Goal: Task Accomplishment & Management: Use online tool/utility

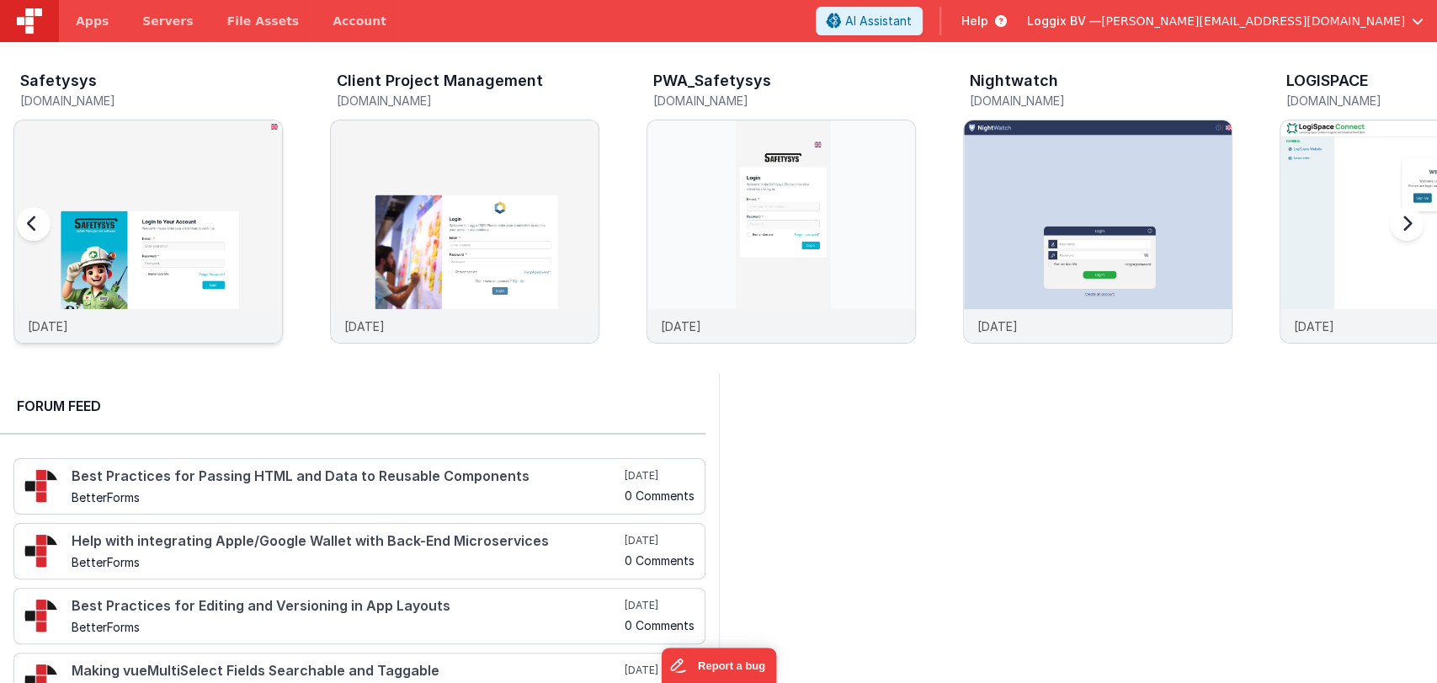
click at [107, 191] on img at bounding box center [148, 254] width 268 height 268
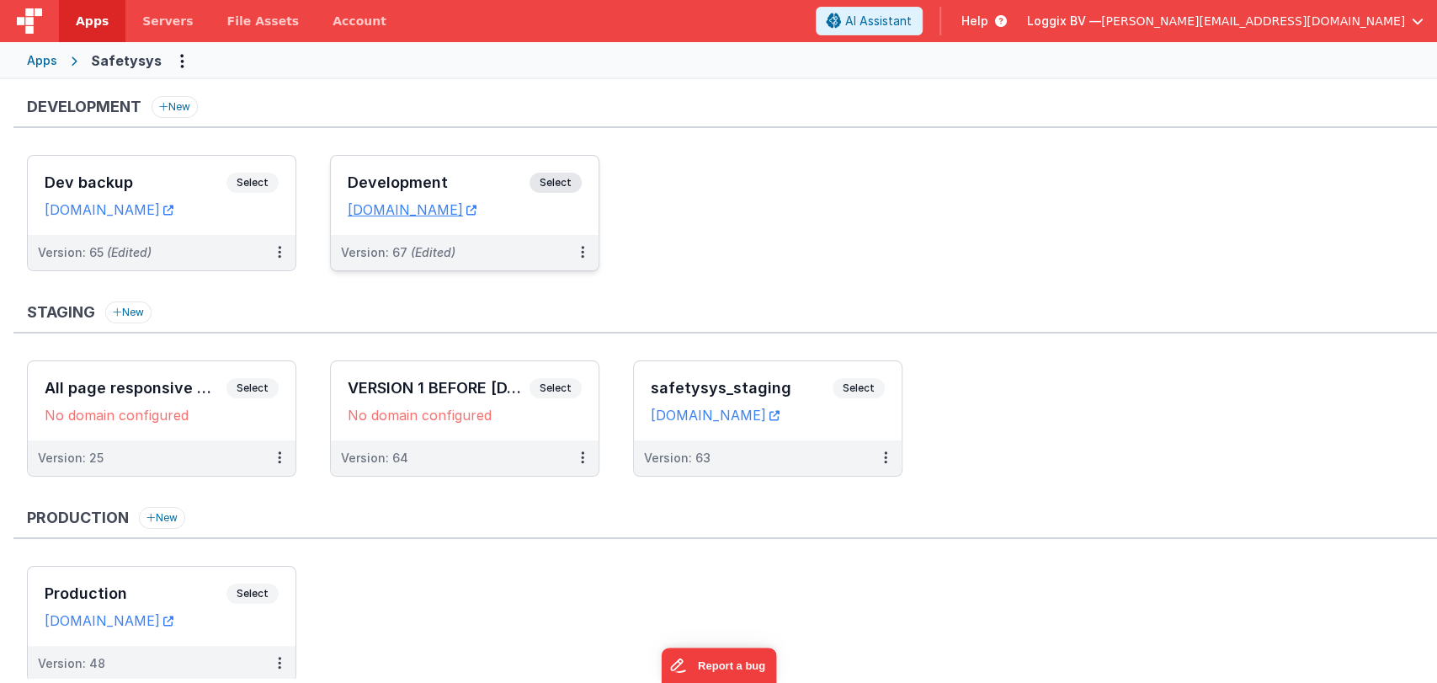
click at [409, 166] on div "Development Select URLs [DOMAIN_NAME]" at bounding box center [465, 195] width 268 height 79
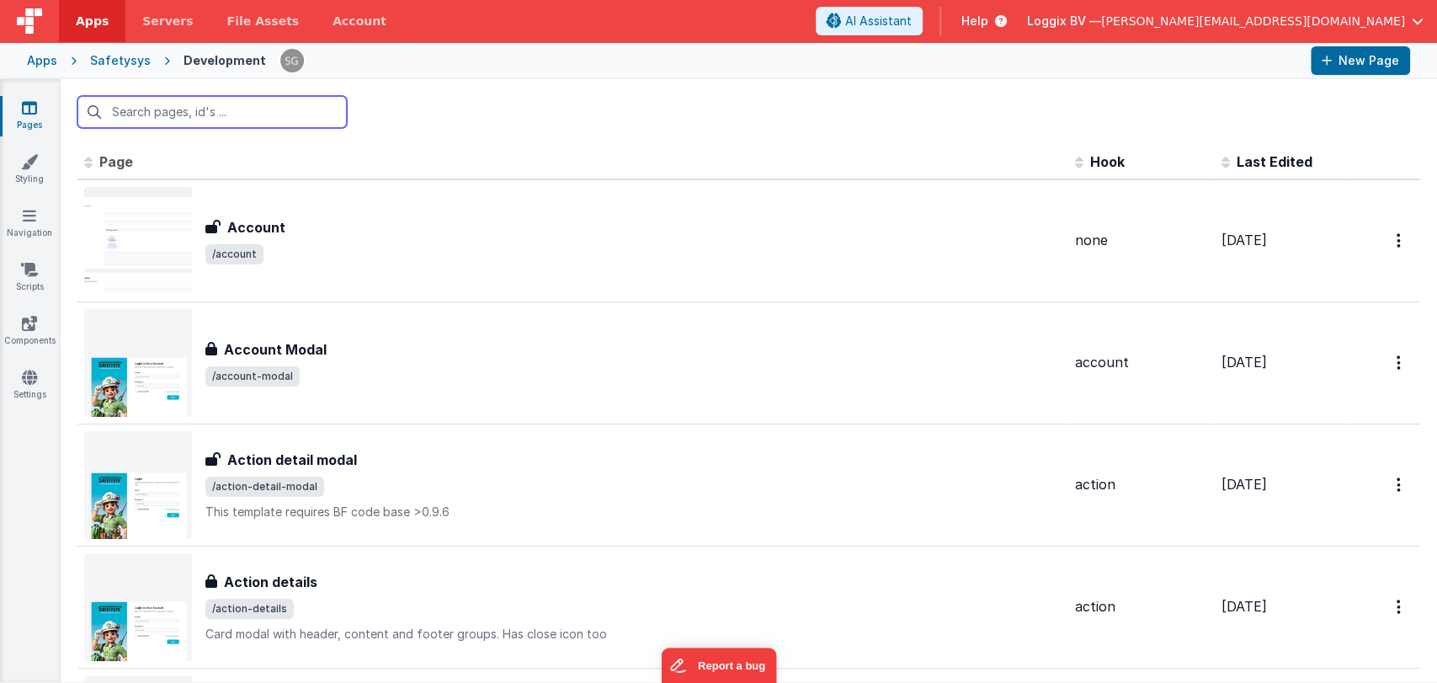
click at [163, 114] on input "text" at bounding box center [211, 112] width 269 height 32
click at [160, 109] on input "text" at bounding box center [211, 112] width 269 height 32
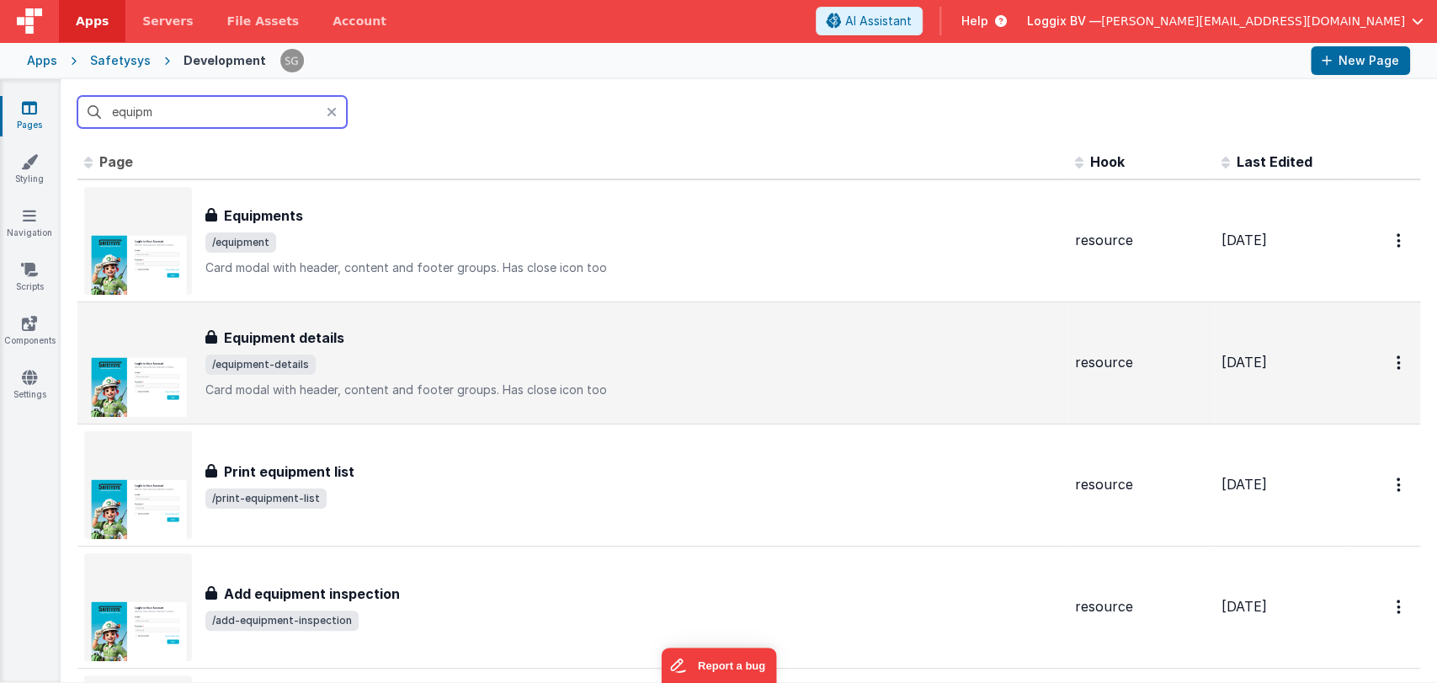
type input "equipm"
click at [284, 343] on h3 "Equipment details" at bounding box center [284, 337] width 120 height 20
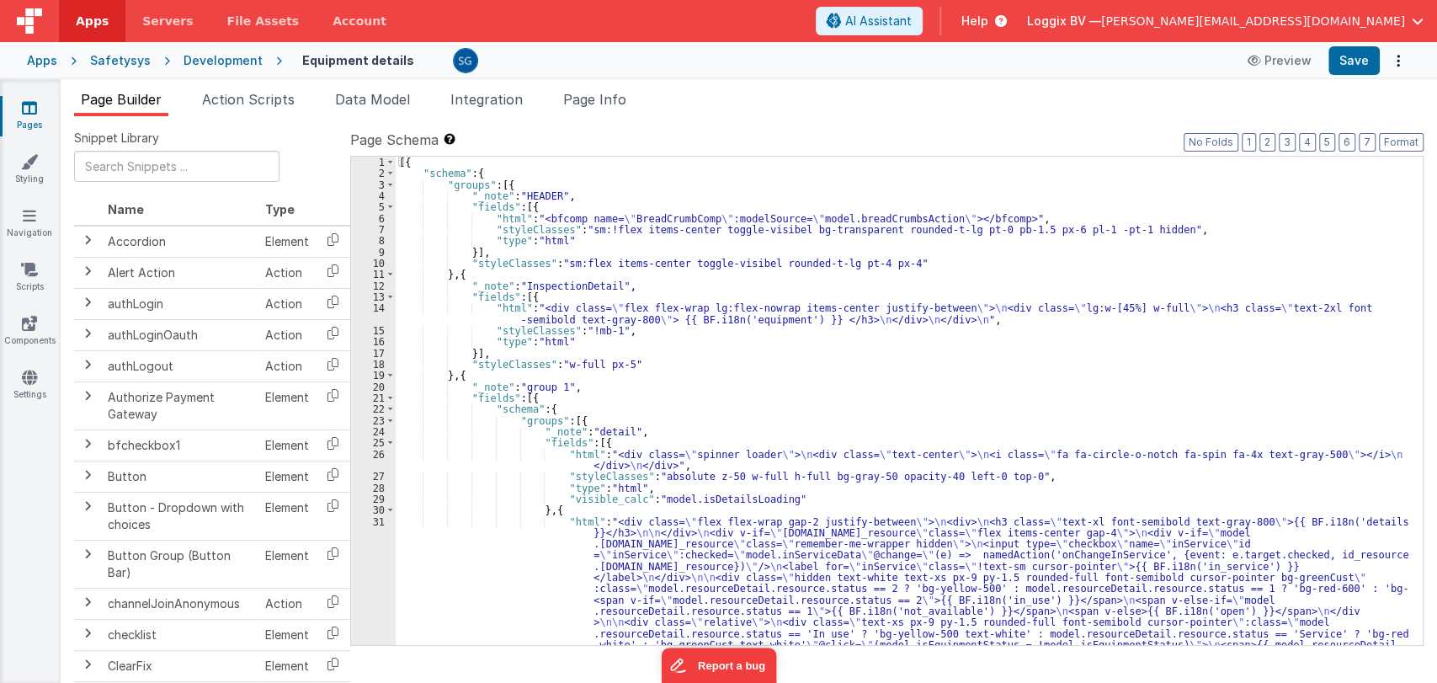
click at [734, 358] on div "[{ "schema" : { "groups" : [{ "_note" : "HEADER" , "fields" : [{ "html" : "<bfc…" at bounding box center [902, 591] width 1012 height 869
click at [729, 367] on div "[{ "schema" : { "groups" : [{ "_note" : "HEADER" , "fields" : [{ "html" : "<bfc…" at bounding box center [902, 591] width 1012 height 869
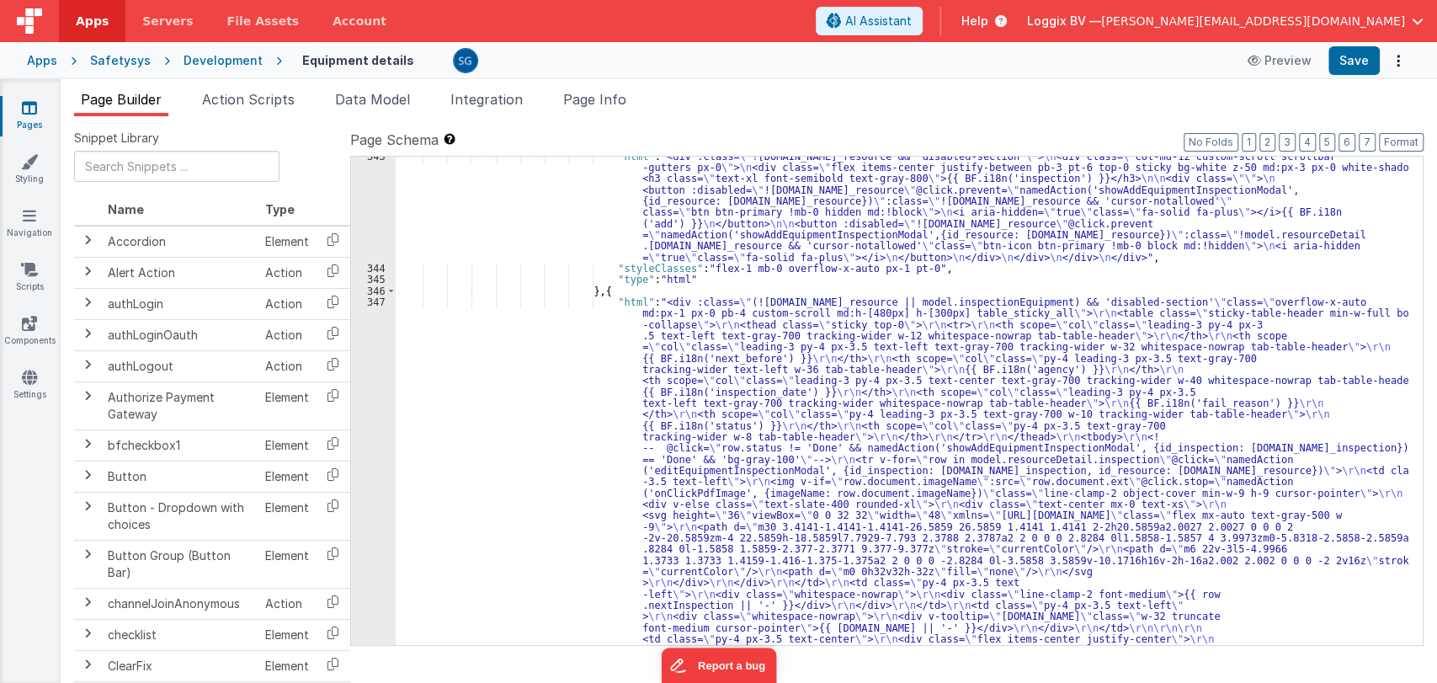
scroll to position [4505, 0]
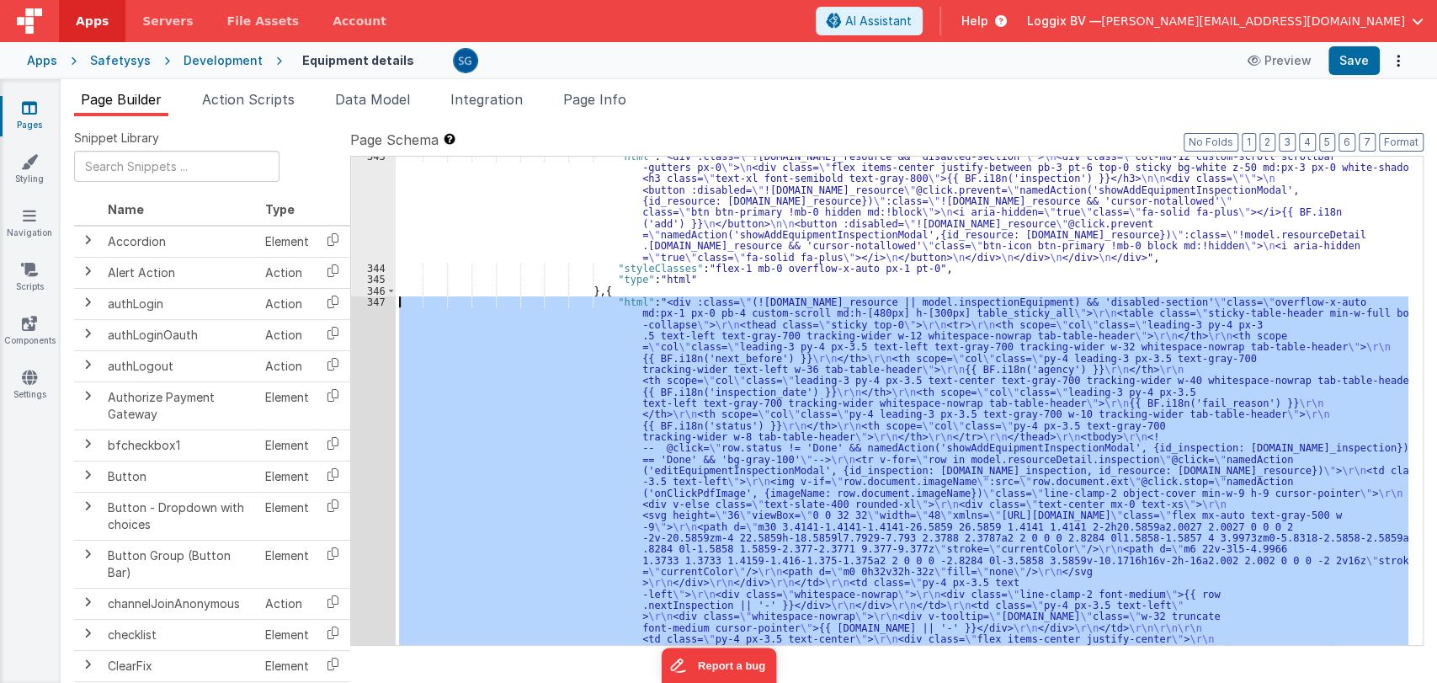
click at [374, 298] on div "347" at bounding box center [373, 616] width 45 height 640
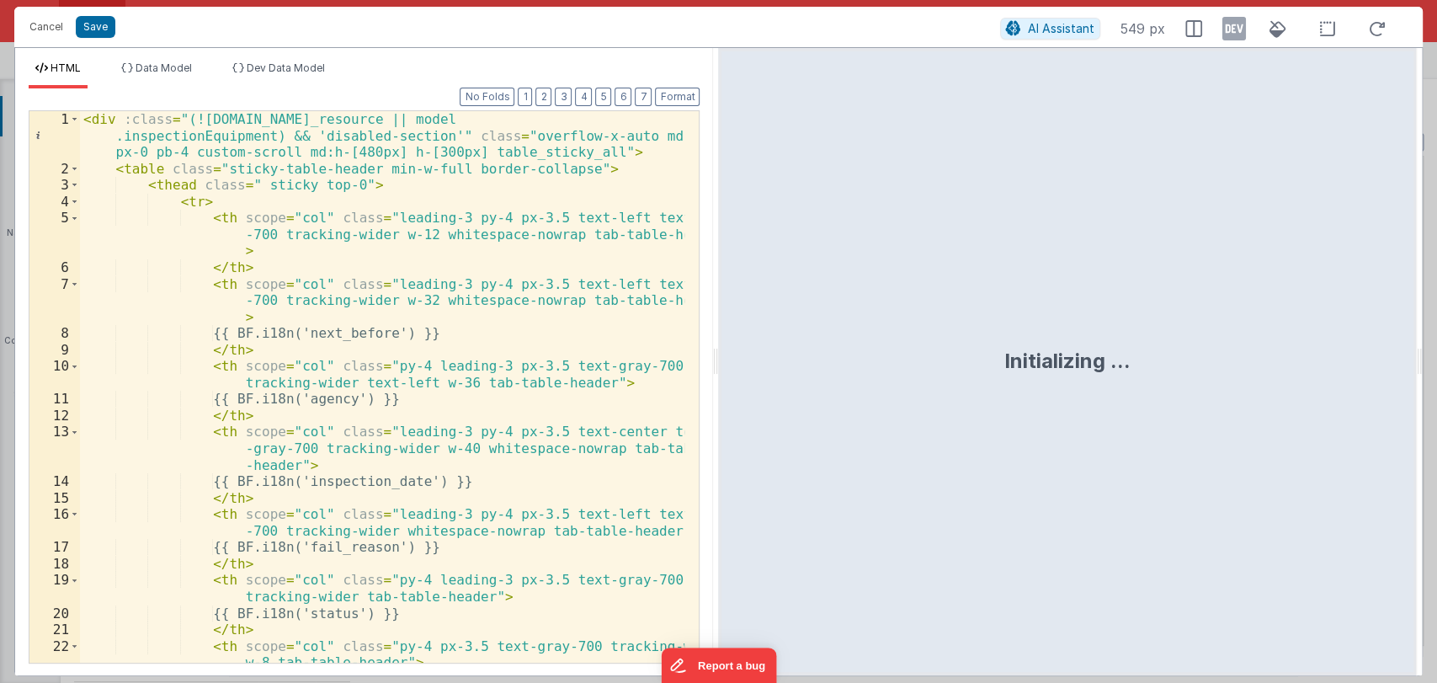
click at [710, 366] on div "Format 7 6 5 4 3 2 1 No Folds 1 2 3 4 5 6 7 8 9 10 11 12 13 14 15 16 17 18 19 2…" at bounding box center [364, 381] width 698 height 587
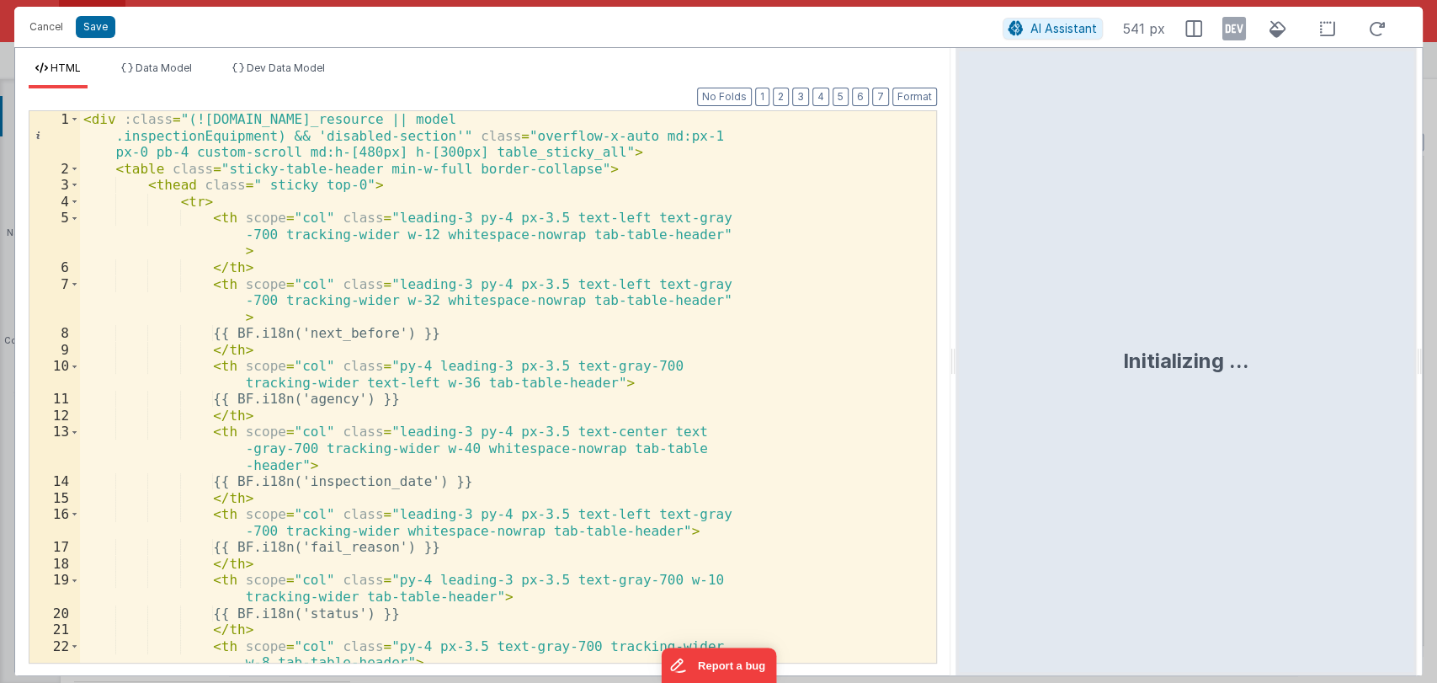
drag, startPoint x: 714, startPoint y: 365, endPoint x: 956, endPoint y: 388, distance: 243.5
click at [956, 388] on html "Cancel Save AI Assistant 541 px HTML Data Model Dev Data Model Format 7 6 5 4 3…" at bounding box center [718, 341] width 1437 height 683
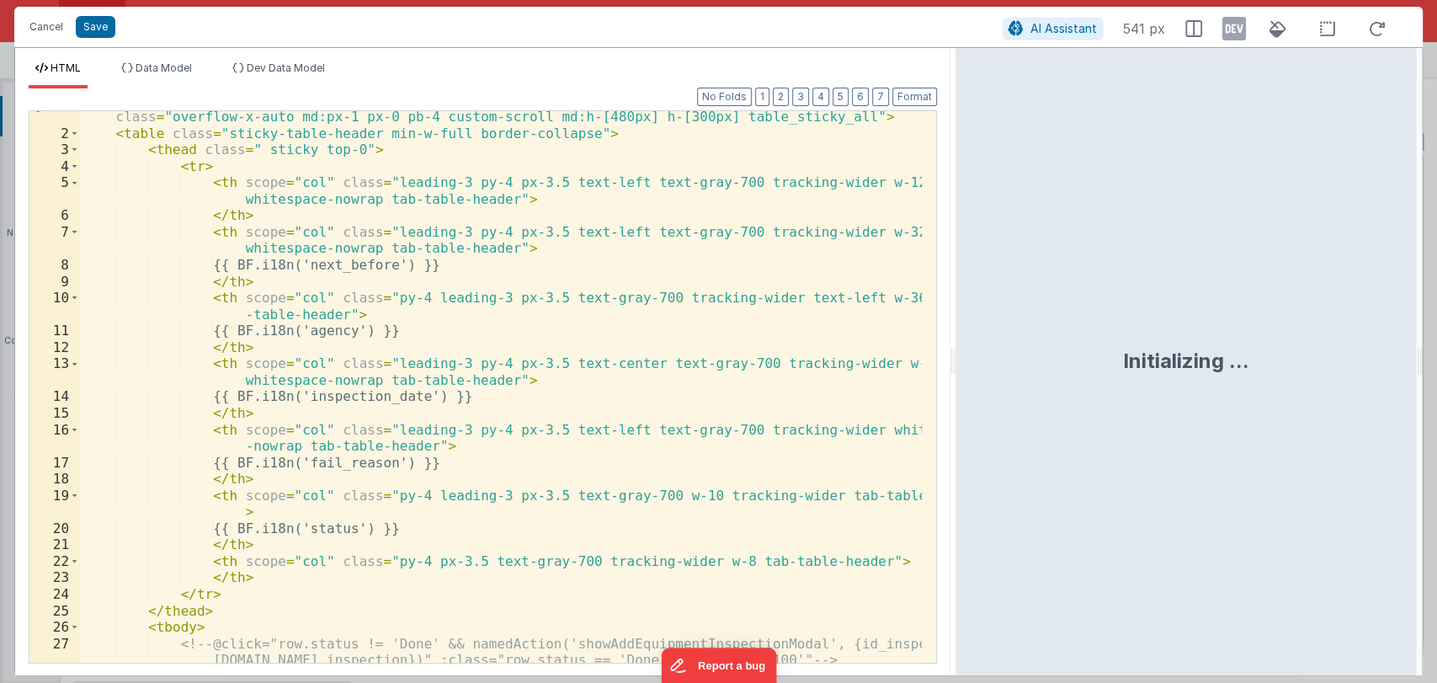
scroll to position [0, 0]
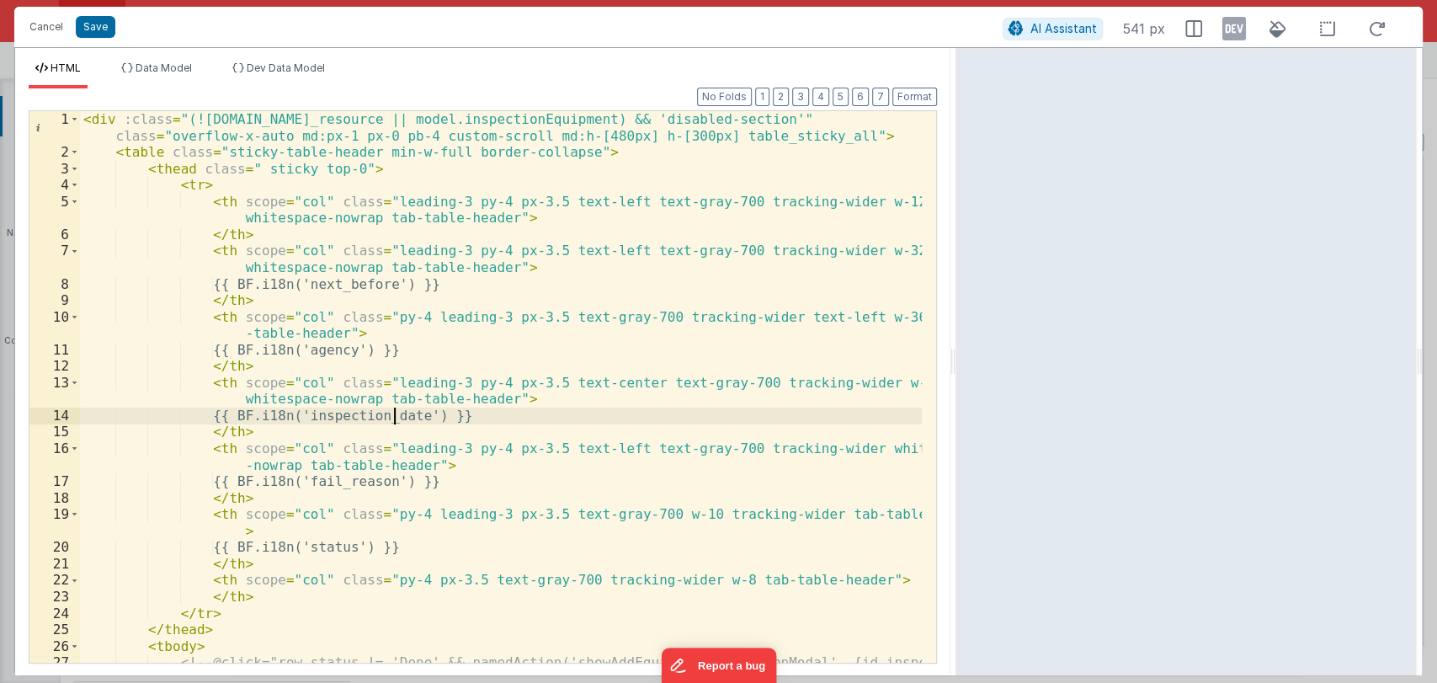
click at [395, 419] on div "< div :class = "(![DOMAIN_NAME]_resource || model.inspectionEquipment) && 'disa…" at bounding box center [501, 419] width 842 height 617
click at [476, 423] on div "< div :class = "(![DOMAIN_NAME]_resource || model.inspectionEquipment) && 'disa…" at bounding box center [501, 419] width 842 height 617
drag, startPoint x: 480, startPoint y: 417, endPoint x: 228, endPoint y: 416, distance: 251.7
click at [228, 416] on div "< div :class = "(![DOMAIN_NAME]_resource || model.inspectionEquipment) && 'disa…" at bounding box center [501, 419] width 842 height 617
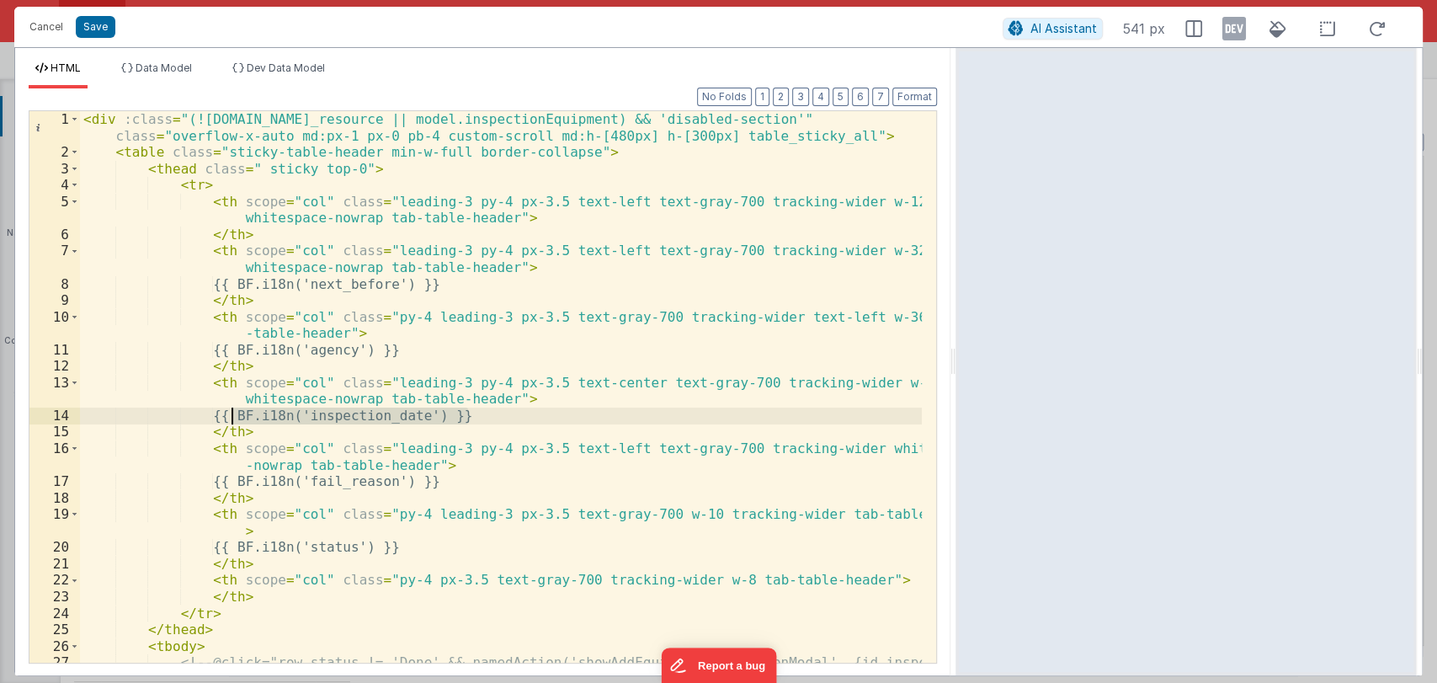
click at [501, 292] on div "< div :class = "(![DOMAIN_NAME]_resource || model.inspectionEquipment) && 'disa…" at bounding box center [501, 419] width 842 height 617
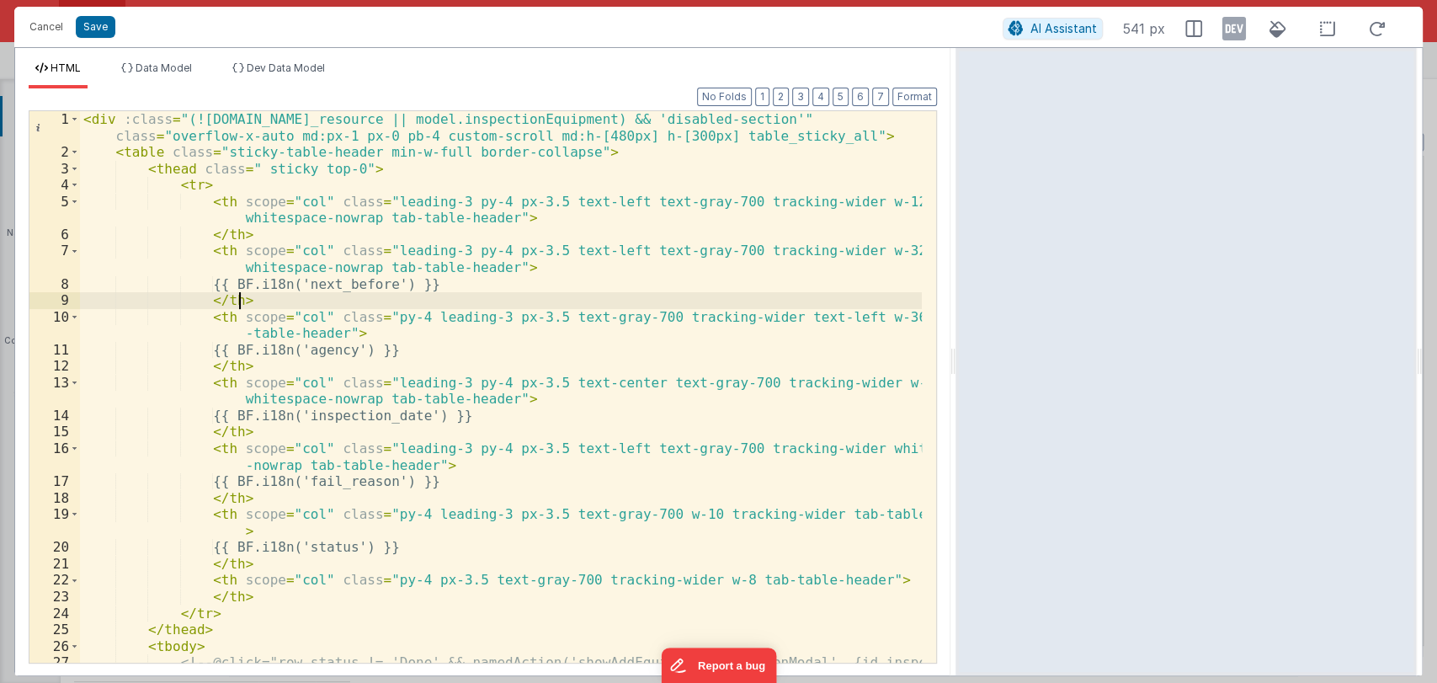
click at [491, 287] on div "< div :class = "(![DOMAIN_NAME]_resource || model.inspectionEquipment) && 'disa…" at bounding box center [501, 419] width 842 height 617
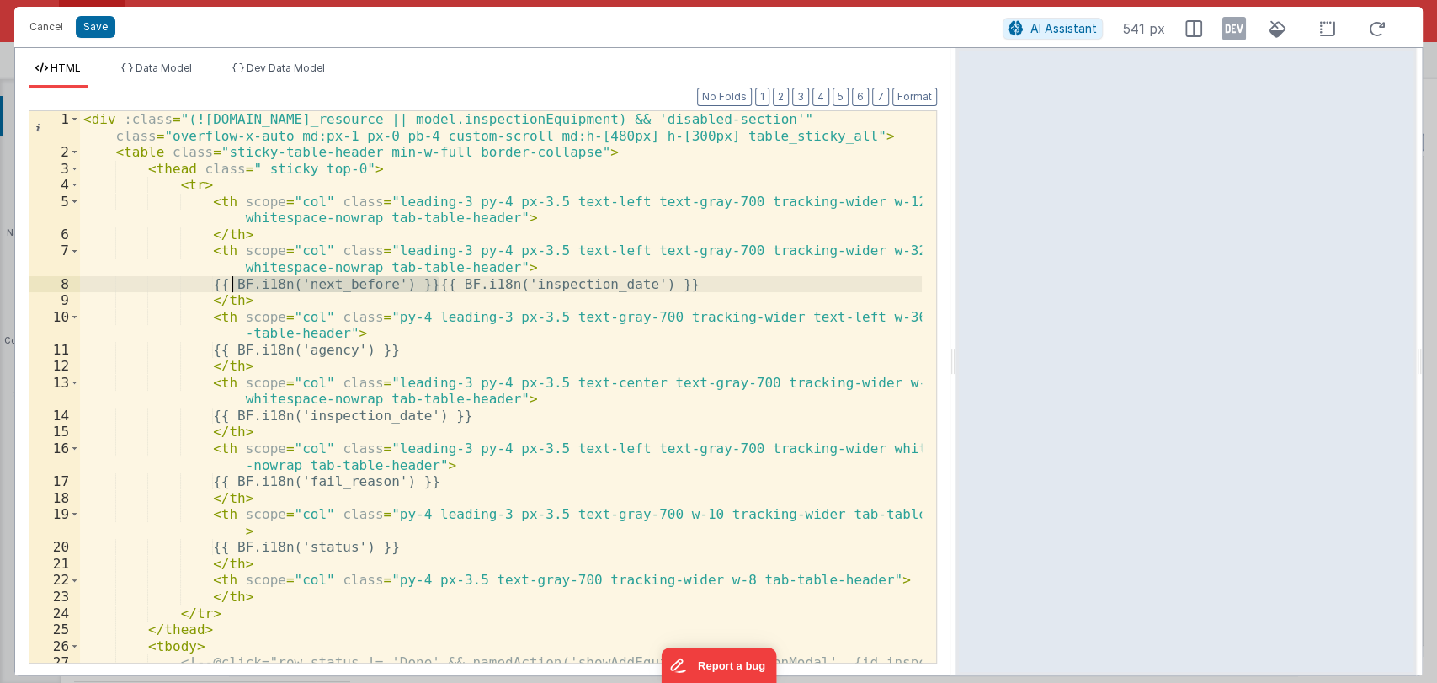
drag, startPoint x: 438, startPoint y: 284, endPoint x: 229, endPoint y: 282, distance: 209.6
click at [229, 282] on div "< div :class = "(![DOMAIN_NAME]_resource || model.inspectionEquipment) && 'disa…" at bounding box center [501, 419] width 842 height 617
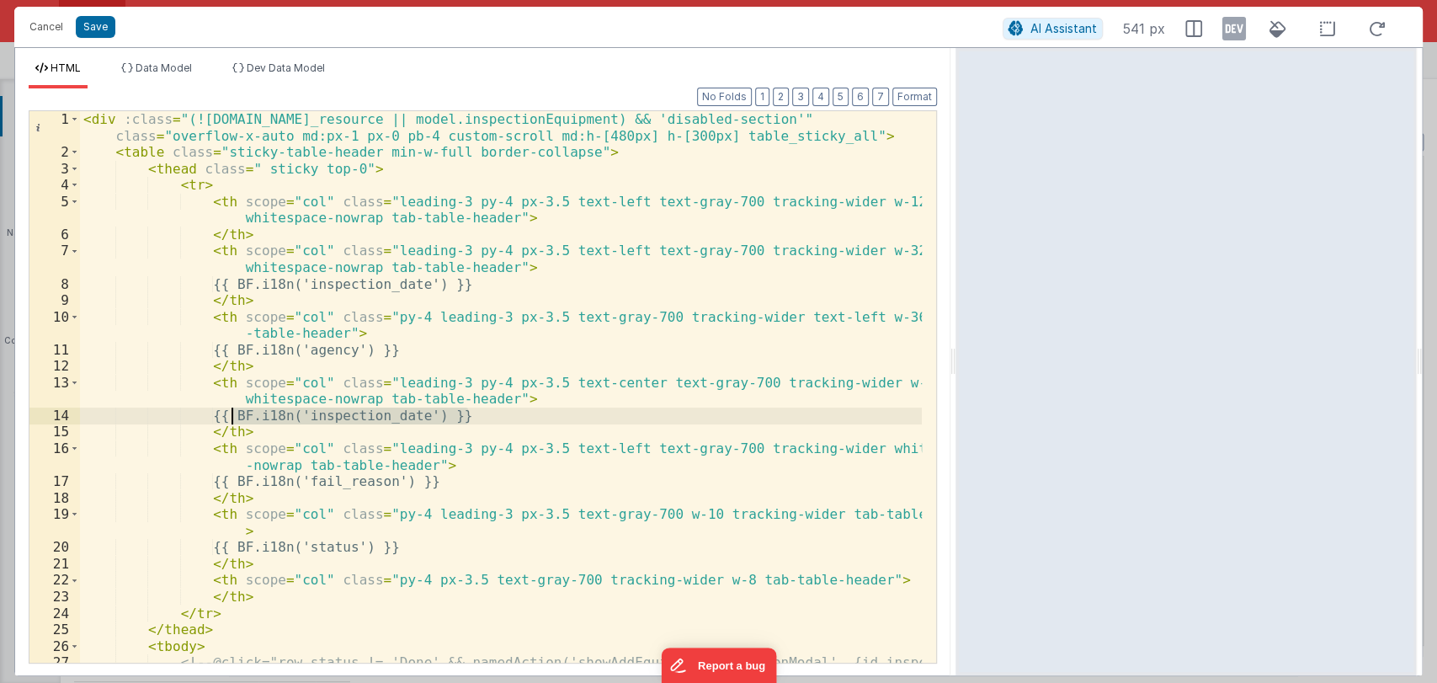
drag, startPoint x: 517, startPoint y: 423, endPoint x: 233, endPoint y: 420, distance: 283.7
click at [233, 420] on div "< div :class = "(![DOMAIN_NAME]_resource || model.inspectionEquipment) && 'disa…" at bounding box center [501, 419] width 842 height 617
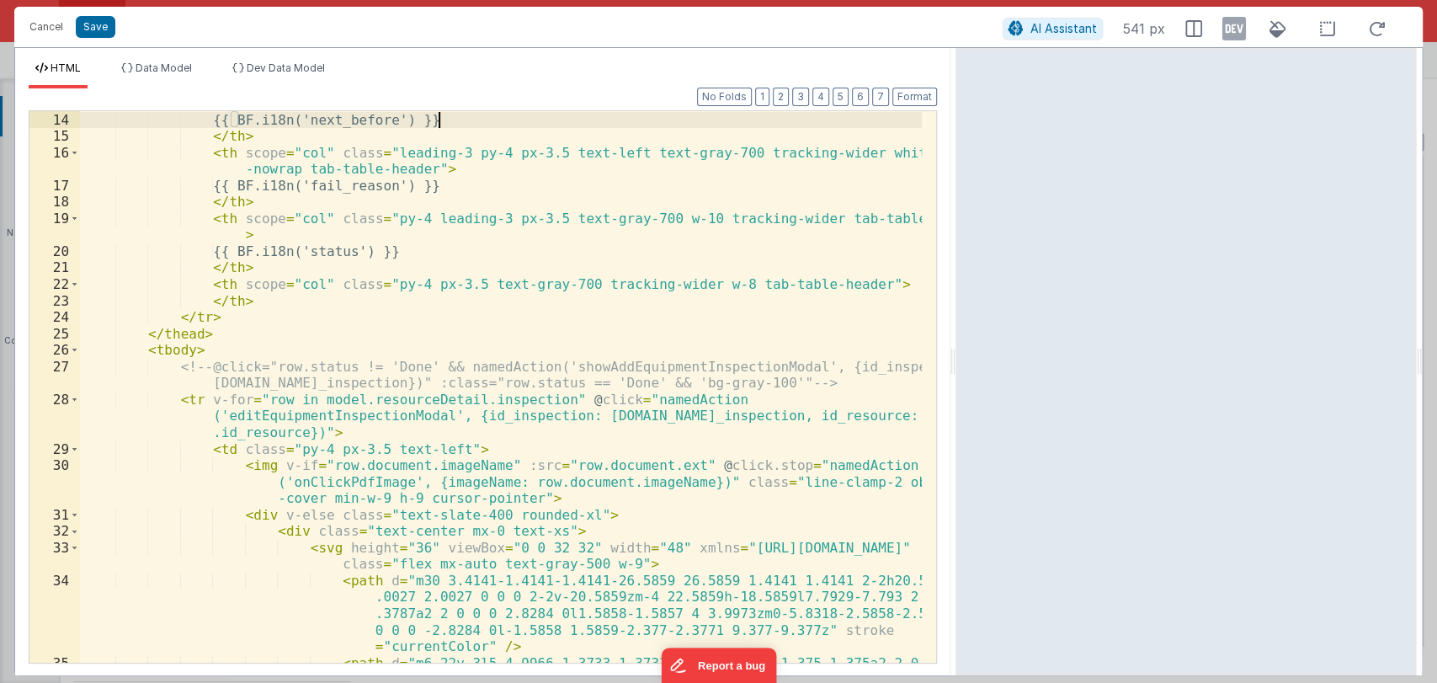
scroll to position [295, 0]
click at [74, 452] on span at bounding box center [74, 449] width 9 height 17
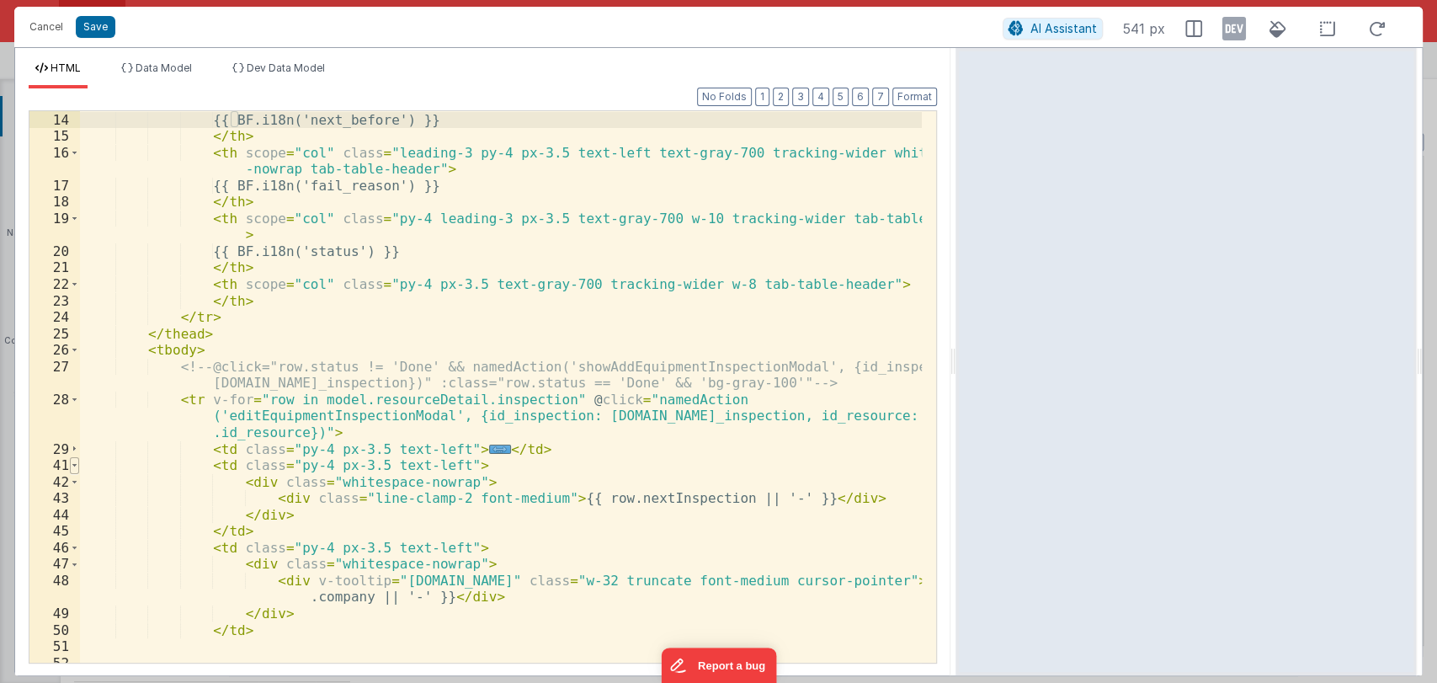
click at [73, 466] on span at bounding box center [74, 465] width 9 height 17
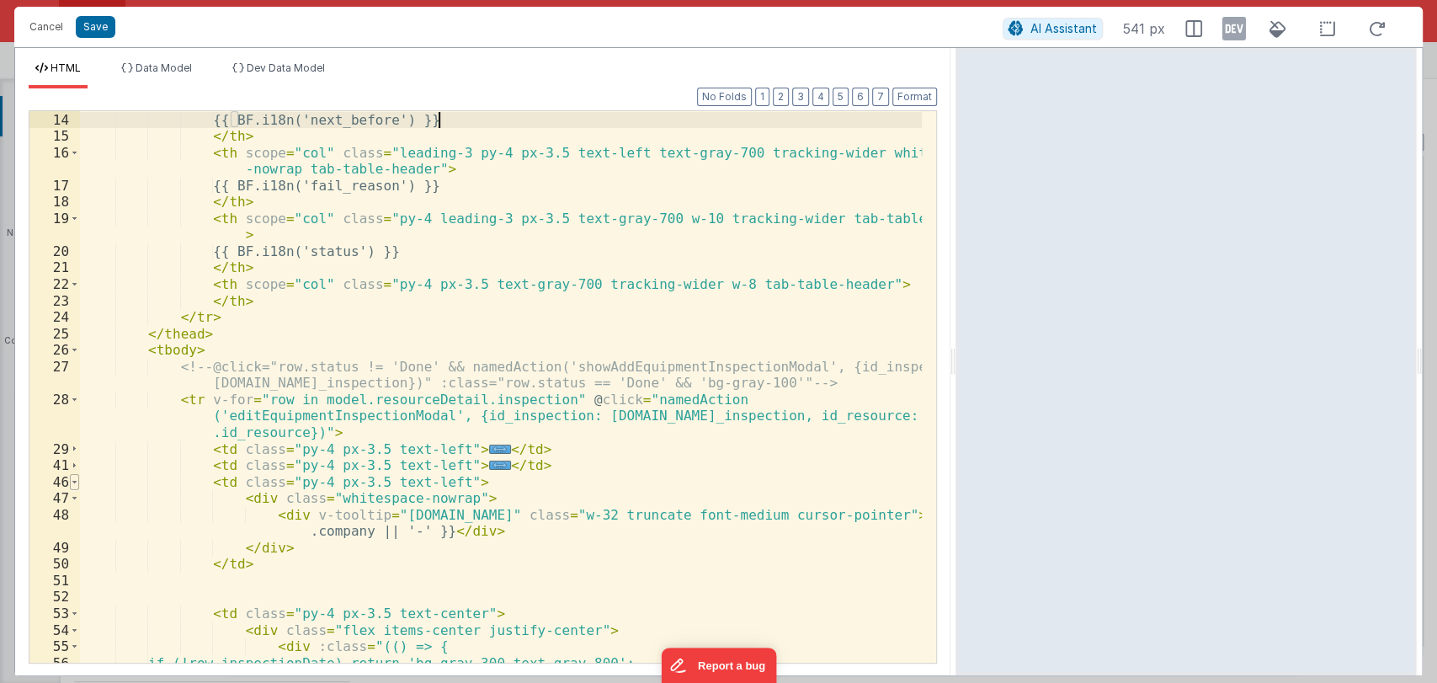
click at [77, 481] on span at bounding box center [74, 482] width 9 height 17
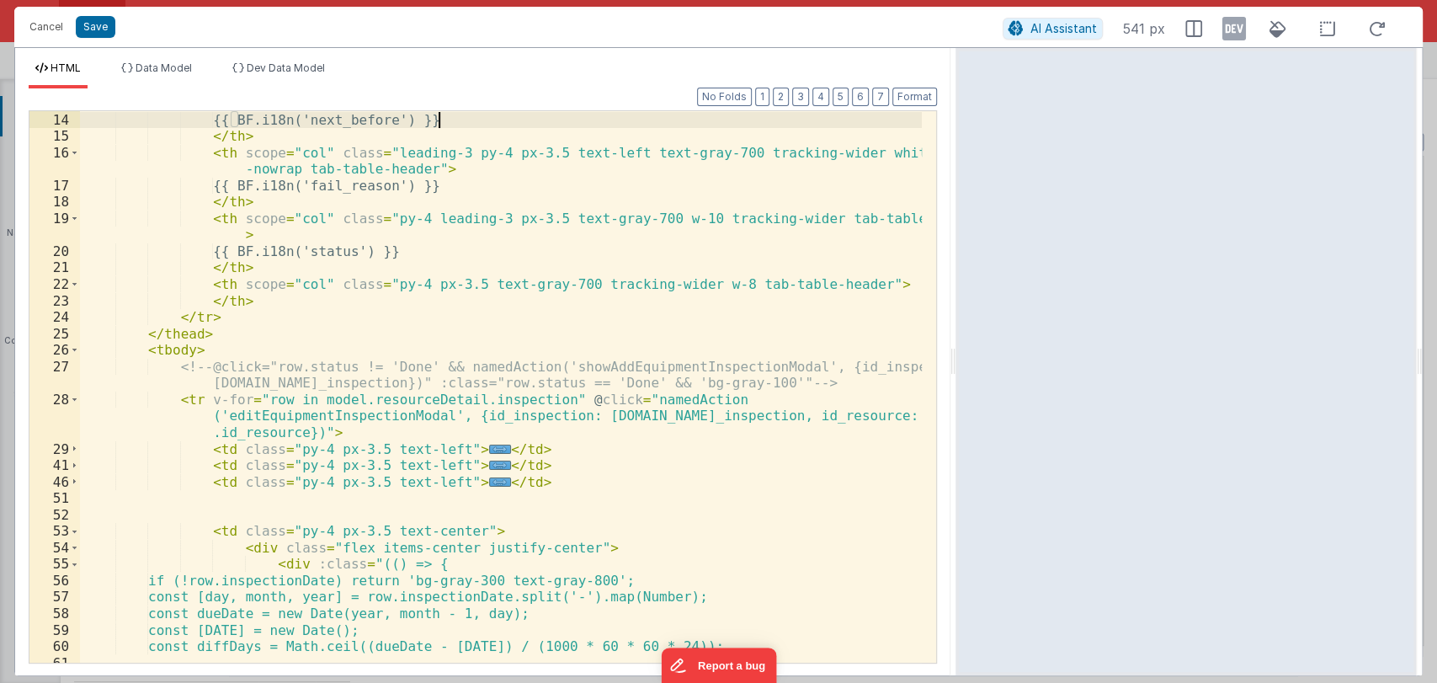
click at [68, 533] on div "53" at bounding box center [54, 531] width 50 height 17
click at [72, 533] on span at bounding box center [74, 531] width 9 height 17
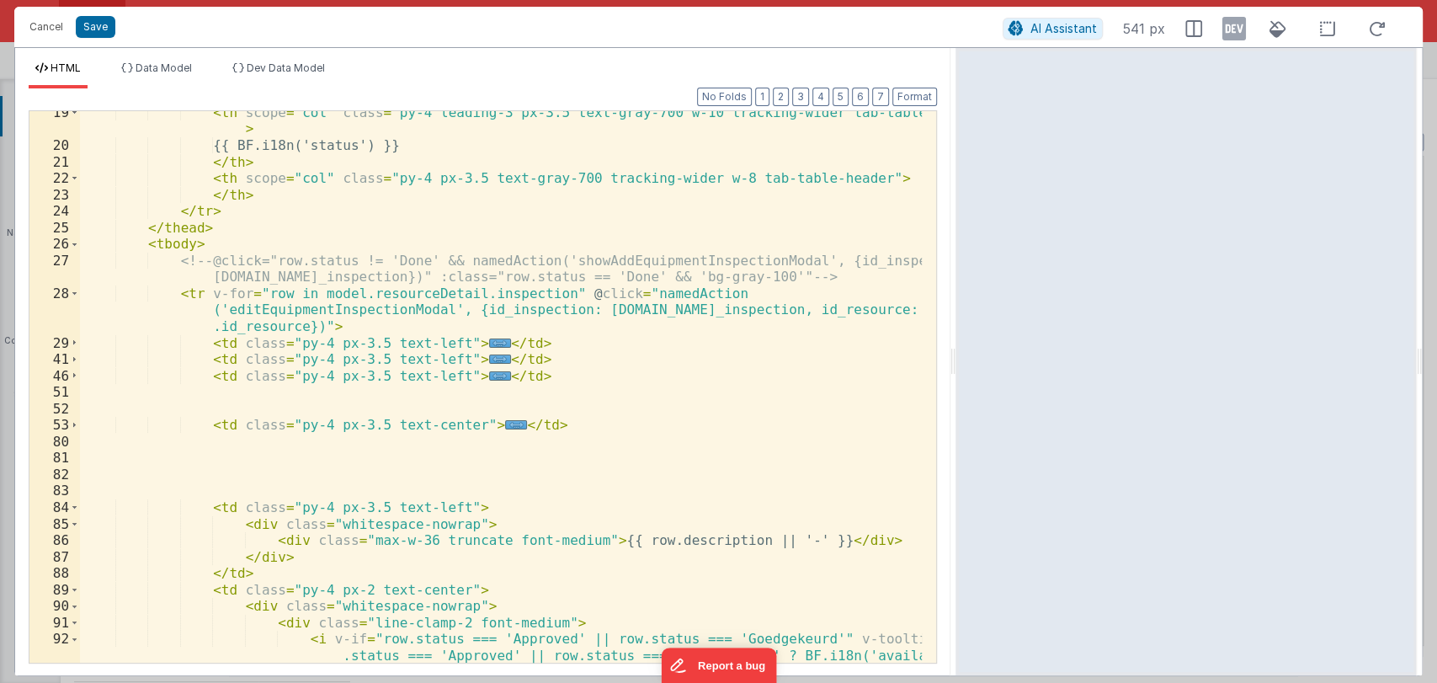
scroll to position [406, 0]
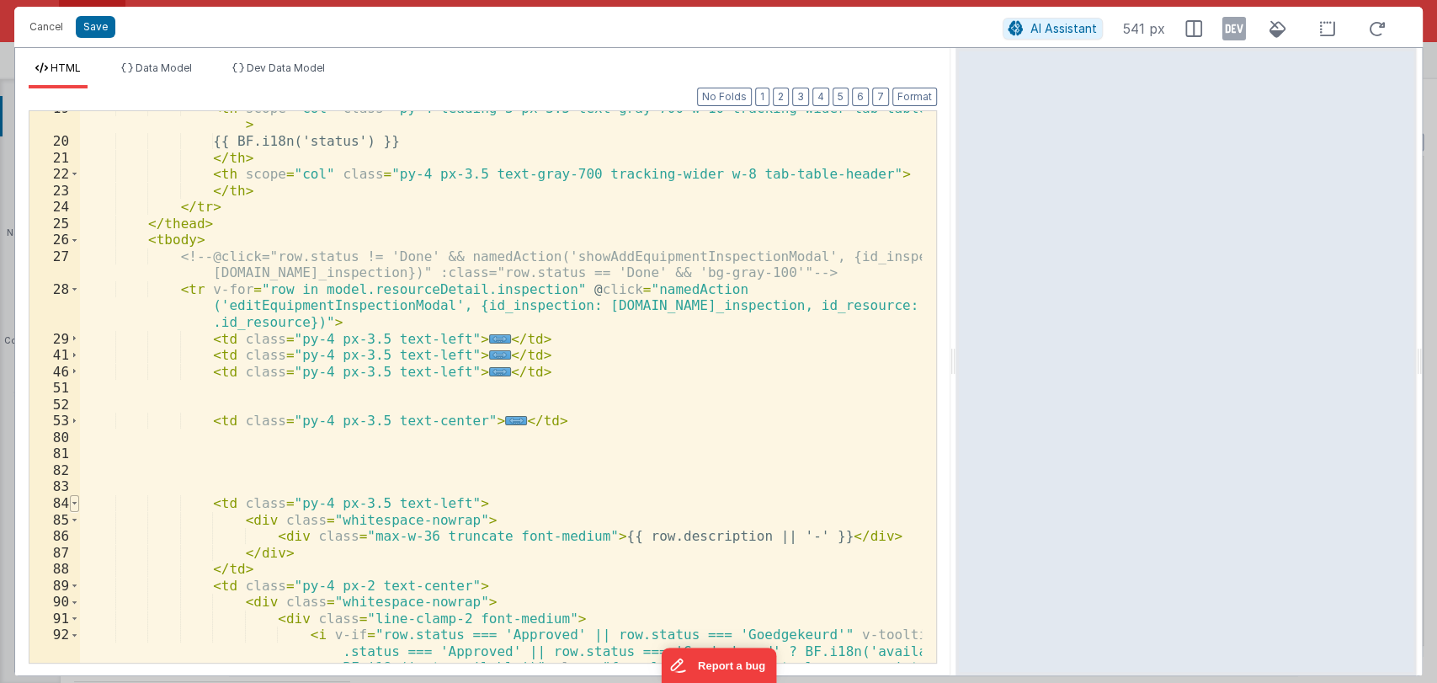
click at [71, 502] on span at bounding box center [74, 503] width 9 height 17
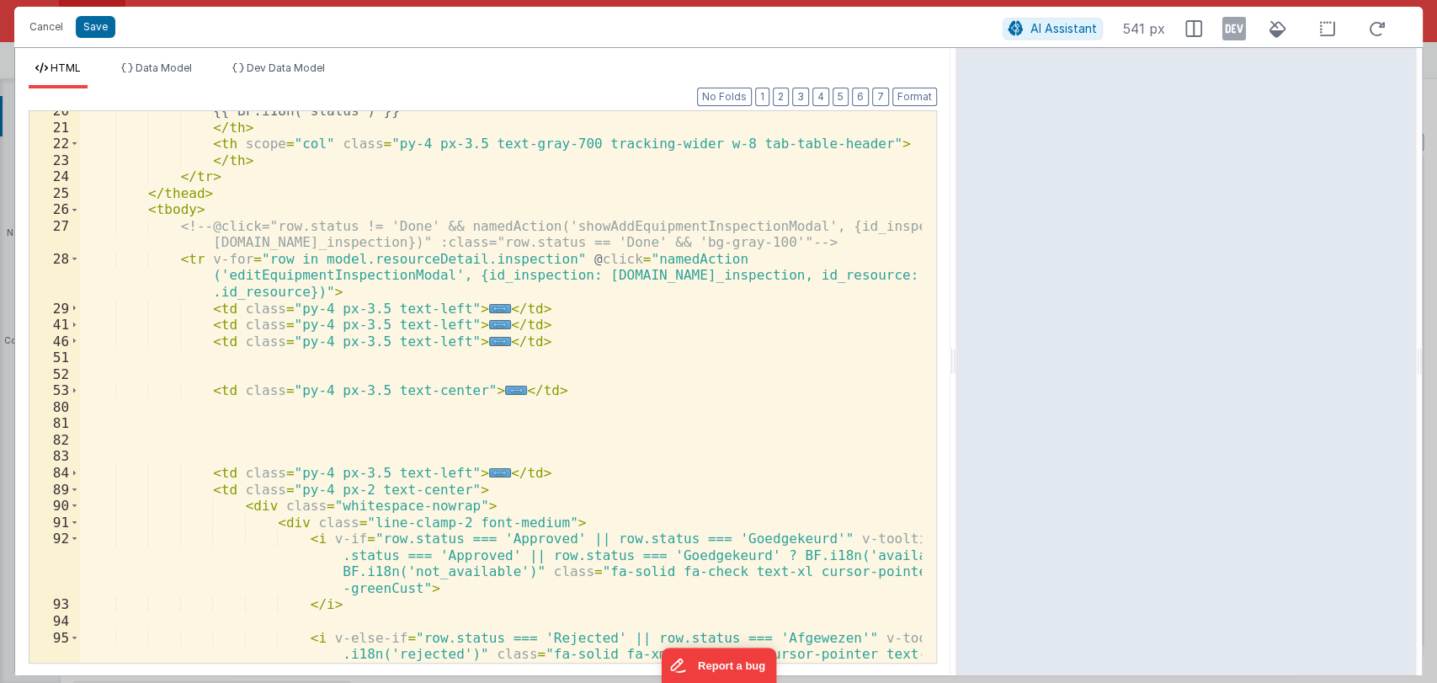
scroll to position [438, 0]
click at [71, 491] on span at bounding box center [74, 488] width 9 height 17
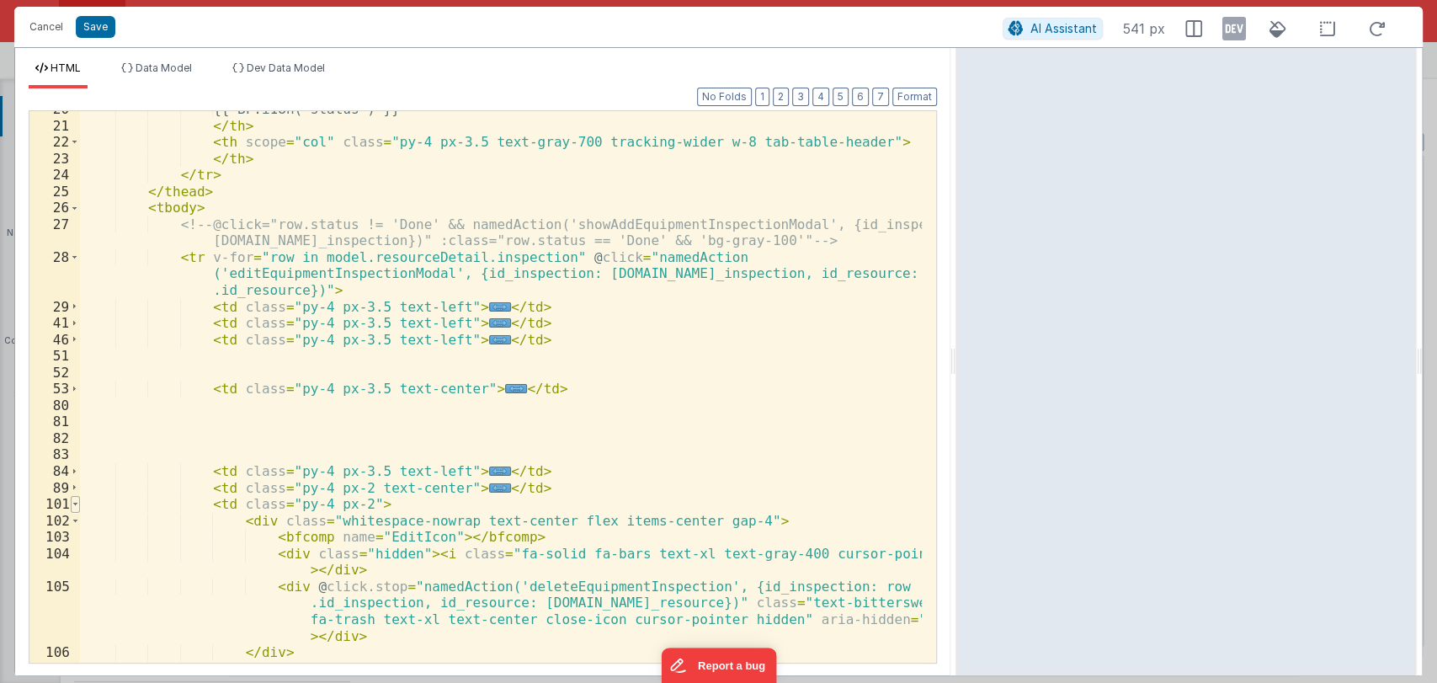
click at [73, 507] on span at bounding box center [75, 504] width 9 height 17
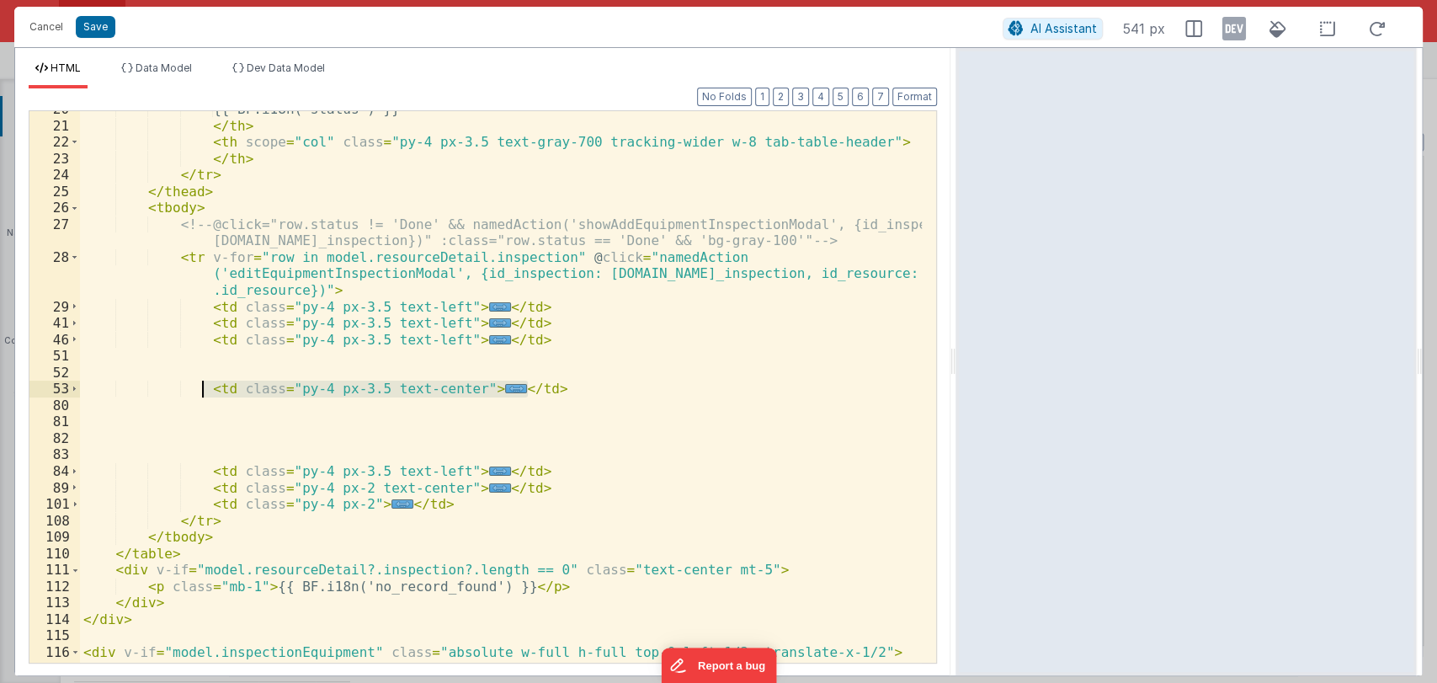
drag, startPoint x: 527, startPoint y: 389, endPoint x: 202, endPoint y: 387, distance: 324.9
click at [202, 387] on div "{{ BF.i18n('status') }} </ th > < th scope = "col" class = "py-4 px-3.5 text-gr…" at bounding box center [501, 393] width 842 height 584
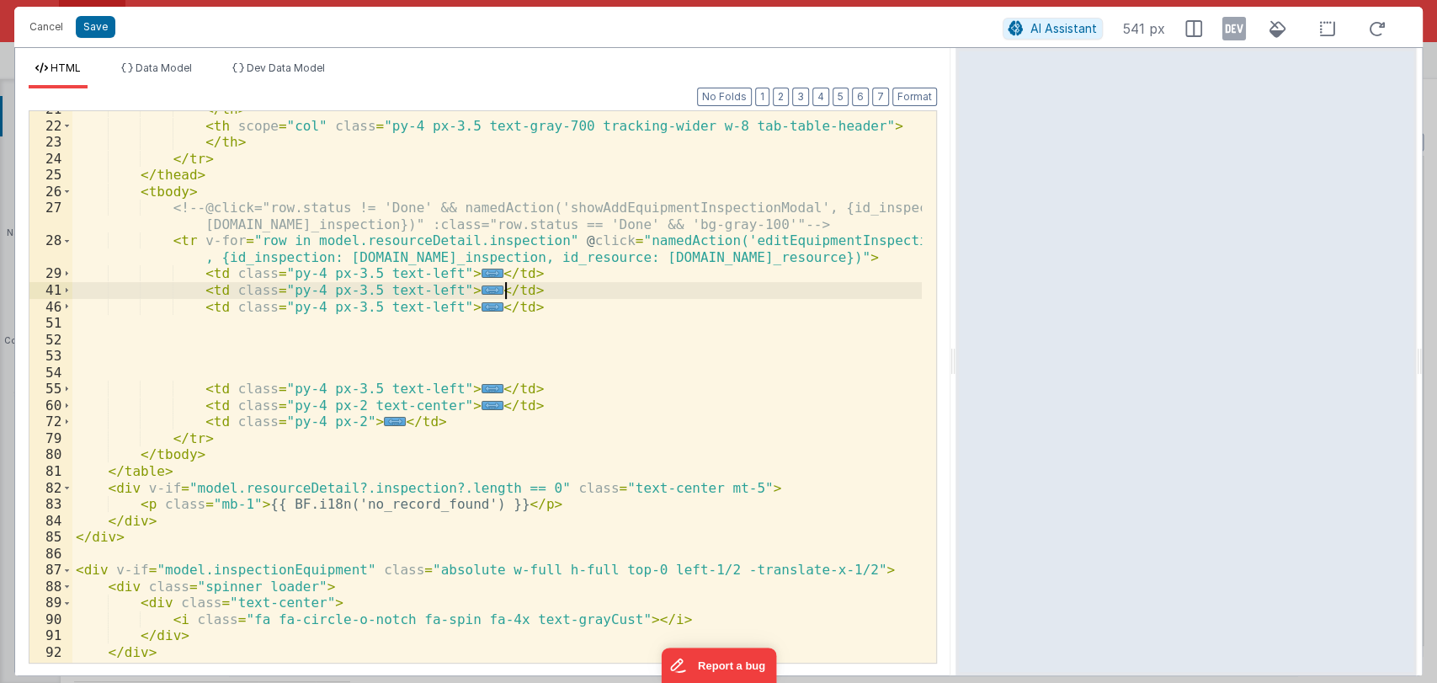
click at [525, 290] on div "</ th > < th scope = "col" class = "py-4 px-3.5 text-gray-700 tracking-wider w-…" at bounding box center [496, 393] width 849 height 584
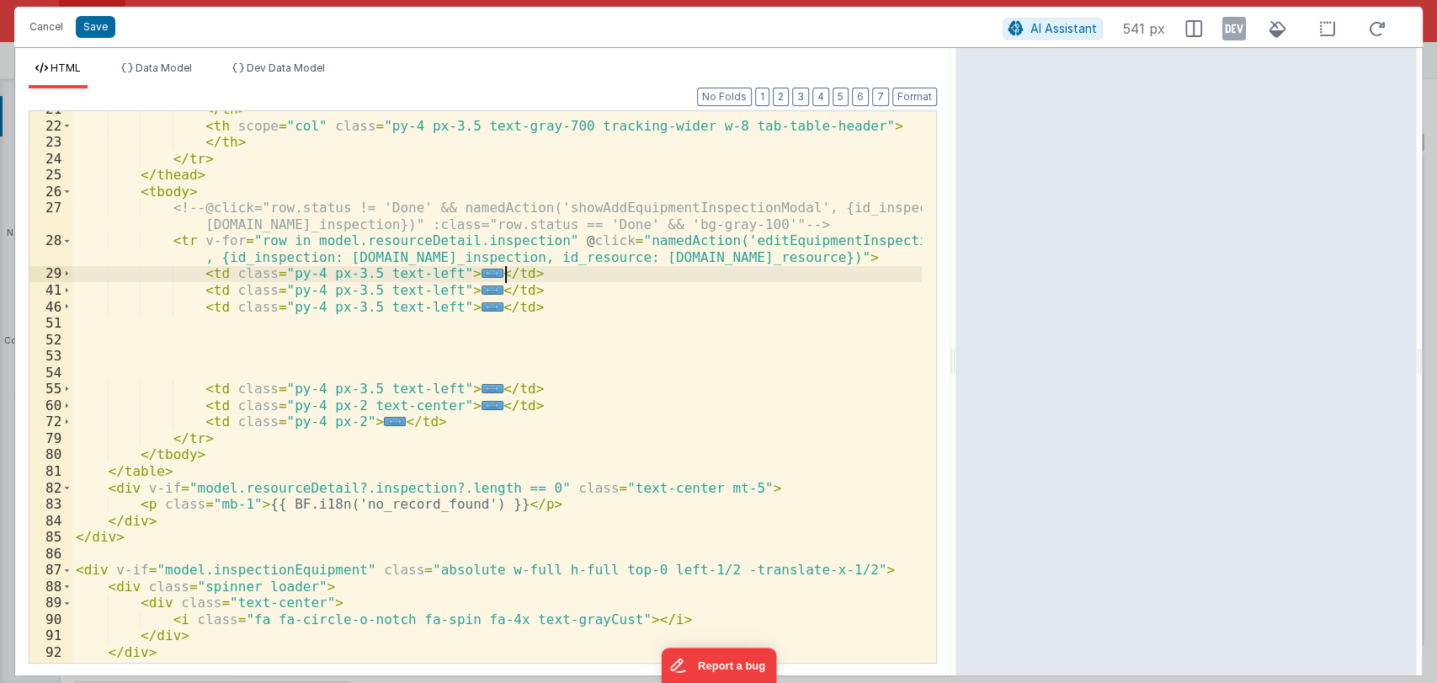
click at [517, 271] on div "</ th > < th scope = "col" class = "py-4 px-3.5 text-gray-700 tracking-wider w-…" at bounding box center [496, 393] width 849 height 584
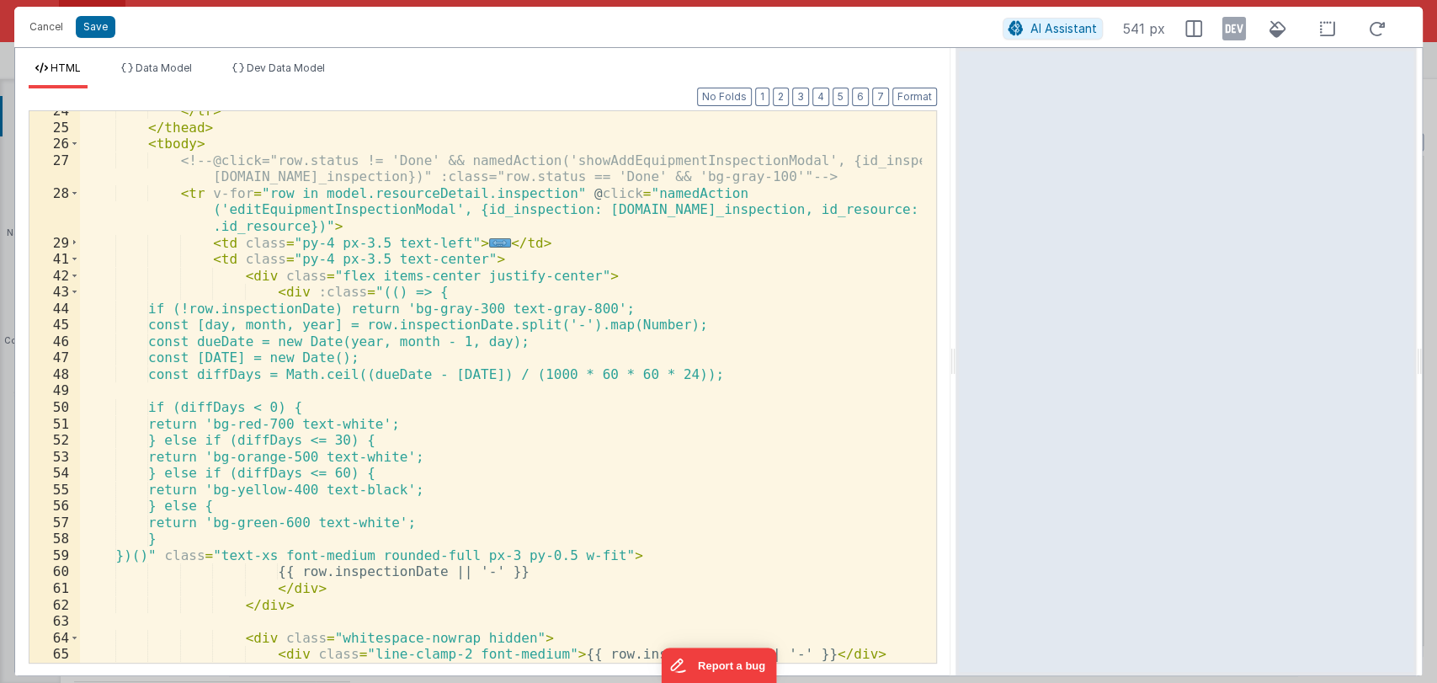
scroll to position [502, 0]
click at [72, 270] on span at bounding box center [74, 276] width 9 height 17
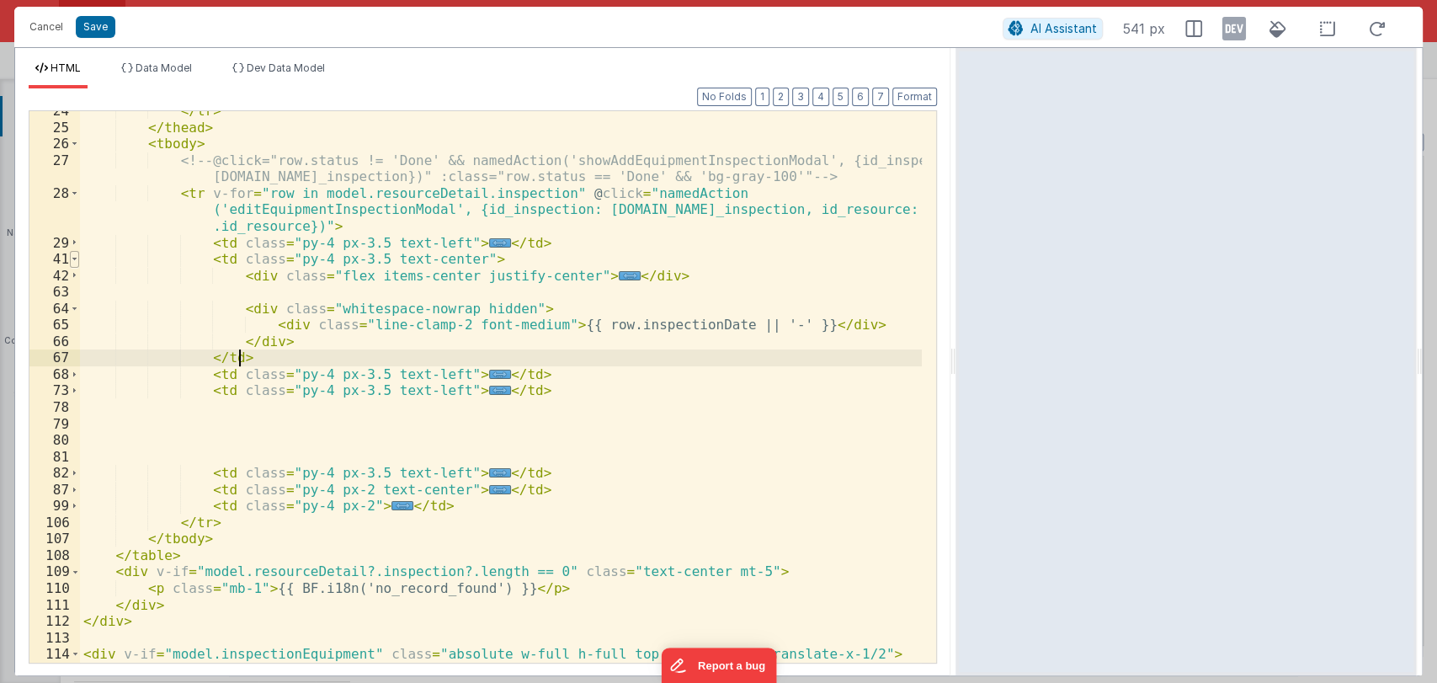
click at [77, 255] on span at bounding box center [74, 259] width 9 height 17
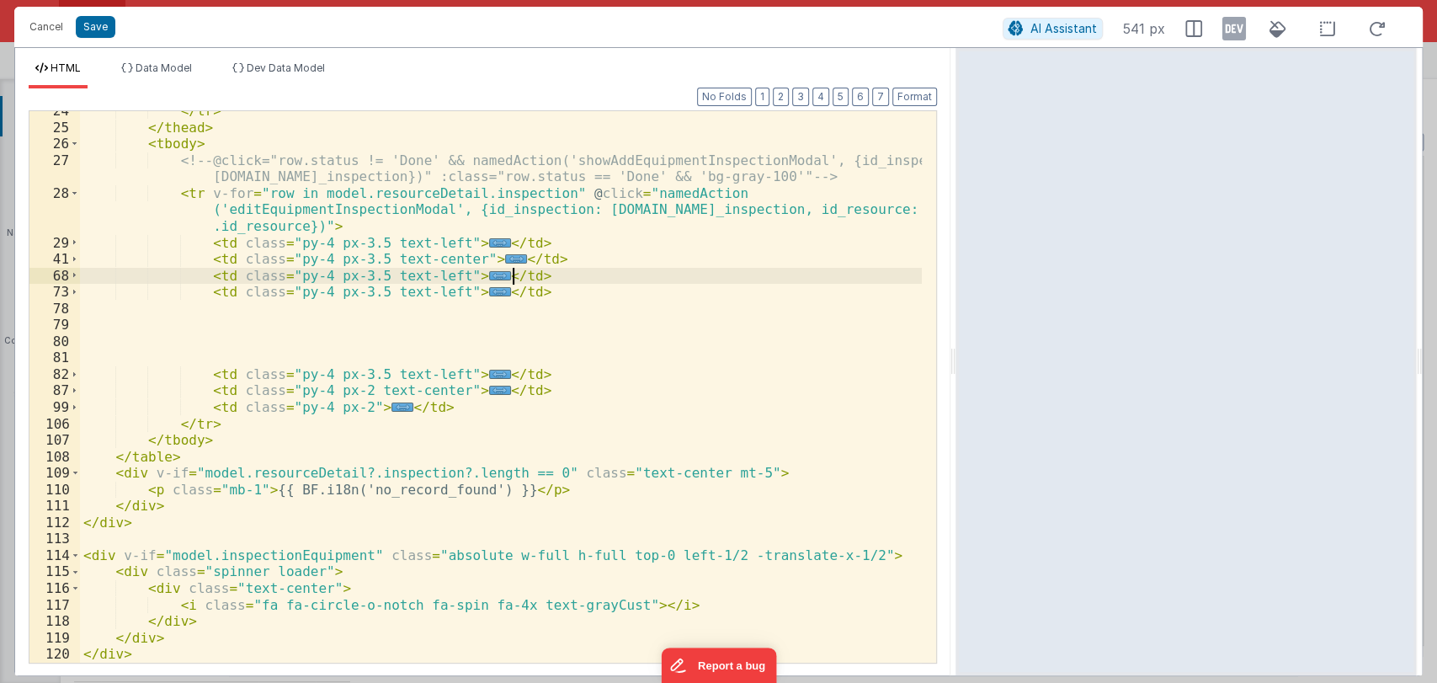
click at [523, 276] on div "</ tr > </ thead > < tbody > <!-- @click="row.status != 'Done' && namedAction('…" at bounding box center [501, 395] width 842 height 584
drag, startPoint x: 523, startPoint y: 276, endPoint x: 199, endPoint y: 272, distance: 323.2
click at [199, 272] on div "</ tr > </ thead > < tbody > <!-- @click="row.status != 'Done' && namedAction('…" at bounding box center [501, 395] width 842 height 584
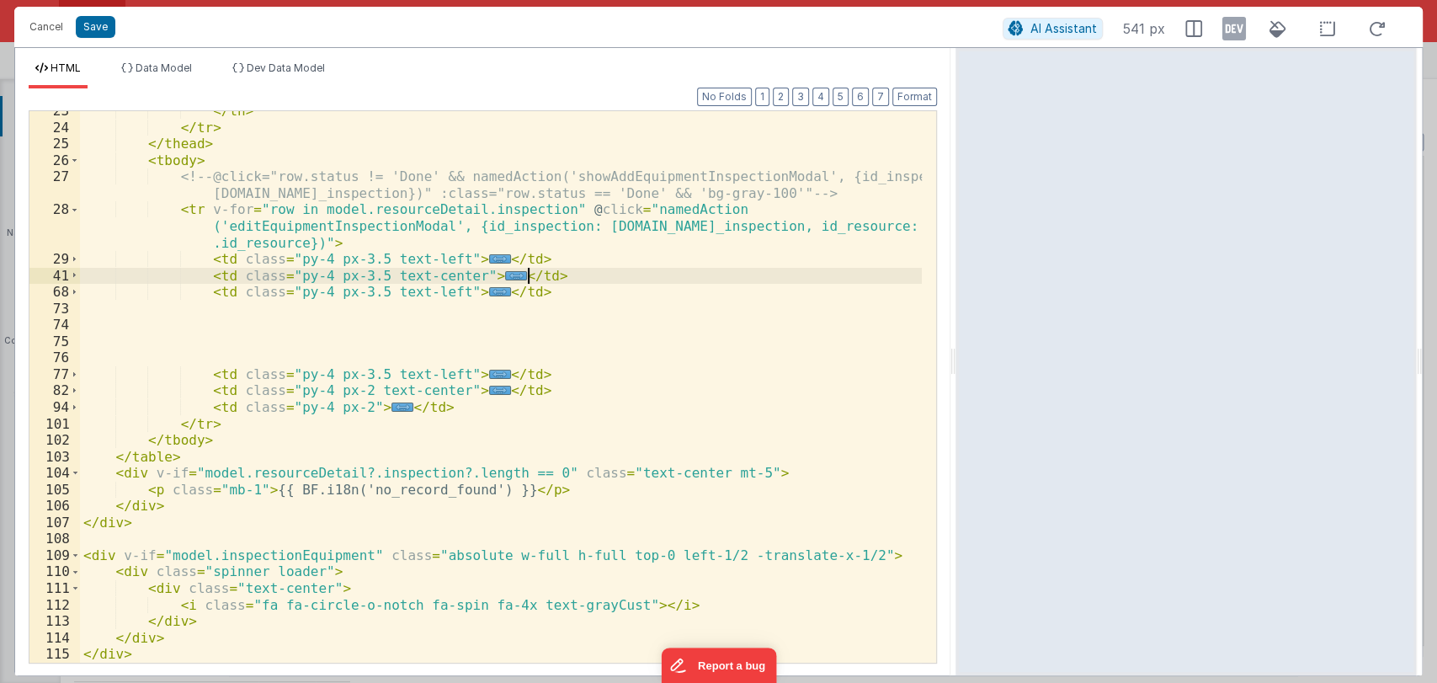
scroll to position [485, 0]
click at [279, 311] on div "</ th > </ tr > </ thead > < tbody > <!-- @click="row.status != 'Done' && named…" at bounding box center [501, 395] width 842 height 584
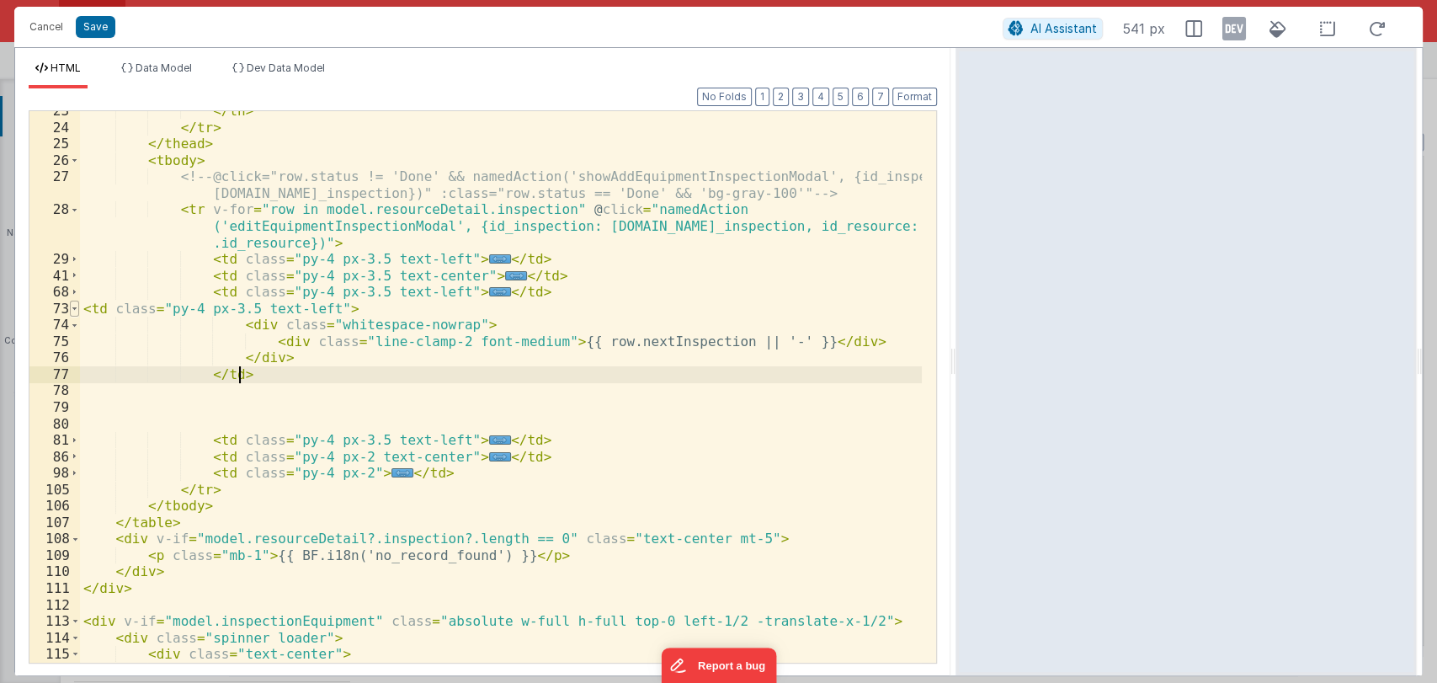
click at [76, 305] on span at bounding box center [74, 308] width 9 height 17
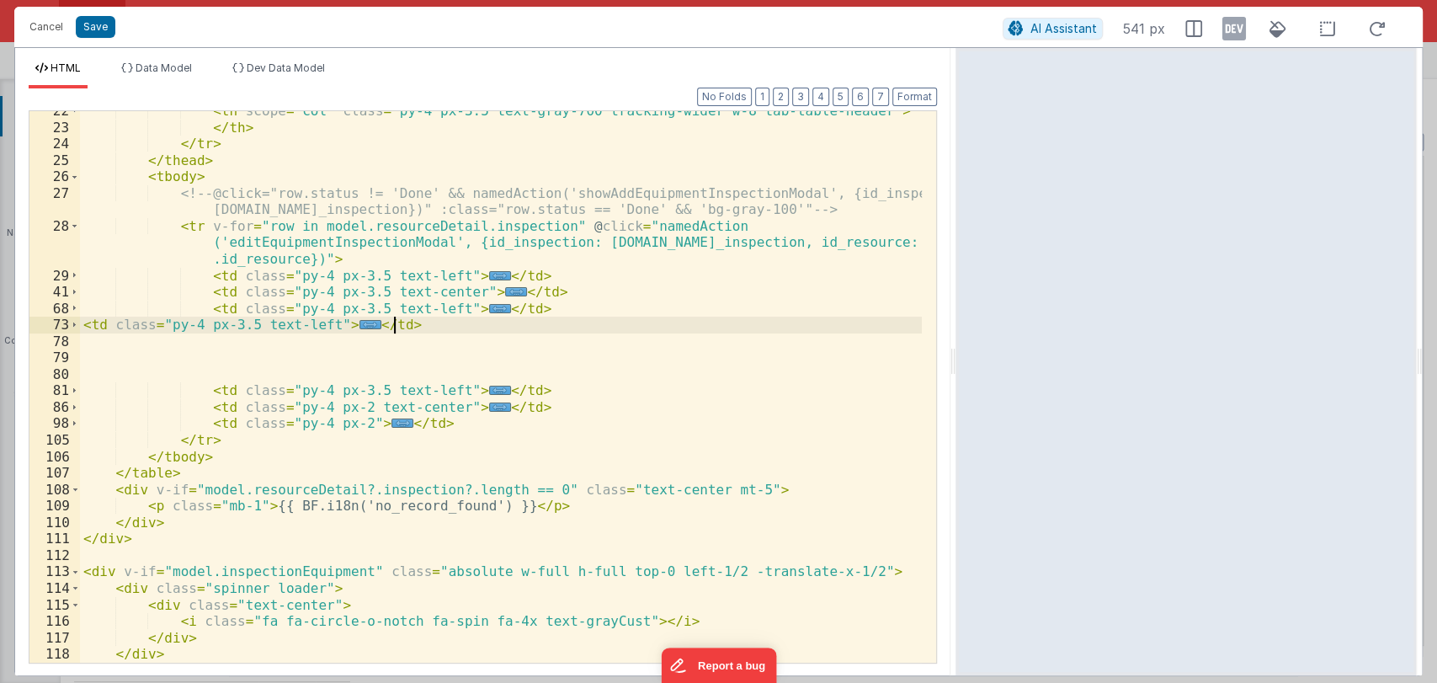
scroll to position [469, 0]
click at [904, 102] on button "Format" at bounding box center [914, 97] width 45 height 19
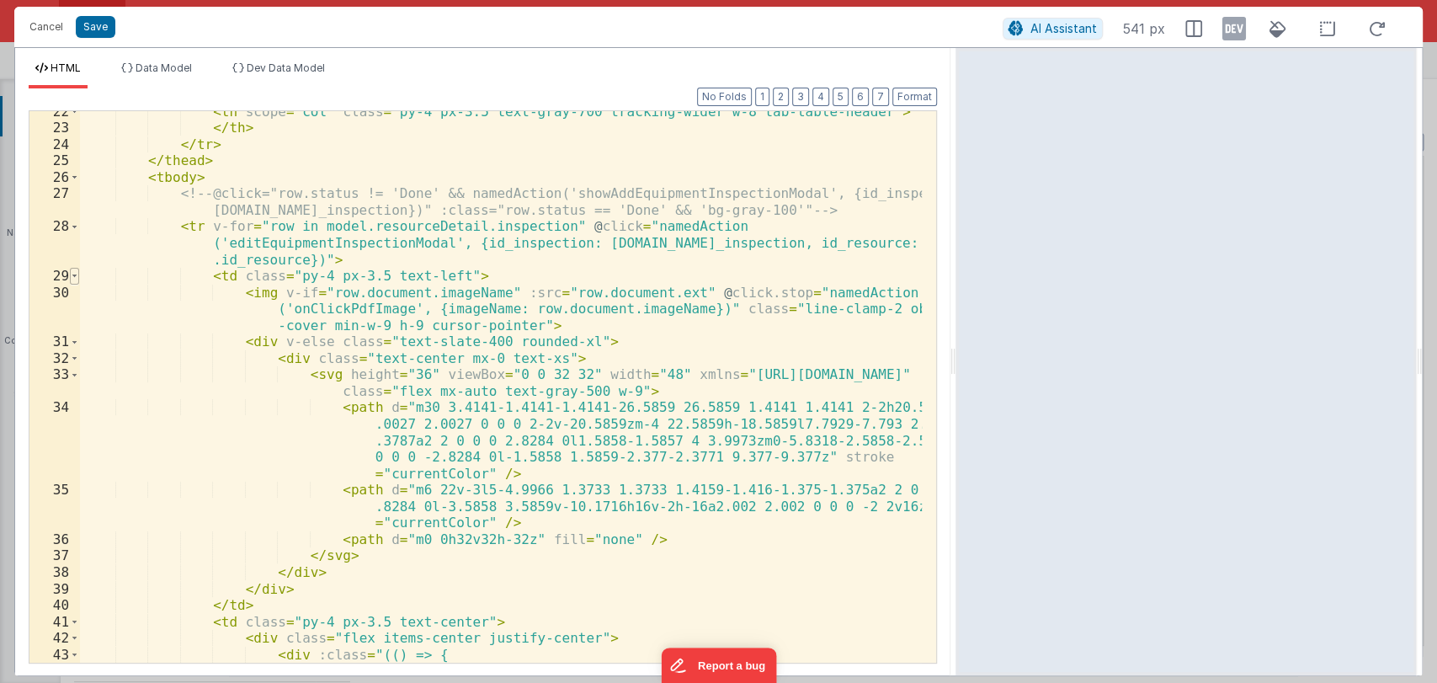
click at [75, 277] on span at bounding box center [74, 276] width 9 height 17
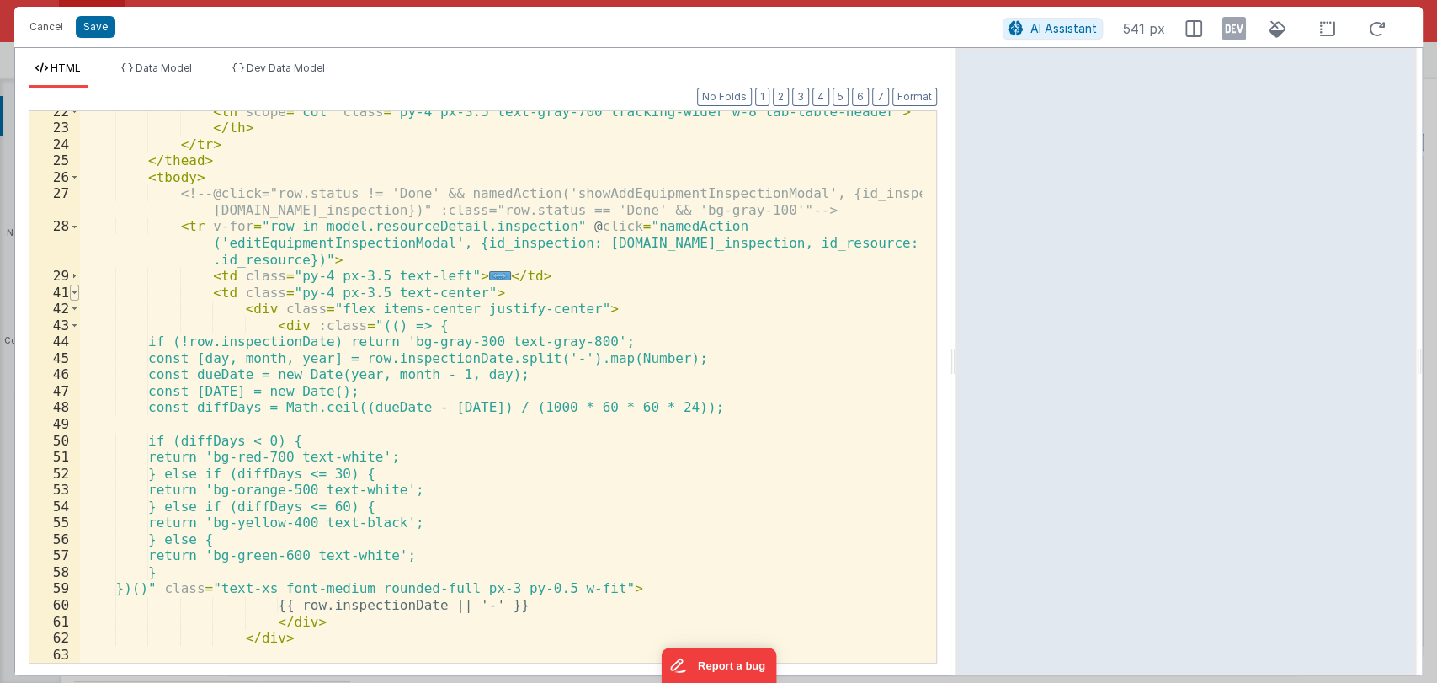
click at [75, 289] on span at bounding box center [74, 292] width 9 height 17
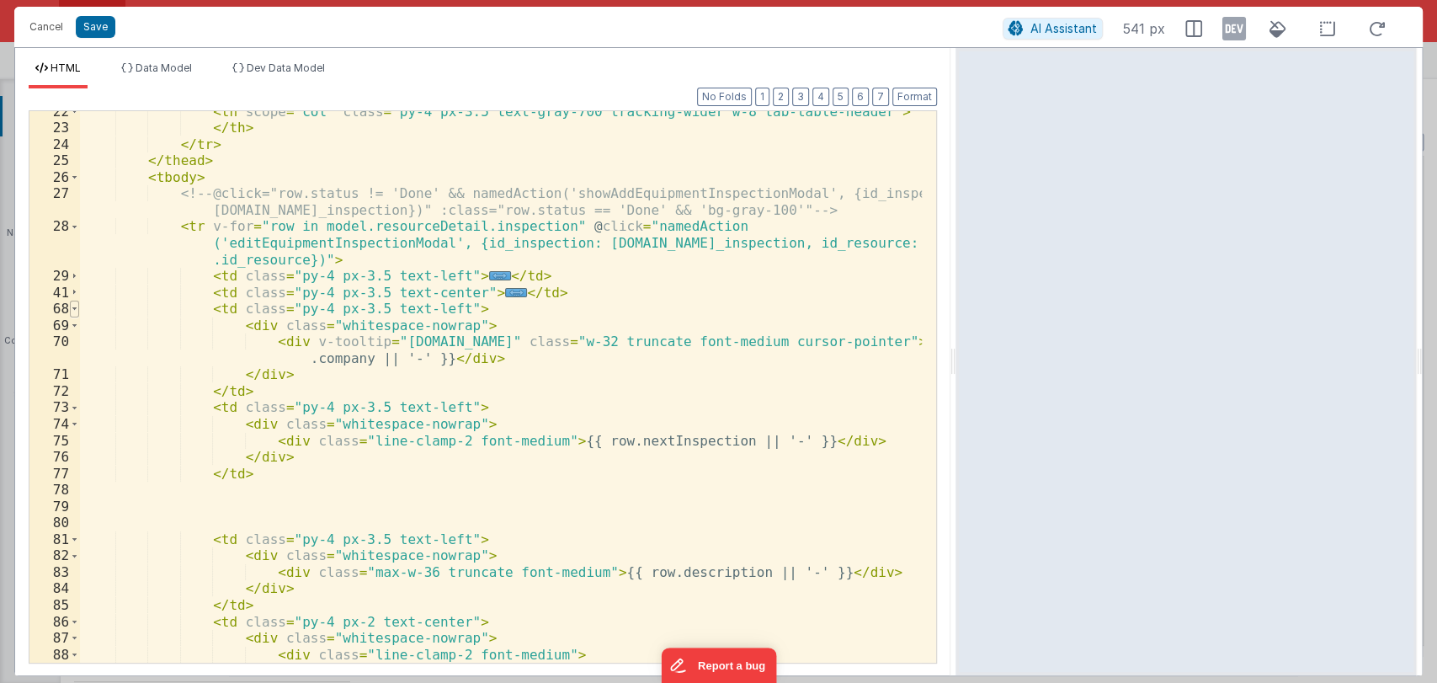
click at [78, 304] on span at bounding box center [74, 308] width 9 height 17
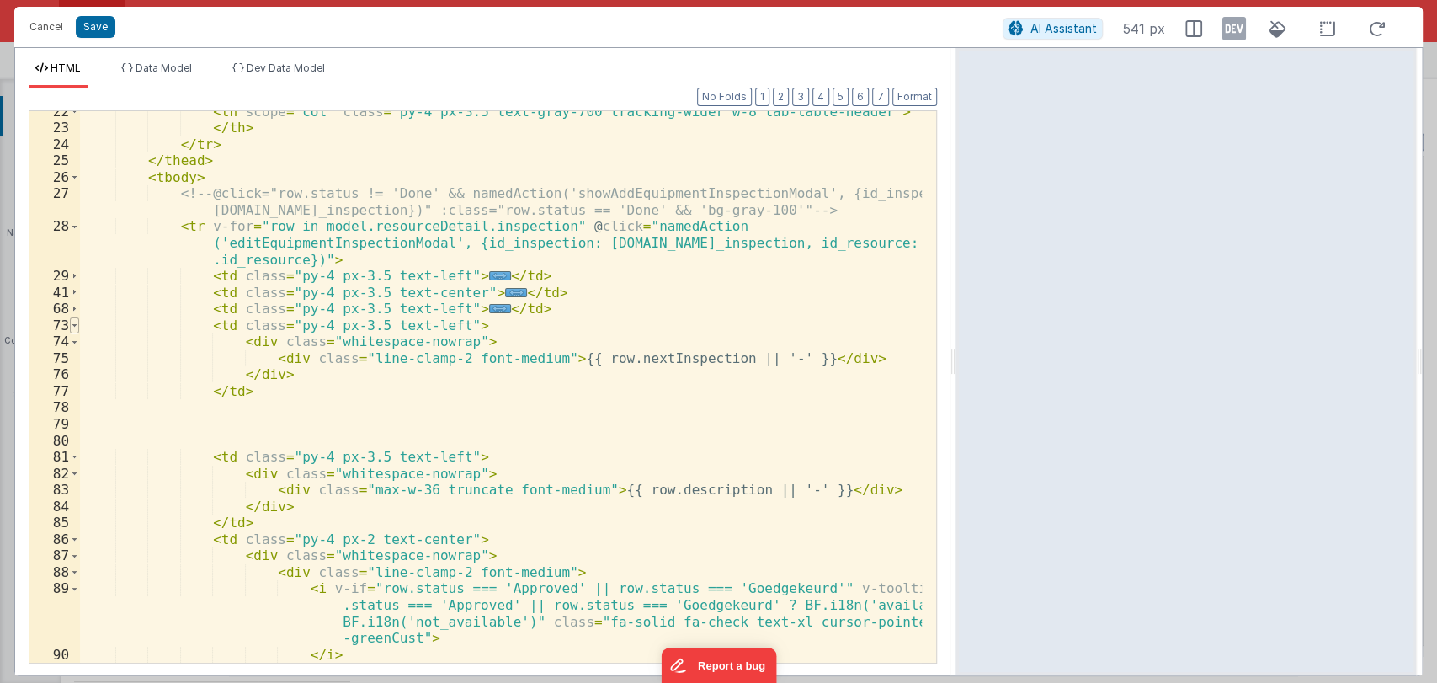
click at [78, 321] on span at bounding box center [74, 325] width 9 height 17
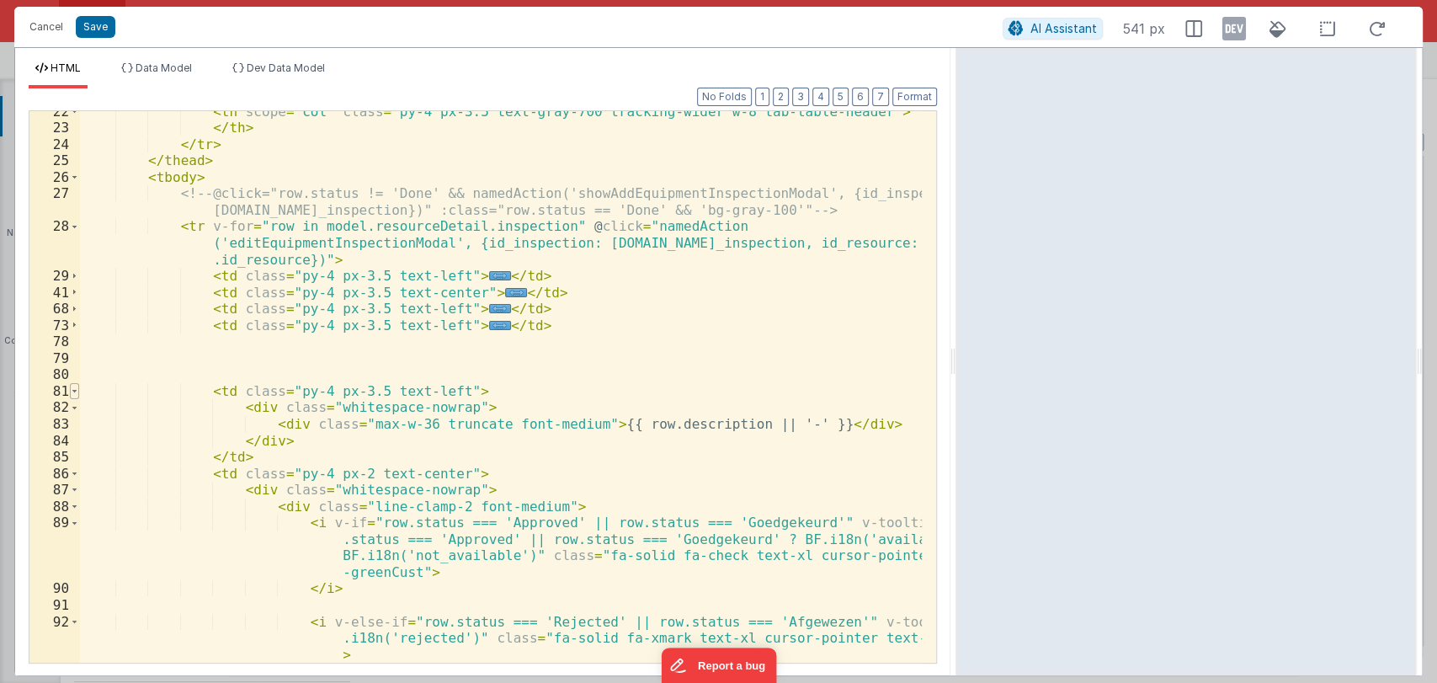
click at [75, 392] on span at bounding box center [74, 391] width 9 height 17
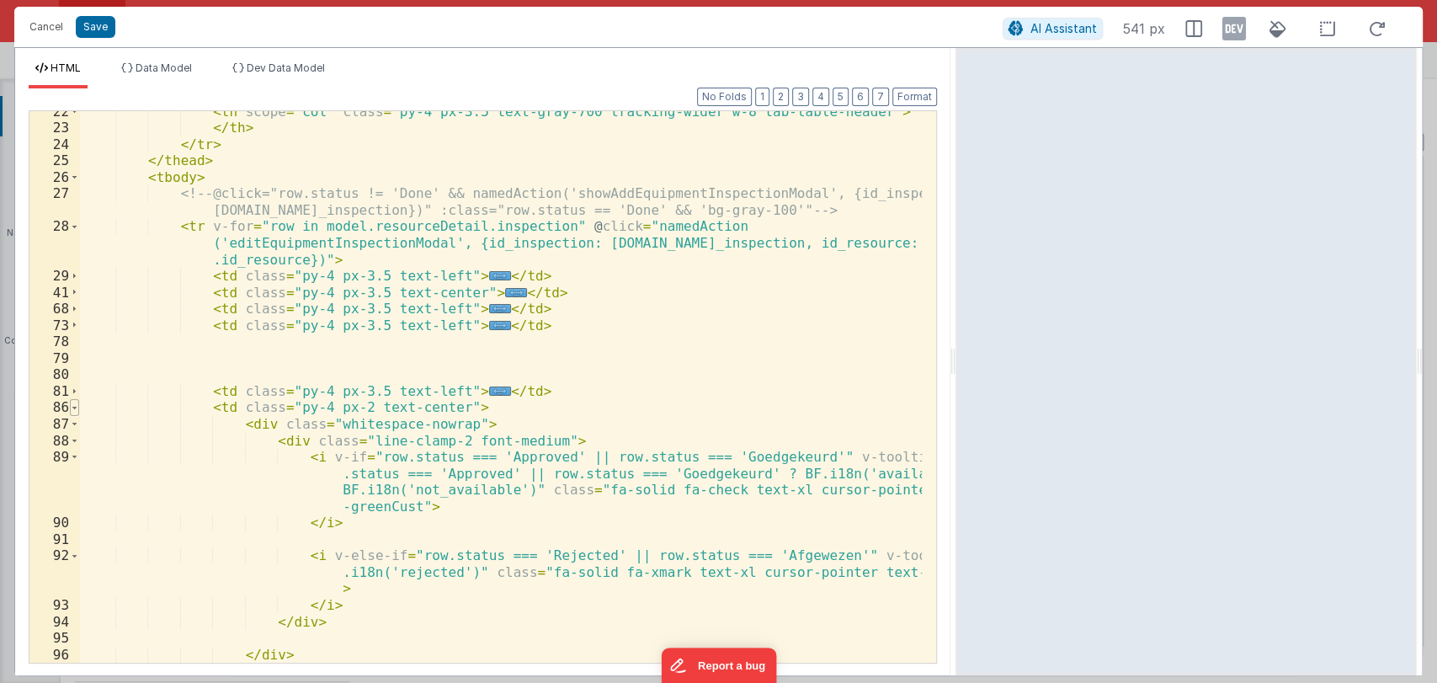
click at [75, 406] on span at bounding box center [74, 407] width 9 height 17
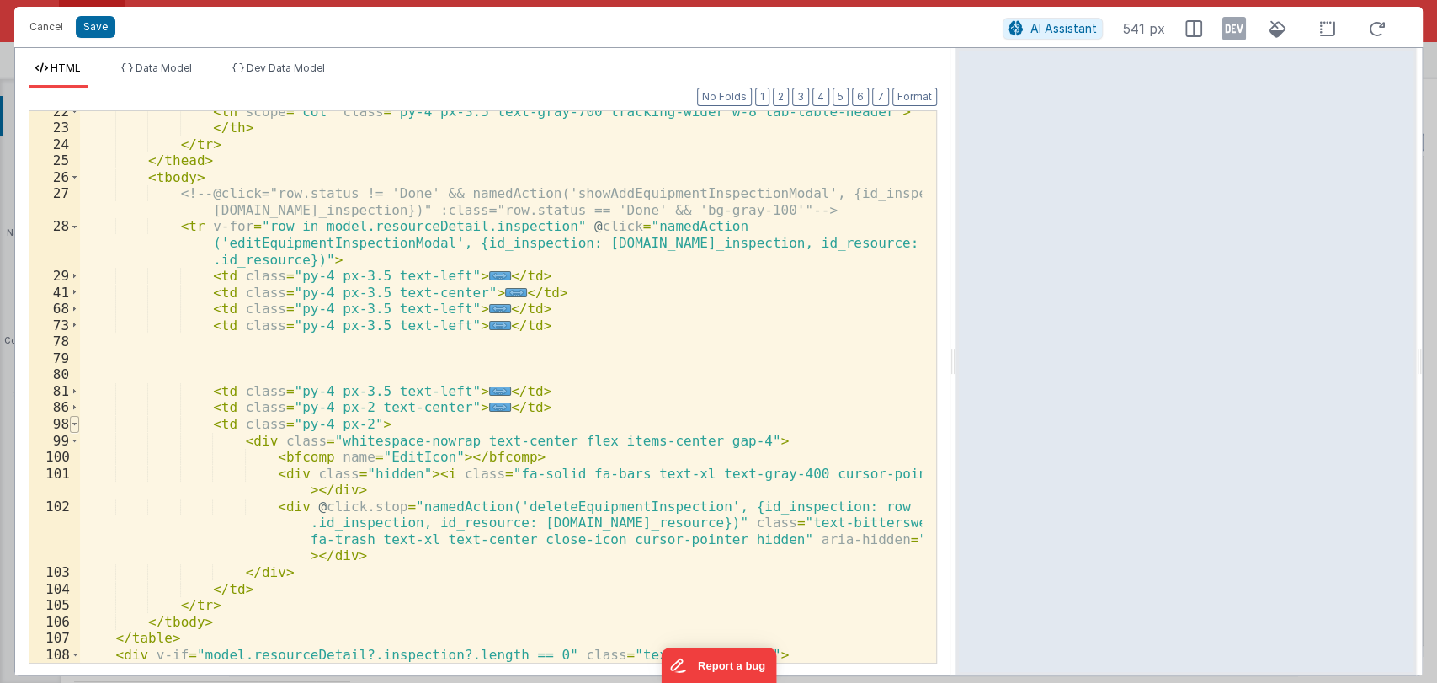
click at [73, 428] on span at bounding box center [74, 424] width 9 height 17
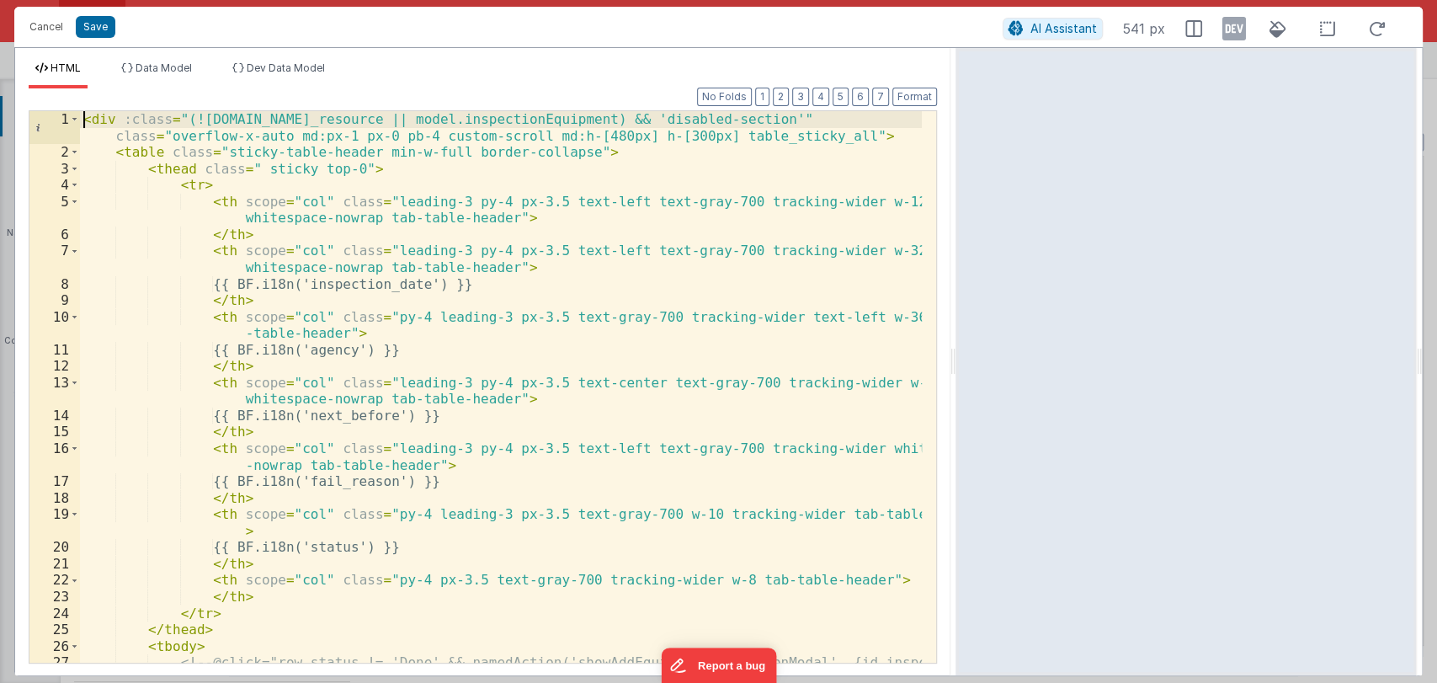
scroll to position [0, 0]
click at [105, 29] on button "Save" at bounding box center [96, 27] width 40 height 22
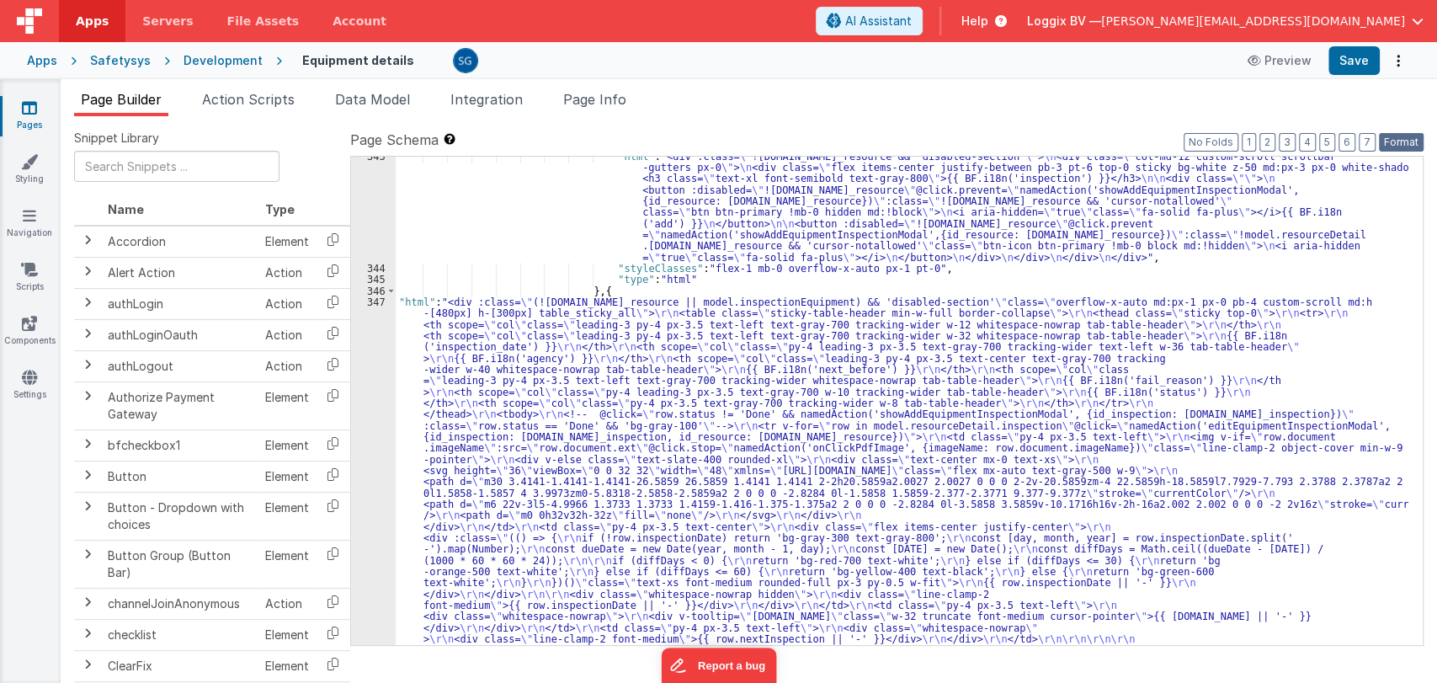
click at [1390, 140] on button "Format" at bounding box center [1401, 142] width 45 height 19
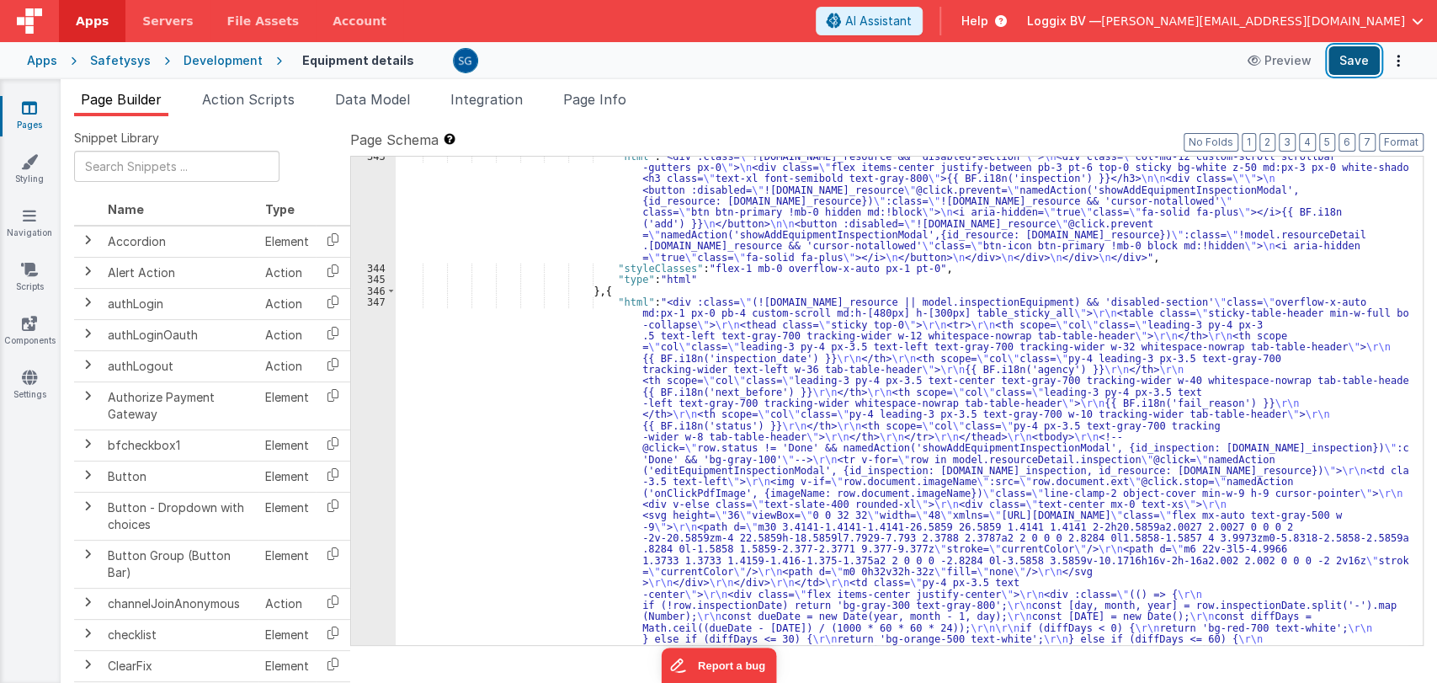
click at [1362, 54] on button "Save" at bounding box center [1353, 60] width 51 height 29
click at [23, 121] on link "Pages" at bounding box center [29, 116] width 61 height 34
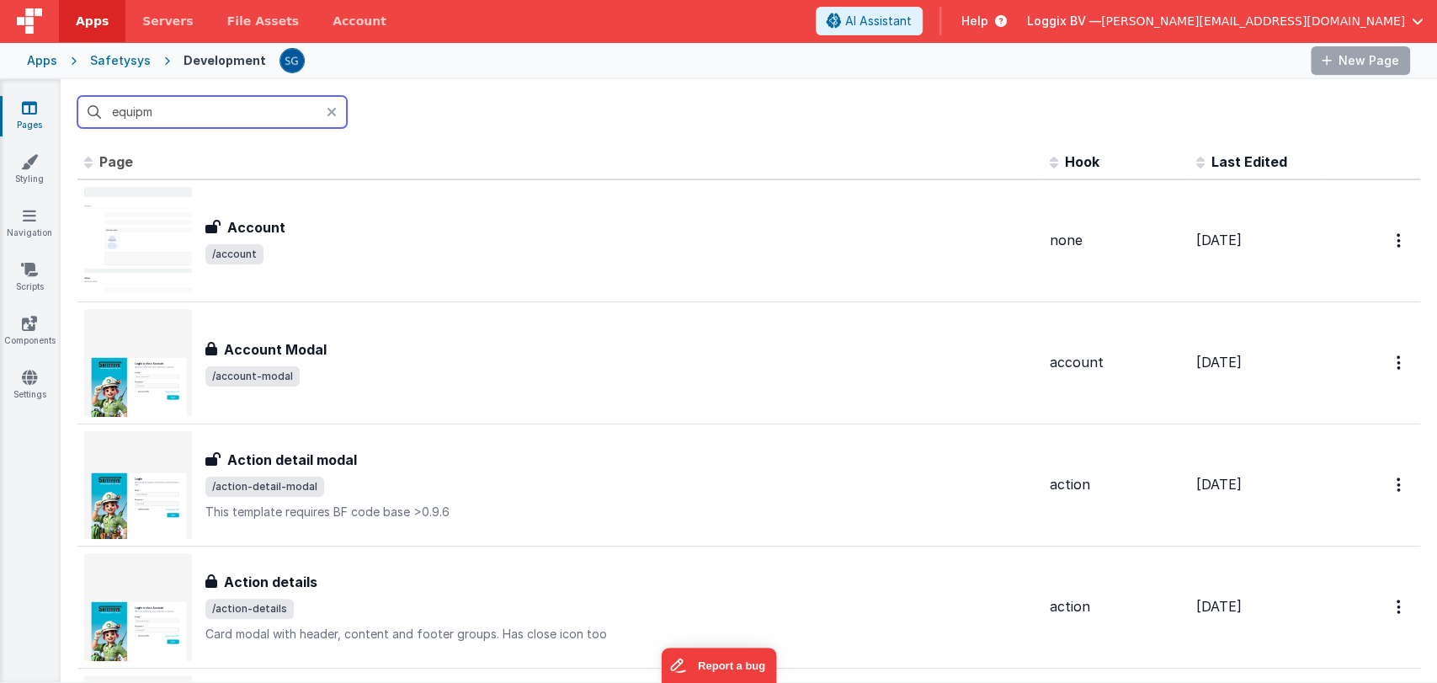
click at [228, 109] on input "equipm" at bounding box center [211, 112] width 269 height 32
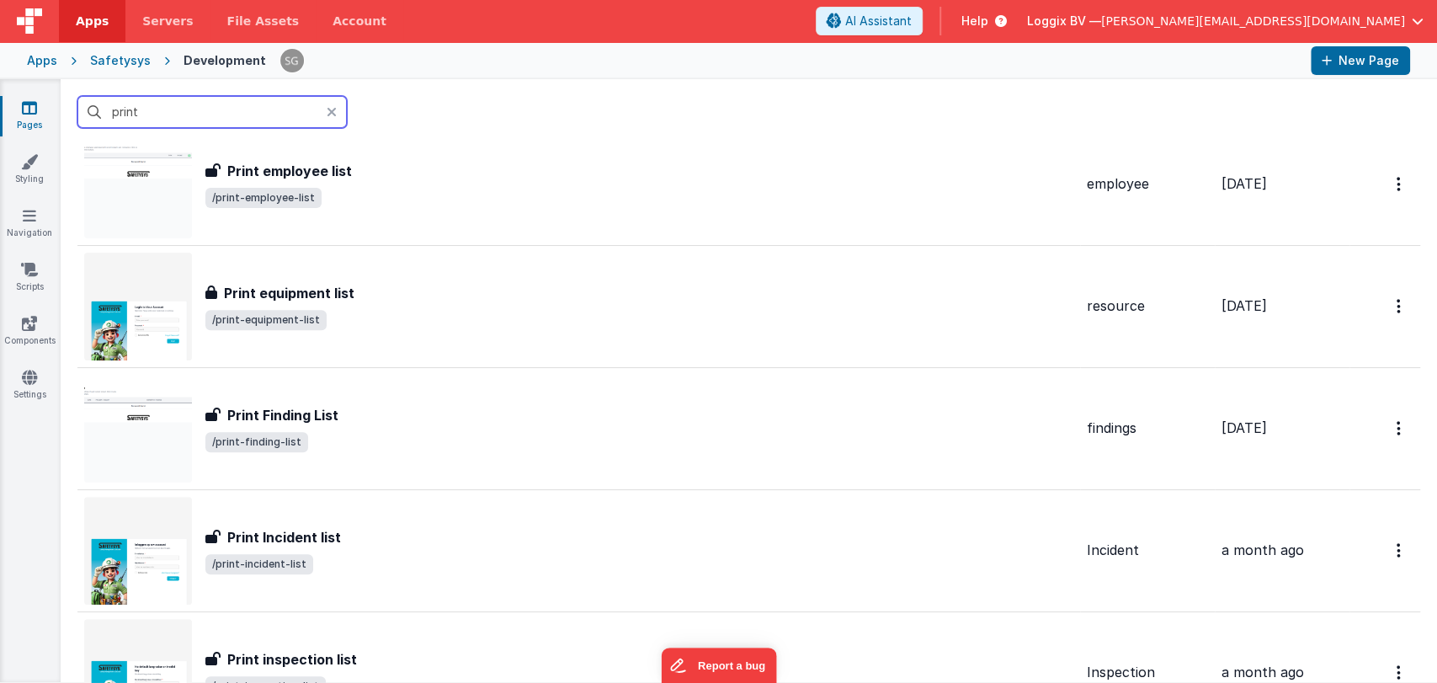
scroll to position [431, 0]
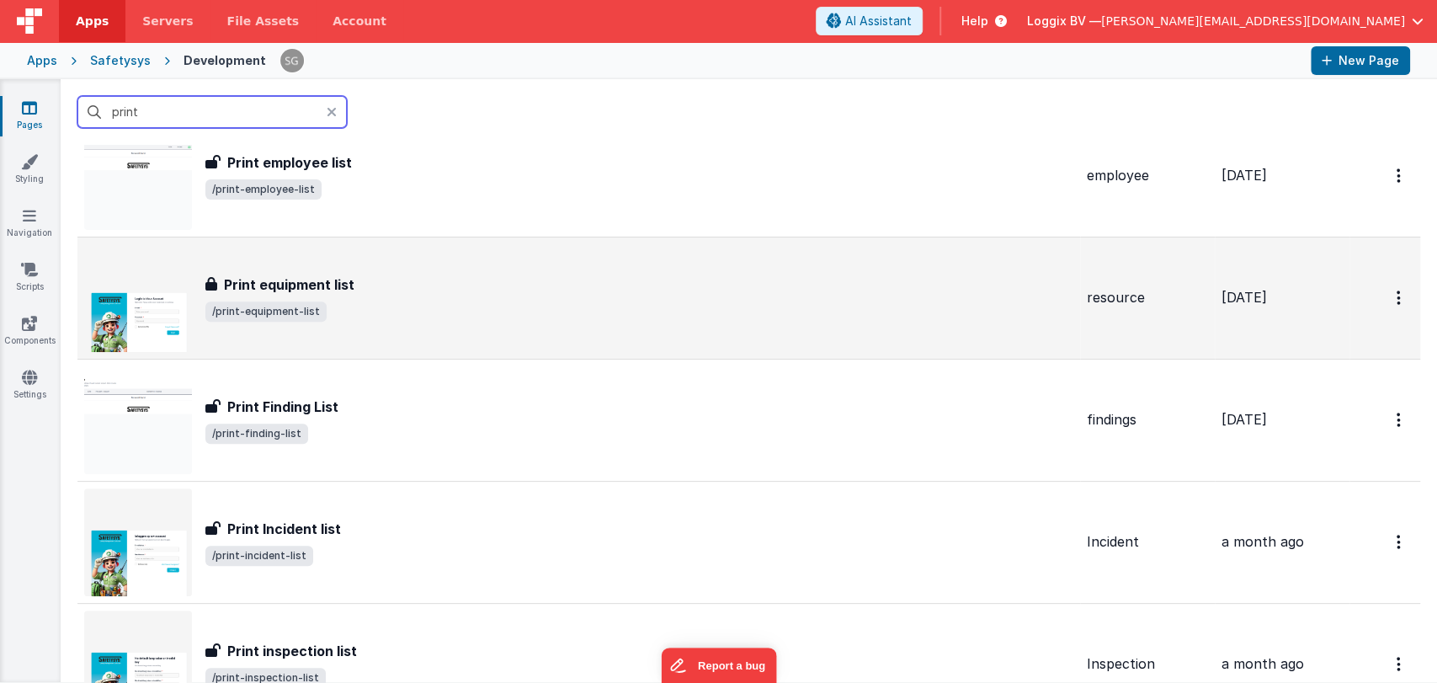
type input "print"
click at [394, 343] on div "Print equipment list Print equipment list /print-equipment-list" at bounding box center [578, 298] width 989 height 108
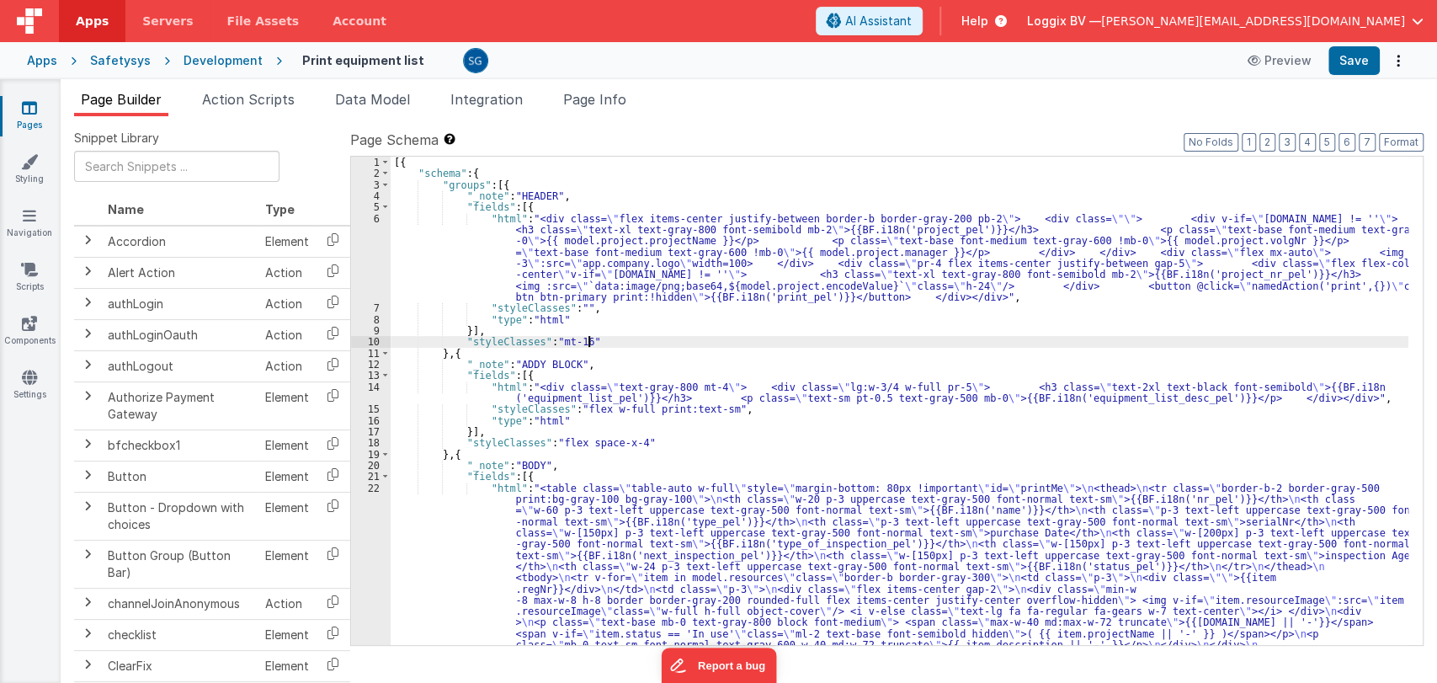
click at [605, 343] on div "[{ "schema" : { "groups" : [{ "_note" : "HEADER" , "fields" : [{ "html" : "<div…" at bounding box center [900, 591] width 1018 height 869
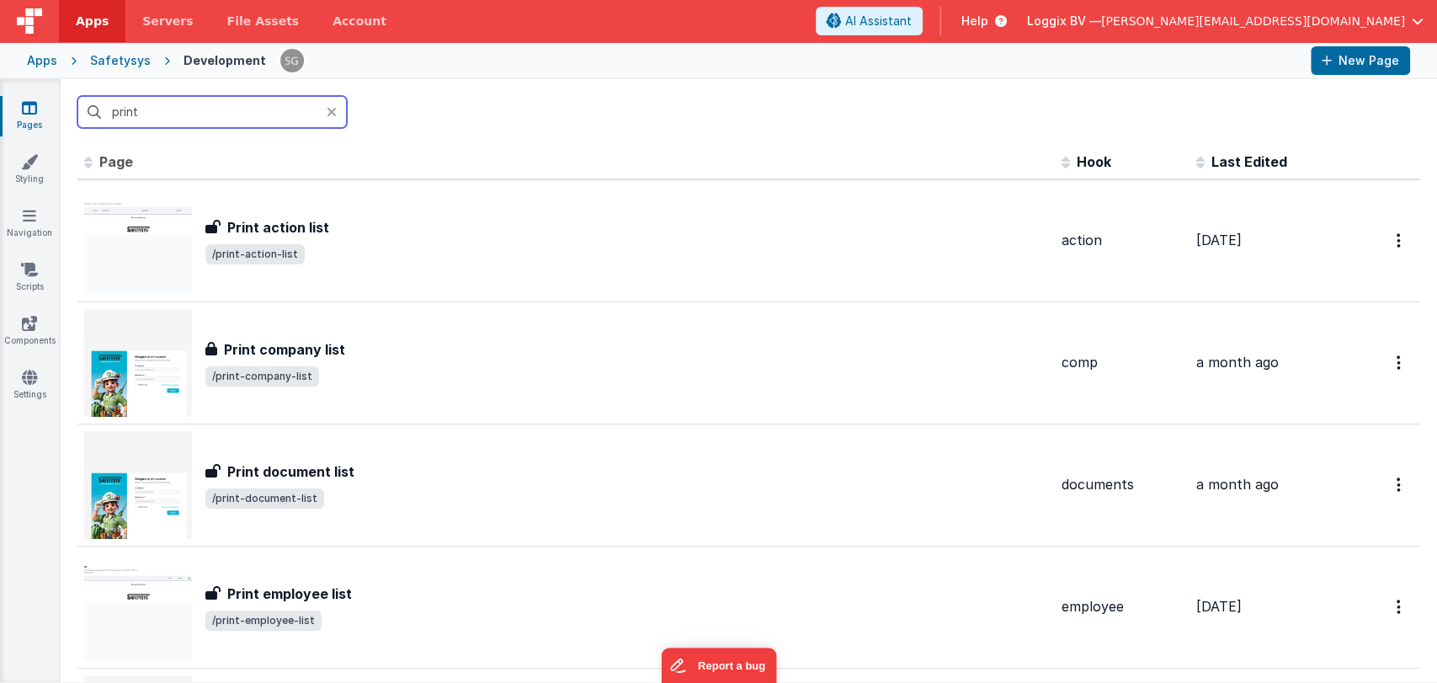
click at [190, 106] on input "print" at bounding box center [211, 112] width 269 height 32
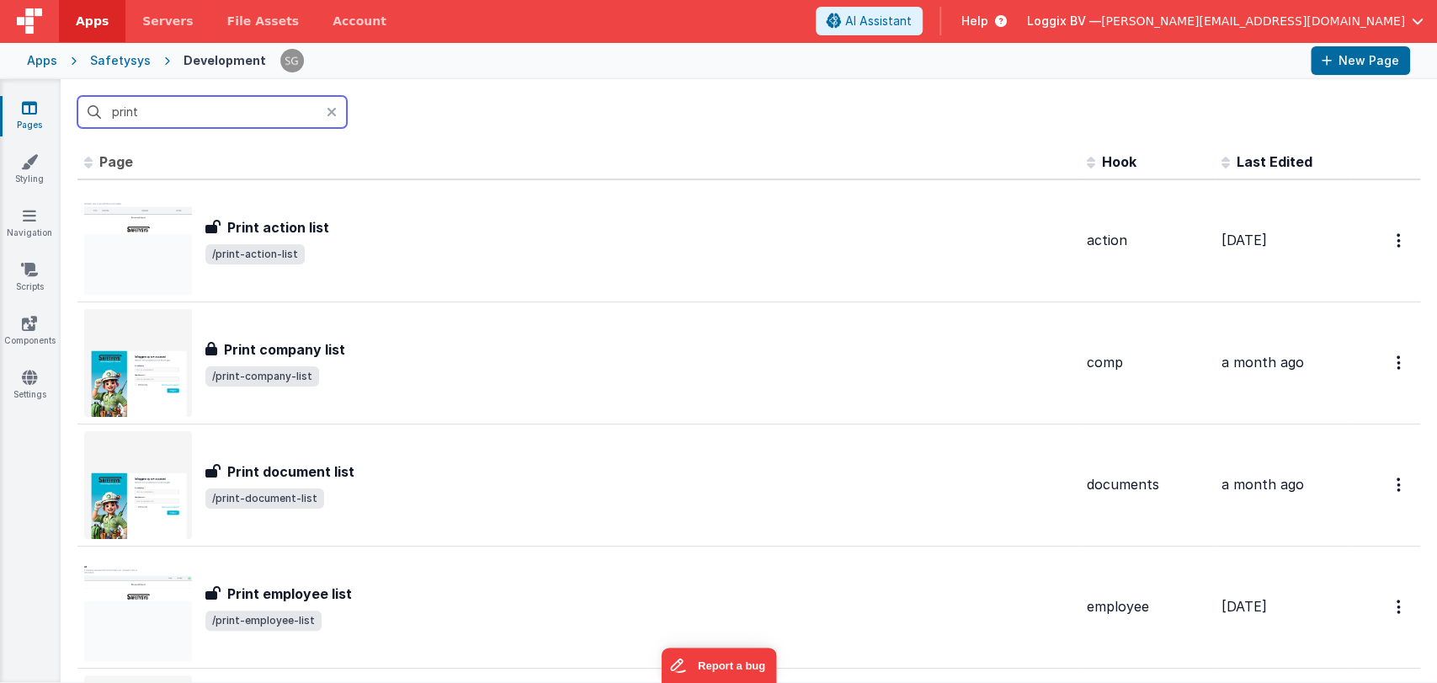
click at [190, 106] on input "print" at bounding box center [211, 112] width 269 height 32
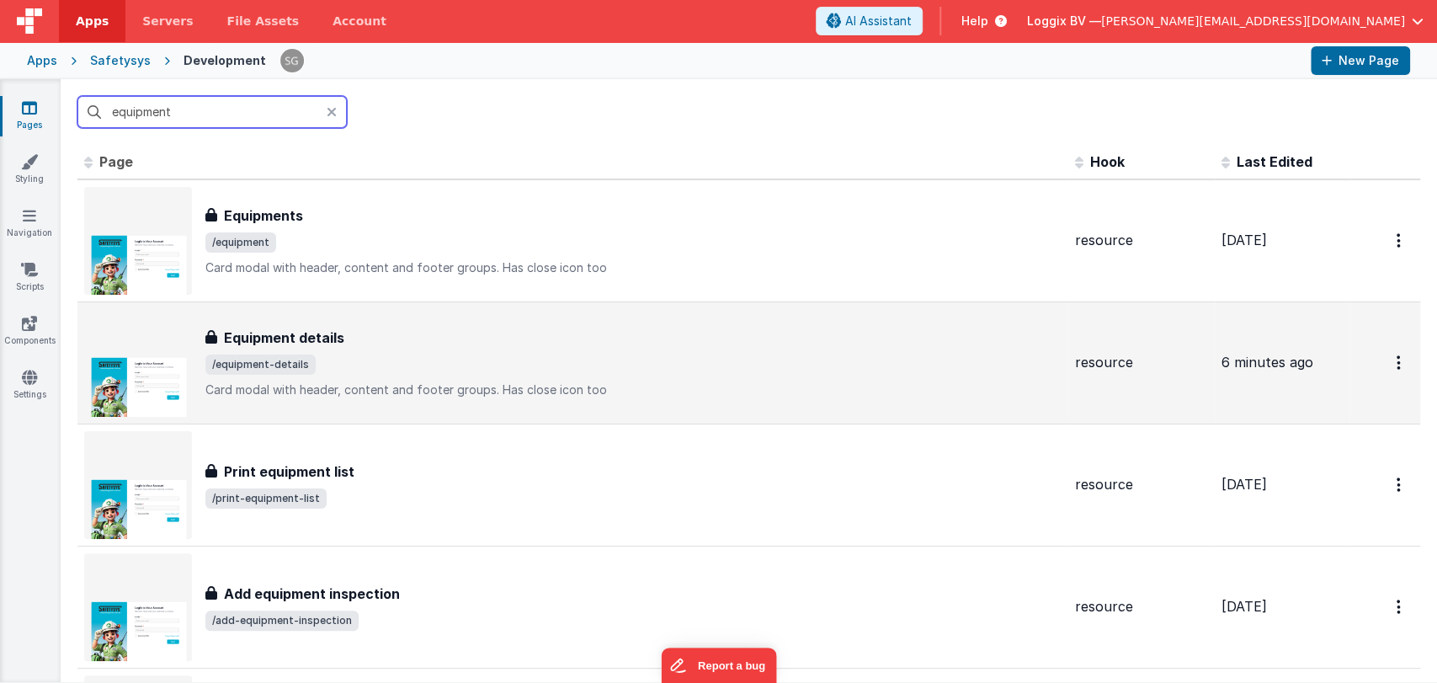
type input "equipment"
click at [373, 359] on span "/equipment-details" at bounding box center [633, 364] width 856 height 20
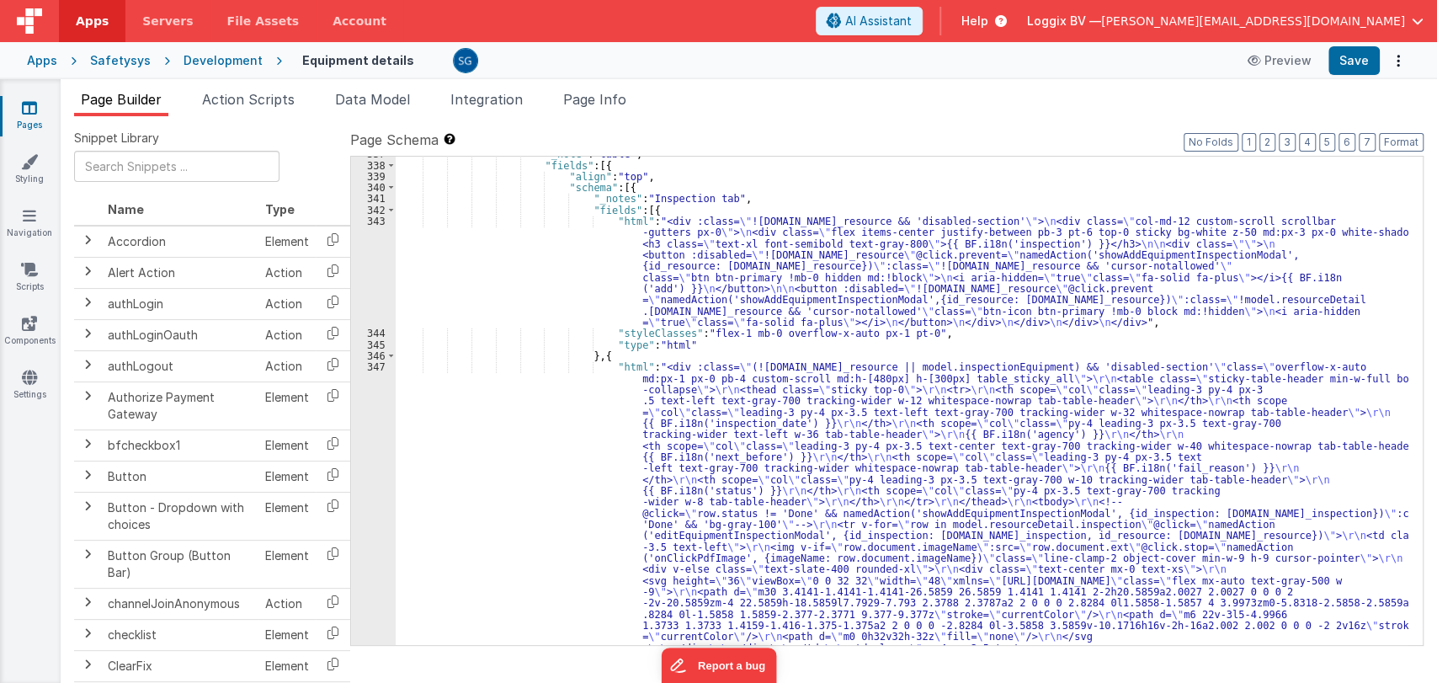
scroll to position [4441, 0]
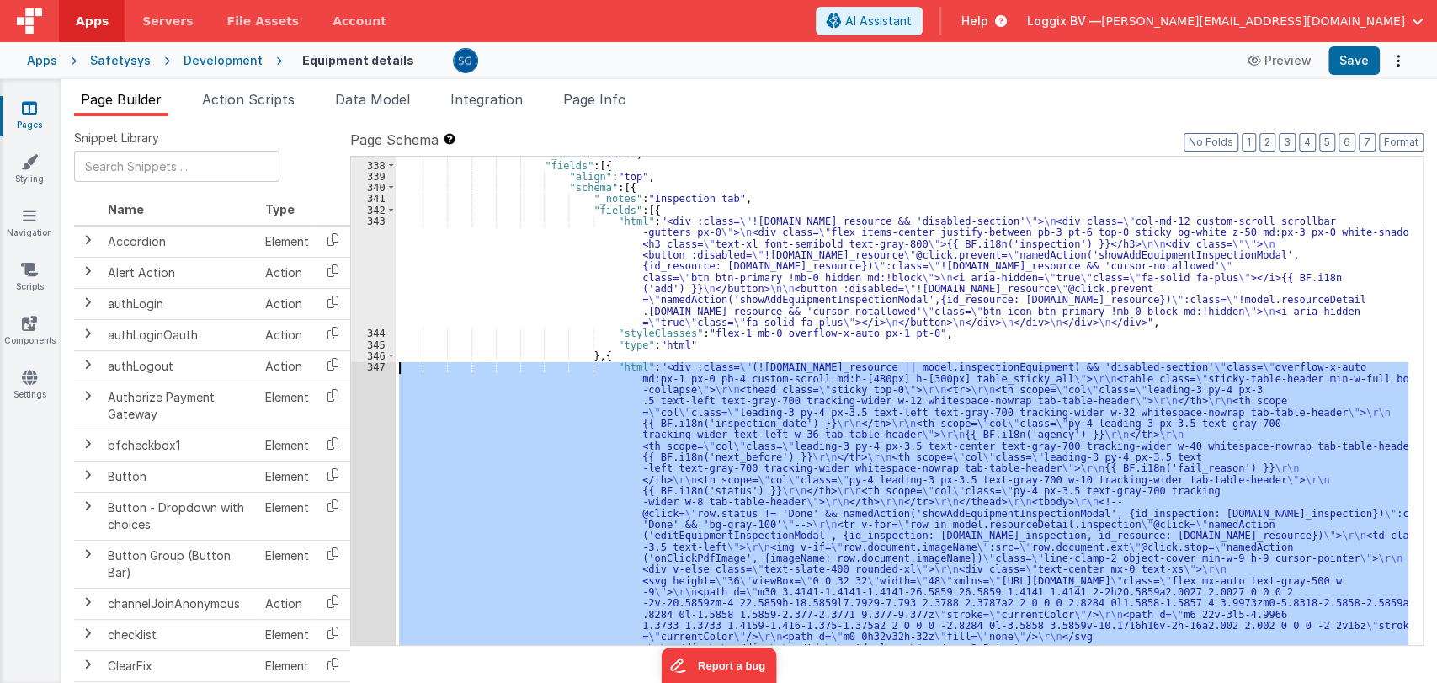
click at [377, 369] on div "347" at bounding box center [373, 681] width 45 height 640
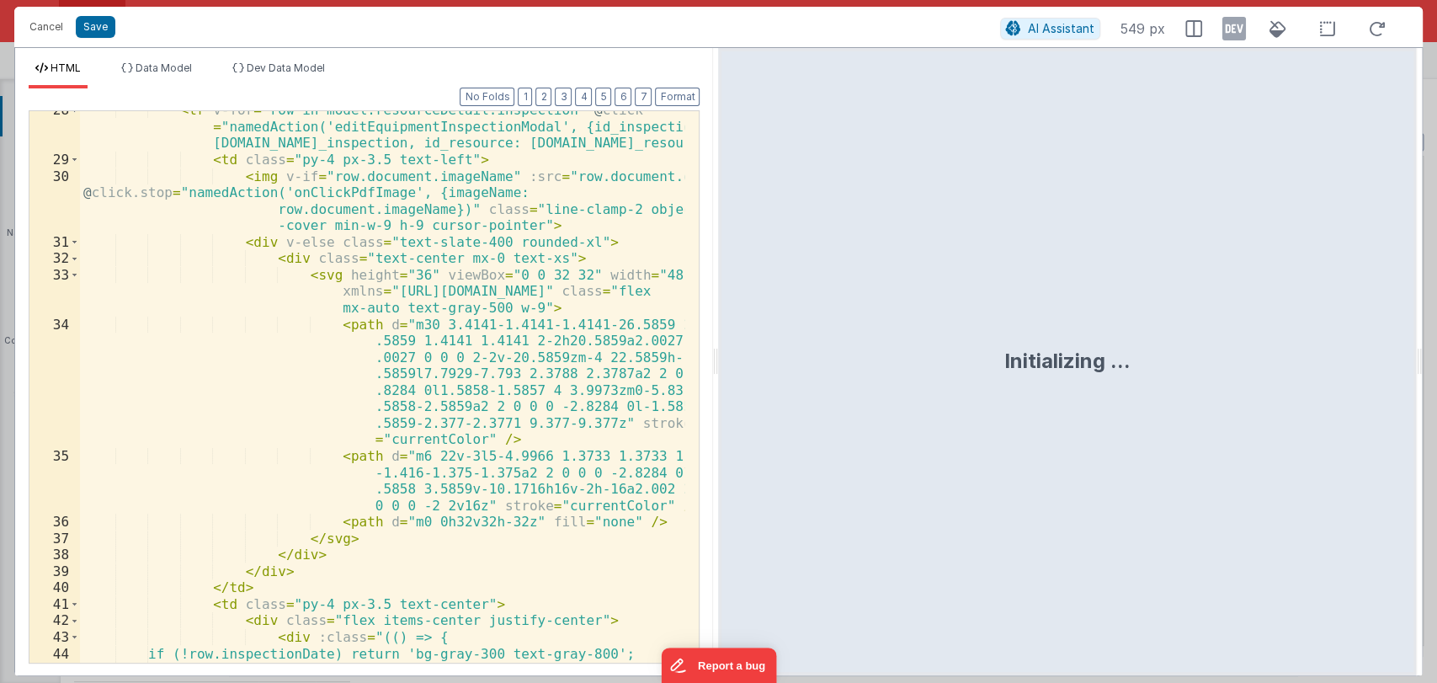
scroll to position [920, 0]
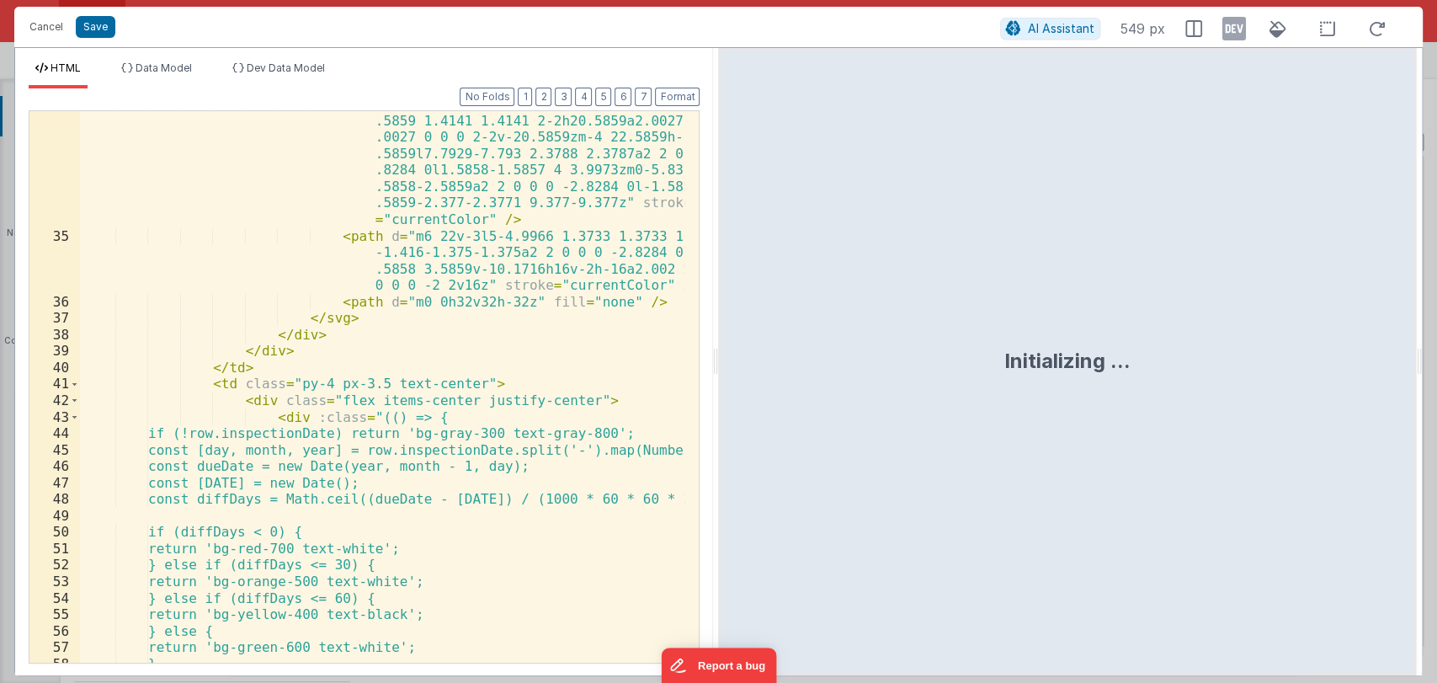
drag, startPoint x: 713, startPoint y: 364, endPoint x: 903, endPoint y: 372, distance: 190.4
click at [903, 372] on html "Cancel Save AI Assistant 549 px HTML Data Model Dev Data Model Format 7 6 5 4 3…" at bounding box center [718, 341] width 1437 height 683
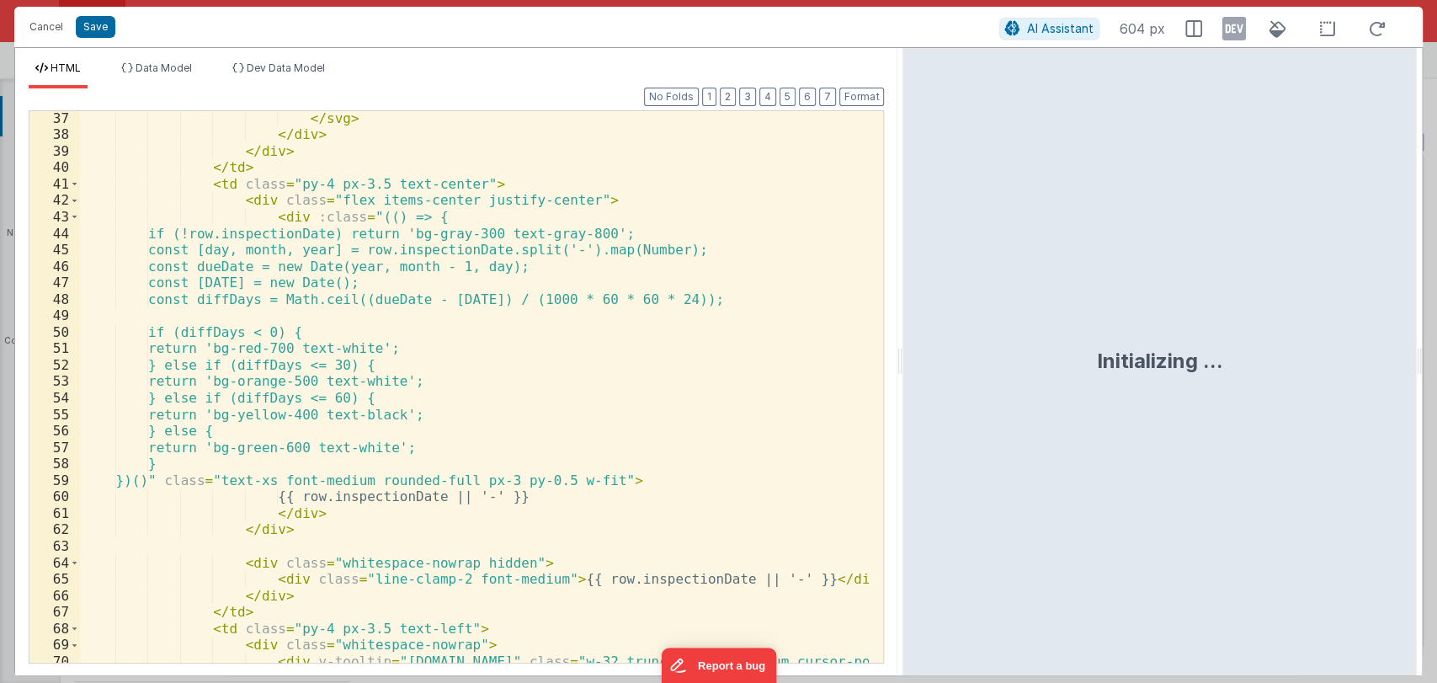
scroll to position [922, 0]
click at [258, 230] on div "</ svg > </ div > </ div > </ td > < td class = "py-4 px-3.5 text-center" > < d…" at bounding box center [474, 409] width 789 height 601
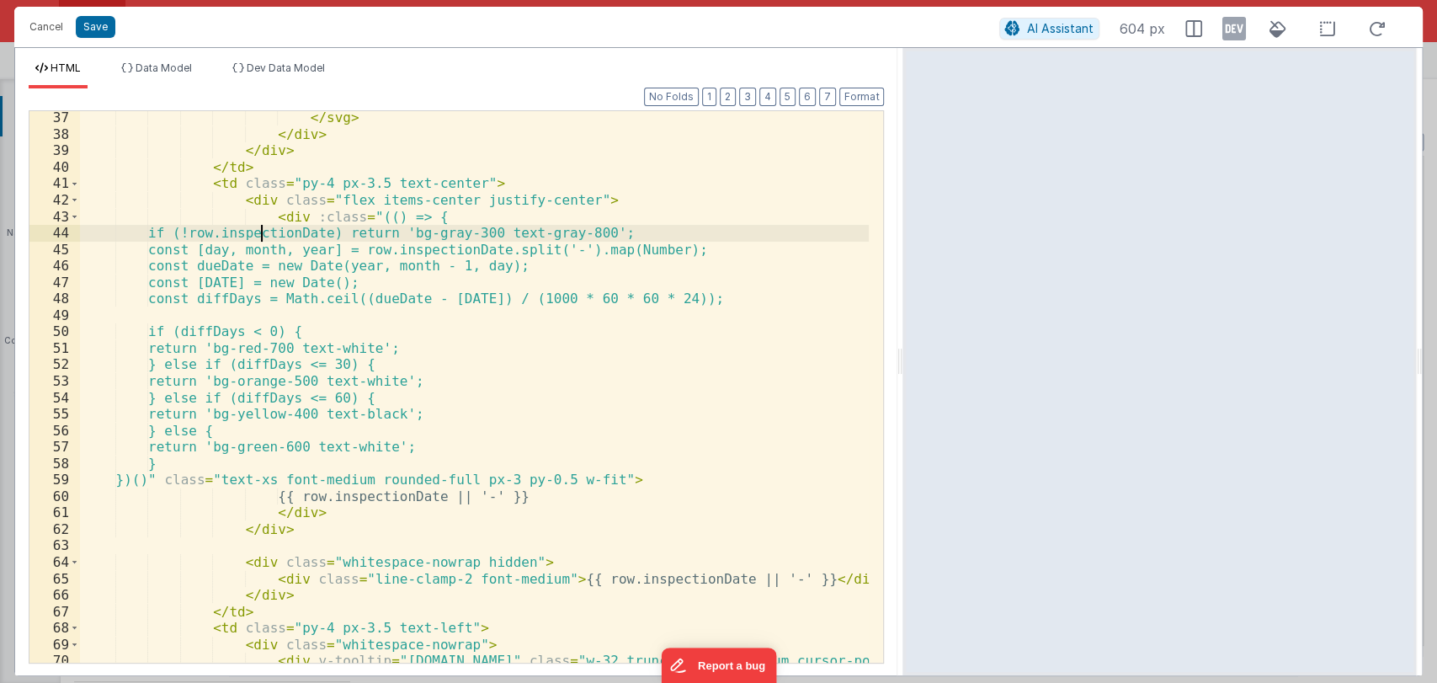
click at [296, 215] on div "</ svg > </ div > </ div > </ td > < td class = "py-4 px-3.5 text-center" > < d…" at bounding box center [474, 409] width 789 height 601
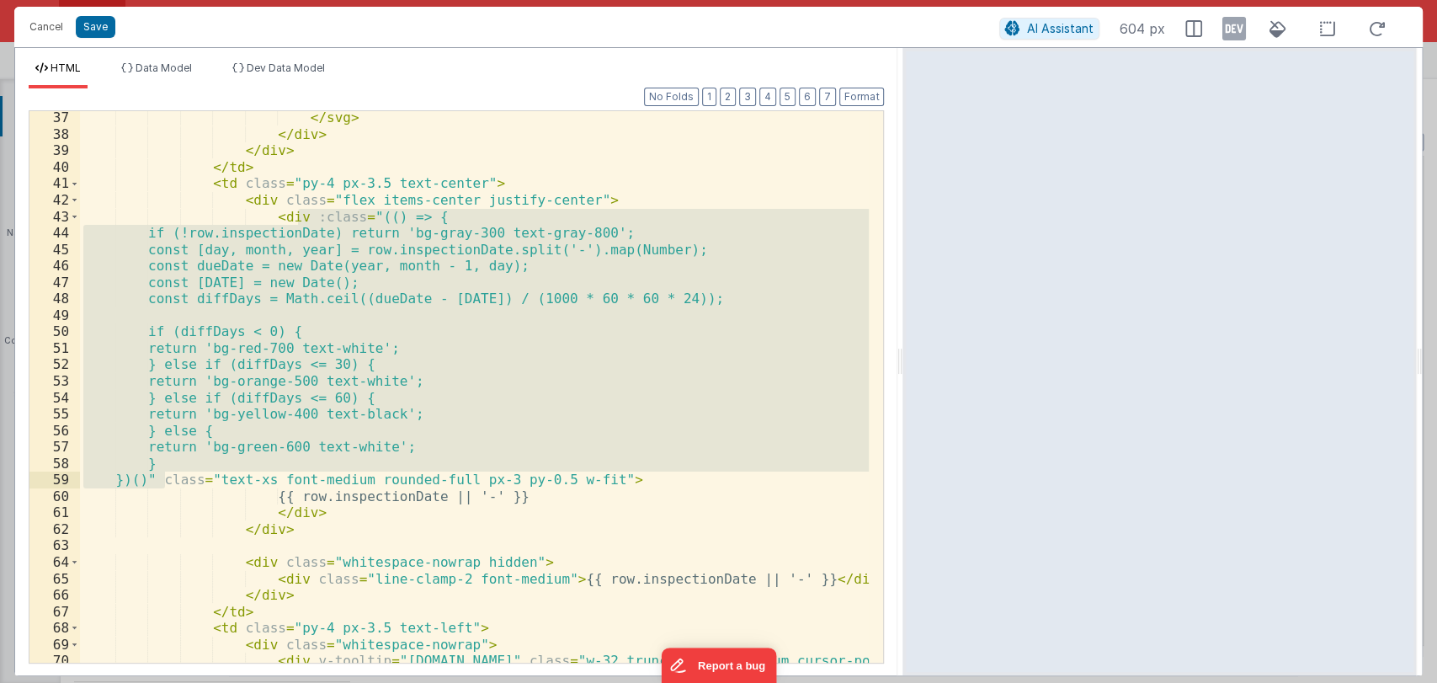
drag, startPoint x: 296, startPoint y: 215, endPoint x: 164, endPoint y: 478, distance: 294.0
click at [164, 478] on div "</ svg > </ div > </ div > </ td > < td class = "py-4 px-3.5 text-center" > < d…" at bounding box center [474, 409] width 789 height 601
click at [476, 436] on div "</ svg > </ div > </ div > </ td > < td class = "py-4 px-3.5 text-center" > < d…" at bounding box center [474, 386] width 789 height 551
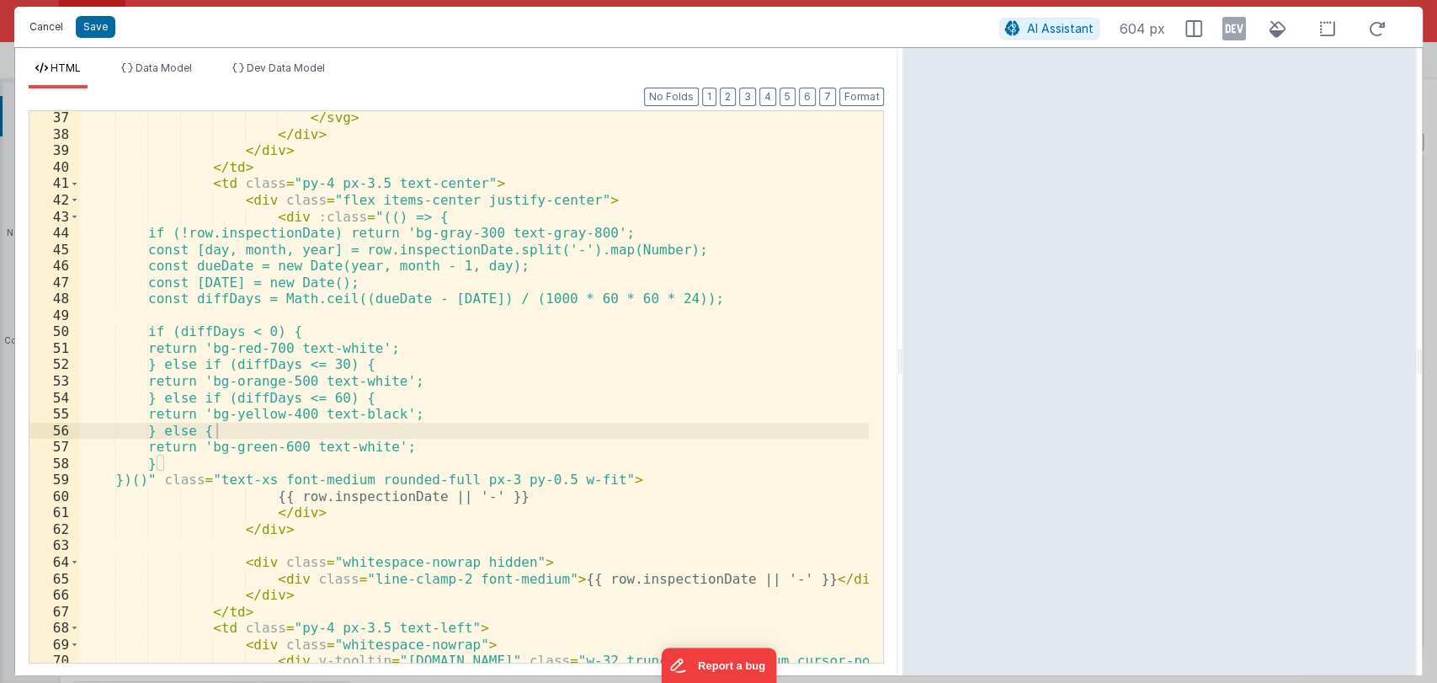
drag, startPoint x: 37, startPoint y: 27, endPoint x: 63, endPoint y: 42, distance: 30.2
click at [35, 27] on button "Cancel" at bounding box center [46, 27] width 50 height 24
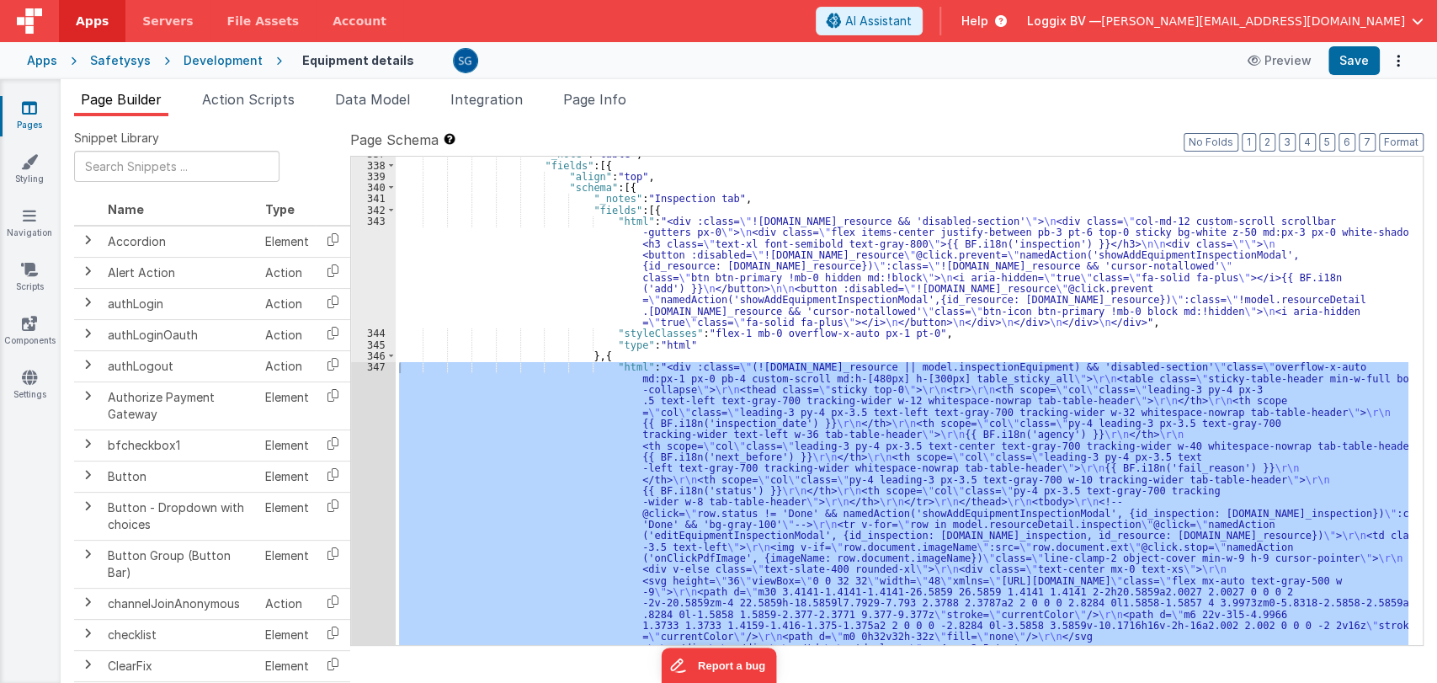
click at [22, 123] on link "Pages" at bounding box center [29, 116] width 61 height 34
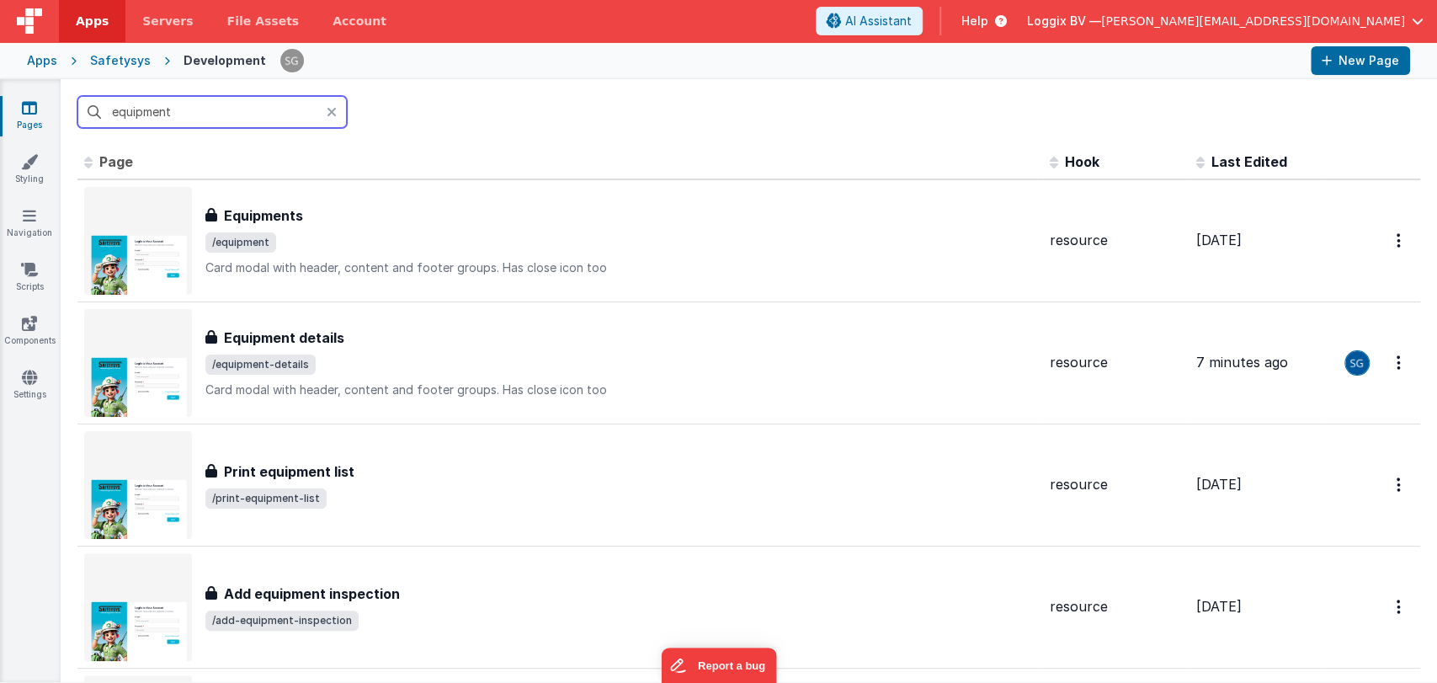
click at [228, 114] on input "equipment" at bounding box center [211, 112] width 269 height 32
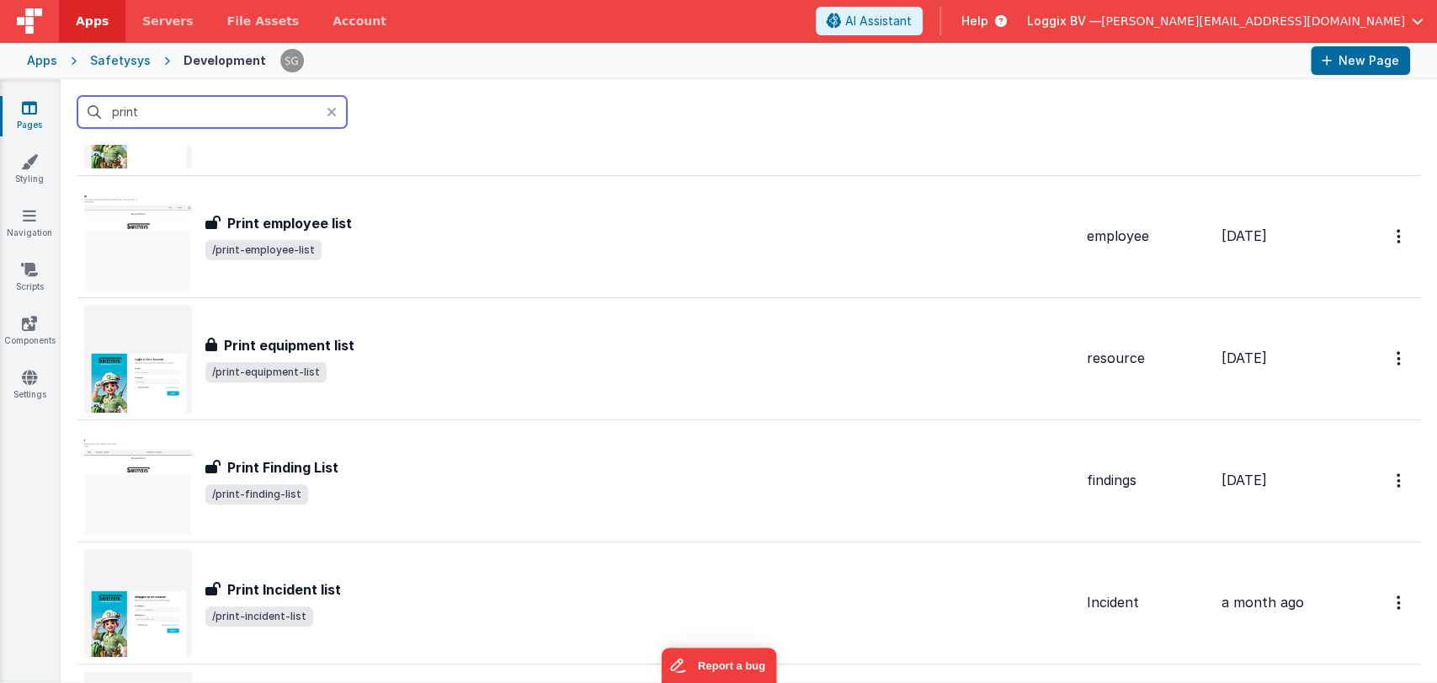
scroll to position [370, 0]
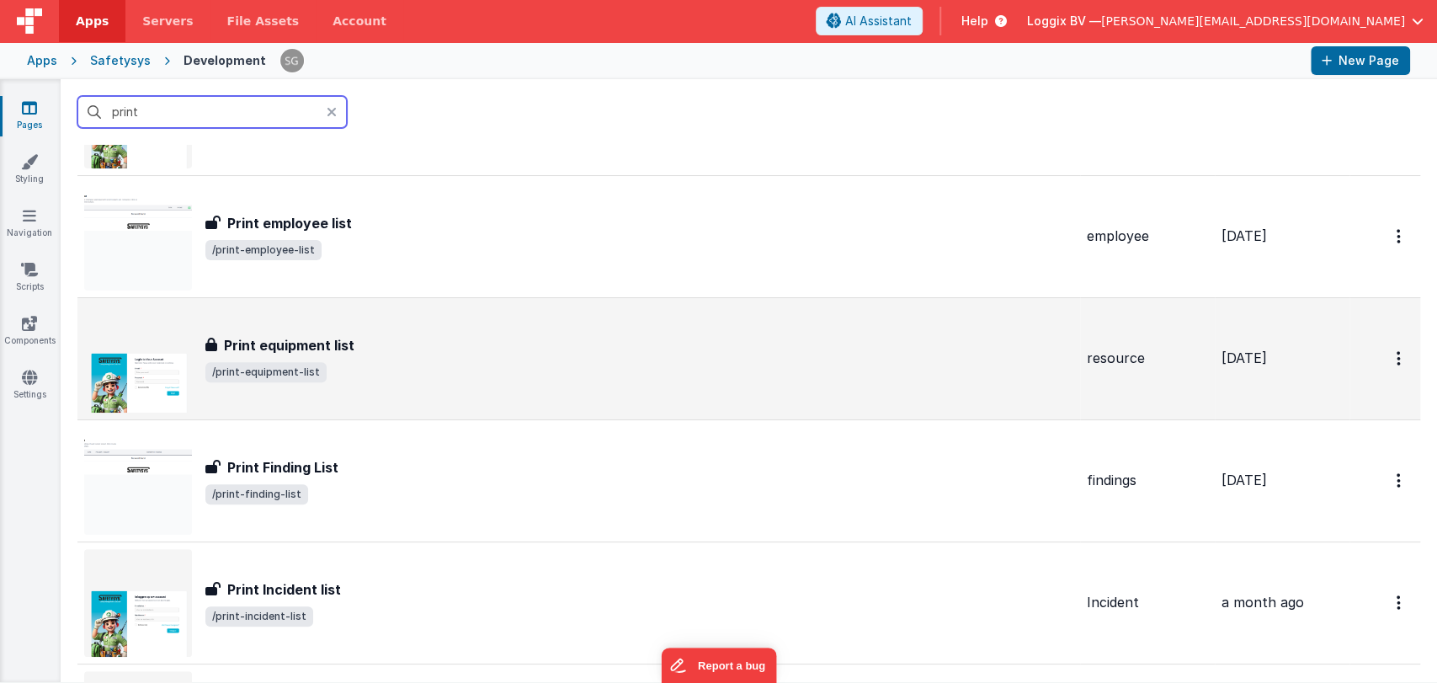
type input "print"
click at [339, 357] on div "Print equipment list Print equipment list /print-equipment-list" at bounding box center [639, 358] width 868 height 47
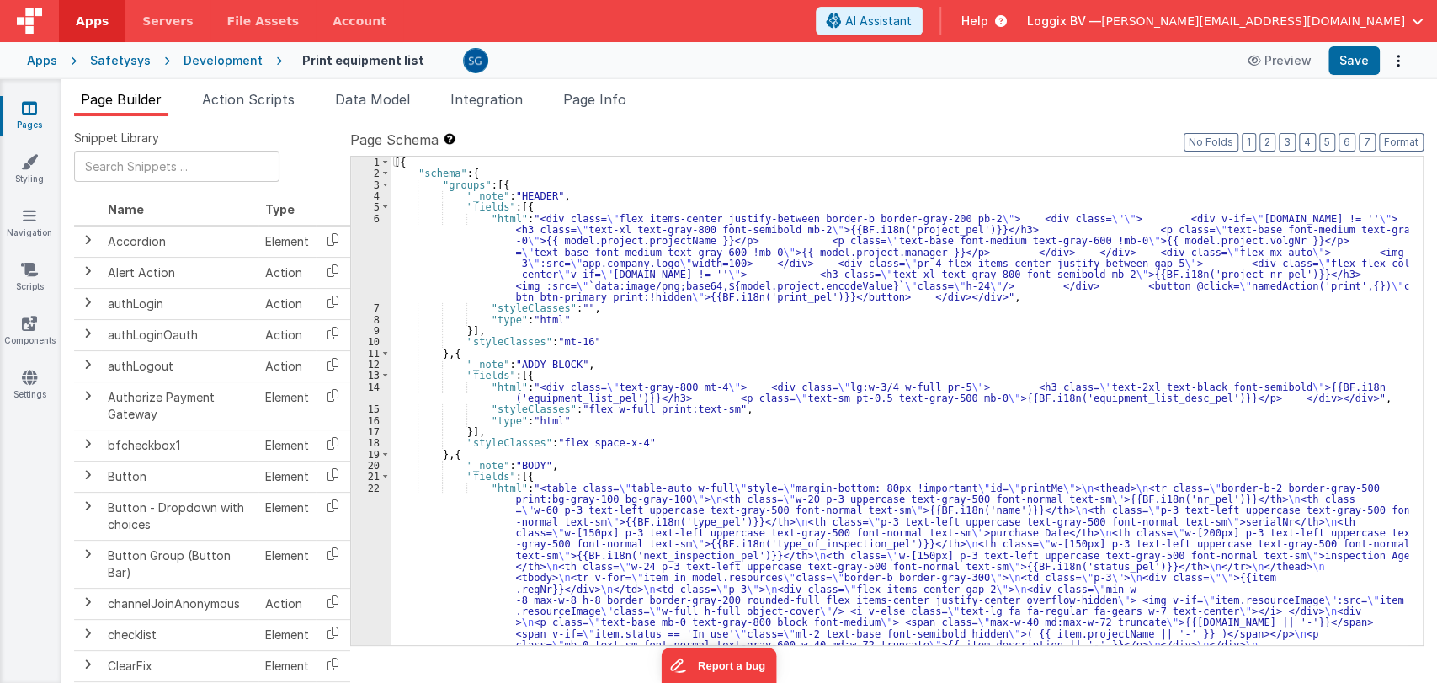
click at [720, 379] on div "[{ "schema" : { "groups" : [{ "_note" : "HEADER" , "fields" : [{ "html" : "<div…" at bounding box center [900, 591] width 1018 height 869
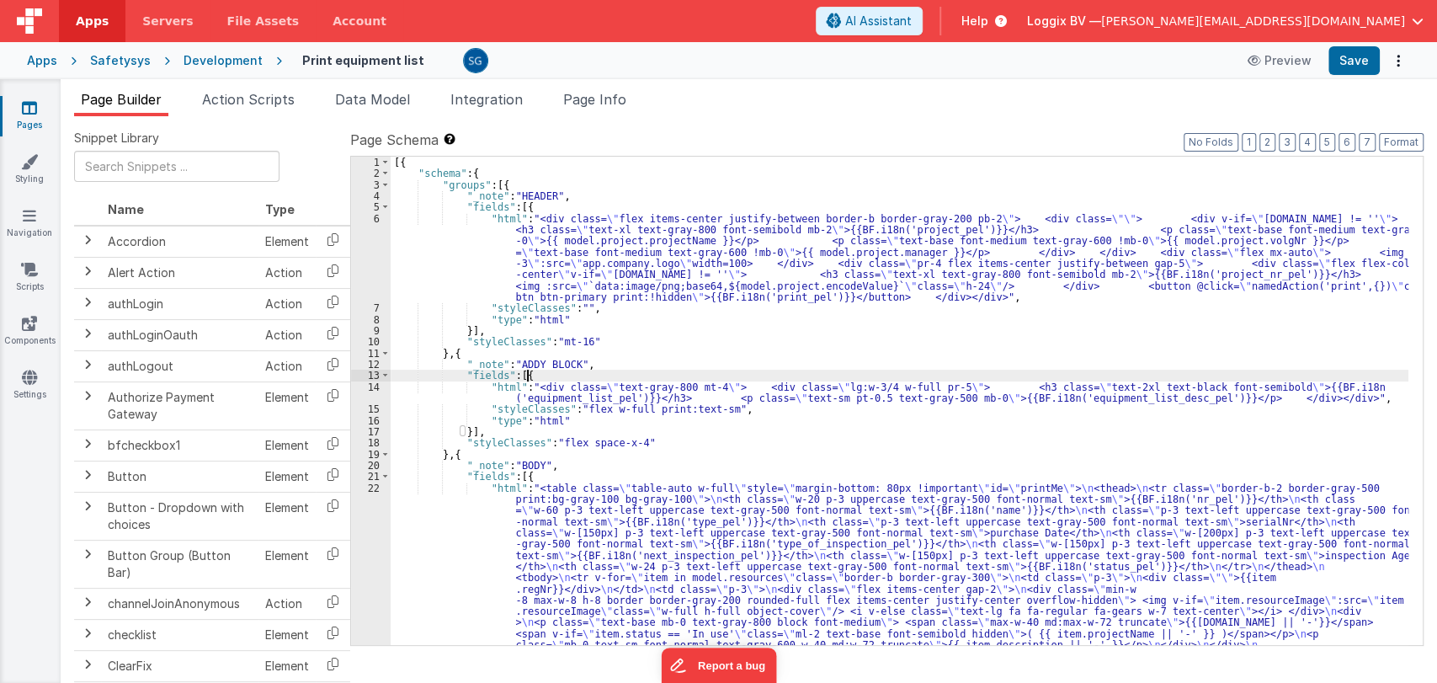
click at [717, 349] on div "[{ "schema" : { "groups" : [{ "_note" : "HEADER" , "fields" : [{ "html" : "<div…" at bounding box center [900, 591] width 1018 height 869
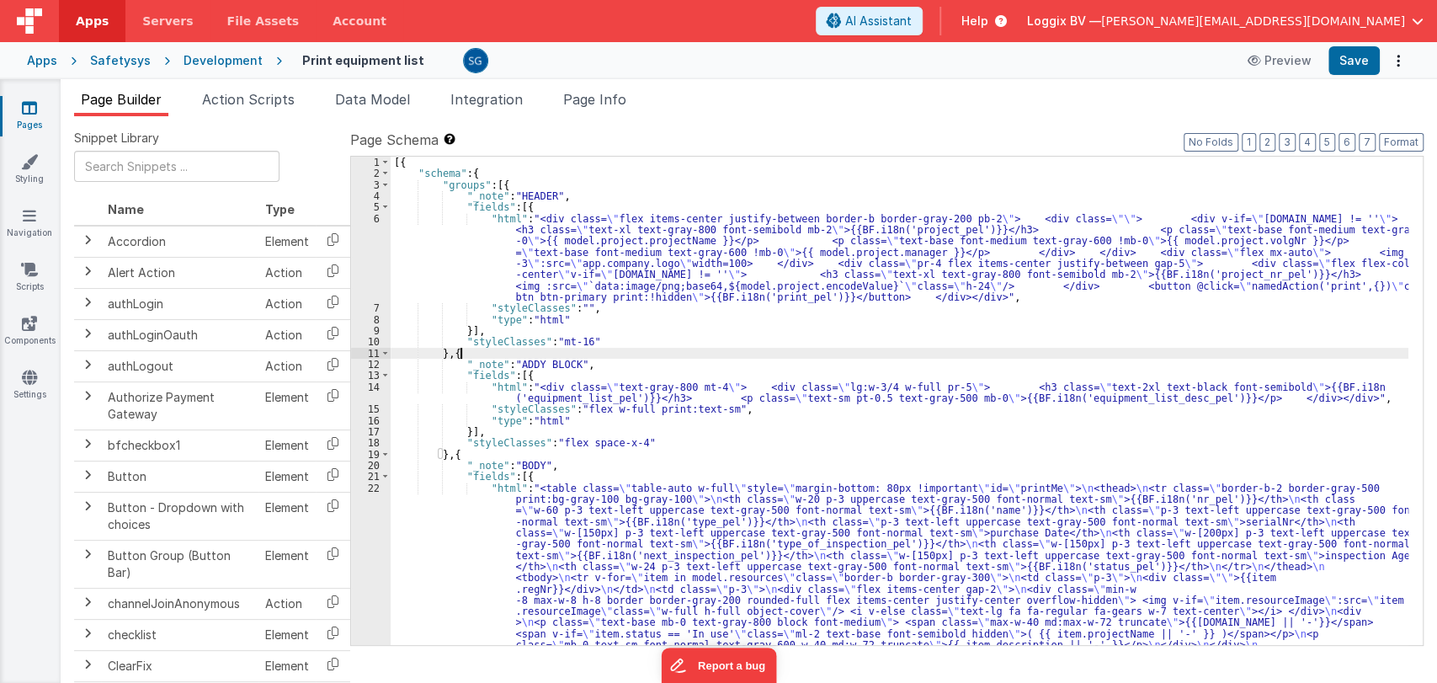
click at [458, 509] on div "[{ "schema" : { "groups" : [{ "_note" : "HEADER" , "fields" : [{ "html" : "<div…" at bounding box center [900, 591] width 1018 height 869
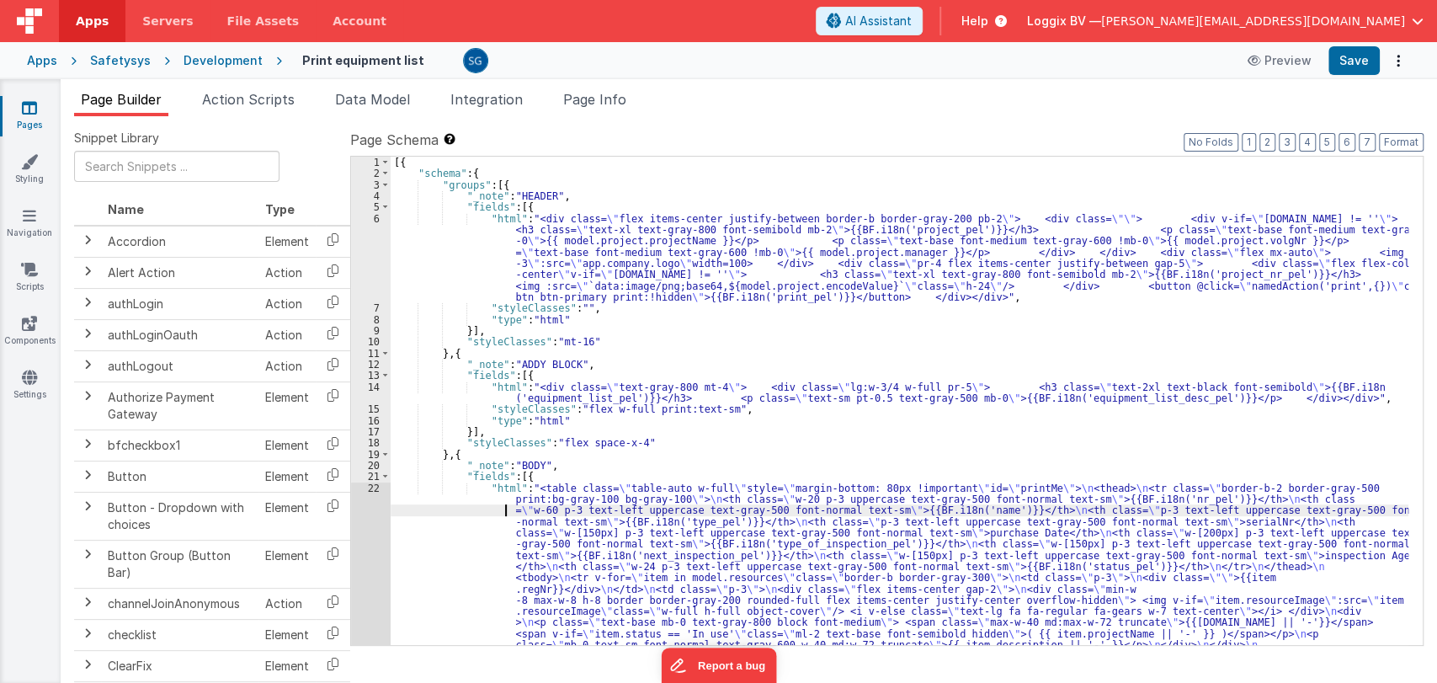
click at [375, 487] on div "22" at bounding box center [371, 667] width 40 height 370
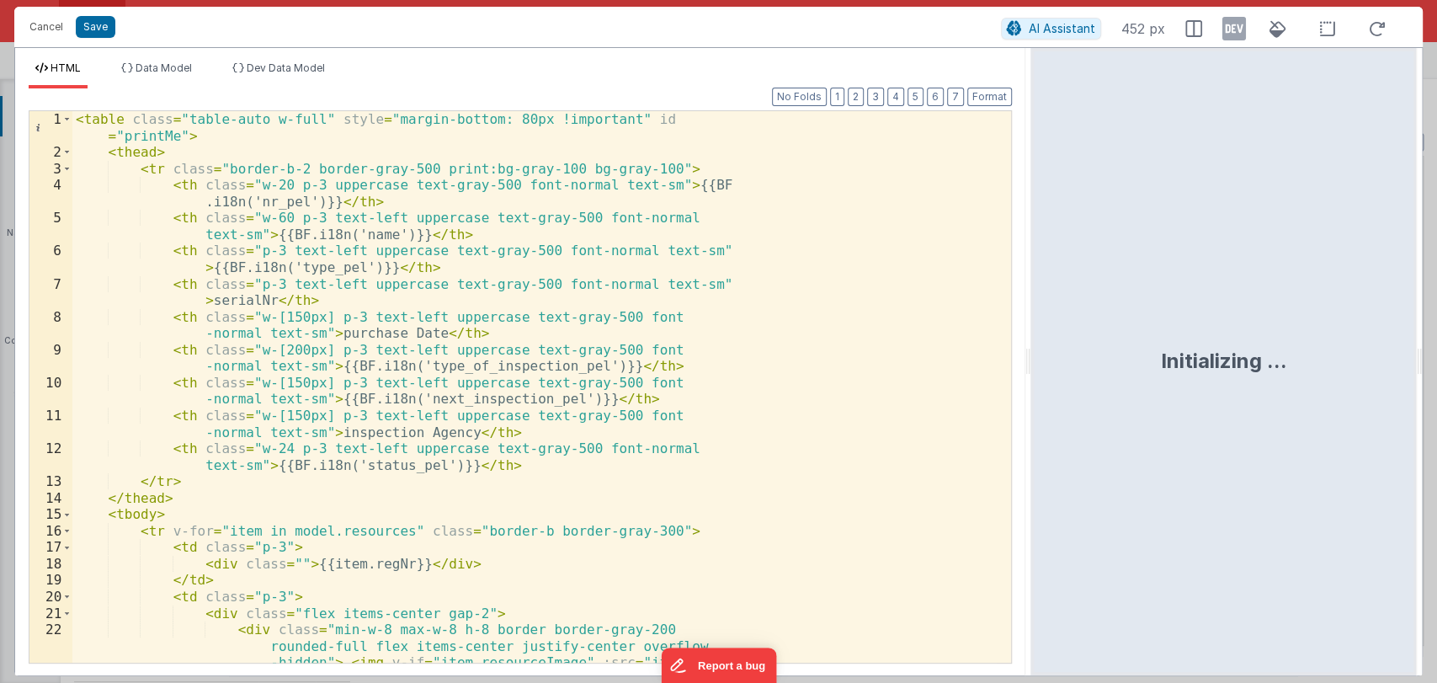
drag, startPoint x: 713, startPoint y: 357, endPoint x: 1102, endPoint y: 331, distance: 389.7
click at [1102, 331] on html "Cancel Save AI Assistant 452 px HTML Data Model Dev Data Model Format 7 6 5 4 3…" at bounding box center [718, 341] width 1437 height 683
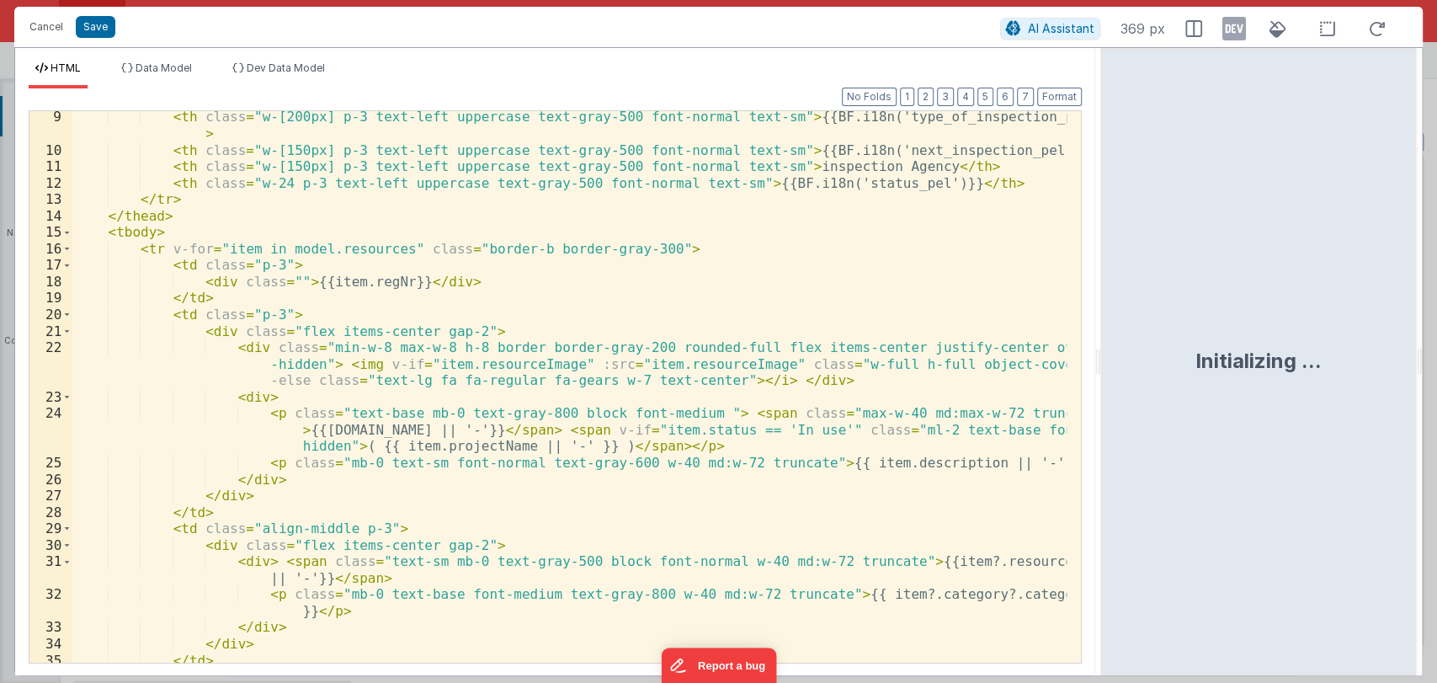
scroll to position [141, 0]
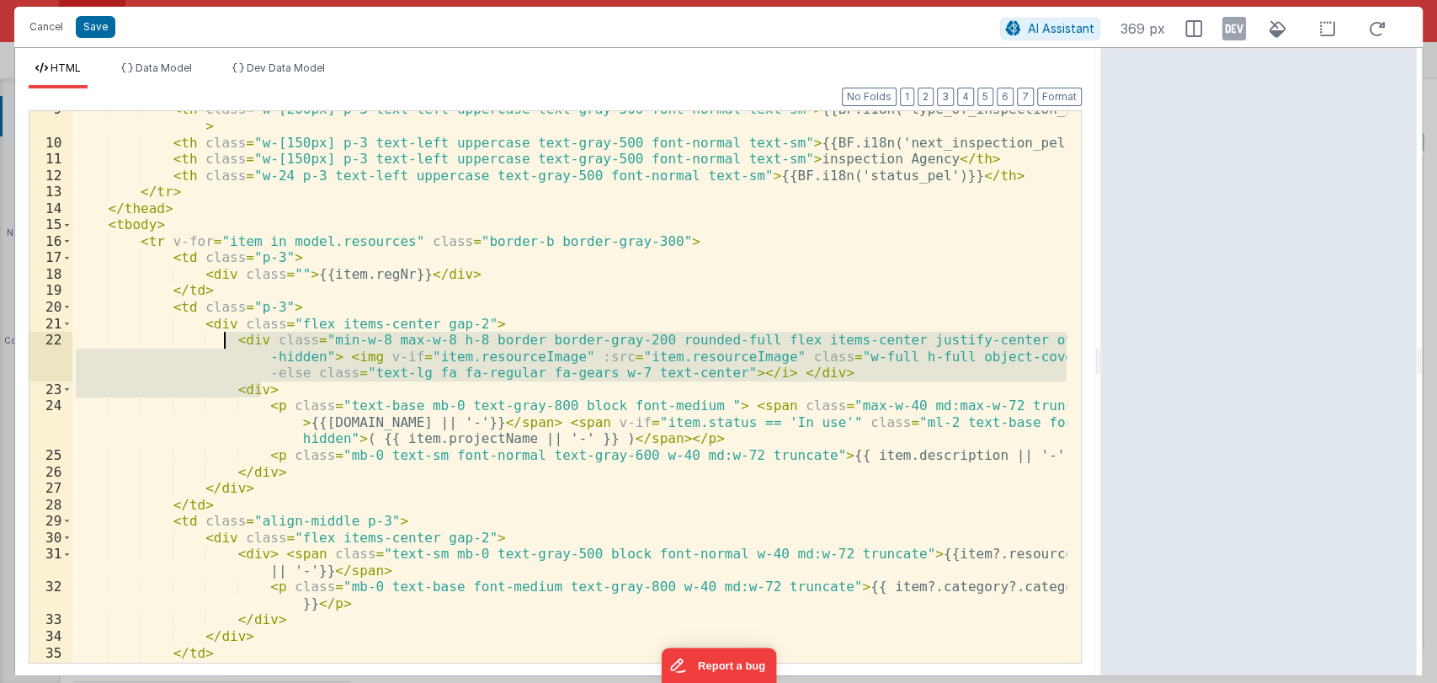
drag, startPoint x: 306, startPoint y: 392, endPoint x: 224, endPoint y: 341, distance: 97.2
click at [224, 341] on div "< th class = "w-[200px] p-3 text-left uppercase text-gray-500 font-normal text-…" at bounding box center [569, 401] width 994 height 601
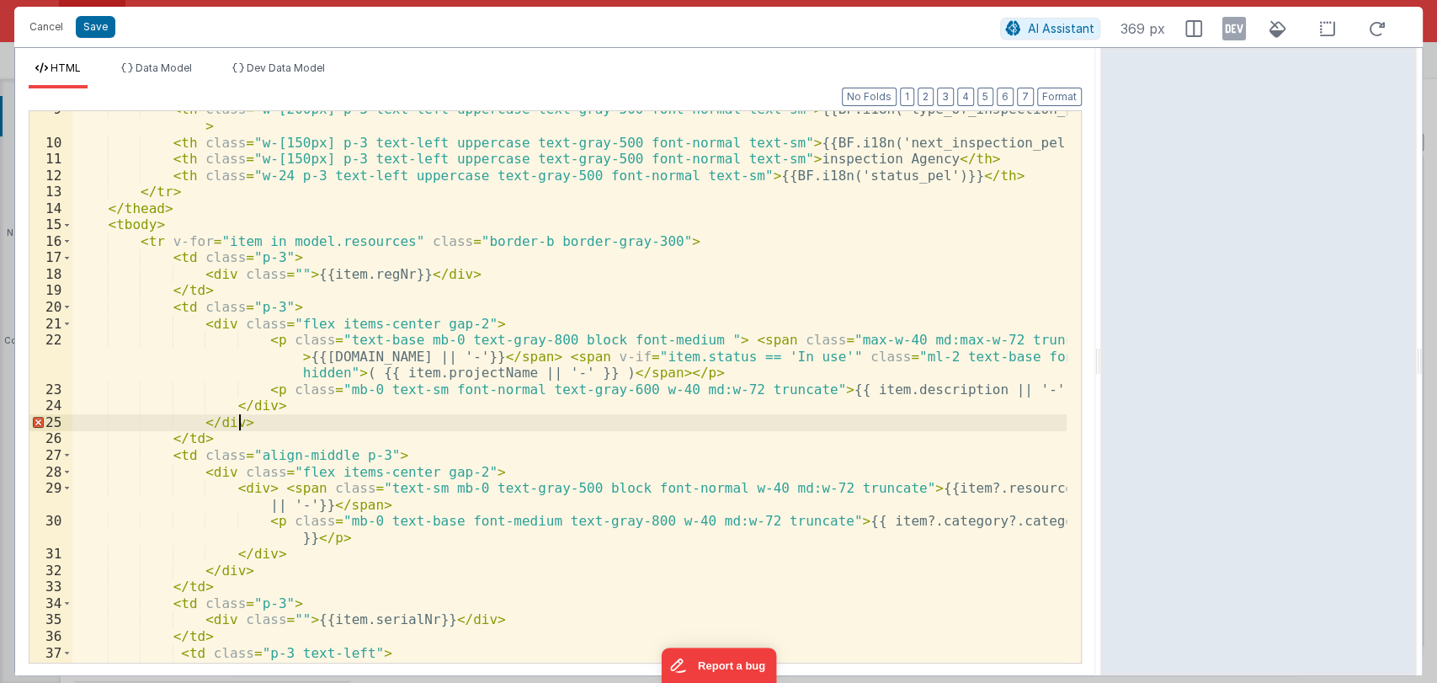
click at [273, 420] on div "< th class = "w-[200px] p-3 text-left uppercase text-gray-500 font-normal text-…" at bounding box center [569, 401] width 994 height 601
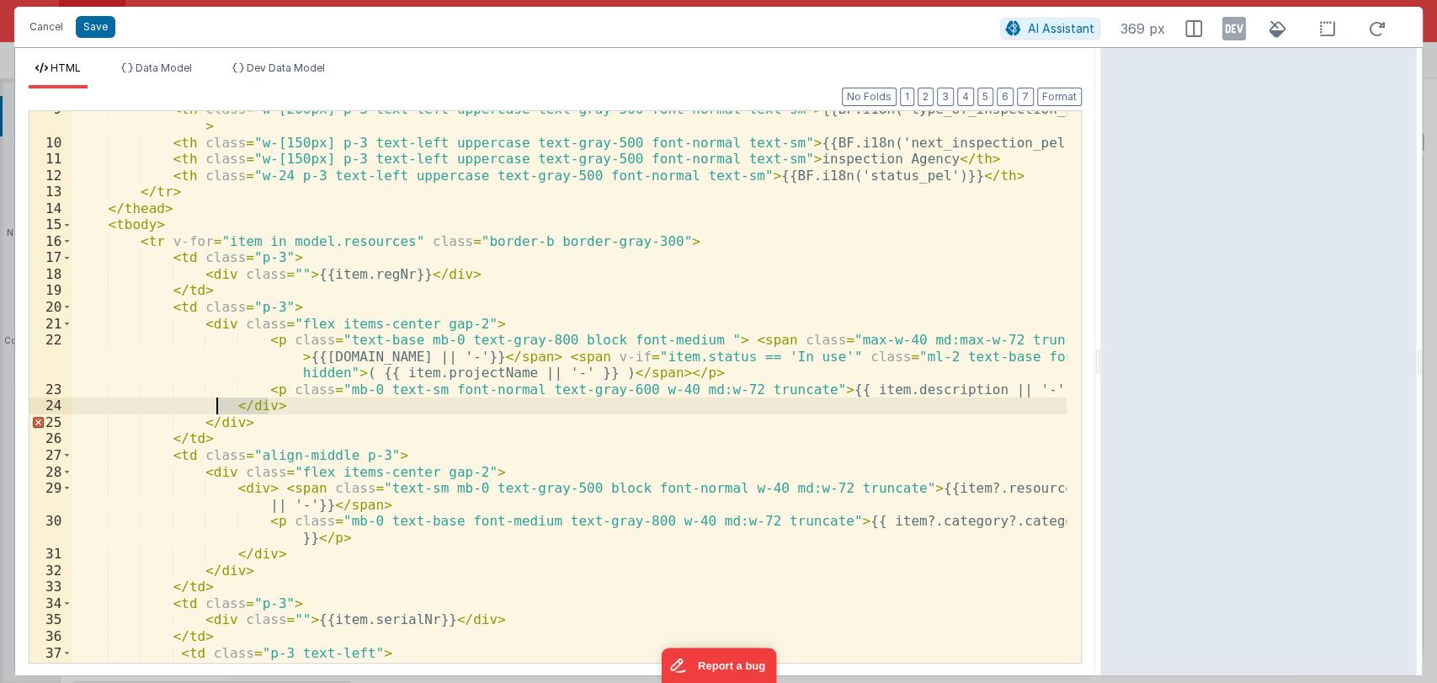
drag, startPoint x: 290, startPoint y: 406, endPoint x: 214, endPoint y: 407, distance: 76.6
click at [214, 407] on div "< th class = "w-[200px] p-3 text-left uppercase text-gray-500 font-normal text-…" at bounding box center [569, 401] width 994 height 601
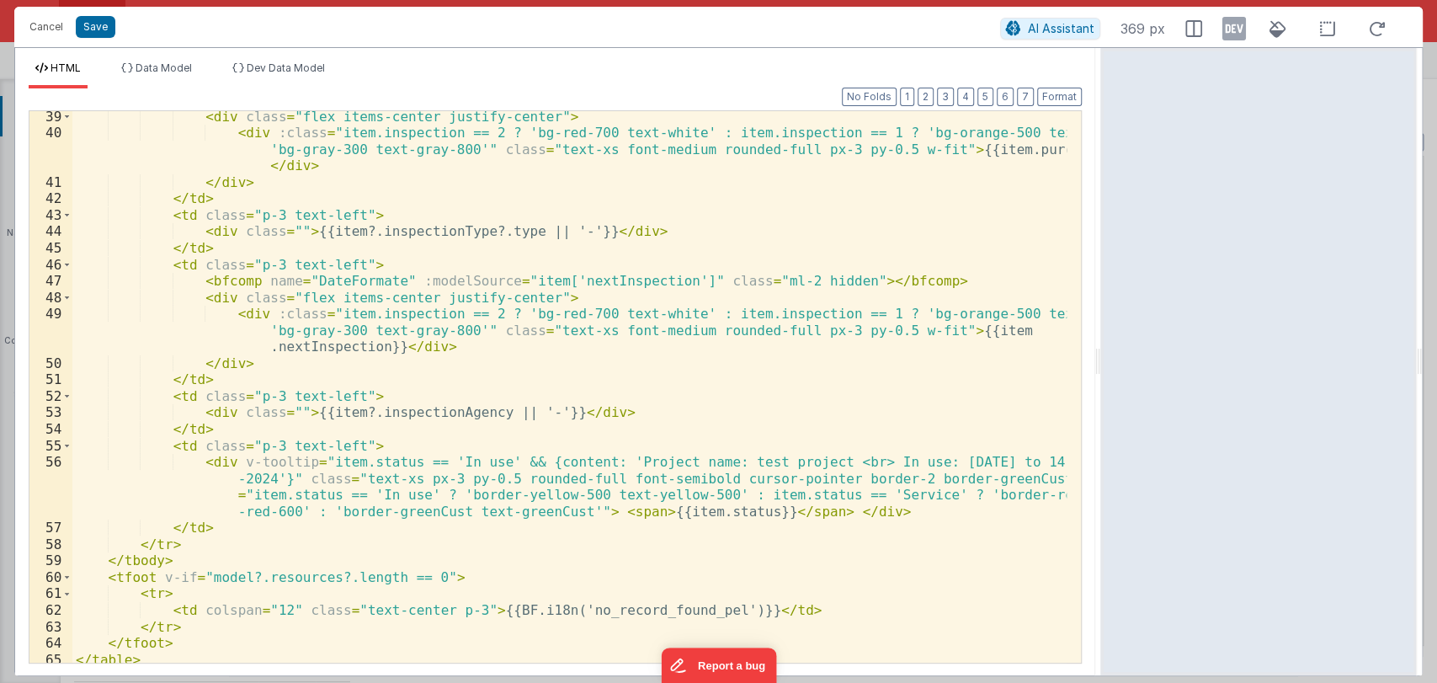
scroll to position [710, 0]
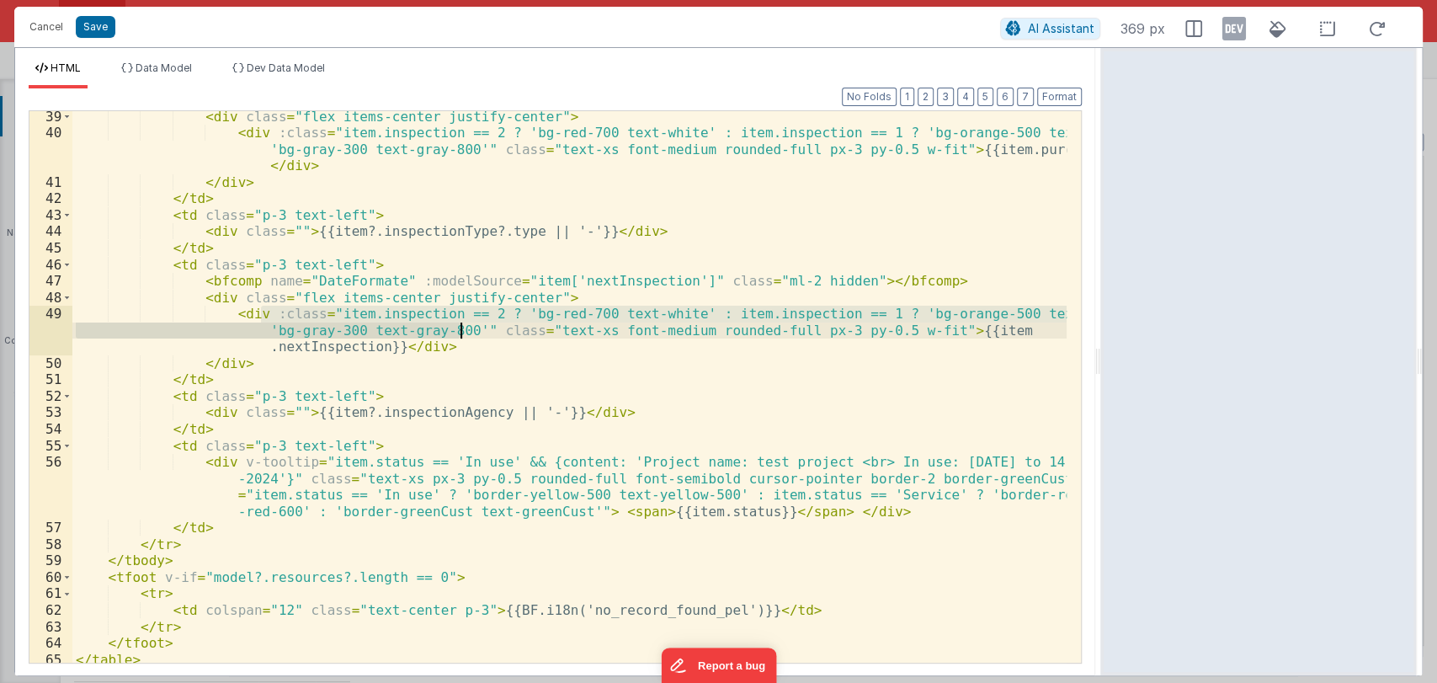
drag, startPoint x: 258, startPoint y: 313, endPoint x: 460, endPoint y: 327, distance: 201.6
click at [460, 327] on div "< div class = "flex items-center justify-center" > < div :class = "item.inspect…" at bounding box center [569, 401] width 994 height 584
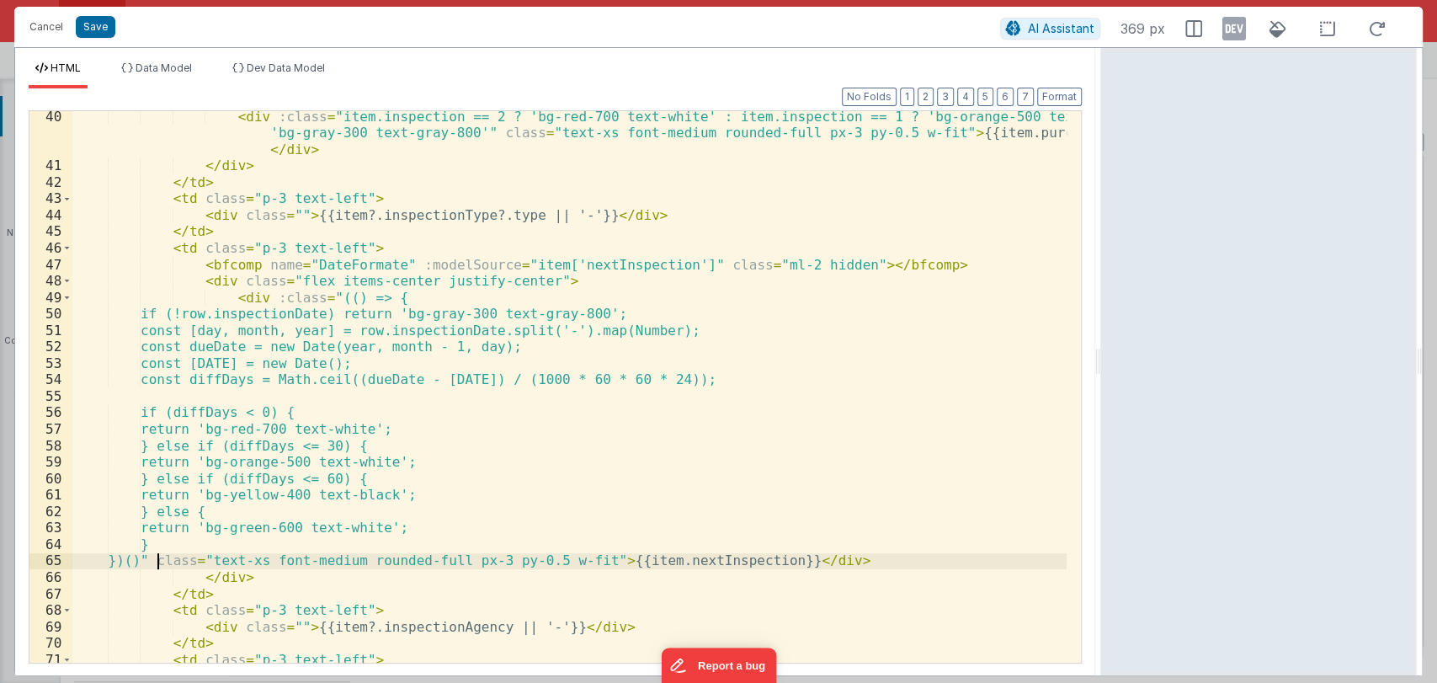
scroll to position [727, 0]
click at [706, 562] on div "< div :class = "item.inspection == 2 ? 'bg-red-700 text-white' : item.inspectio…" at bounding box center [569, 441] width 994 height 667
click at [706, 564] on div "< div :class = "item.inspection == 2 ? 'bg-red-700 text-white' : item.inspectio…" at bounding box center [569, 441] width 994 height 667
click at [276, 312] on div "< div :class = "item.inspection == 2 ? 'bg-red-700 text-white' : item.inspectio…" at bounding box center [569, 441] width 994 height 667
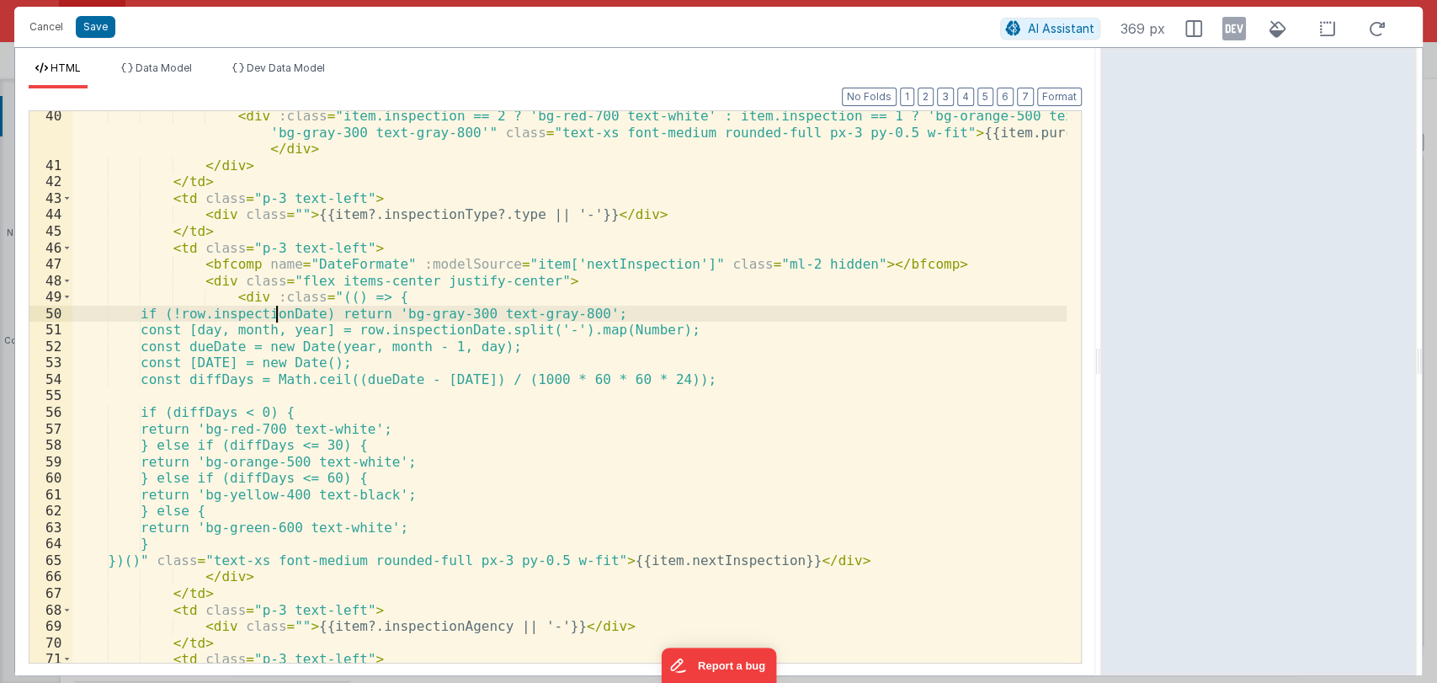
click at [276, 313] on div "< div :class = "item.inspection == 2 ? 'bg-red-700 text-white' : item.inspectio…" at bounding box center [569, 441] width 994 height 667
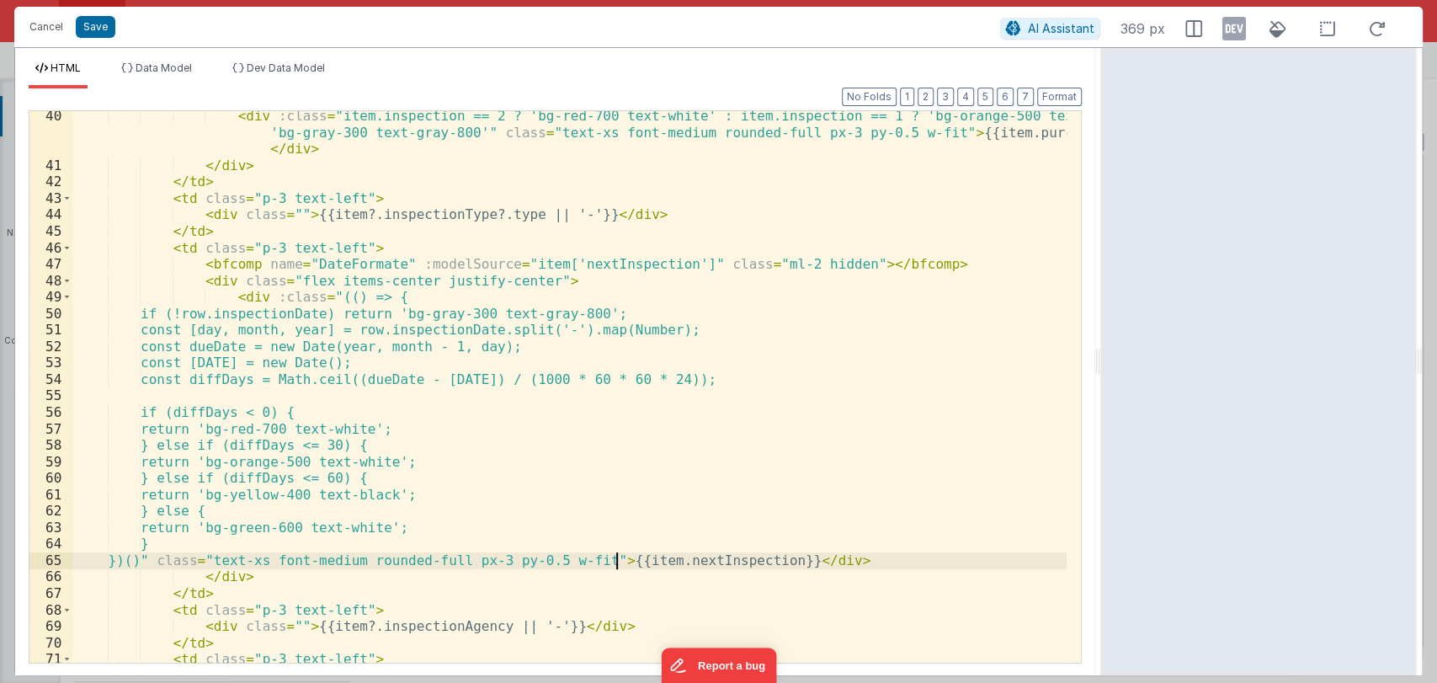
click at [617, 560] on div "< div :class = "item.inspection == 2 ? 'bg-red-700 text-white' : item.inspectio…" at bounding box center [569, 441] width 994 height 667
drag, startPoint x: 617, startPoint y: 560, endPoint x: 754, endPoint y: 564, distance: 137.3
click at [754, 564] on div "< div :class = "item.inspection == 2 ? 'bg-red-700 text-white' : item.inspectio…" at bounding box center [569, 441] width 994 height 667
click at [677, 380] on div "< div :class = "item.inspection == 2 ? 'bg-red-700 text-white' : item.inspectio…" at bounding box center [569, 441] width 994 height 667
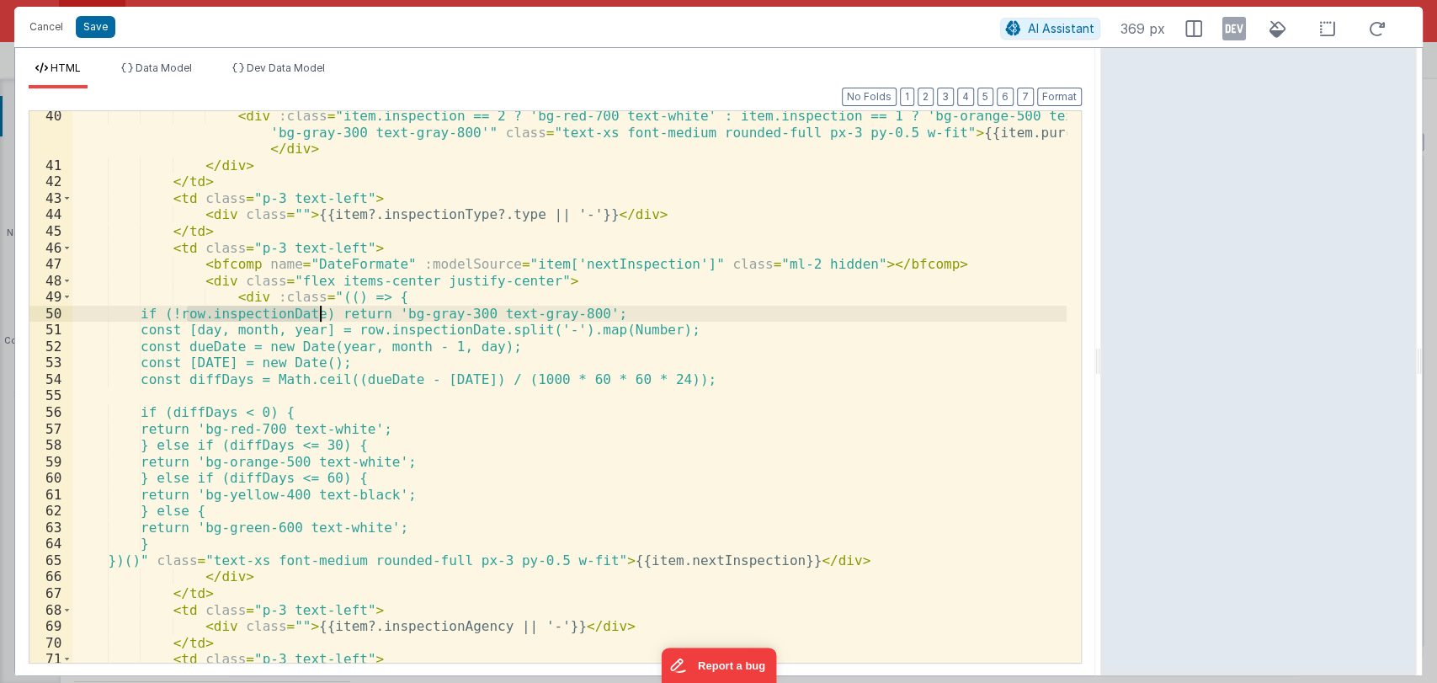
drag, startPoint x: 185, startPoint y: 311, endPoint x: 317, endPoint y: 313, distance: 132.1
click at [317, 313] on div "< div :class = "item.inspection == 2 ? 'bg-red-700 text-white' : item.inspectio…" at bounding box center [569, 441] width 994 height 667
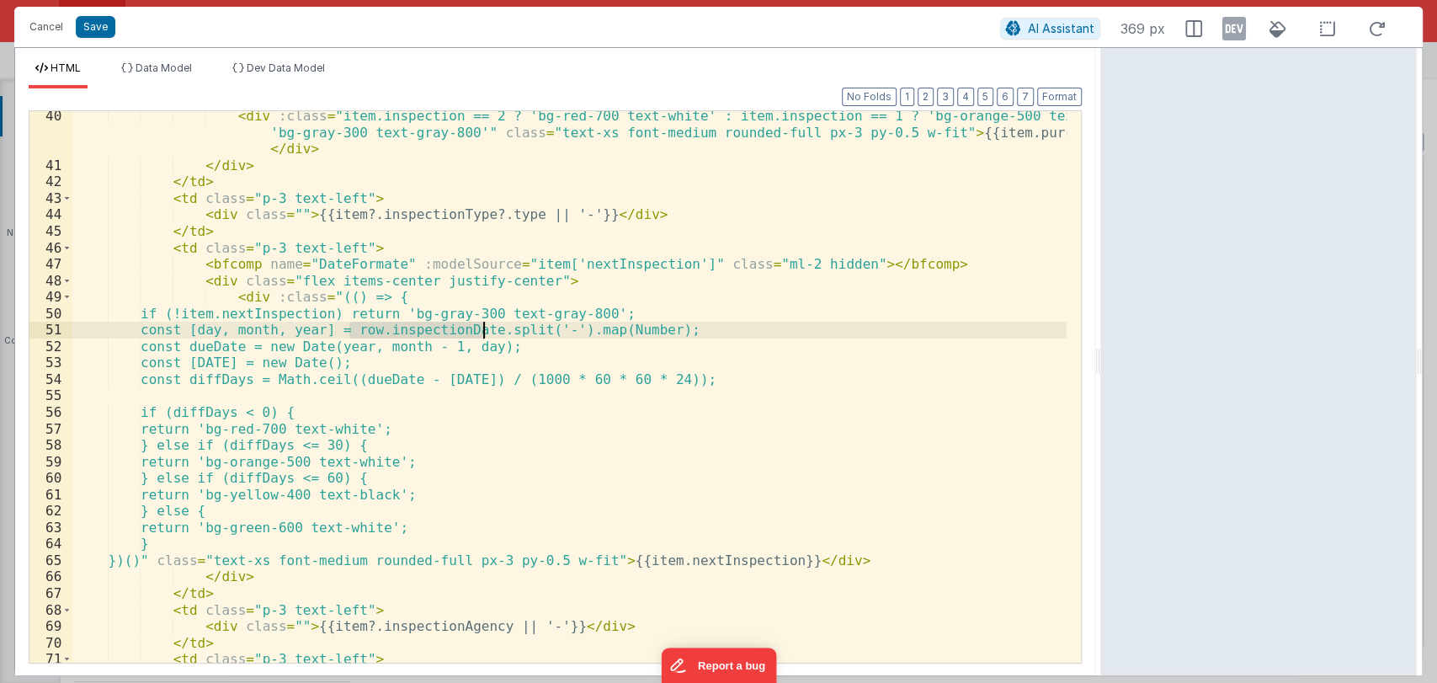
drag, startPoint x: 350, startPoint y: 327, endPoint x: 483, endPoint y: 337, distance: 133.4
click at [483, 337] on div "< div :class = "item.inspection == 2 ? 'bg-red-700 text-white' : item.inspectio…" at bounding box center [569, 441] width 994 height 667
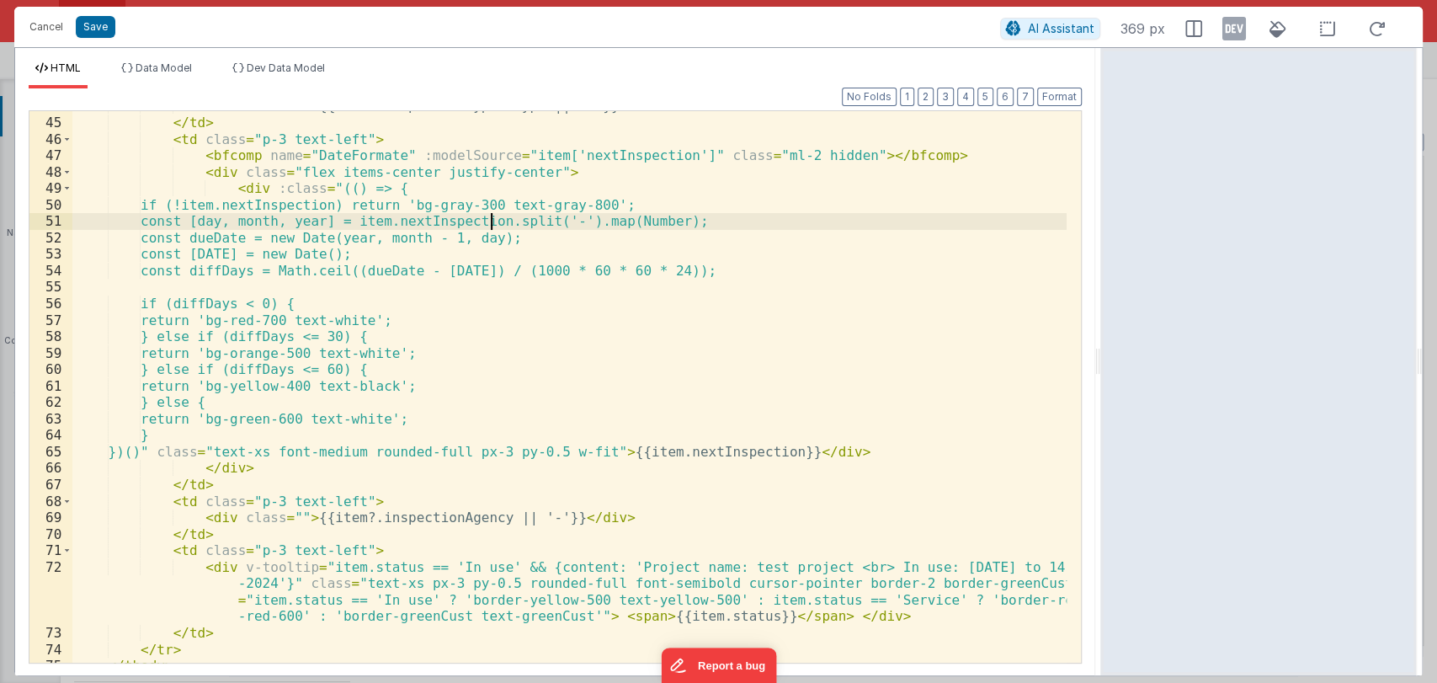
scroll to position [836, 0]
click at [1067, 101] on button "Format" at bounding box center [1059, 97] width 45 height 19
click at [88, 35] on button "Save" at bounding box center [96, 27] width 40 height 22
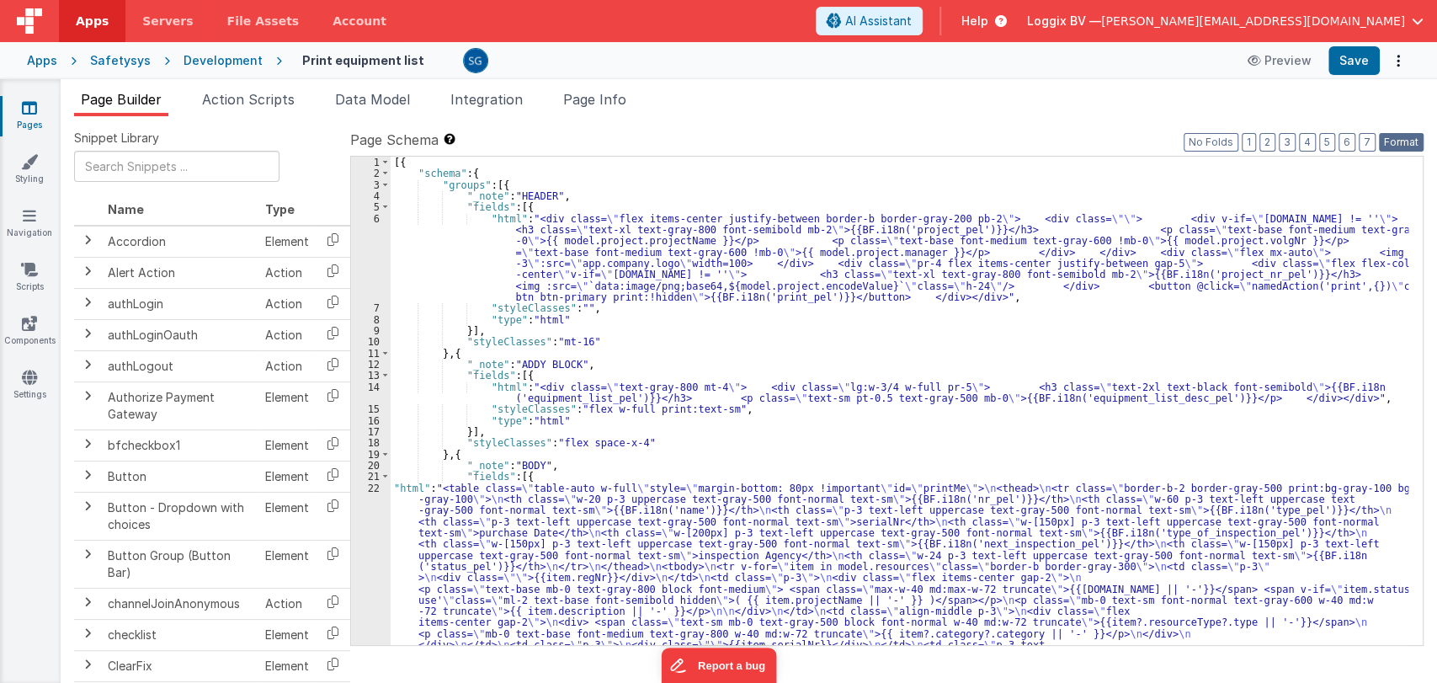
click at [1394, 143] on button "Format" at bounding box center [1401, 142] width 45 height 19
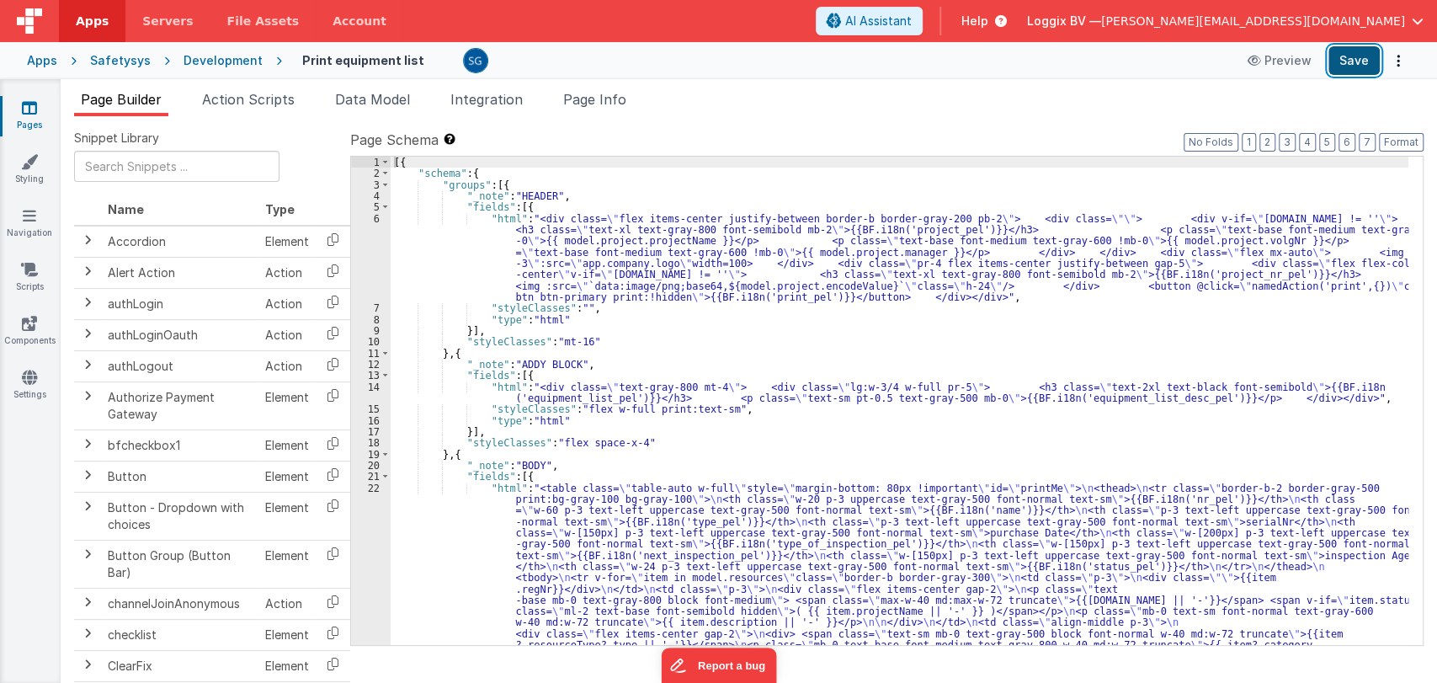
click at [1347, 62] on button "Save" at bounding box center [1353, 60] width 51 height 29
click at [22, 104] on icon at bounding box center [29, 107] width 15 height 17
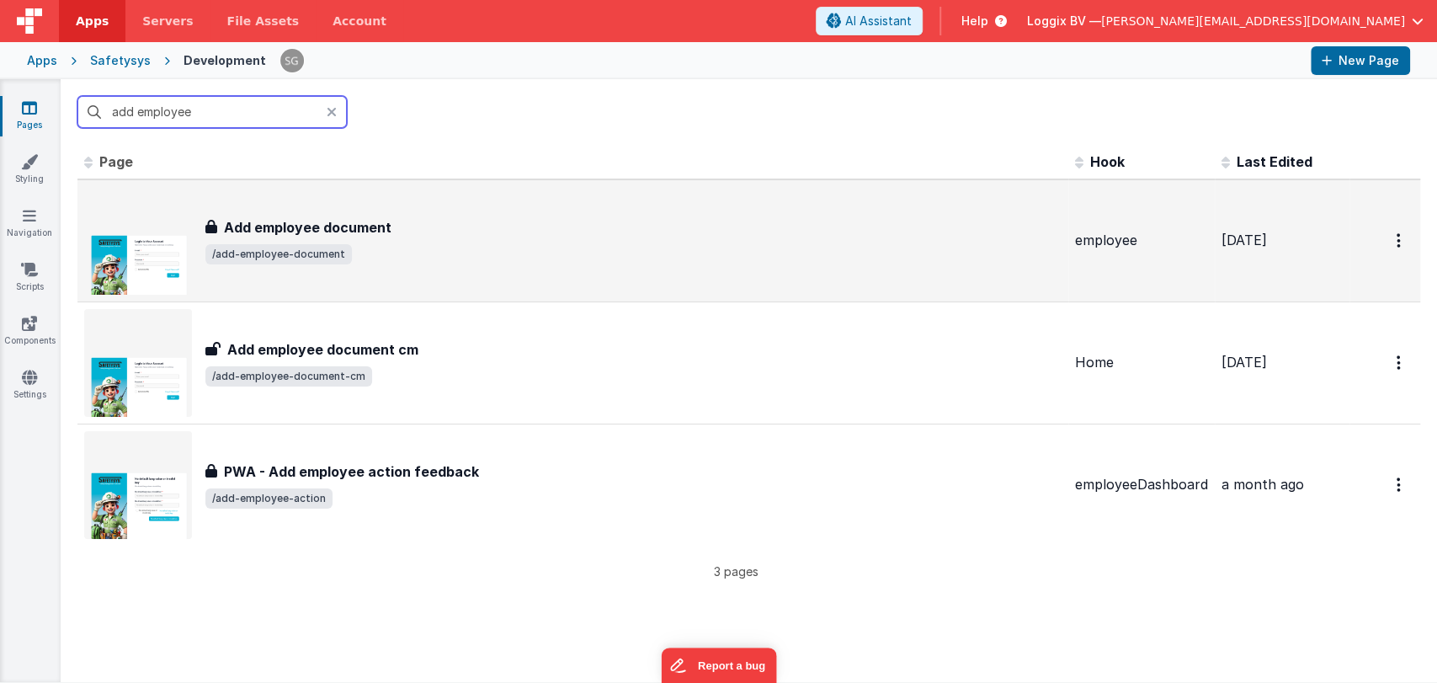
type input "add employee"
click at [323, 237] on div "Add employee document Add employee document /add-employee-document" at bounding box center [633, 240] width 856 height 47
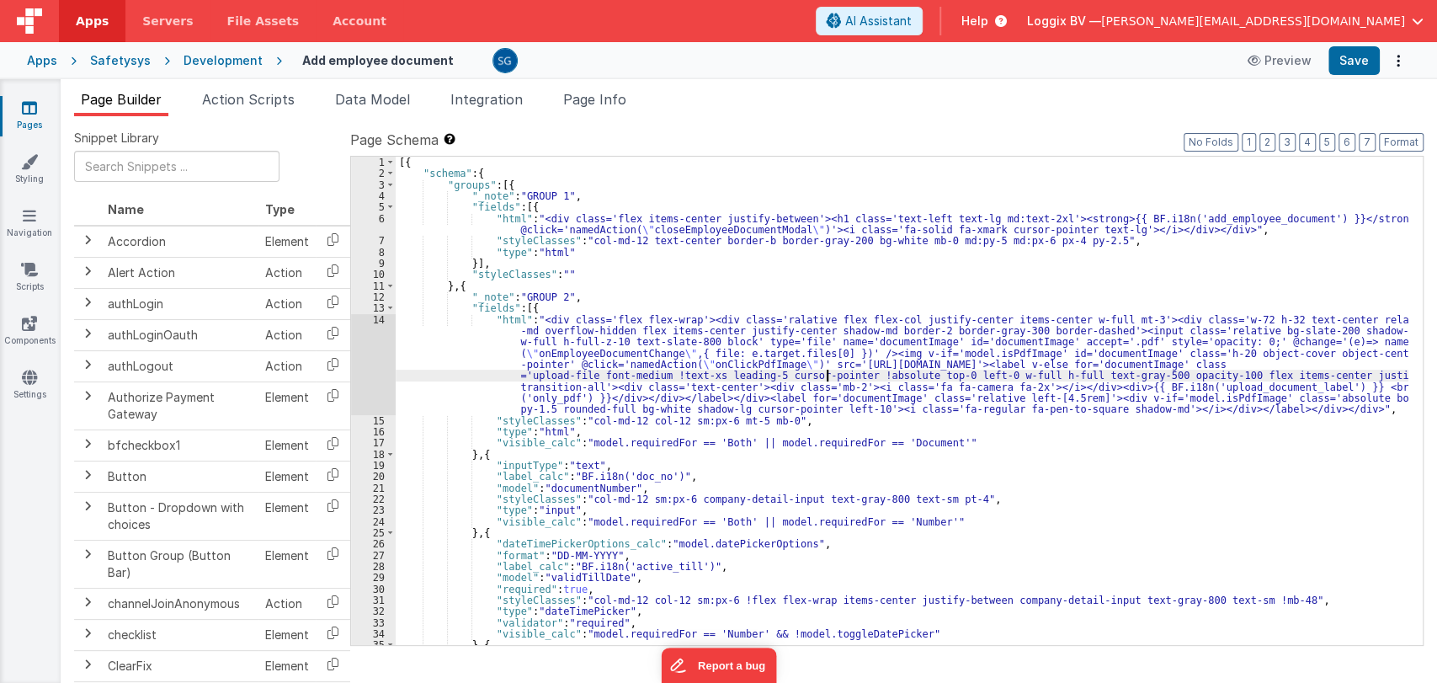
click at [826, 370] on div "[{ "schema" : { "groups" : [{ "_note" : "GROUP 1" , "fields" : [{ "html" : "<di…" at bounding box center [902, 412] width 1012 height 511
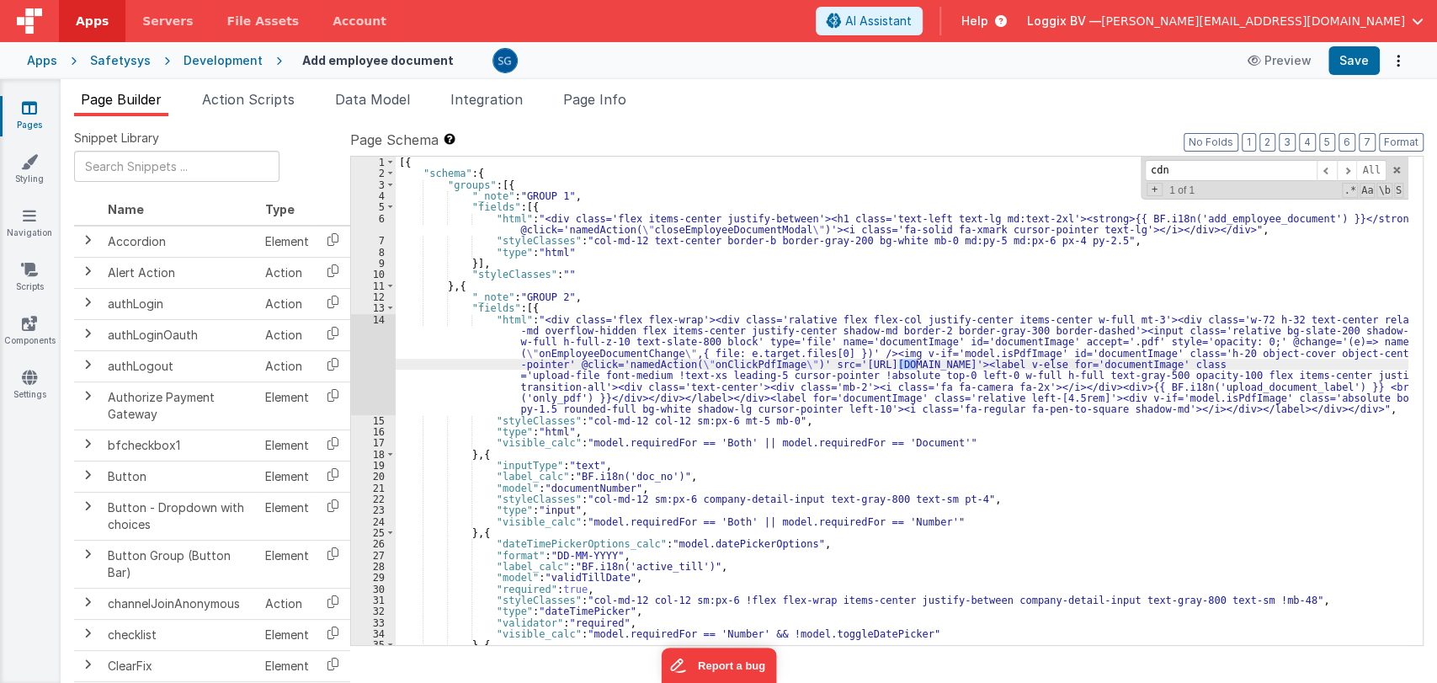
type input "cdn"
drag, startPoint x: 826, startPoint y: 363, endPoint x: 1149, endPoint y: 364, distance: 323.2
click at [1149, 364] on div "[{ "schema" : { "groups" : [{ "_note" : "GROUP 1" , "fields" : [{ "html" : "<di…" at bounding box center [902, 412] width 1012 height 511
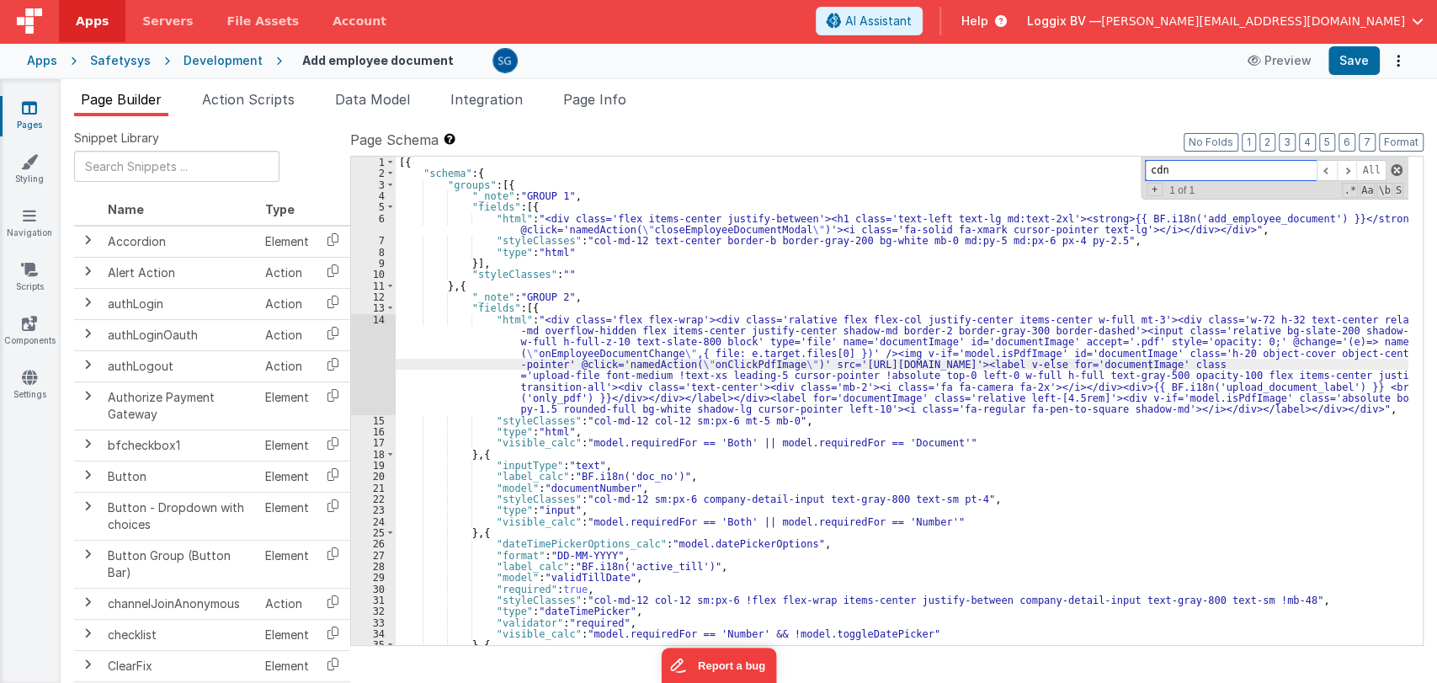
click at [1395, 166] on span at bounding box center [1396, 170] width 12 height 12
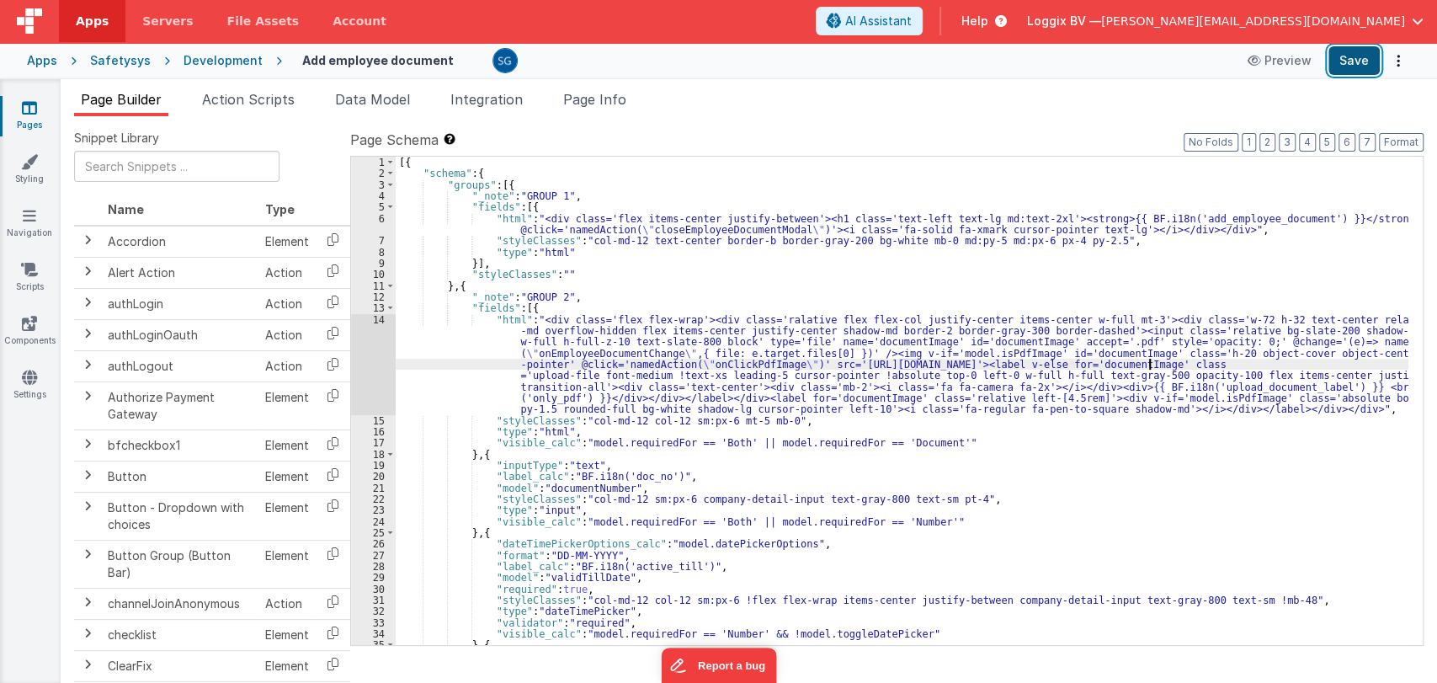
click at [1369, 61] on button "Save" at bounding box center [1353, 60] width 51 height 29
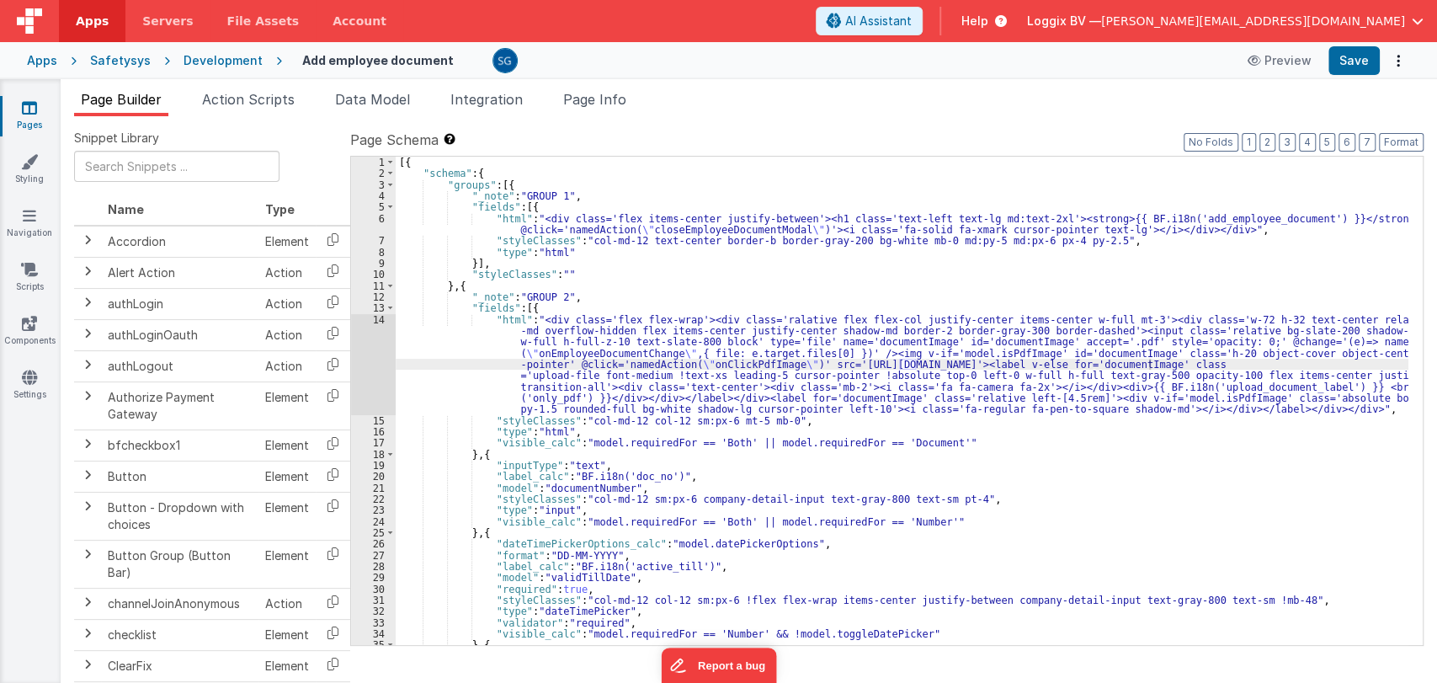
click at [20, 109] on link "Pages" at bounding box center [29, 116] width 61 height 34
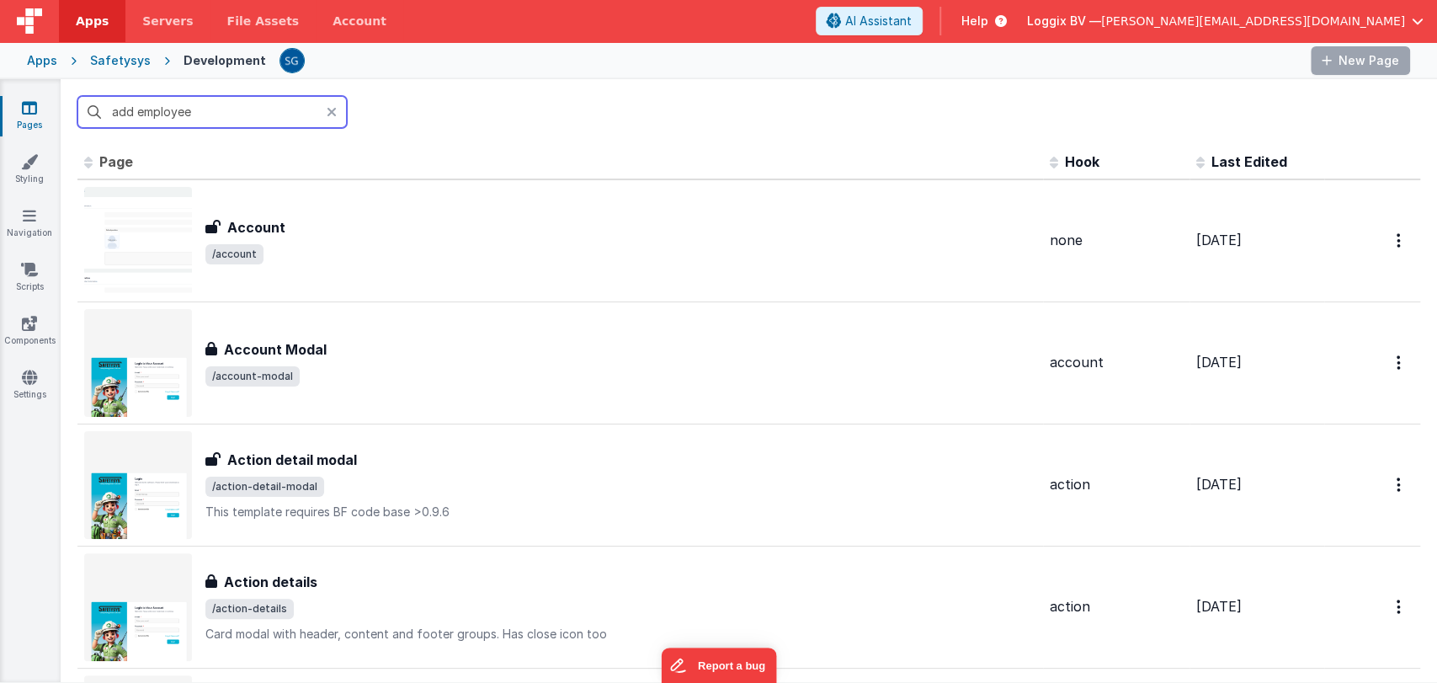
click at [206, 118] on input "add employee" at bounding box center [211, 112] width 269 height 32
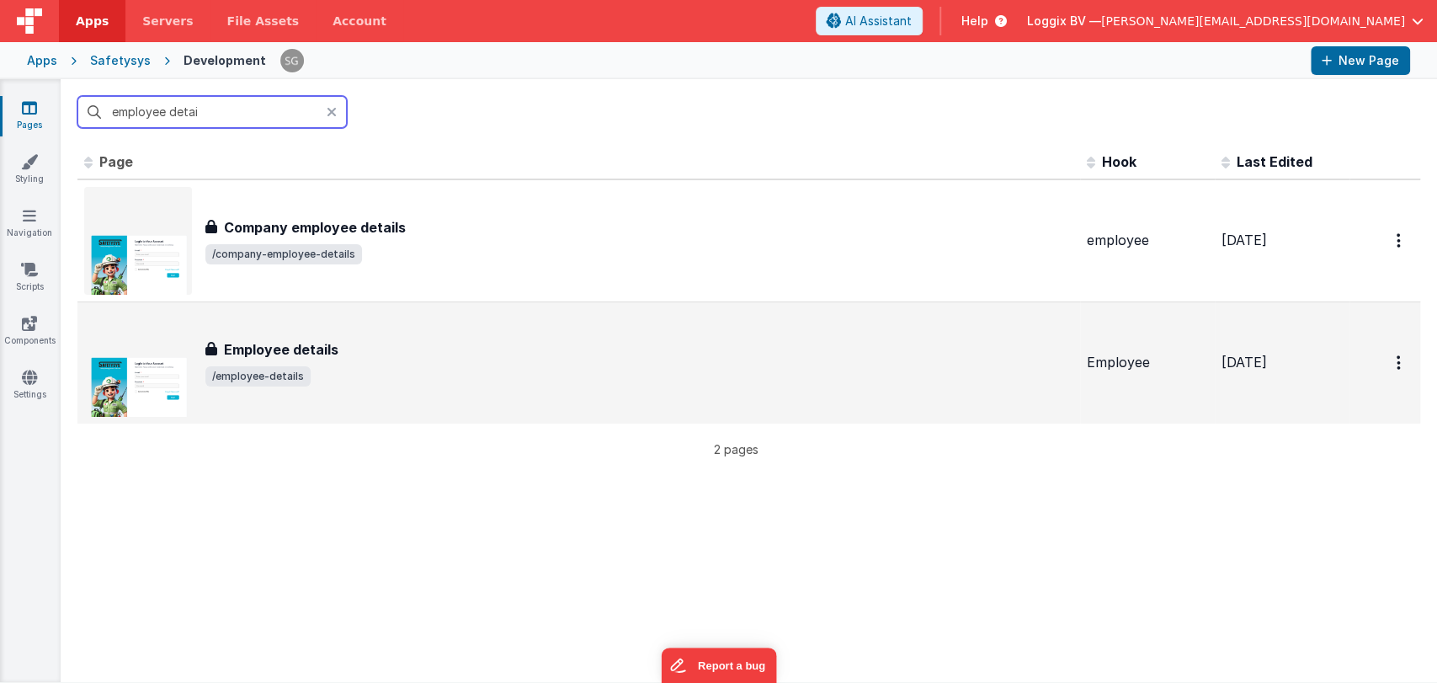
type input "employee detai"
click at [291, 331] on div "Employee details Employee details /employee-details" at bounding box center [578, 363] width 989 height 108
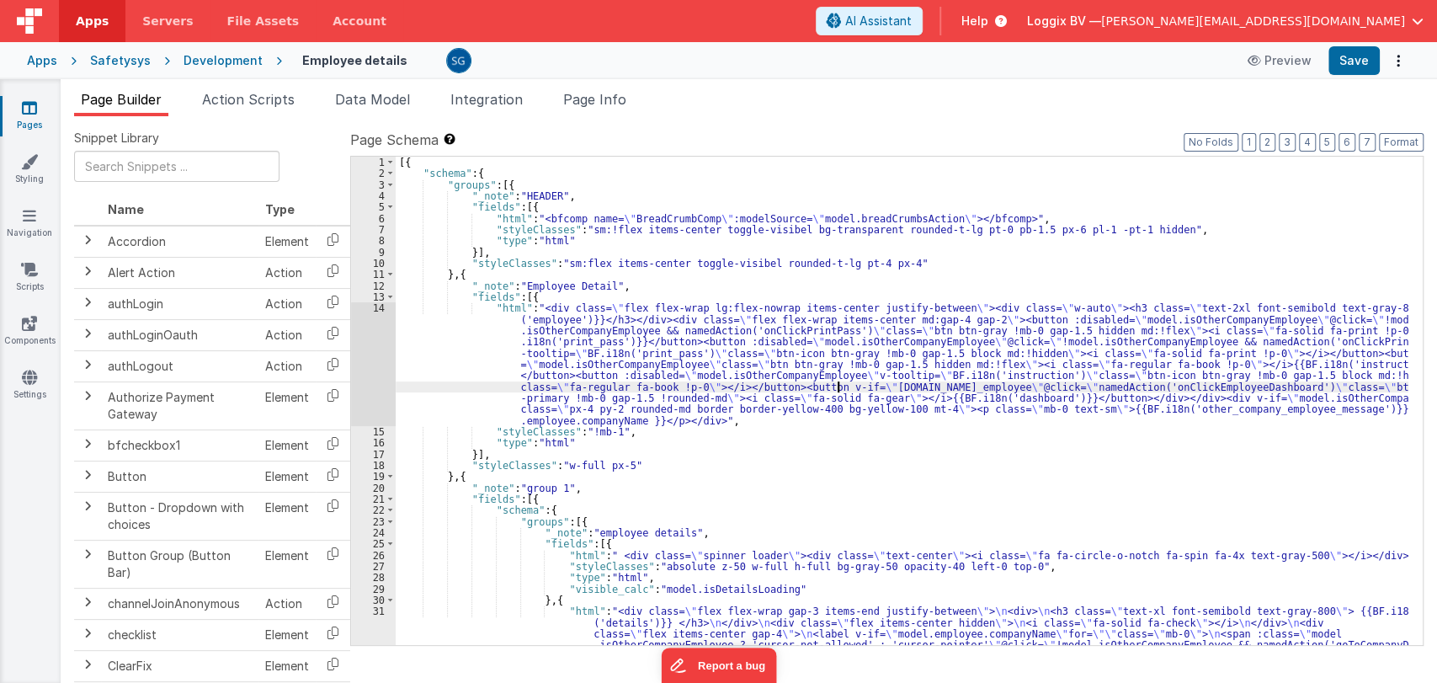
click at [836, 390] on div "[{ "schema" : { "groups" : [{ "_note" : "HEADER" , "fields" : [{ "html" : "<bfc…" at bounding box center [902, 659] width 1012 height 1004
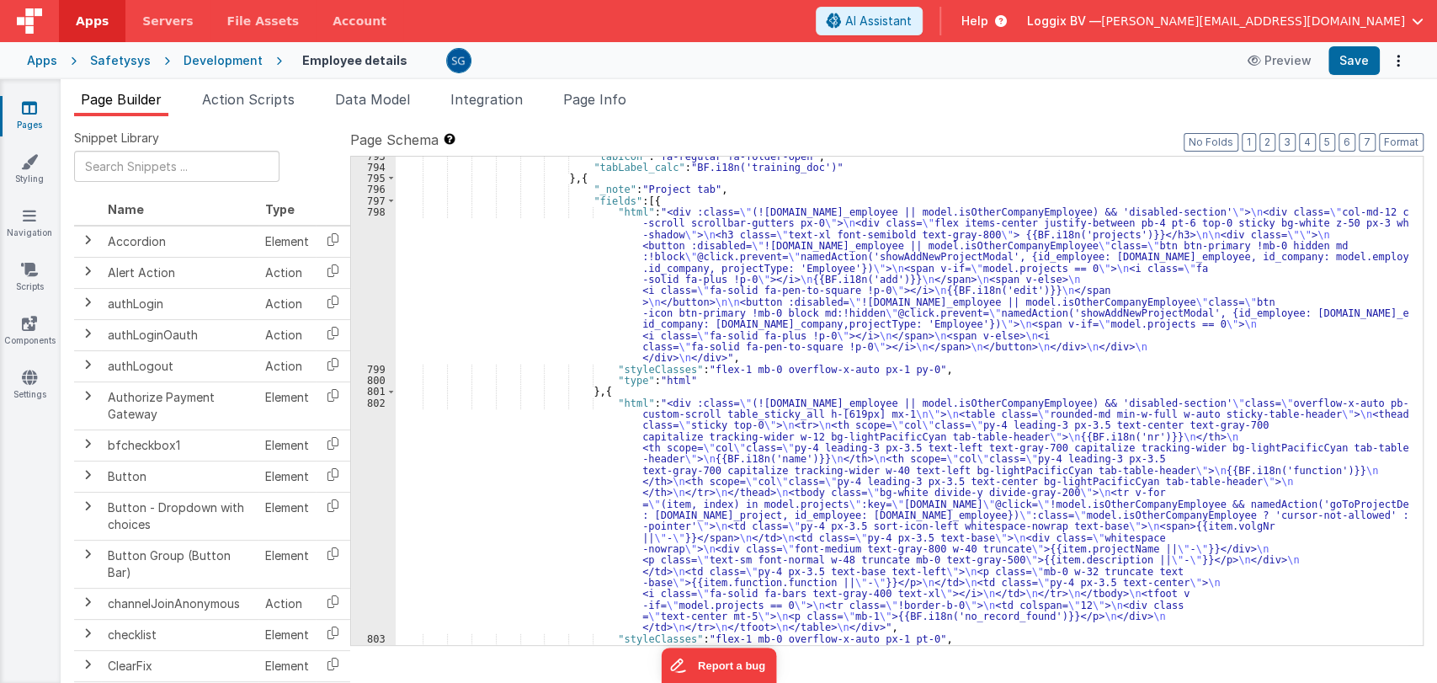
scroll to position [11520, 0]
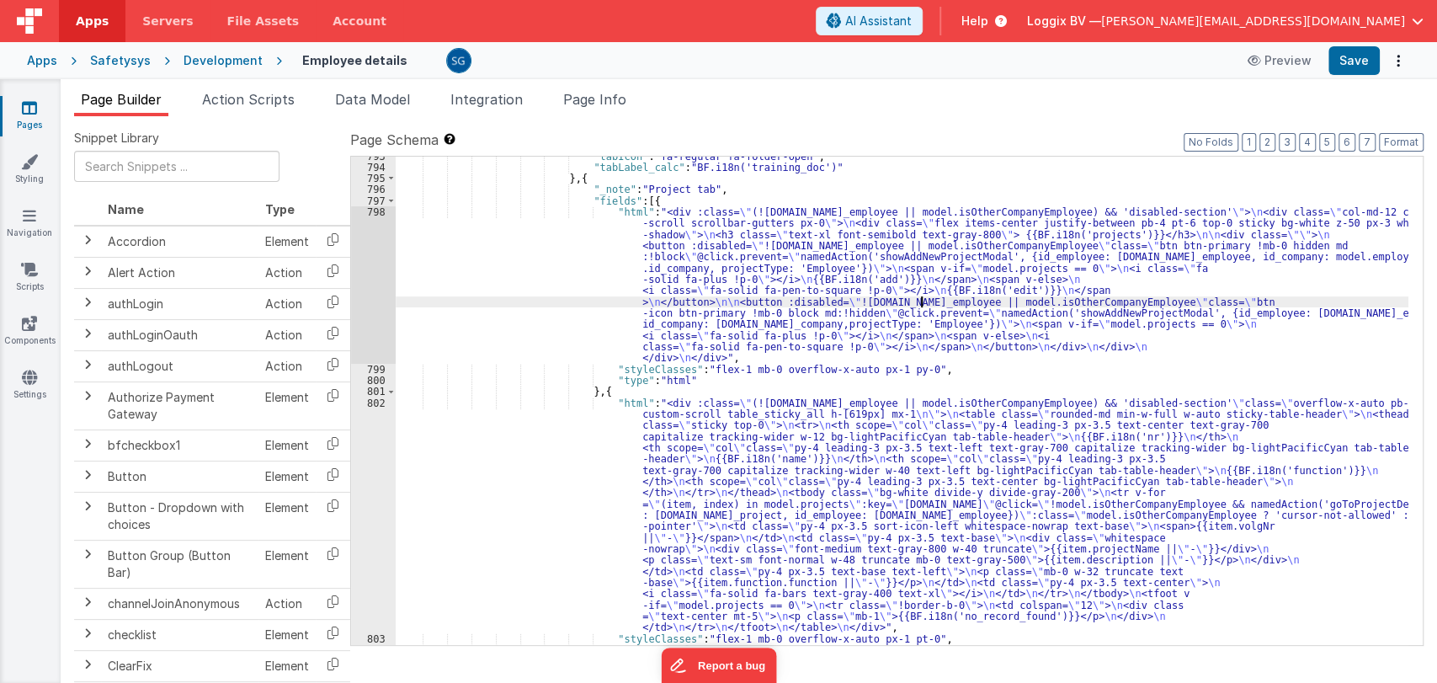
click at [918, 297] on div ""tabIcon" : "fa-regular fa-folder-open" , "tabLabel_calc" : "BF.i18n('training_…" at bounding box center [902, 406] width 1012 height 511
click at [956, 279] on div ""tabIcon" : "fa-regular fa-folder-open" , "tabLabel_calc" : "BF.i18n('training_…" at bounding box center [902, 406] width 1012 height 511
click at [896, 253] on div ""tabIcon" : "fa-regular fa-folder-open" , "tabLabel_calc" : "BF.i18n('training_…" at bounding box center [902, 406] width 1012 height 511
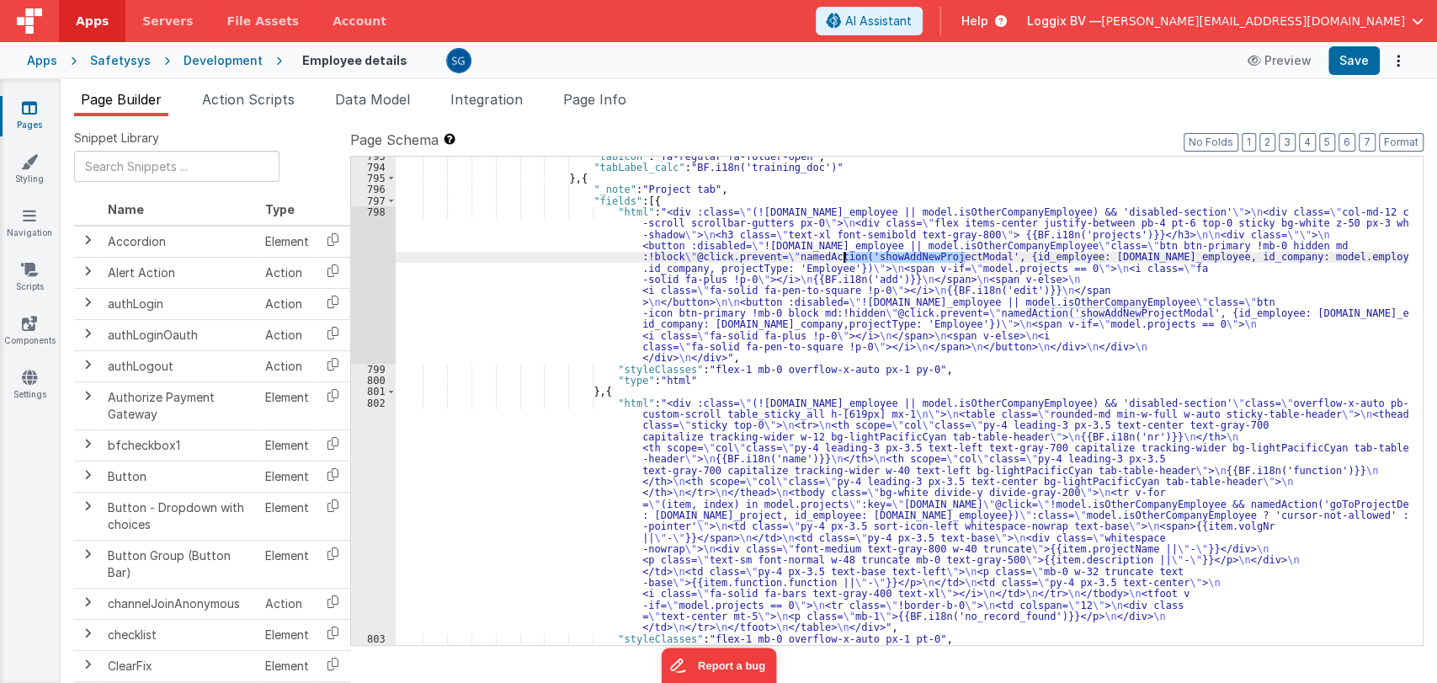
click at [896, 253] on div ""tabIcon" : "fa-regular fa-folder-open" , "tabLabel_calc" : "BF.i18n('training_…" at bounding box center [902, 406] width 1012 height 511
click at [234, 91] on span "Action Scripts" at bounding box center [248, 99] width 93 height 17
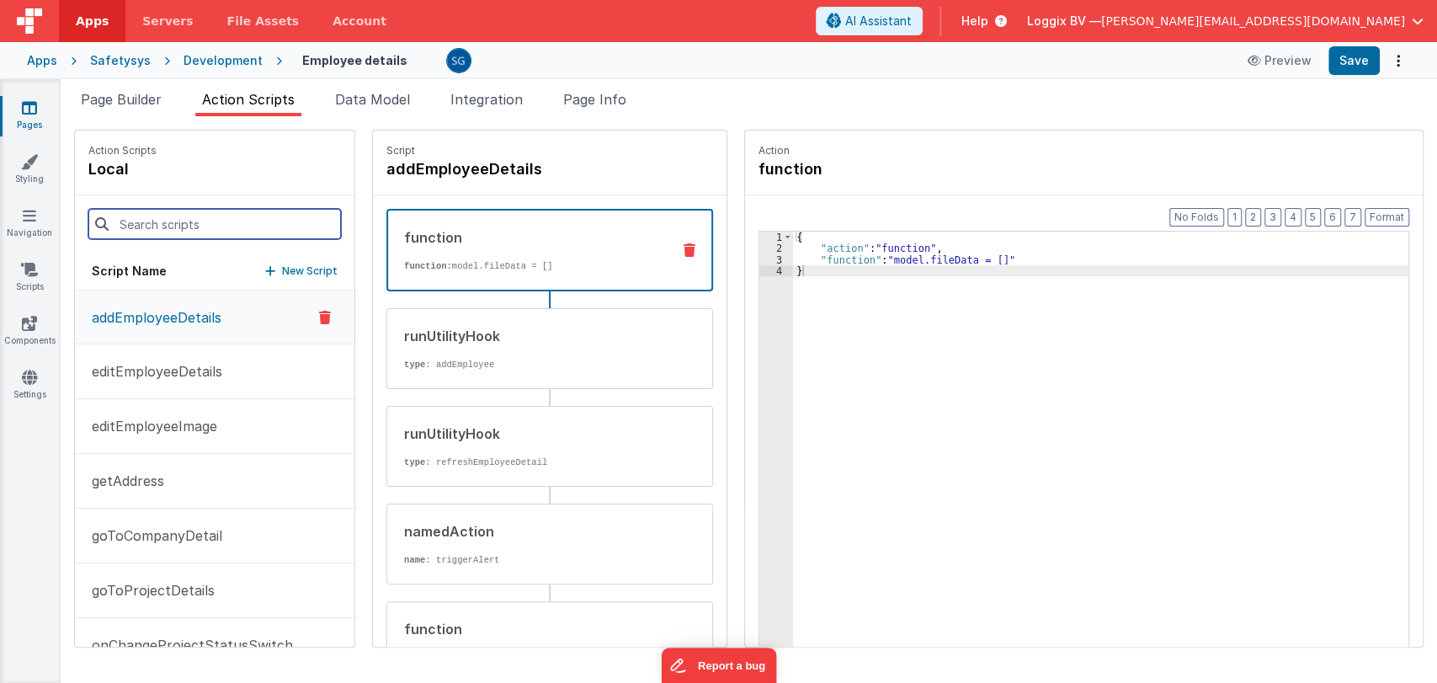
click at [164, 218] on input at bounding box center [214, 224] width 252 height 30
paste input "showAddNewProjectModal"
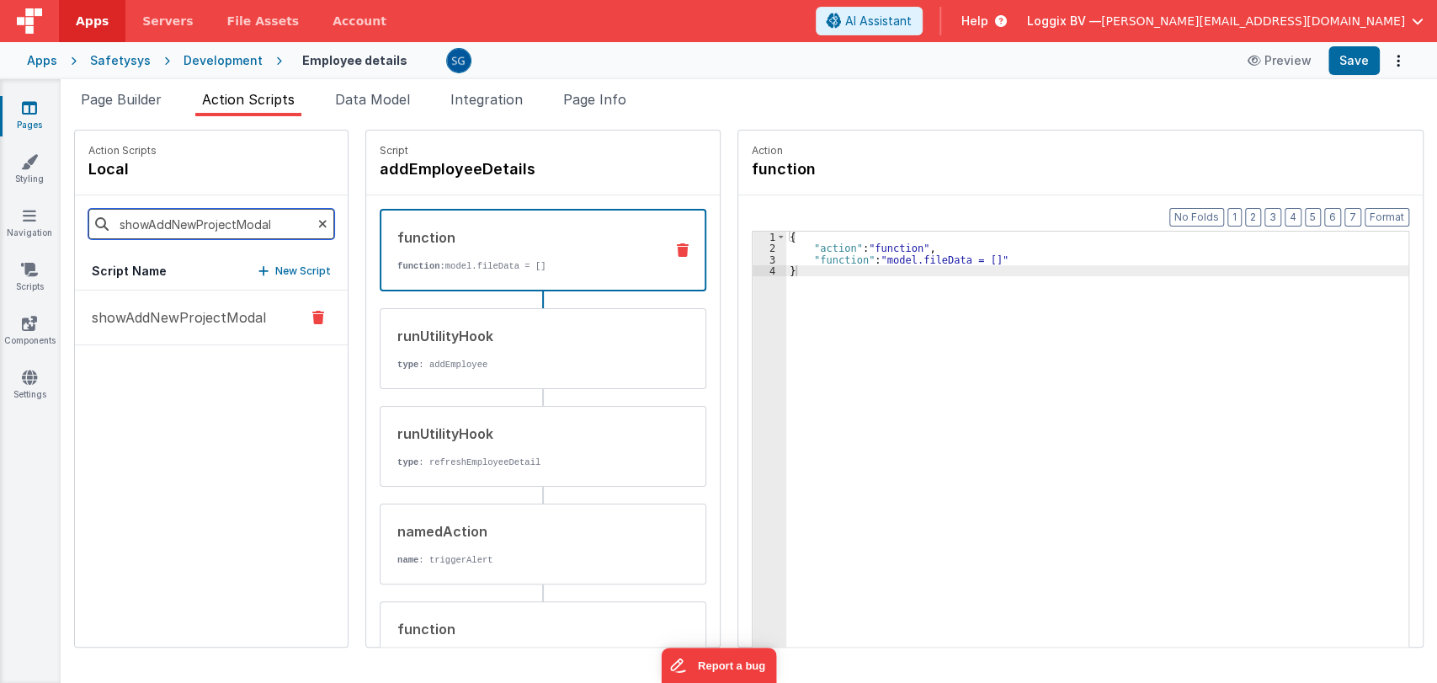
type input "showAddNewProjectModal"
click at [195, 322] on p "showAddNewProjectModal" at bounding box center [174, 317] width 184 height 20
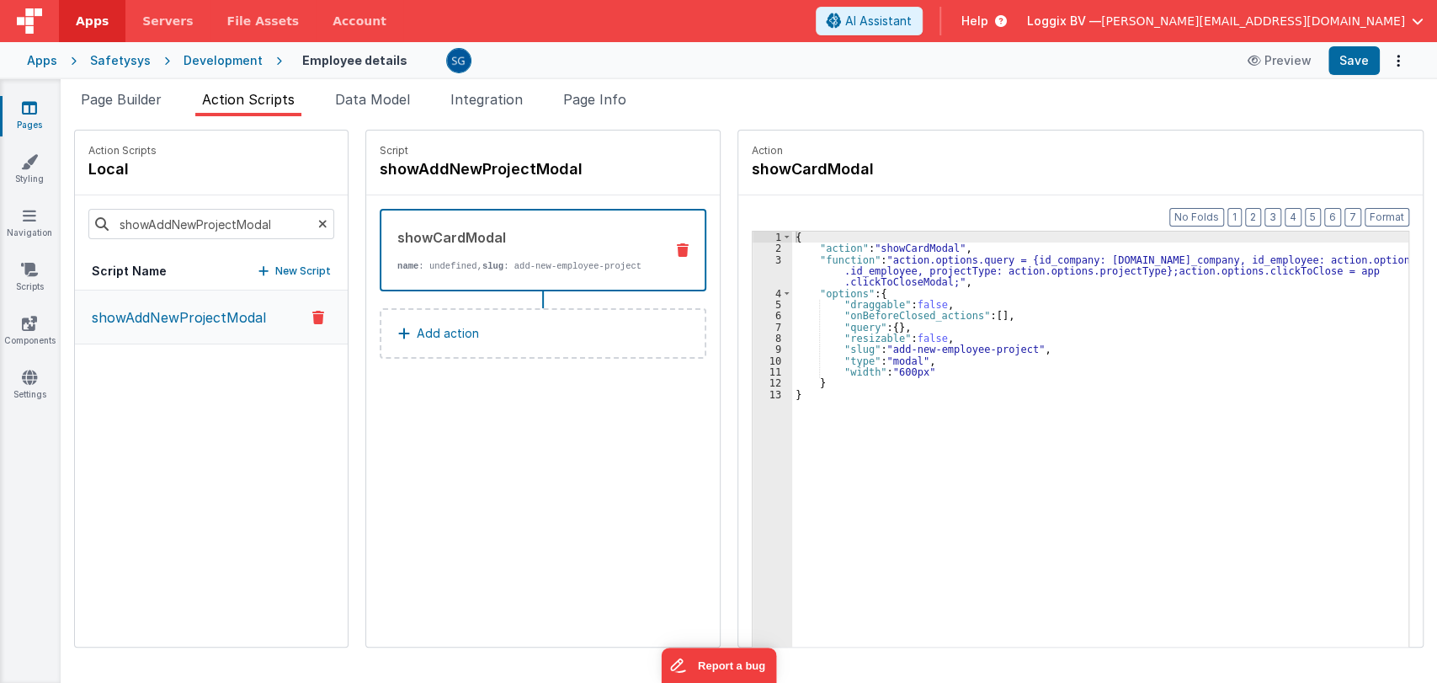
click at [28, 104] on icon at bounding box center [29, 107] width 15 height 17
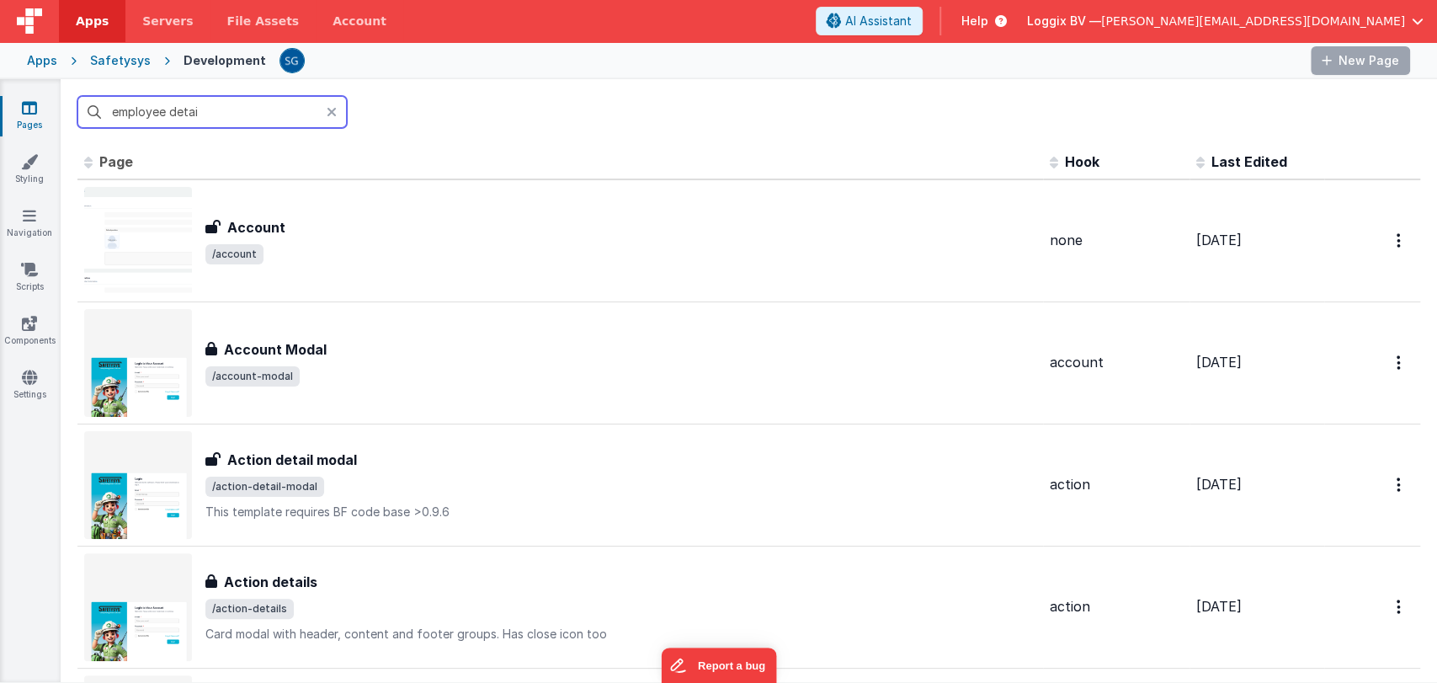
drag, startPoint x: 28, startPoint y: 104, endPoint x: 198, endPoint y: 109, distance: 170.1
click at [198, 109] on input "employee detai" at bounding box center [211, 112] width 269 height 32
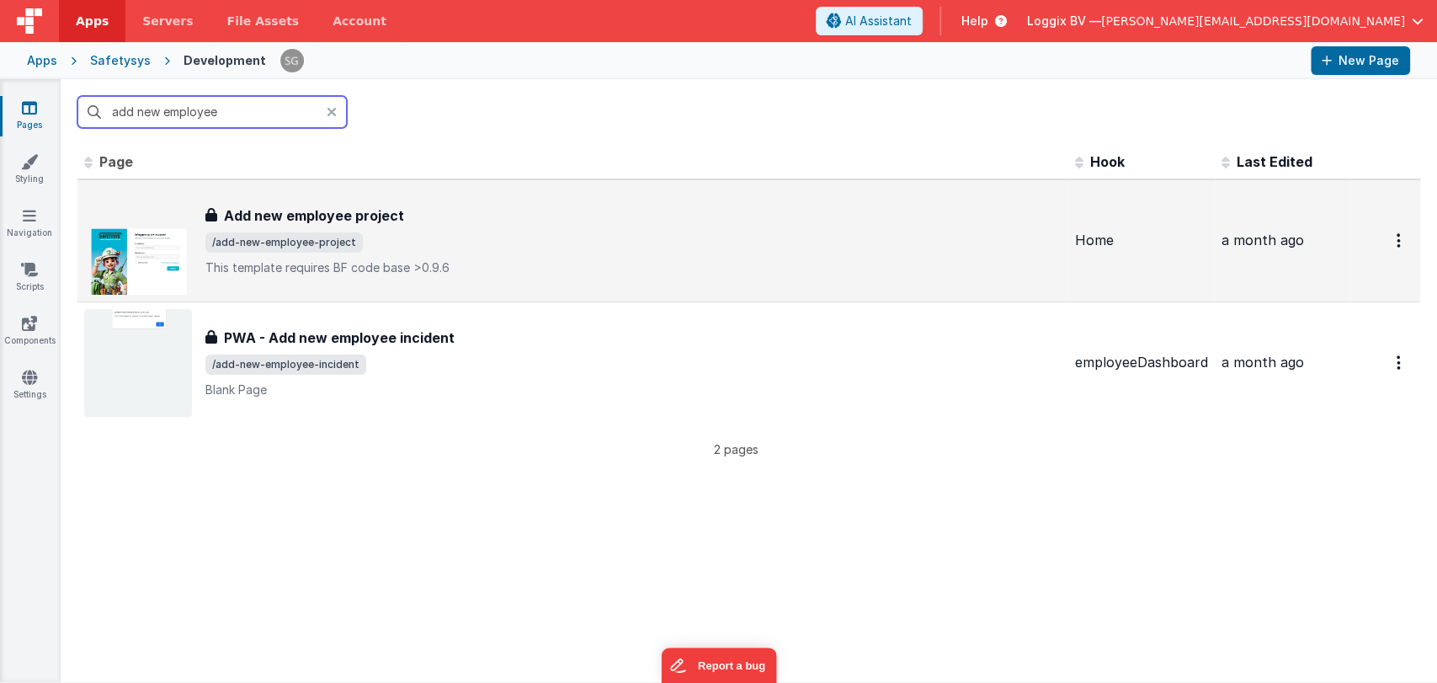
type input "add new employee"
click at [460, 215] on div "Add new employee project" at bounding box center [633, 215] width 856 height 20
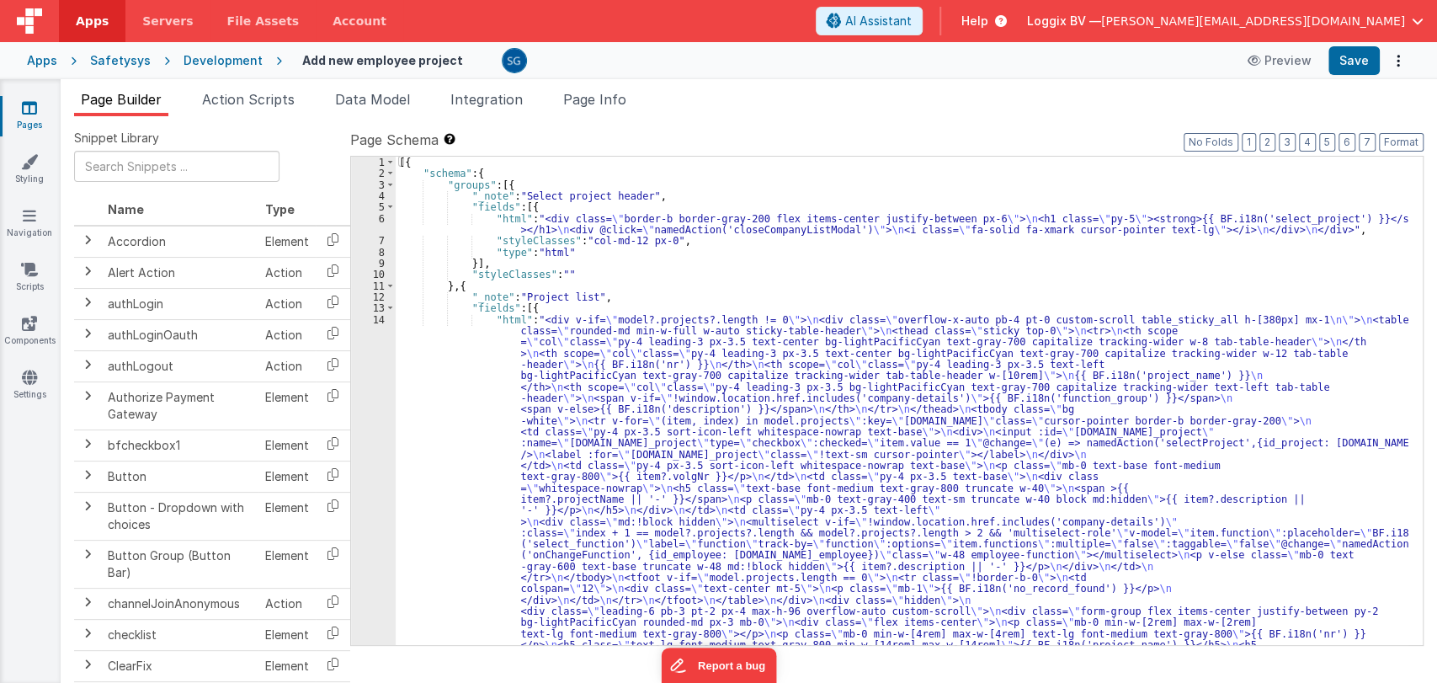
click at [613, 315] on div "[{ "schema" : { "groups" : [{ "_note" : "Select project header" , "fields" : [{…" at bounding box center [902, 692] width 1012 height 1071
click at [610, 295] on div "[{ "schema" : { "groups" : [{ "_note" : "Select project header" , "fields" : [{…" at bounding box center [902, 692] width 1012 height 1071
click at [590, 338] on div "[{ "schema" : { "groups" : [{ "_note" : "Select project header" , "fields" : [{…" at bounding box center [902, 692] width 1012 height 1071
click at [382, 318] on div "14" at bounding box center [373, 600] width 45 height 572
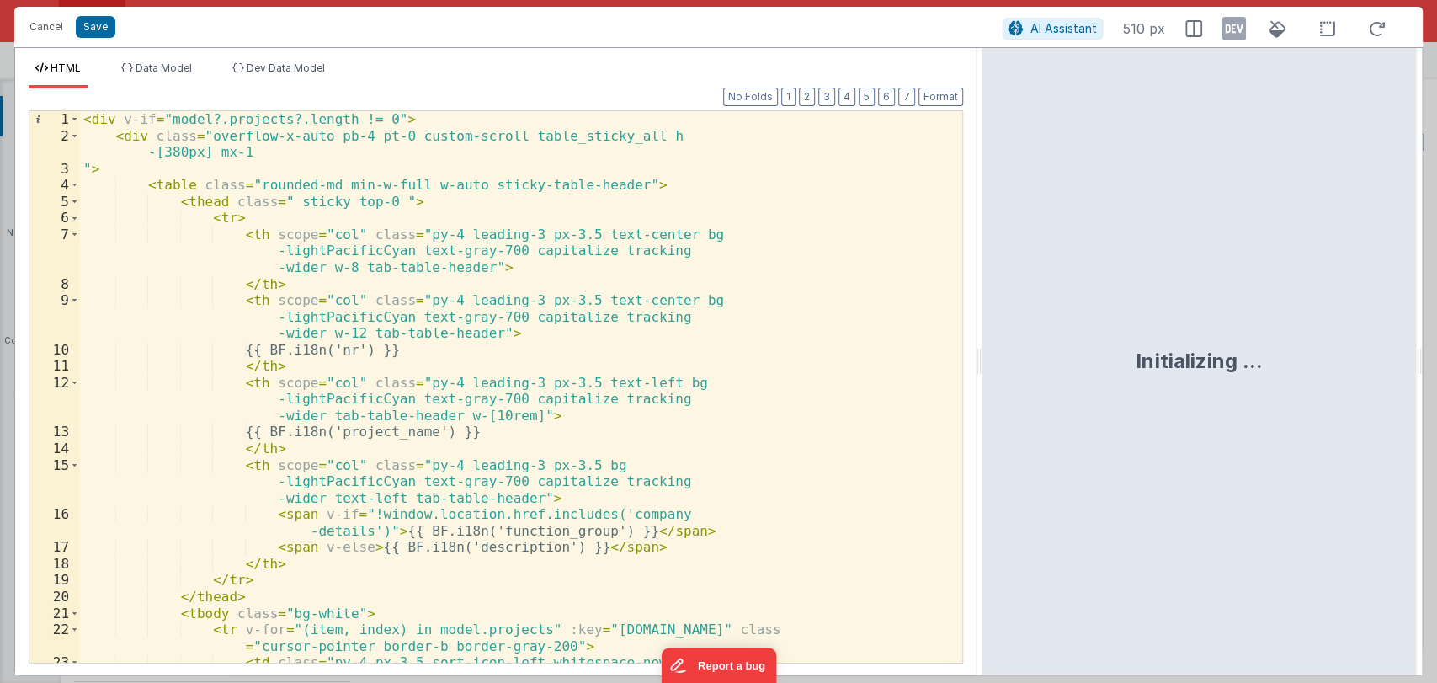
drag, startPoint x: 716, startPoint y: 374, endPoint x: 982, endPoint y: 391, distance: 266.5
click at [982, 391] on html "Cancel Save AI Assistant 510 px HTML Data Model Dev Data Model Format 7 6 5 4 3…" at bounding box center [718, 341] width 1437 height 683
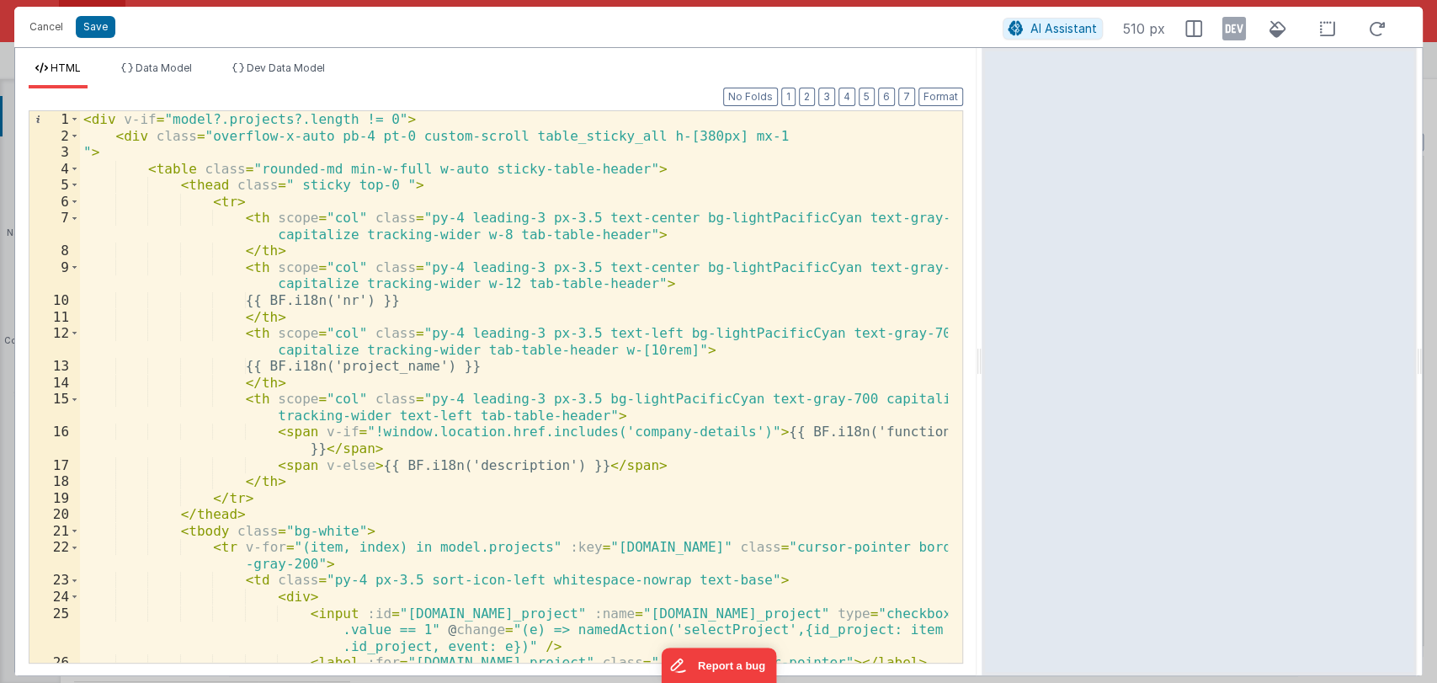
click at [371, 188] on div "< div v-if = "model?.projects?.length != 0" > < div class = "overflow-x-auto pb…" at bounding box center [514, 403] width 868 height 584
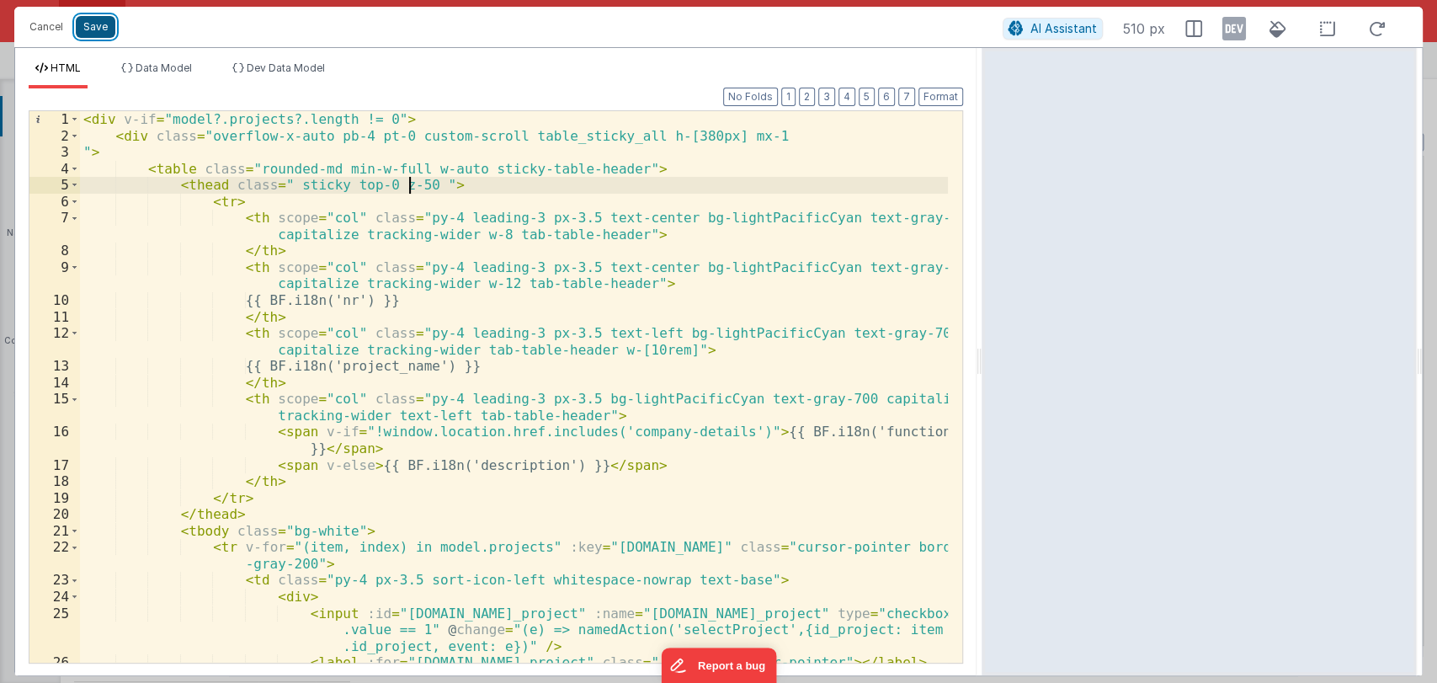
click at [94, 24] on button "Save" at bounding box center [96, 27] width 40 height 22
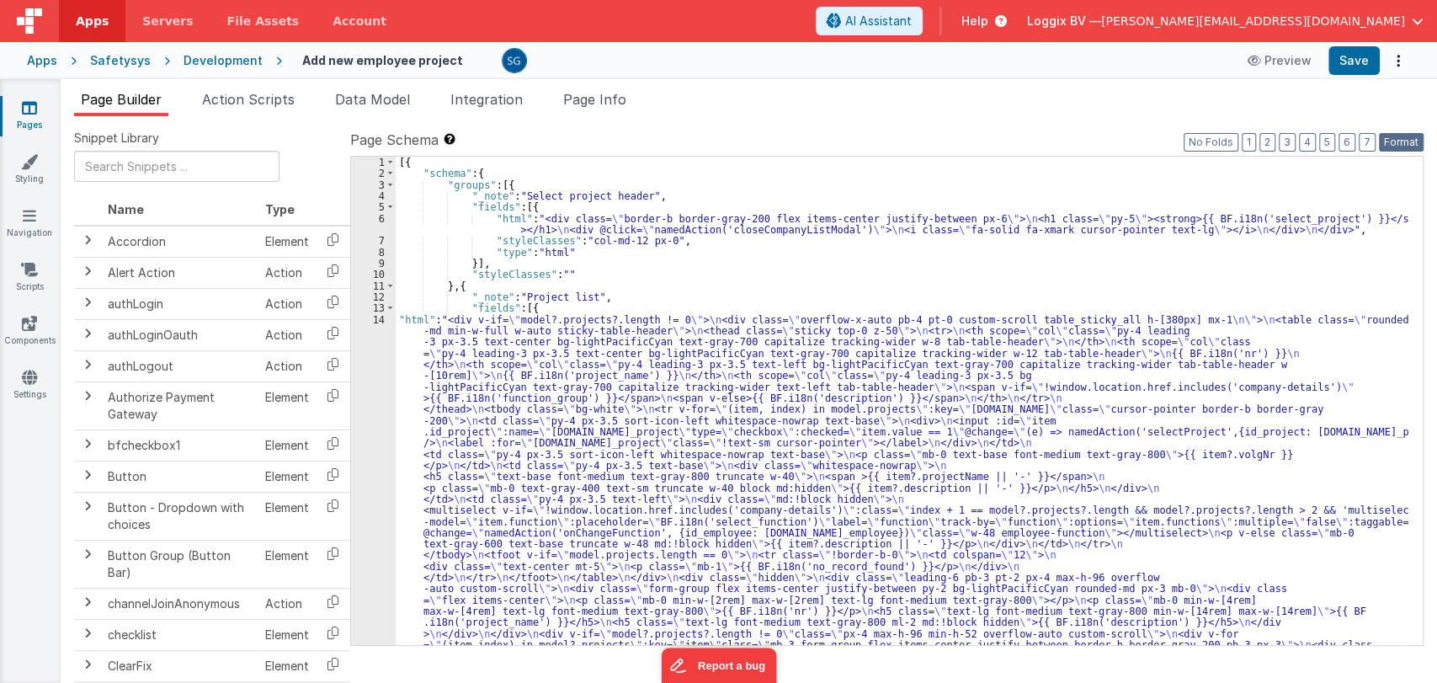
click at [1387, 146] on button "Format" at bounding box center [1401, 142] width 45 height 19
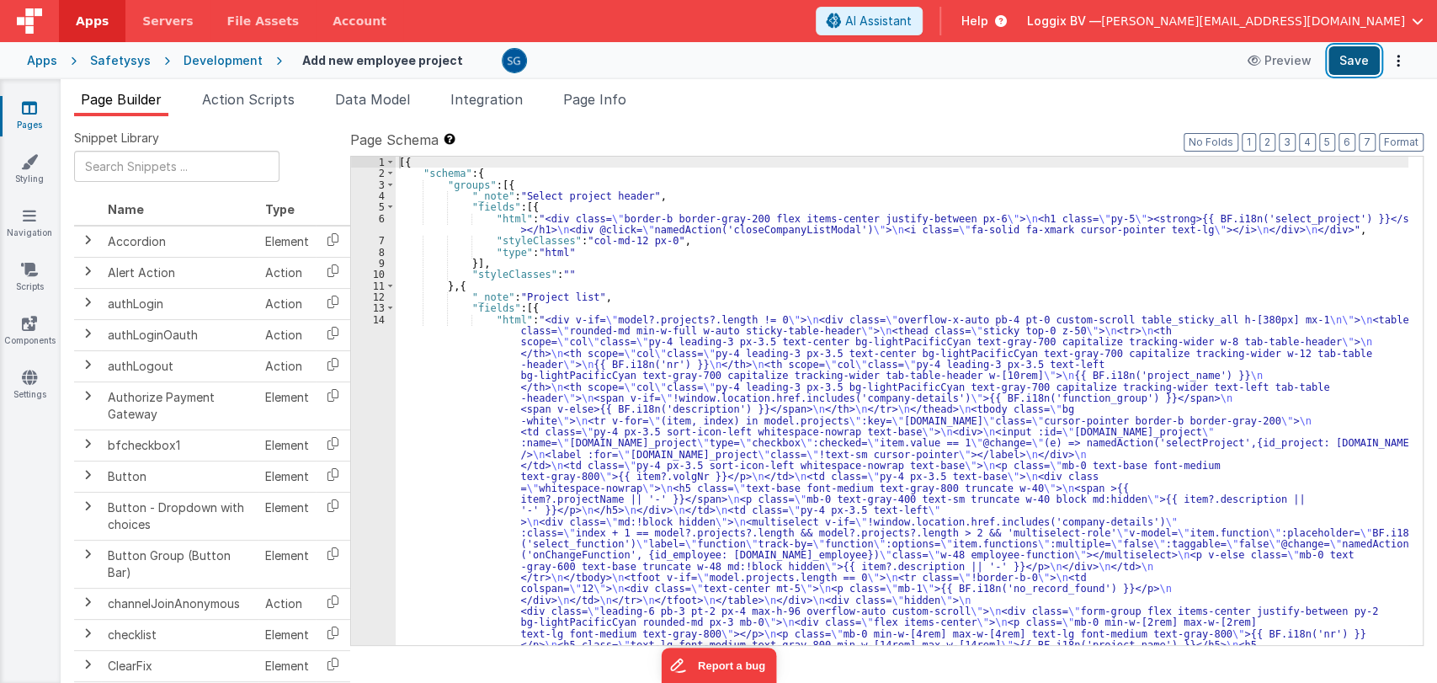
click at [1359, 69] on button "Save" at bounding box center [1353, 60] width 51 height 29
click at [22, 109] on icon at bounding box center [29, 107] width 15 height 17
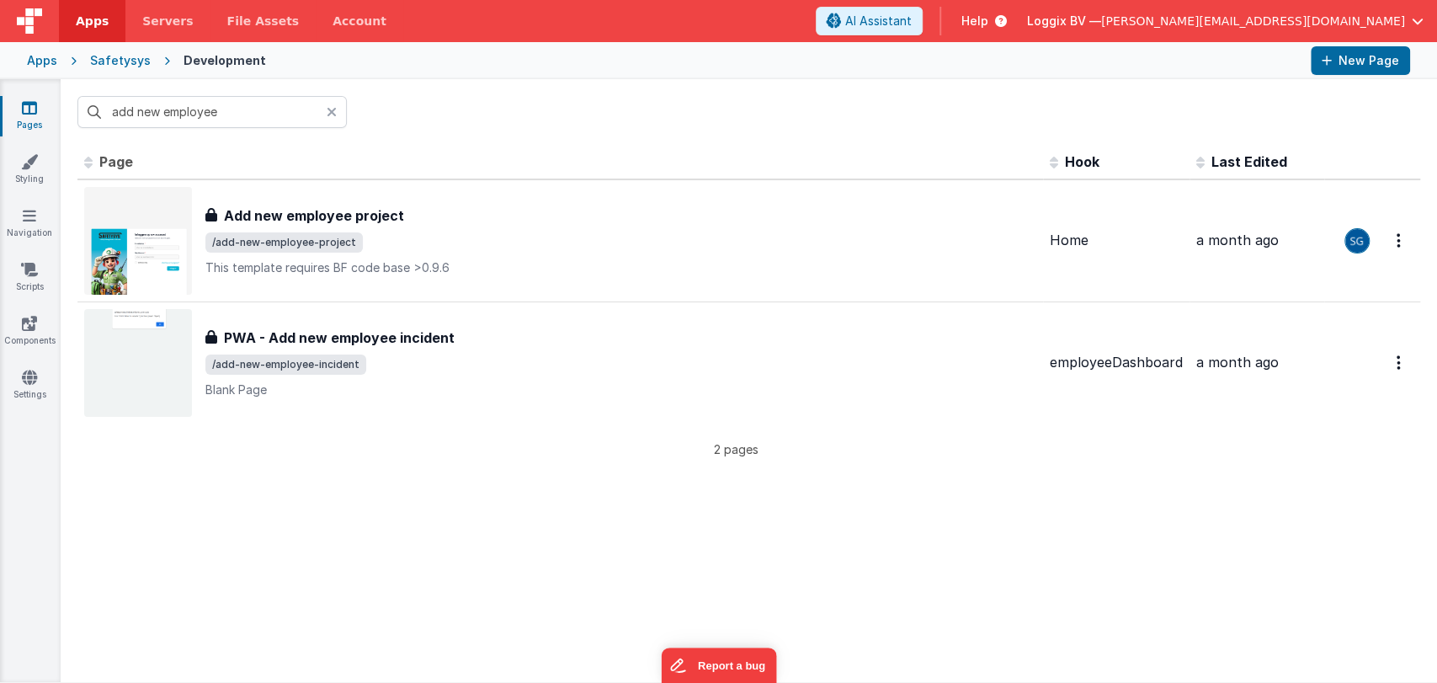
click at [329, 107] on icon at bounding box center [332, 111] width 10 height 13
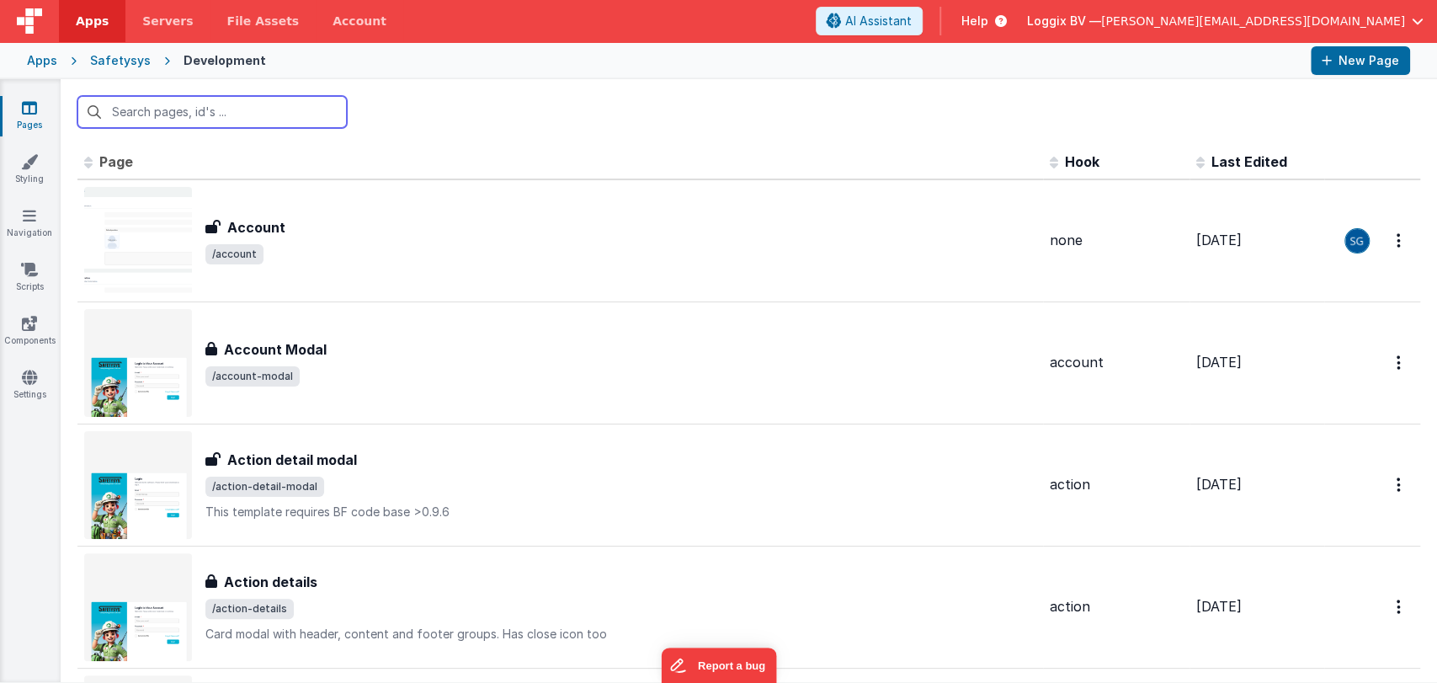
click at [259, 107] on input "text" at bounding box center [211, 112] width 269 height 32
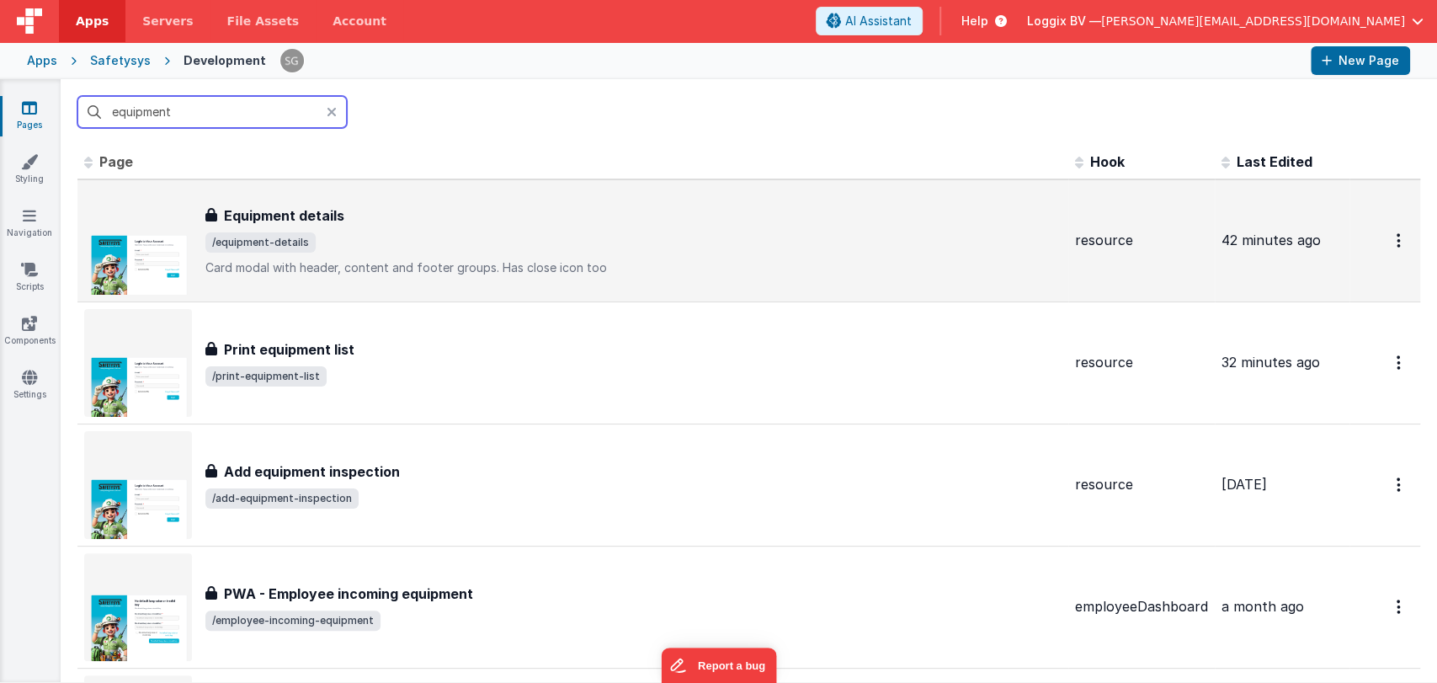
type input "equipment"
click at [303, 205] on h3 "Equipment details" at bounding box center [284, 215] width 120 height 20
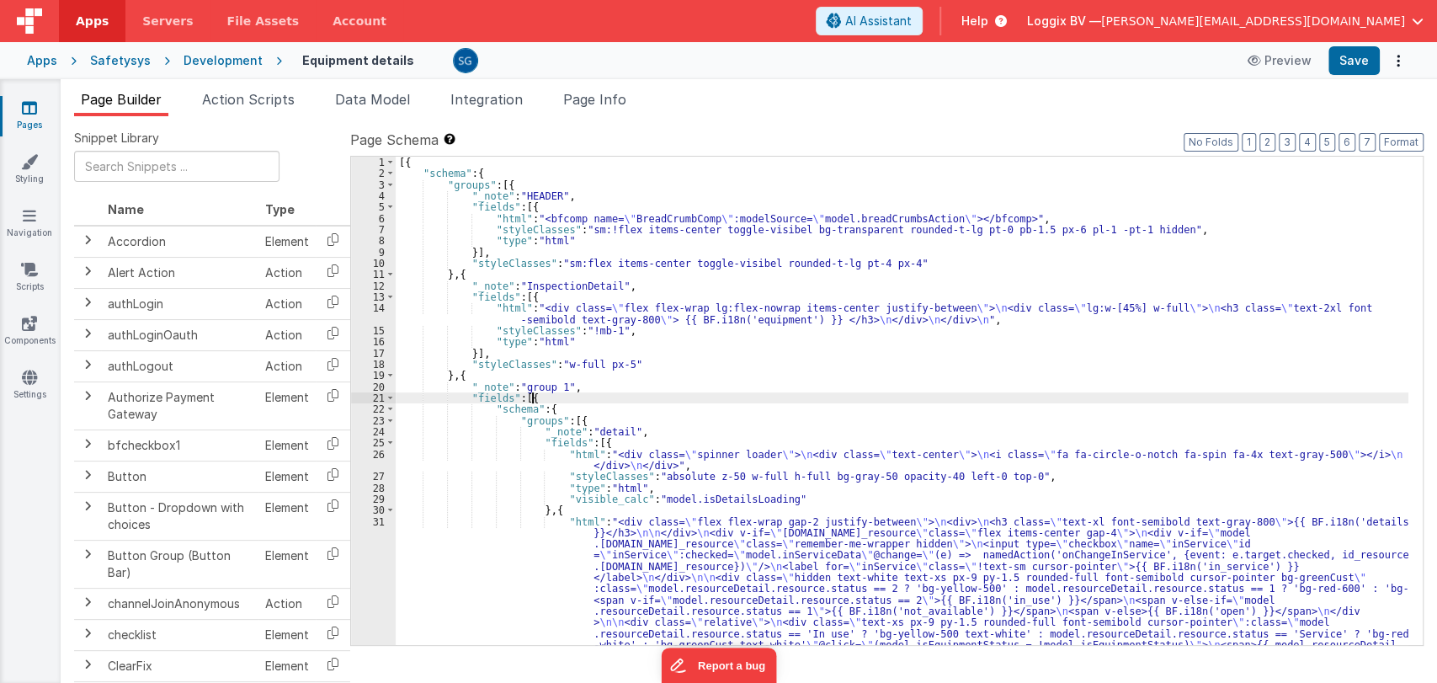
click at [677, 393] on div "[{ "schema" : { "groups" : [{ "_note" : "HEADER" , "fields" : [{ "html" : "<bfc…" at bounding box center [902, 591] width 1012 height 869
click at [271, 96] on span "Action Scripts" at bounding box center [248, 99] width 93 height 17
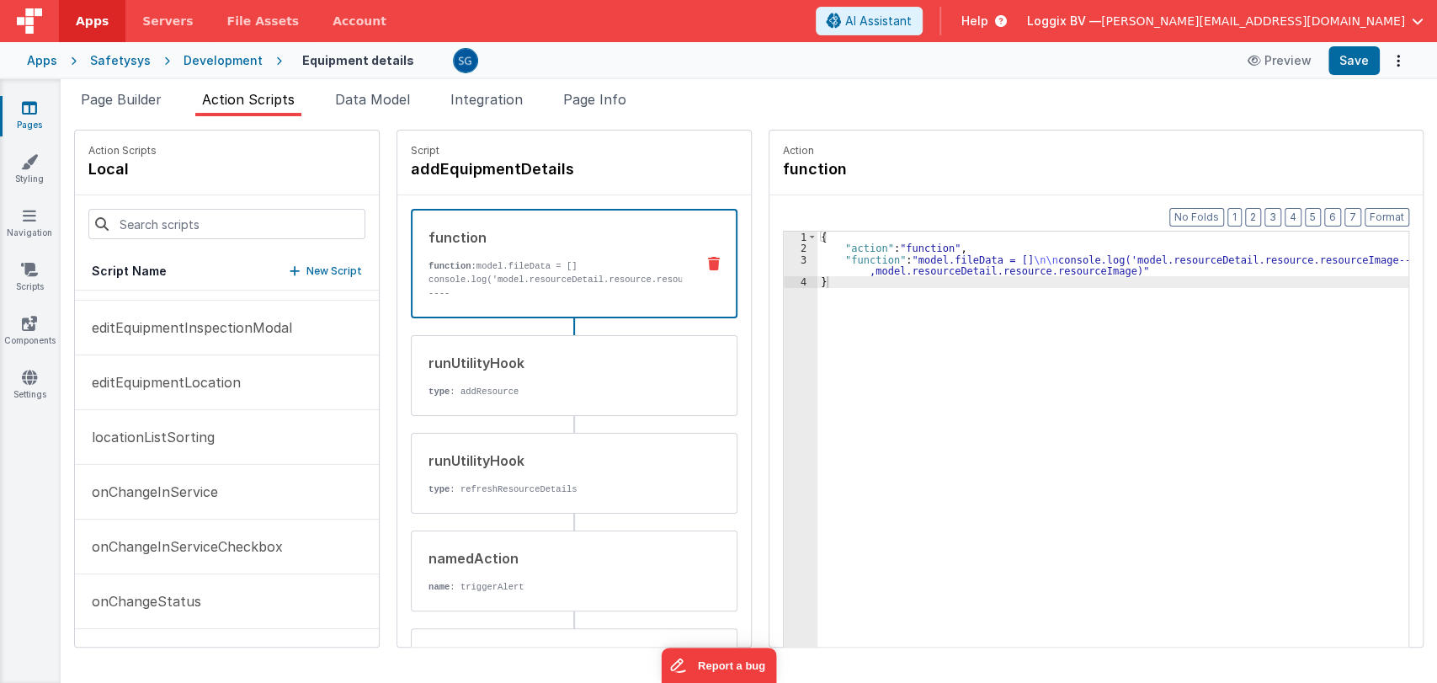
scroll to position [318, 0]
click at [196, 221] on input at bounding box center [226, 224] width 277 height 30
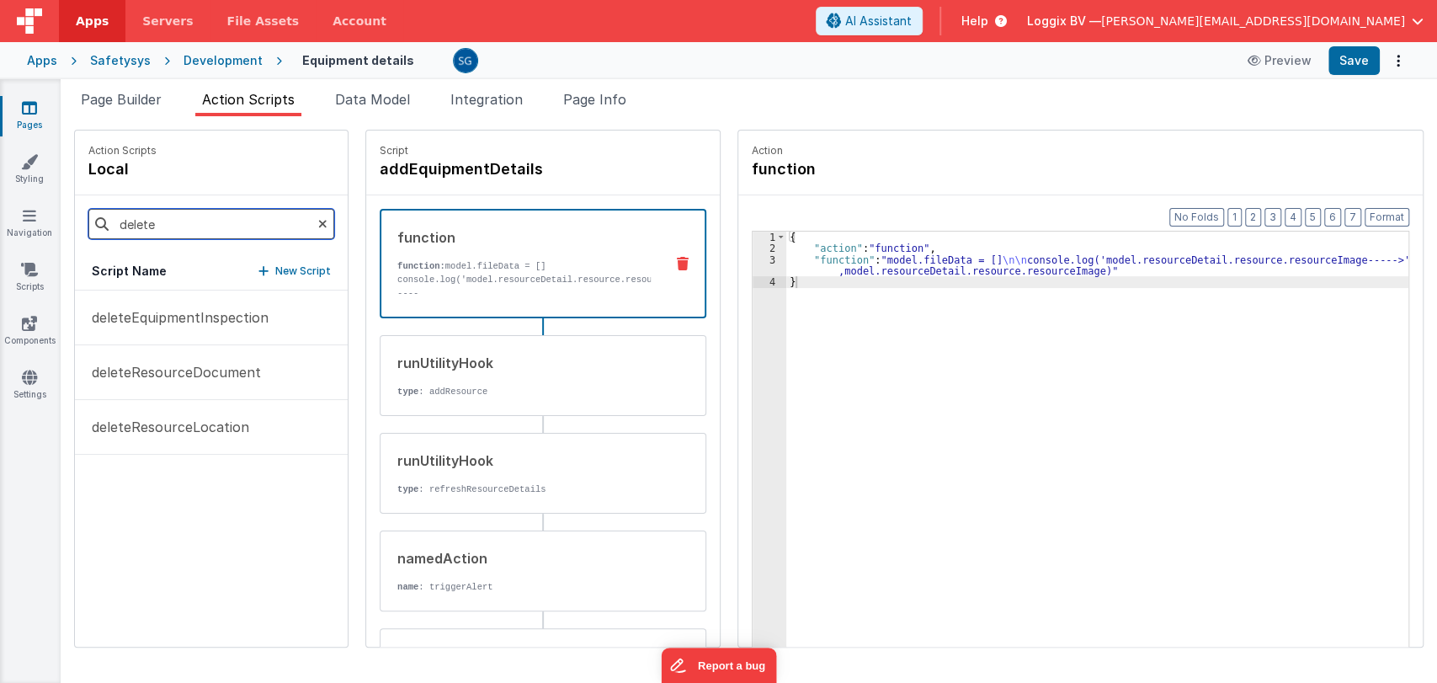
scroll to position [0, 0]
type input "delete"
click at [189, 304] on button "deleteEquipmentInspection" at bounding box center [211, 317] width 273 height 55
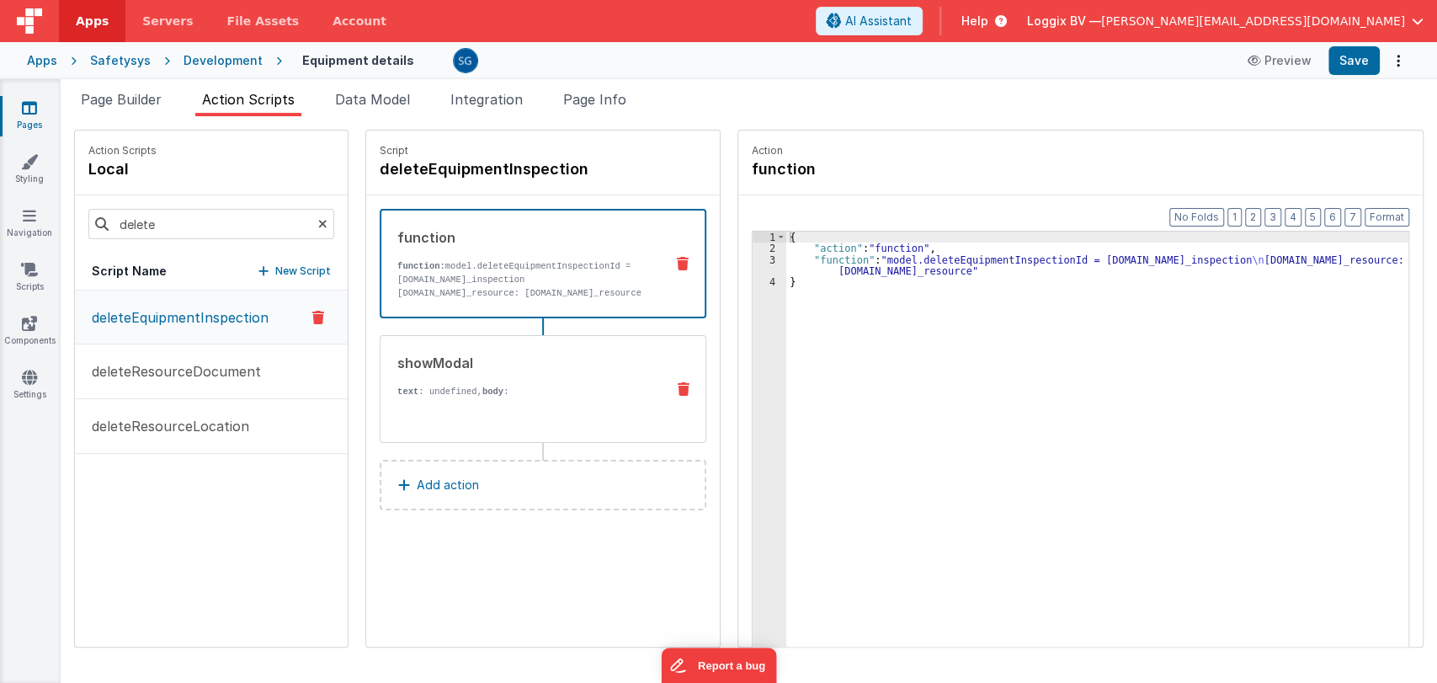
click at [571, 360] on div "showModal" at bounding box center [524, 363] width 254 height 20
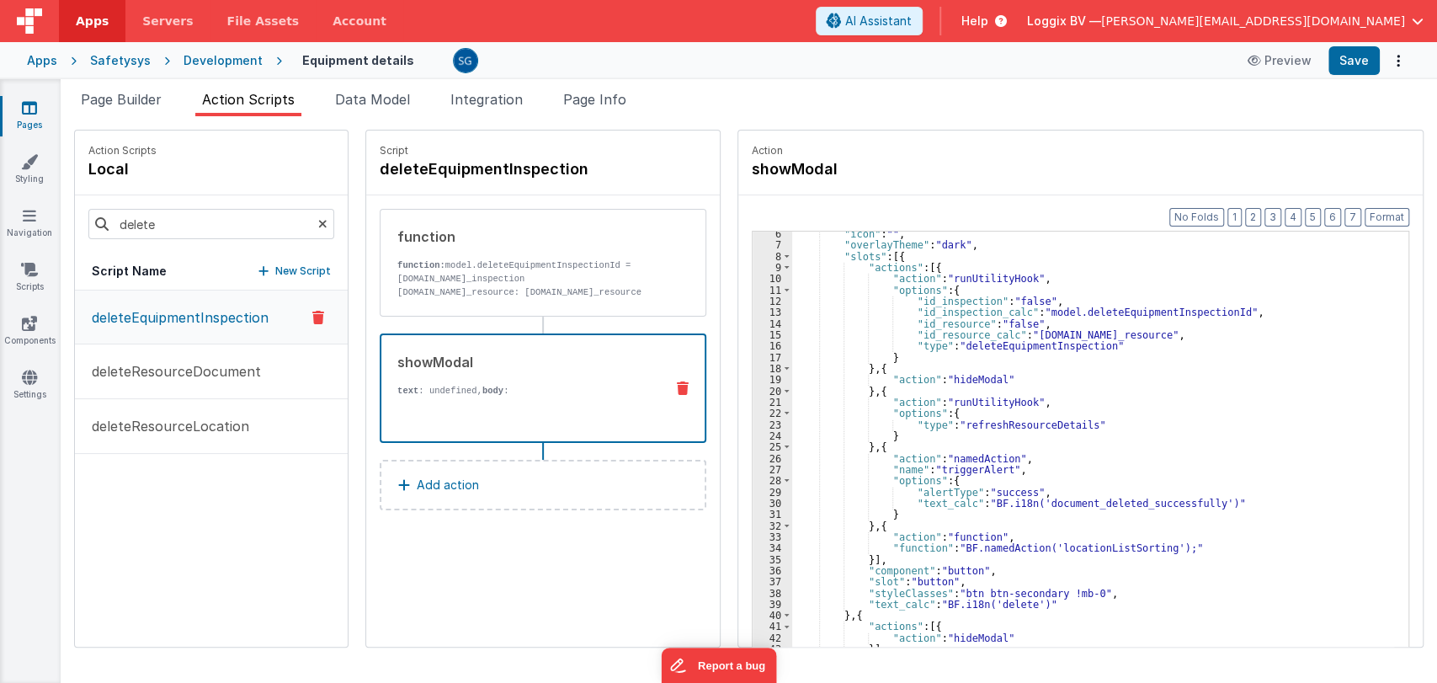
scroll to position [104, 0]
click at [1202, 488] on div ""icon" : "" , "overlayTheme" : "dark" , "slots" : [{ "actions" : [{ "action" : …" at bounding box center [1093, 473] width 602 height 490
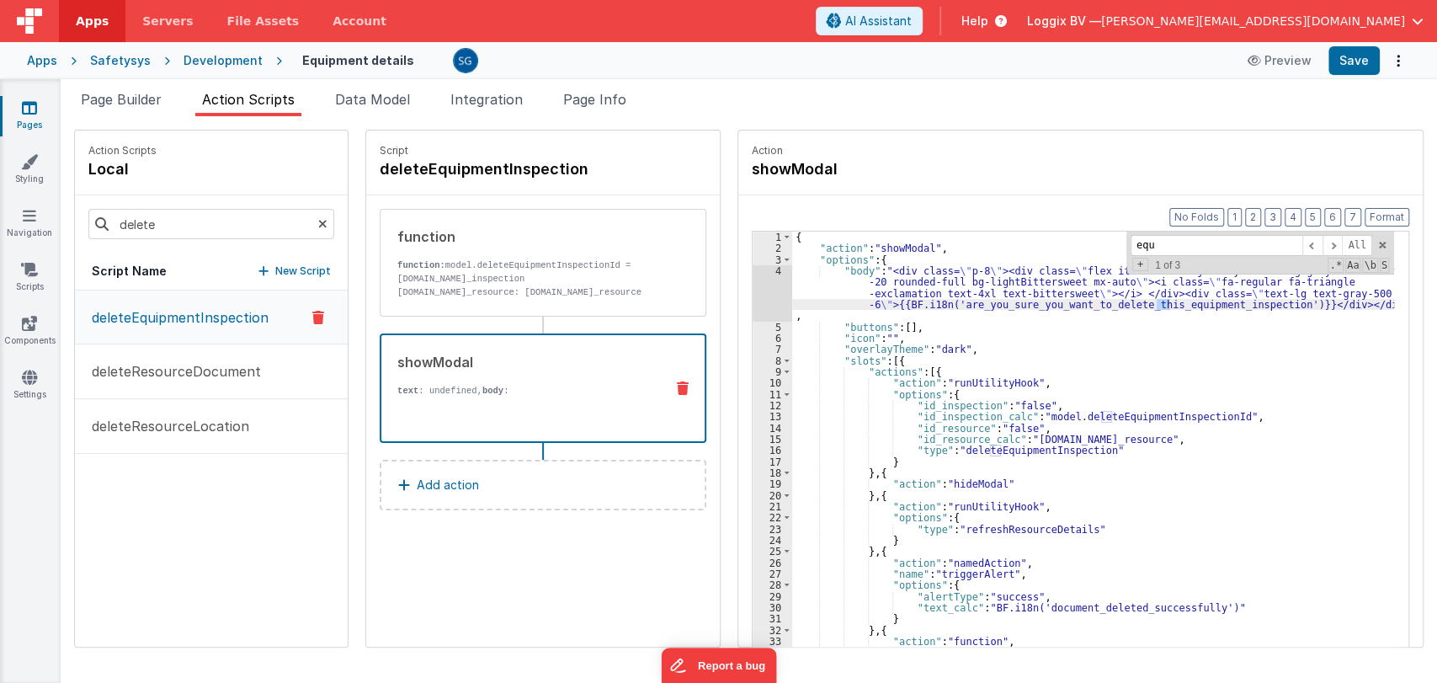
scroll to position [0, 0]
type input "equipment_deleted_success"
click at [105, 95] on span "Page Builder" at bounding box center [121, 99] width 81 height 17
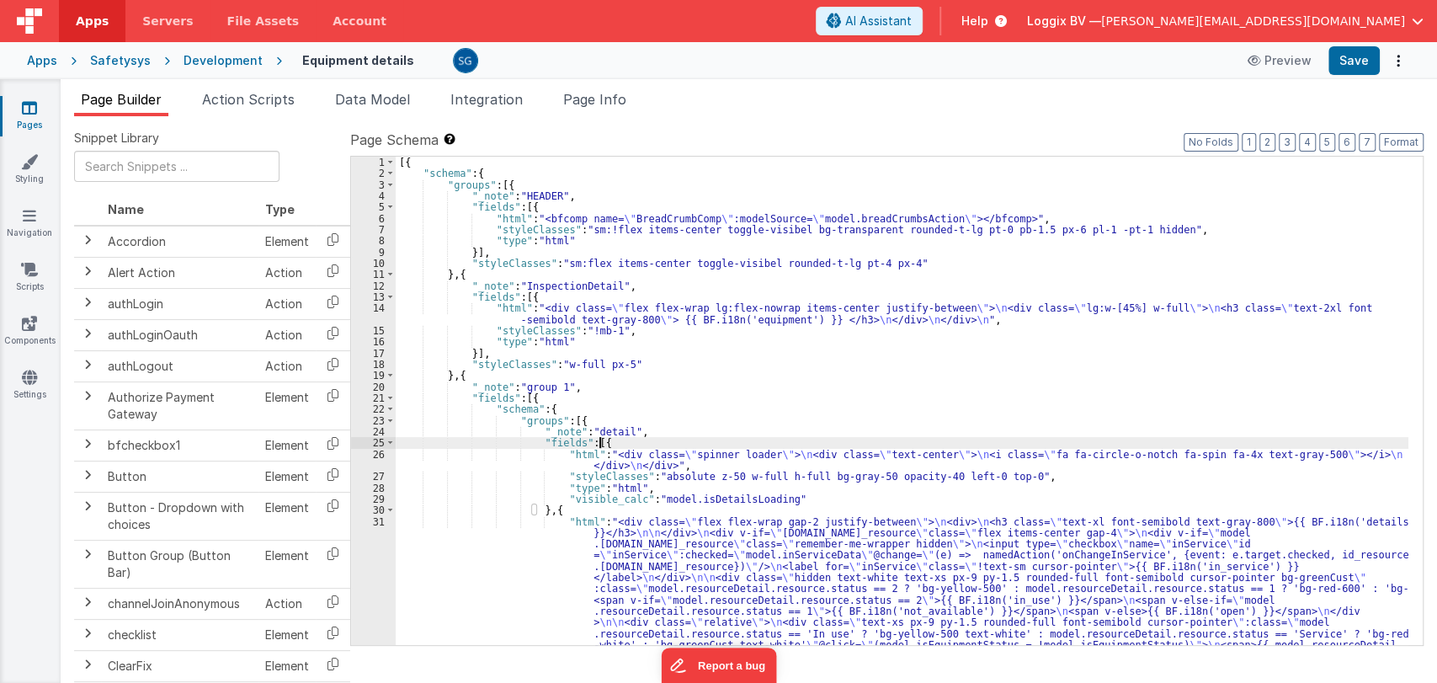
click at [881, 439] on div "[{ "schema" : { "groups" : [{ "_note" : "HEADER" , "fields" : [{ "html" : "<bfc…" at bounding box center [902, 591] width 1012 height 869
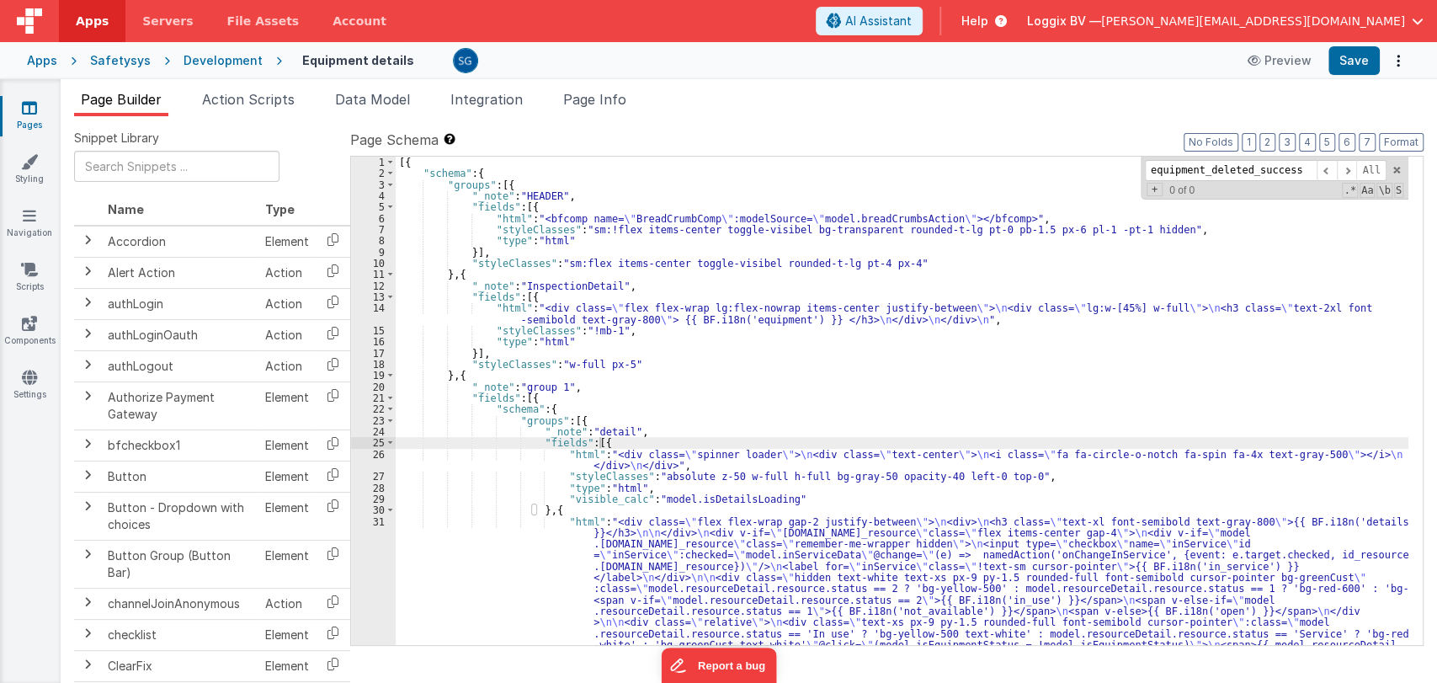
scroll to position [2864, 0]
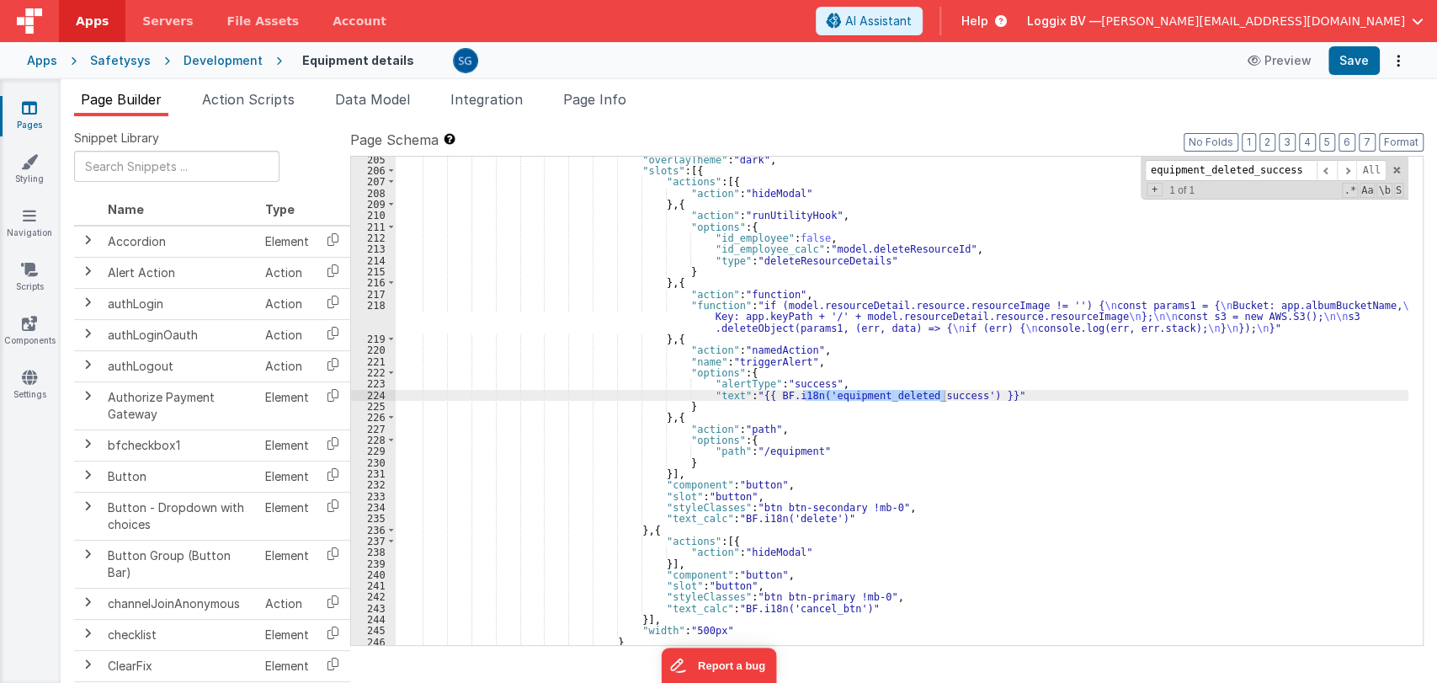
click at [755, 388] on div ""overlayTheme" : "dark" , "slots" : [{ "actions" : [{ "action" : "hideModal" } …" at bounding box center [902, 409] width 1012 height 511
click at [752, 389] on div ""overlayTheme" : "dark" , "slots" : [{ "actions" : [{ "action" : "hideModal" } …" at bounding box center [902, 409] width 1012 height 511
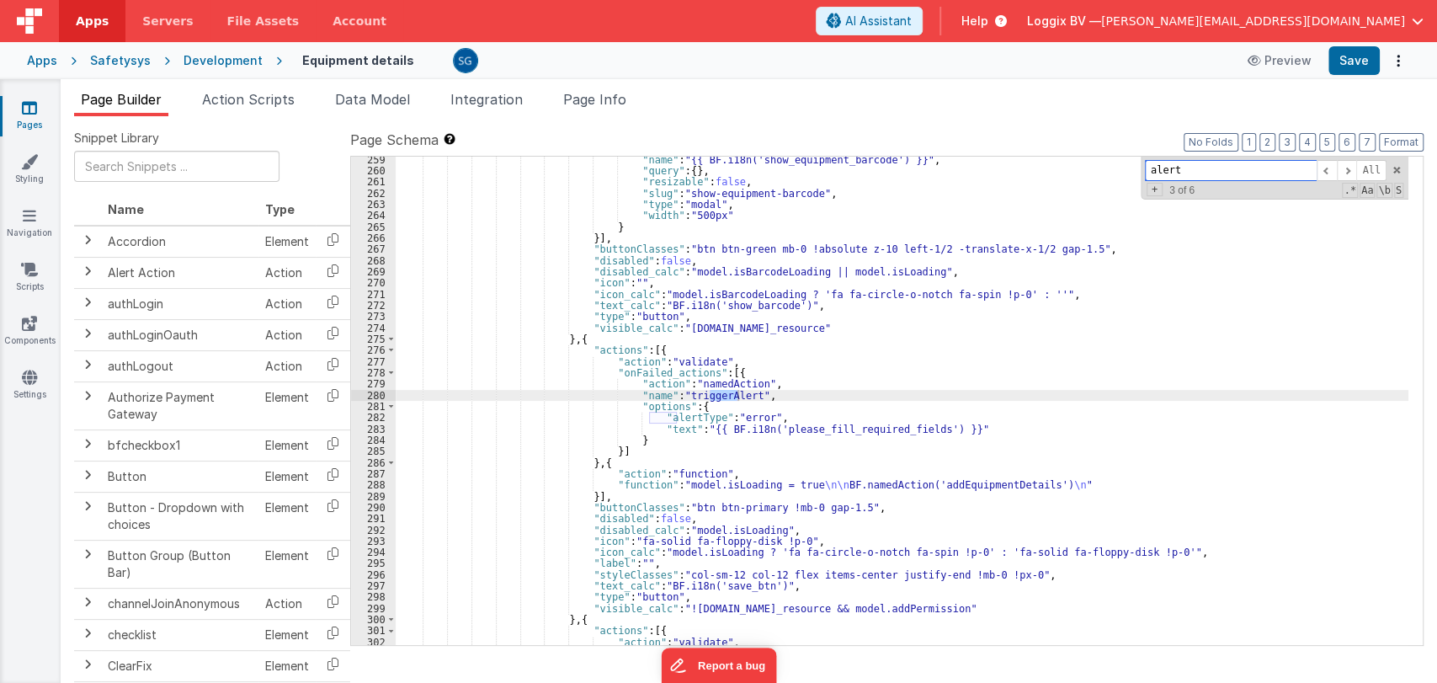
scroll to position [3504, 0]
type input "alert"
click at [671, 429] on div ""name" : "{{ BF.i18n('show_equipment_barcode') }}" , "query" : { } , "resizable…" at bounding box center [902, 409] width 1012 height 511
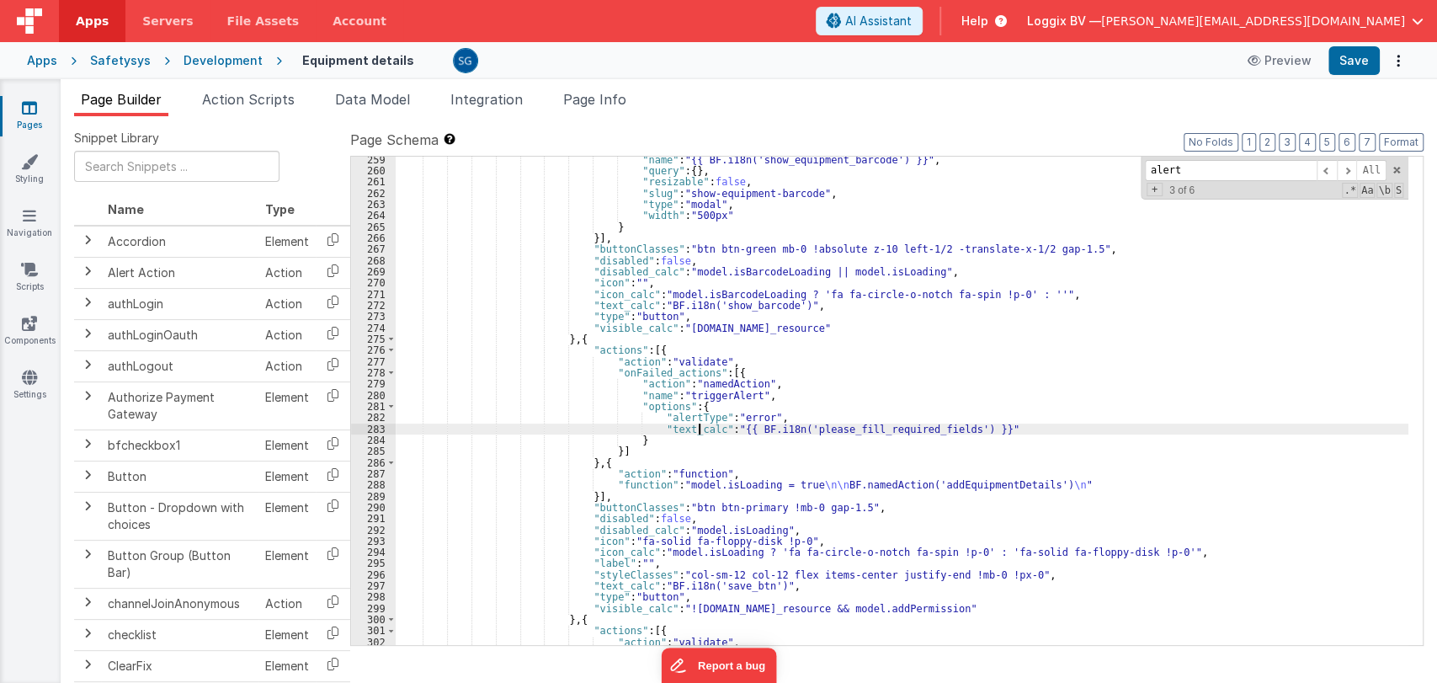
click at [734, 426] on div ""name" : "{{ BF.i18n('show_equipment_barcode') }}" , "query" : { } , "resizable…" at bounding box center [902, 409] width 1012 height 511
click at [948, 433] on div ""name" : "{{ BF.i18n('show_equipment_barcode') }}" , "query" : { } , "resizable…" at bounding box center [902, 409] width 1012 height 511
click at [1324, 167] on span at bounding box center [1326, 170] width 20 height 21
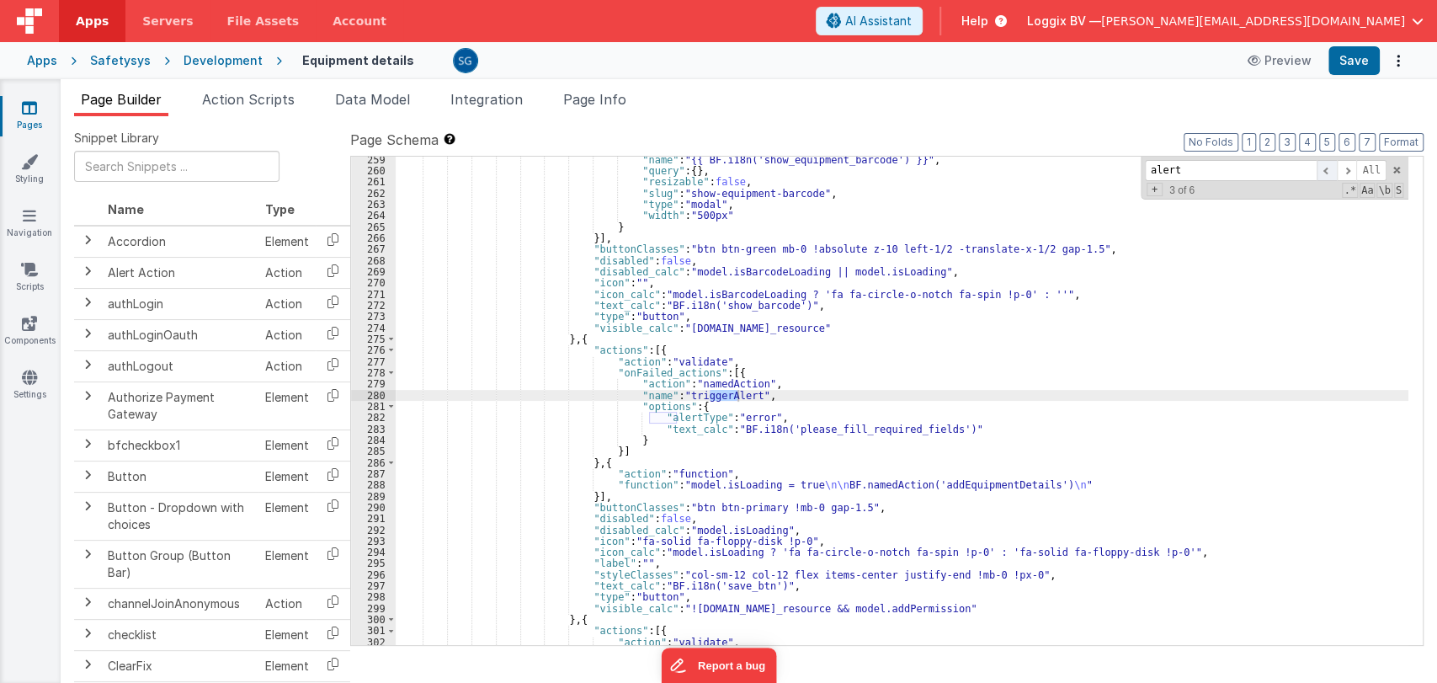
click at [1324, 167] on span at bounding box center [1326, 170] width 20 height 21
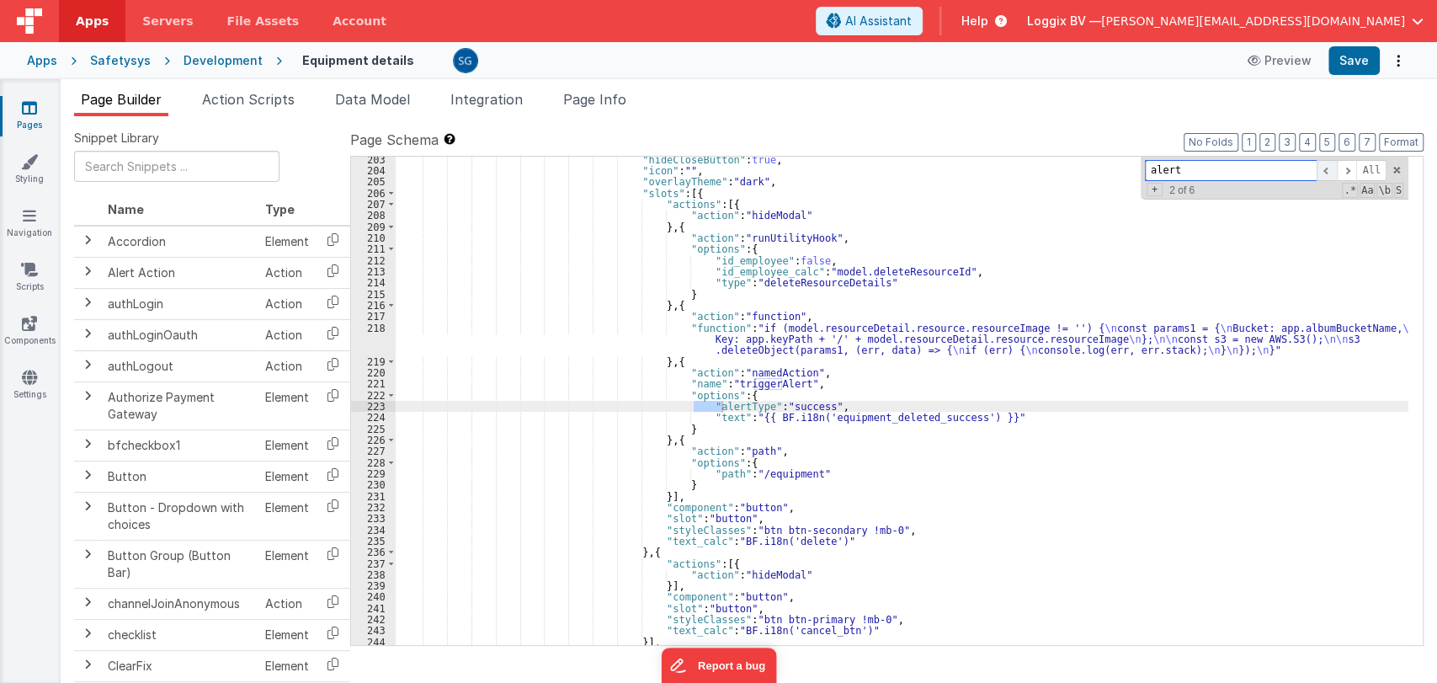
scroll to position [2841, 0]
click at [1324, 167] on span at bounding box center [1326, 170] width 20 height 21
click at [713, 421] on div ""hideCloseButton" : true , "icon" : "" , "overlayTheme" : "dark" , "slots" : [{…" at bounding box center [902, 409] width 1012 height 511
click at [783, 418] on div ""hideCloseButton" : true , "icon" : "" , "overlayTheme" : "dark" , "slots" : [{…" at bounding box center [902, 409] width 1012 height 511
click at [962, 417] on div ""hideCloseButton" : true , "icon" : "" , "overlayTheme" : "dark" , "slots" : [{…" at bounding box center [902, 409] width 1012 height 511
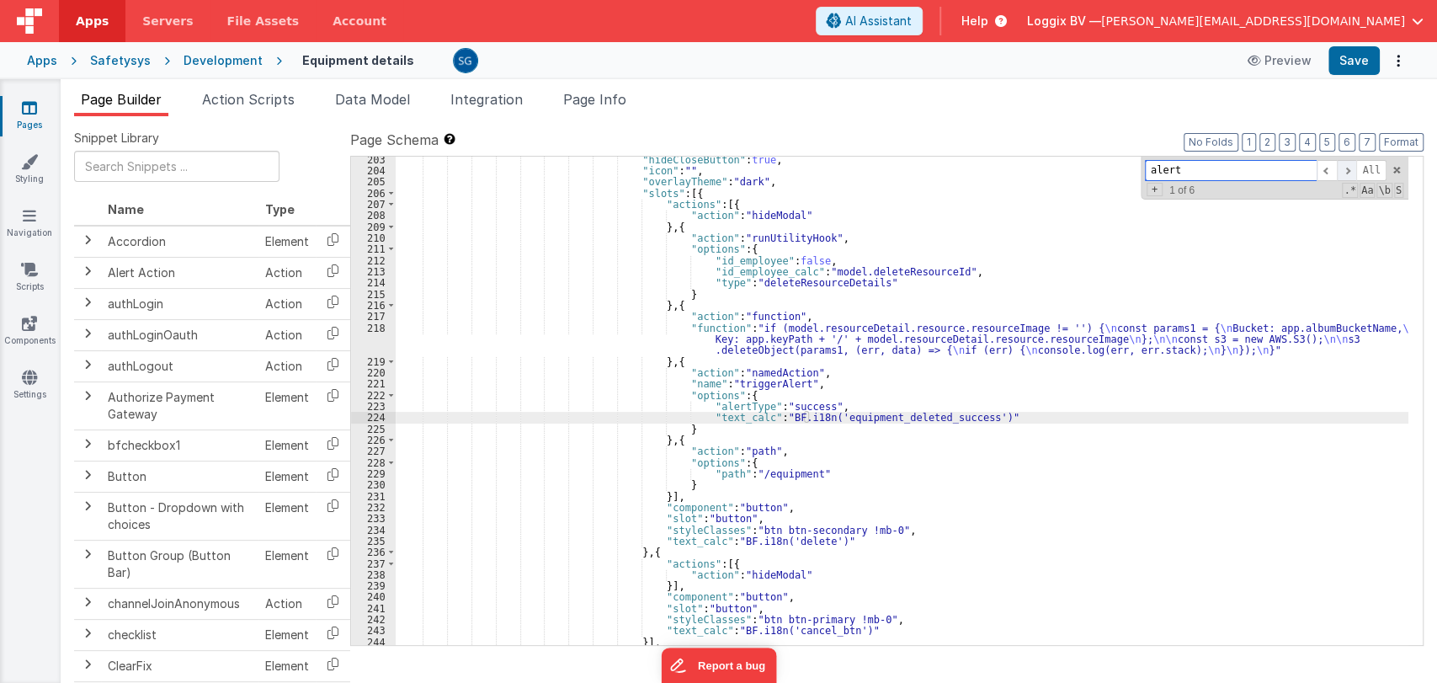
click at [1347, 173] on span at bounding box center [1347, 170] width 20 height 21
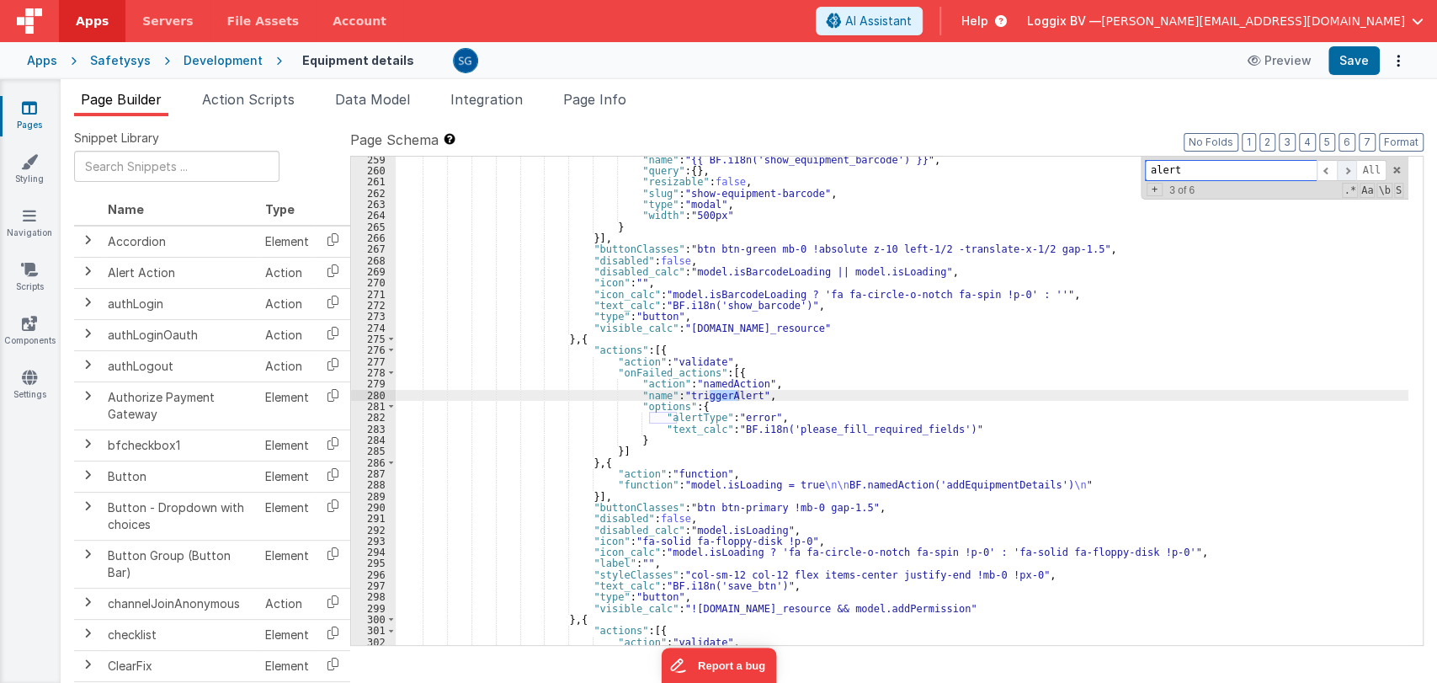
scroll to position [3504, 0]
click at [1347, 173] on span at bounding box center [1347, 170] width 20 height 21
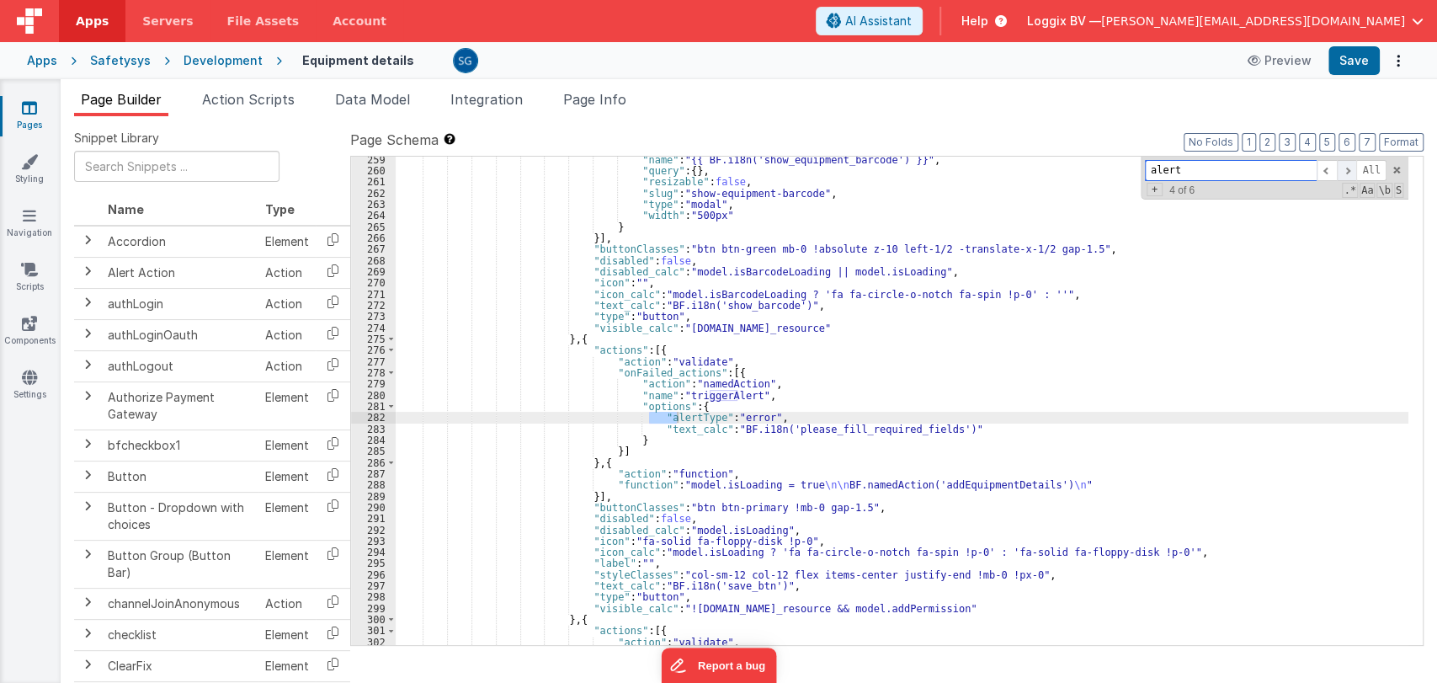
click at [1347, 173] on span at bounding box center [1347, 170] width 20 height 21
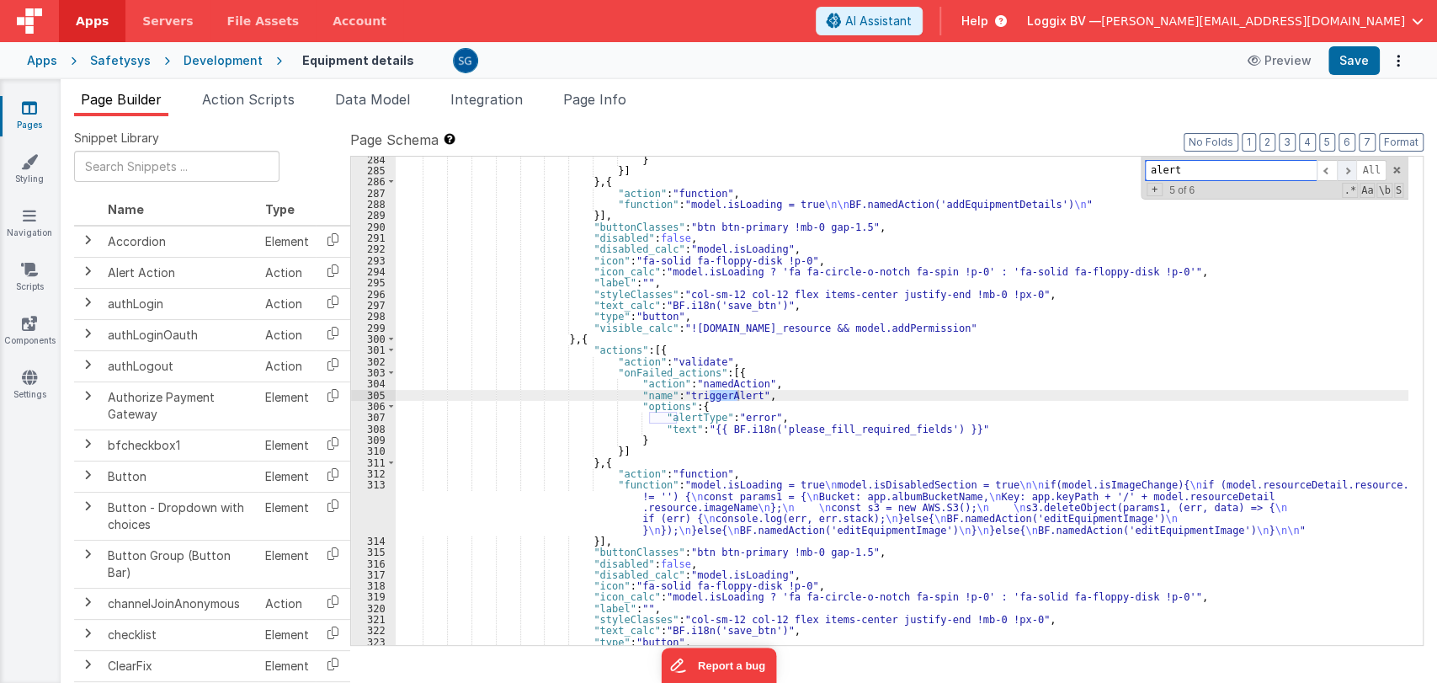
scroll to position [3784, 0]
click at [672, 427] on div "} }] } , { "action" : "function" , "function" : "model.isLoading = true \n\n BF…" at bounding box center [902, 409] width 1012 height 511
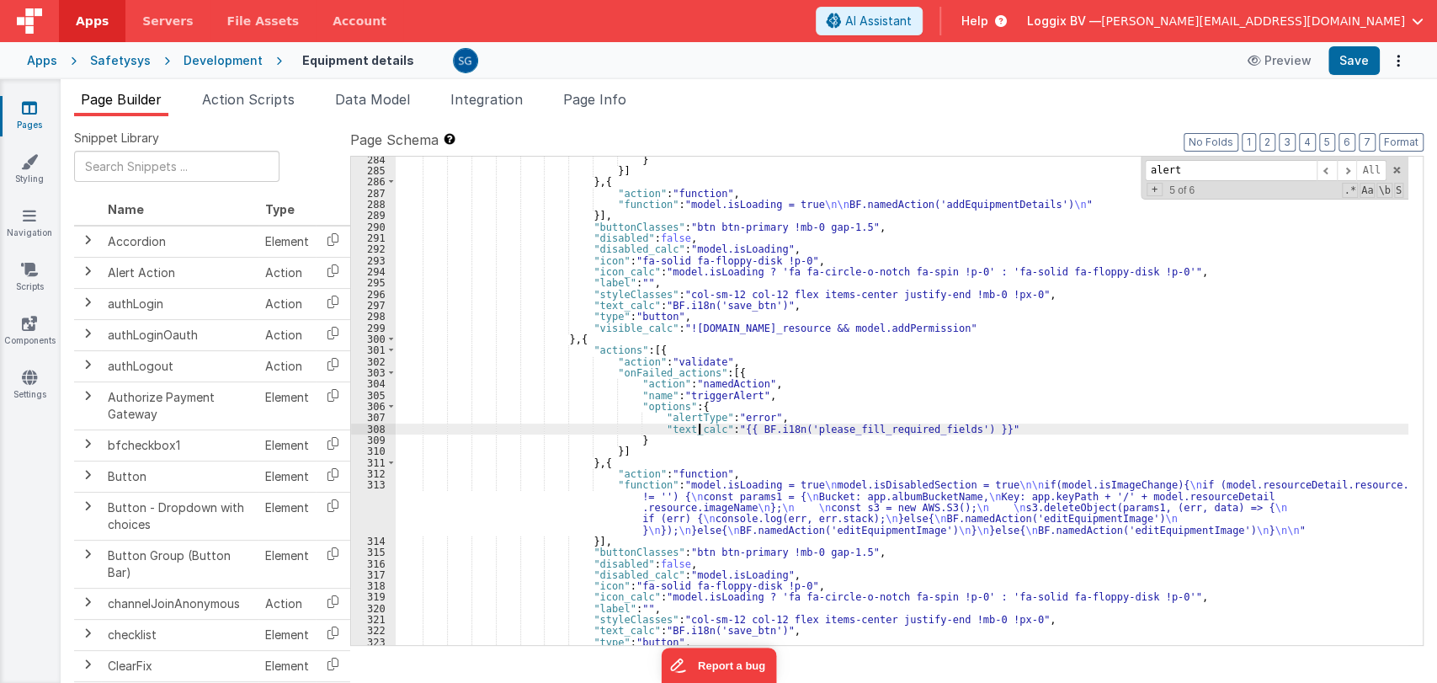
click at [740, 425] on div "} }] } , { "action" : "function" , "function" : "model.isLoading = true \n\n BF…" at bounding box center [902, 409] width 1012 height 511
click at [929, 428] on div "} }] } , { "action" : "function" , "function" : "model.isLoading = true \n\n BF…" at bounding box center [902, 409] width 1012 height 511
click at [1347, 164] on span at bounding box center [1347, 170] width 20 height 21
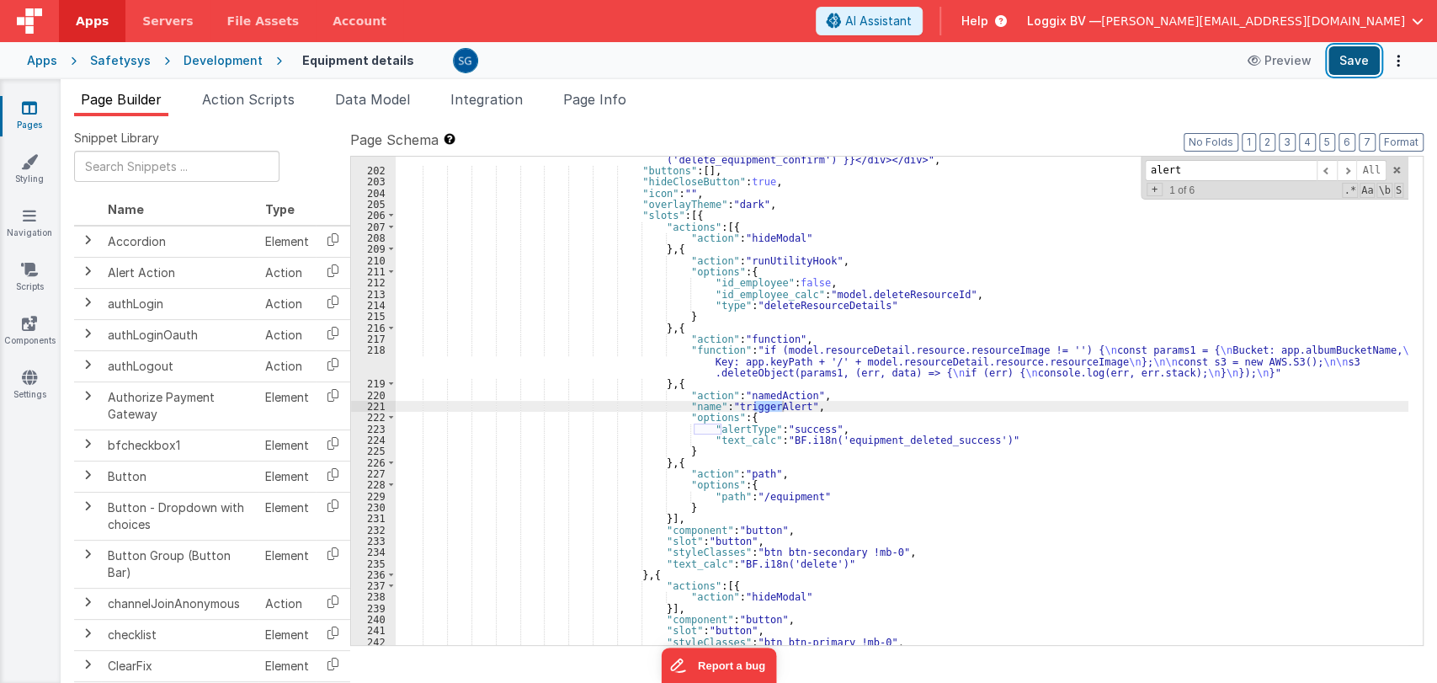
click at [1359, 64] on button "Save" at bounding box center [1353, 60] width 51 height 29
click at [40, 104] on link "Pages" at bounding box center [29, 116] width 61 height 34
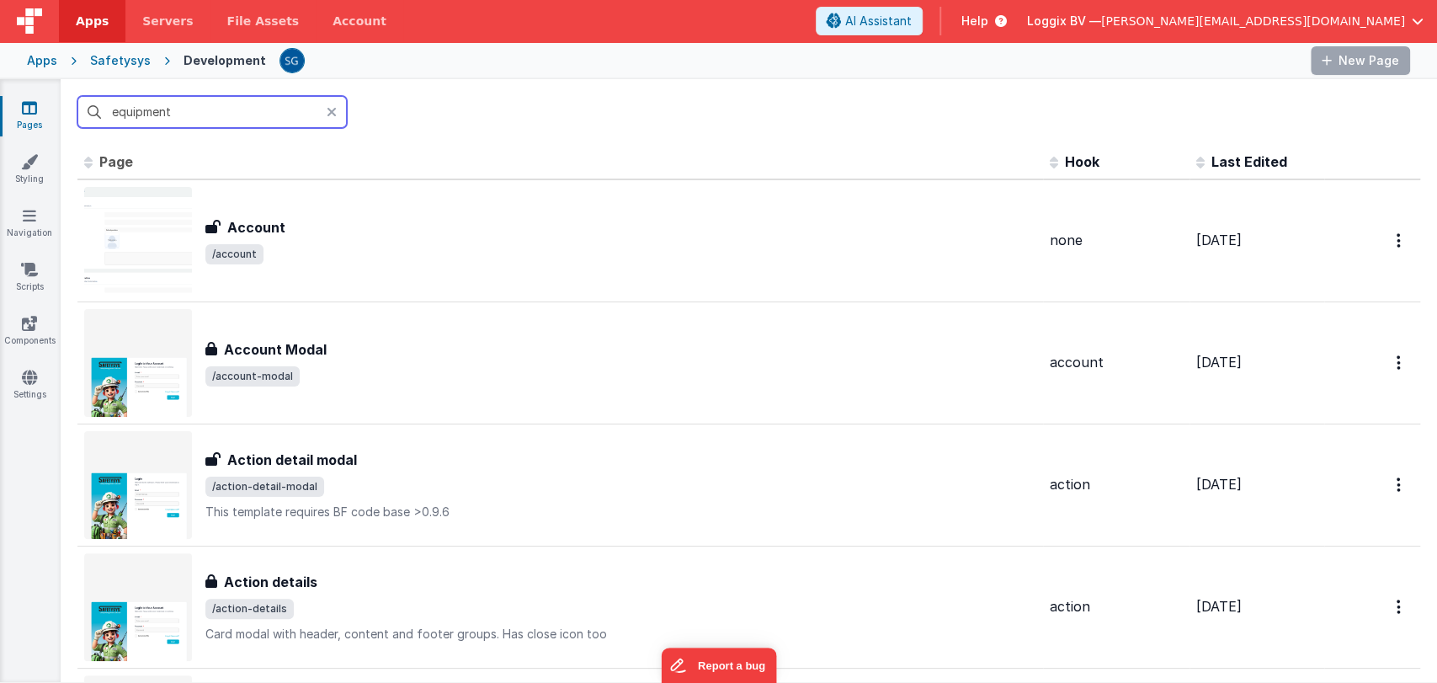
click at [210, 107] on input "equipment" at bounding box center [211, 112] width 269 height 32
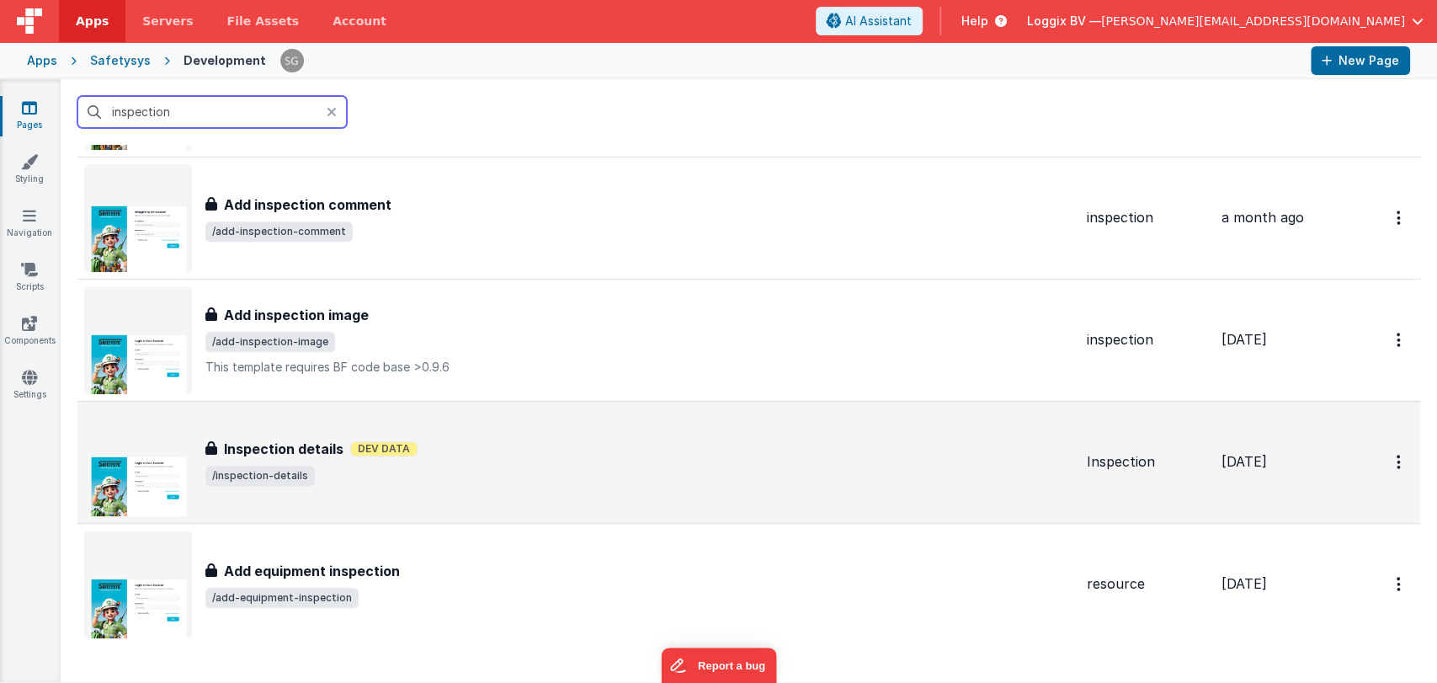
scroll to position [634, 0]
type input "inspection"
click at [377, 460] on div "Inspection details Inspection details Dev Data /inspection-details" at bounding box center [639, 461] width 868 height 47
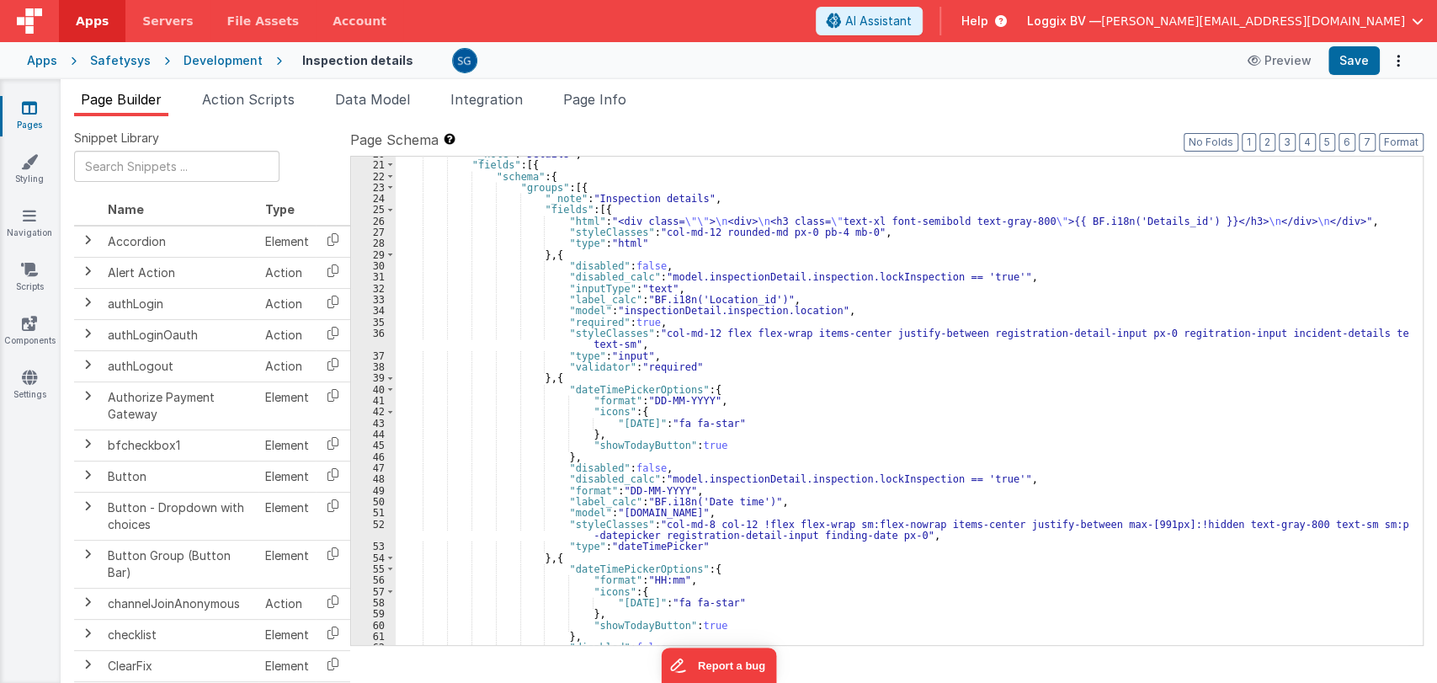
scroll to position [291, 0]
click at [892, 439] on div ""fields" : [{ "schema" : { "groups" : [{ "_note" : "Inspection details" , "fiel…" at bounding box center [902, 412] width 1012 height 511
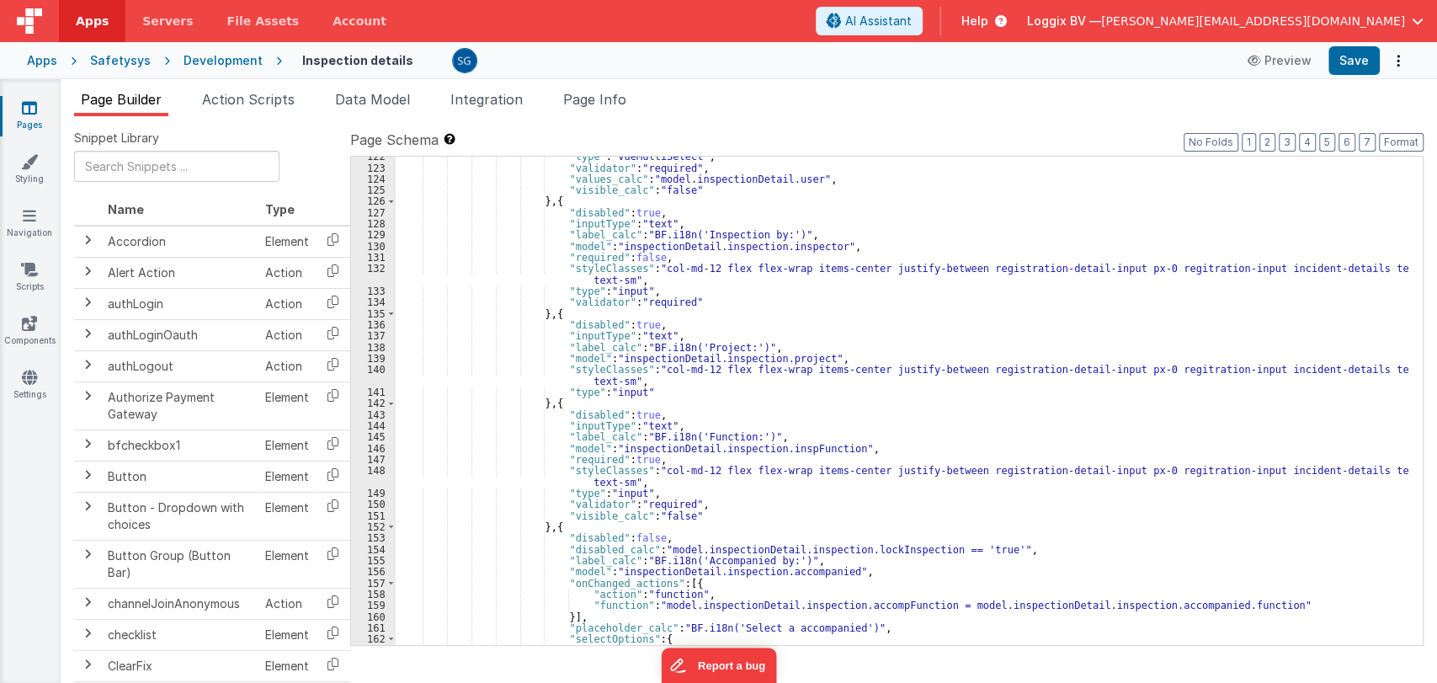
scroll to position [1509, 0]
click at [867, 441] on div ""type" : "vueMultiSelect" , "validator" : "required" , "values_calc" : "model.i…" at bounding box center [902, 406] width 1012 height 511
click at [881, 453] on div ""type" : "vueMultiSelect" , "validator" : "required" , "values_calc" : "model.i…" at bounding box center [902, 406] width 1012 height 511
click at [873, 446] on div ""type" : "vueMultiSelect" , "validator" : "required" , "values_calc" : "model.i…" at bounding box center [902, 406] width 1012 height 511
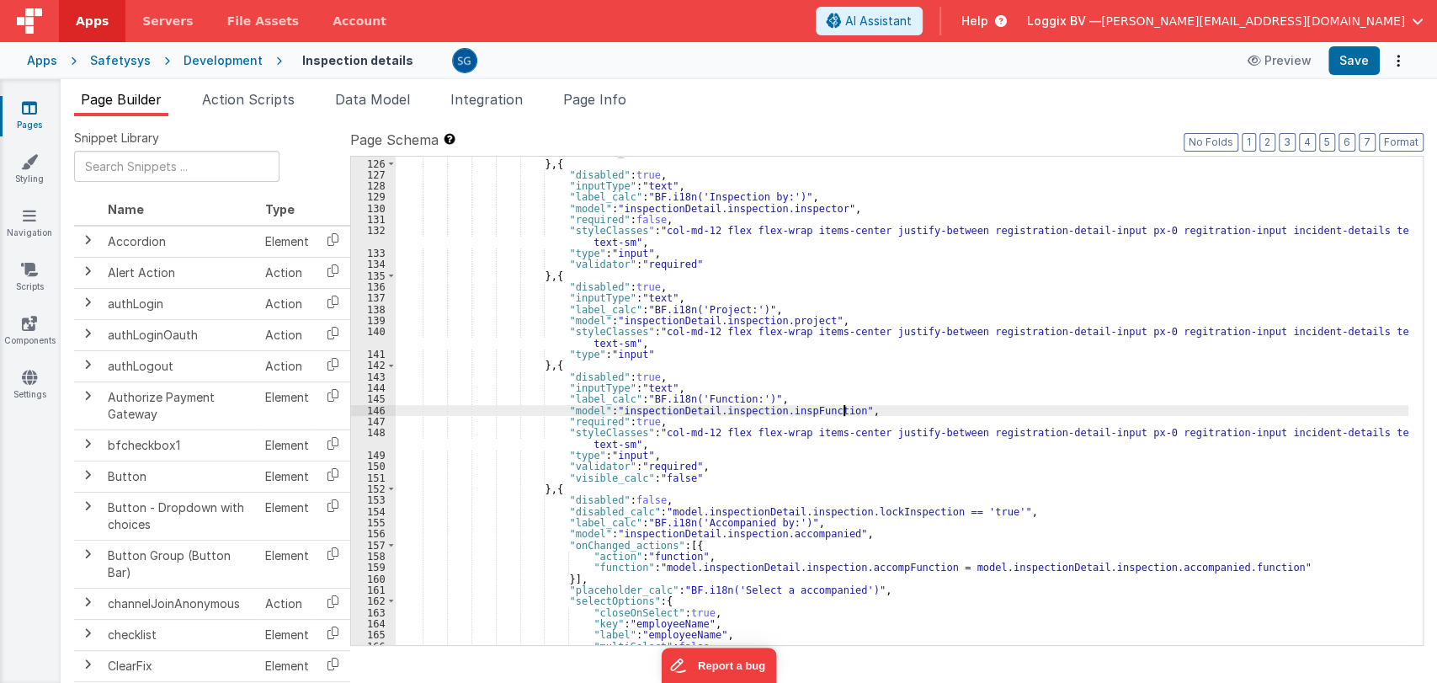
scroll to position [1547, 0]
click at [853, 421] on div ""visible_calc" : "false" } , { "disabled" : true , "inputType" : "text" , "labe…" at bounding box center [902, 401] width 1012 height 511
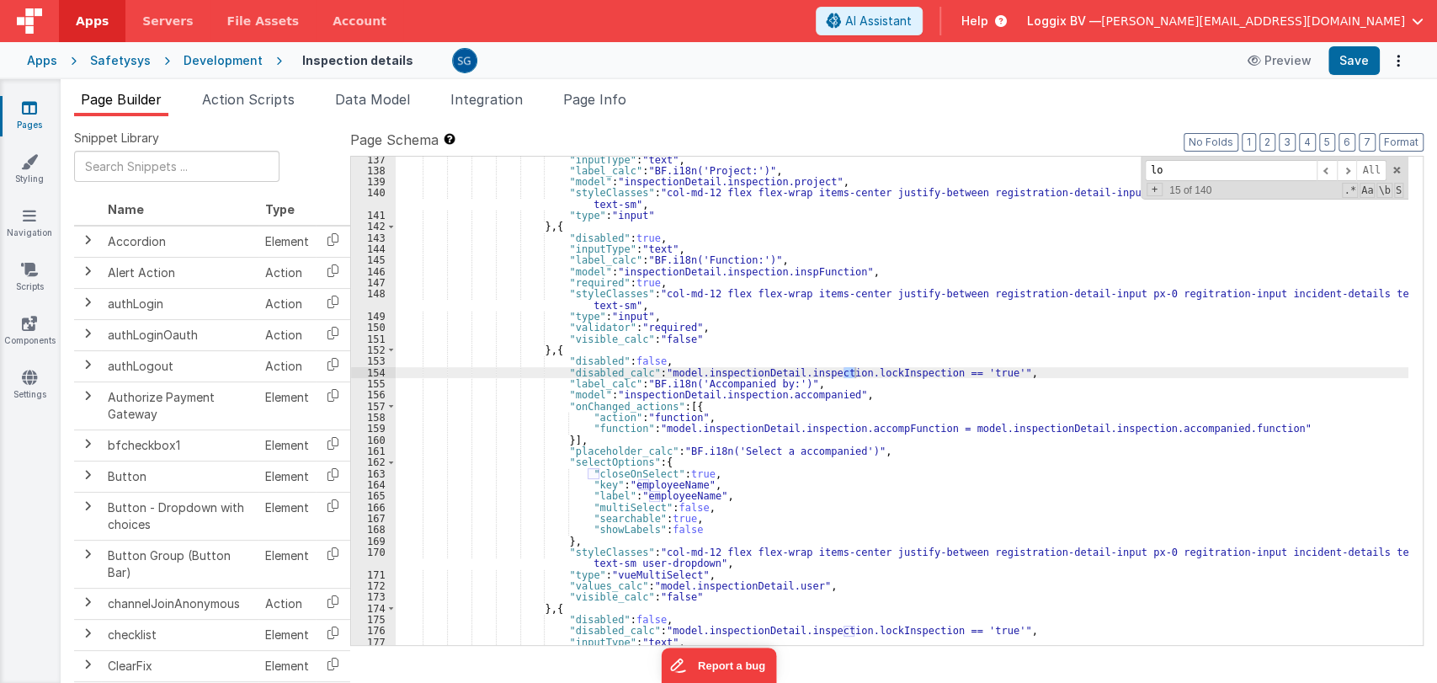
scroll to position [1686, 0]
type input "lo"
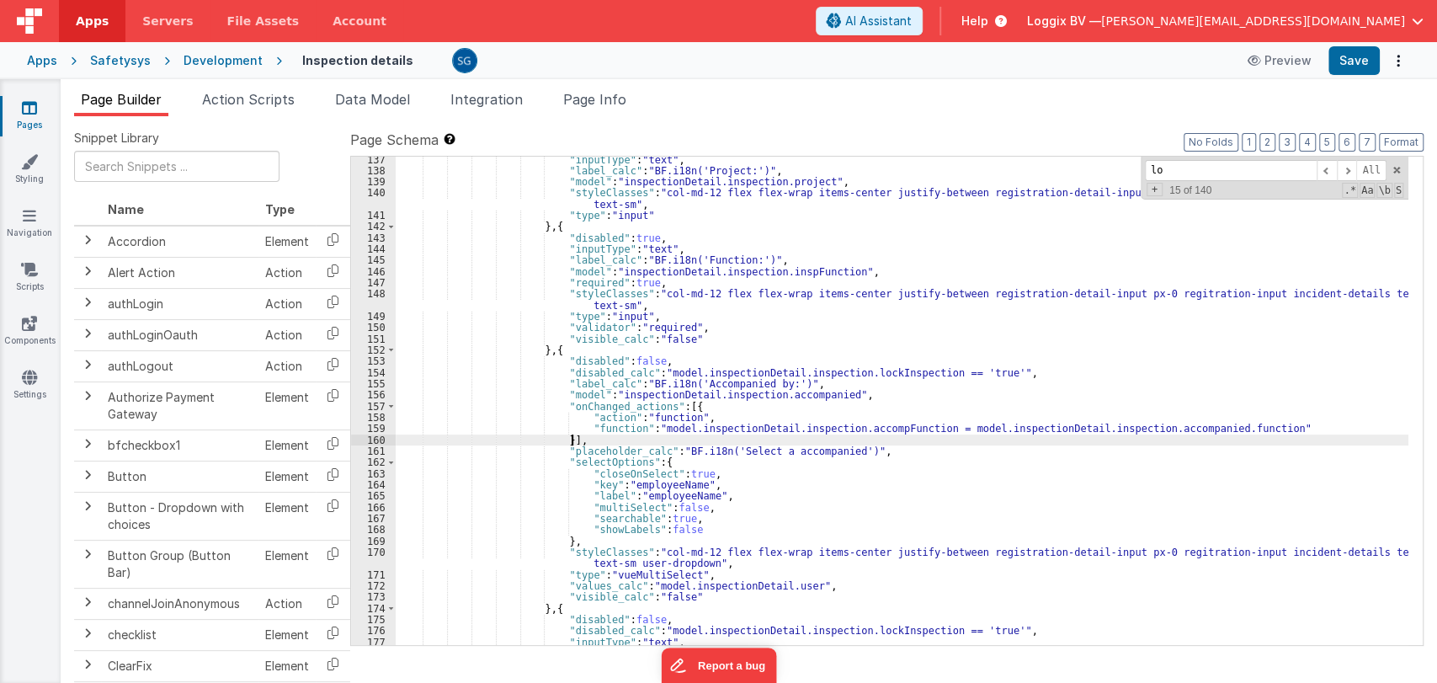
click at [979, 442] on div ""inputType" : "text" , "label_calc" : "BF.i18n('Project:')" , "model" : "inspec…" at bounding box center [902, 409] width 1012 height 511
click at [880, 441] on div ""inputType" : "text" , "label_calc" : "BF.i18n('Project:')" , "model" : "inspec…" at bounding box center [902, 409] width 1012 height 511
paste input
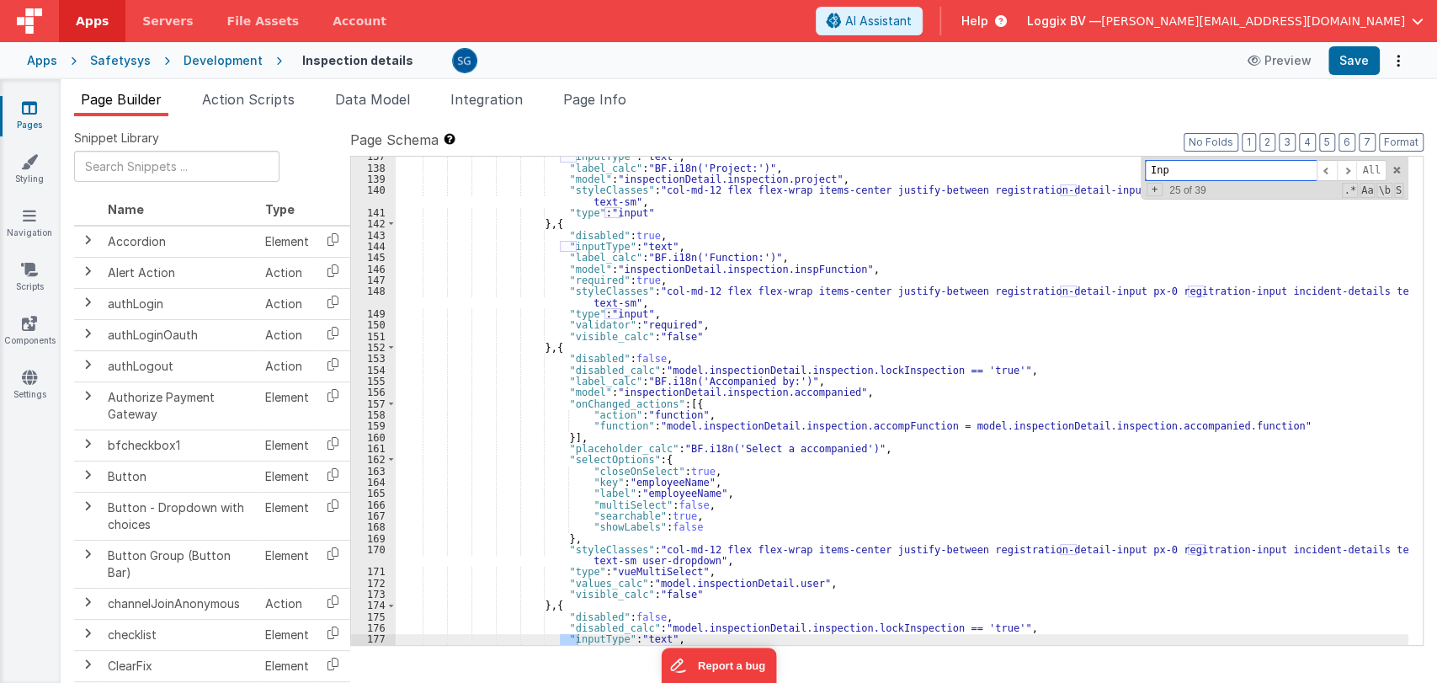
scroll to position [1689, 0]
type input "InpS"
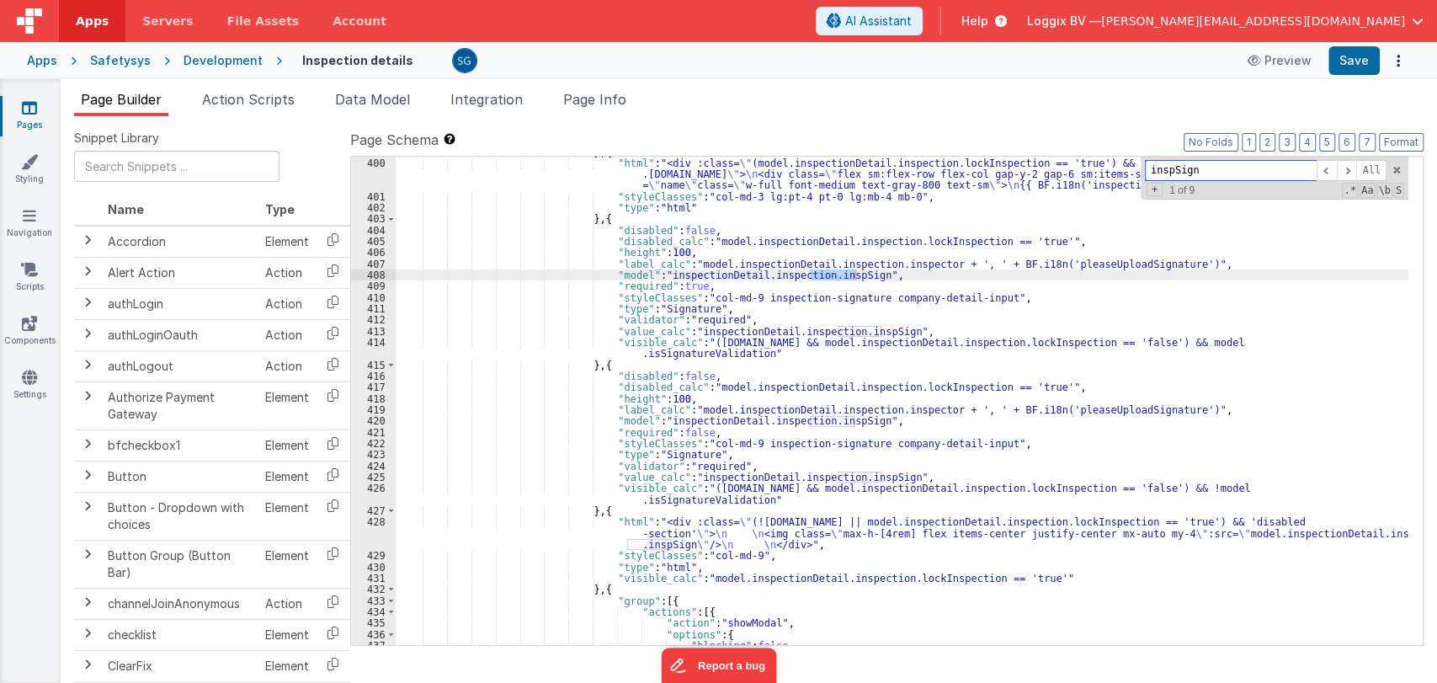
scroll to position [6047, 0]
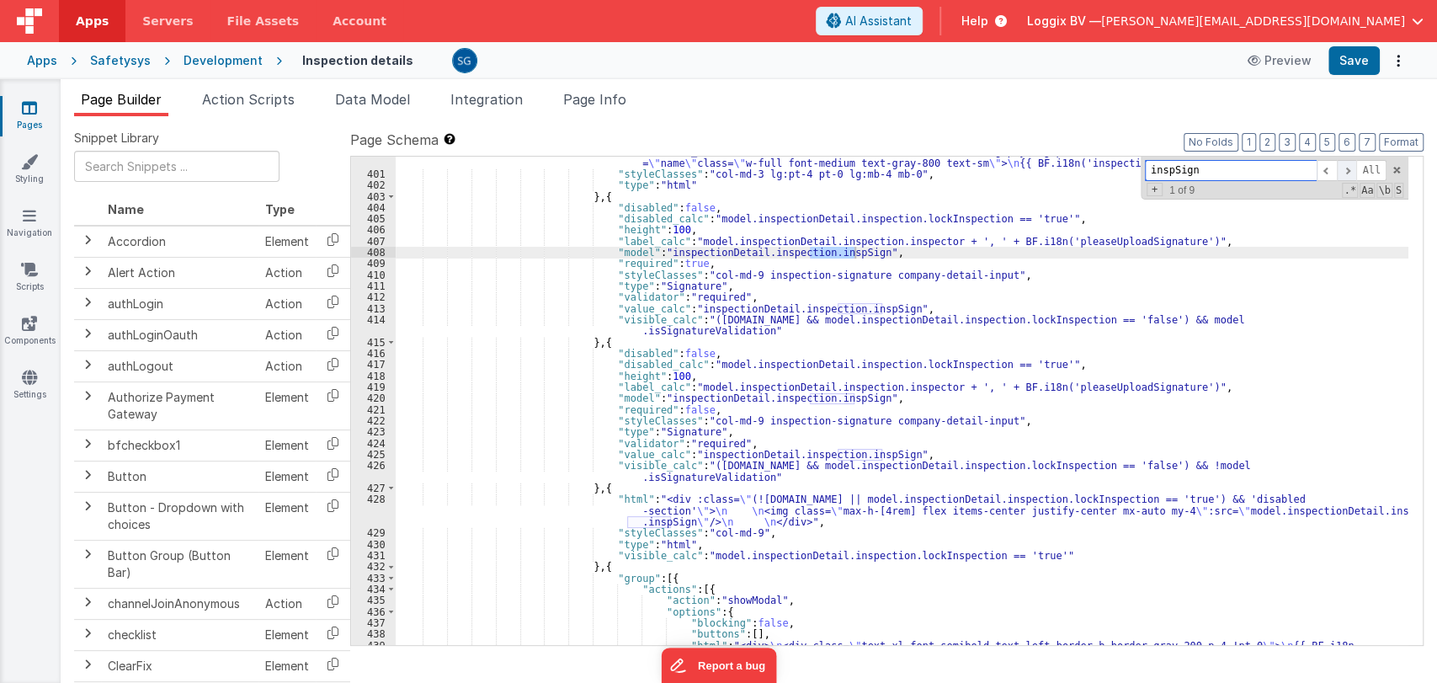
type input "inspSign"
click at [1347, 172] on span at bounding box center [1347, 170] width 20 height 21
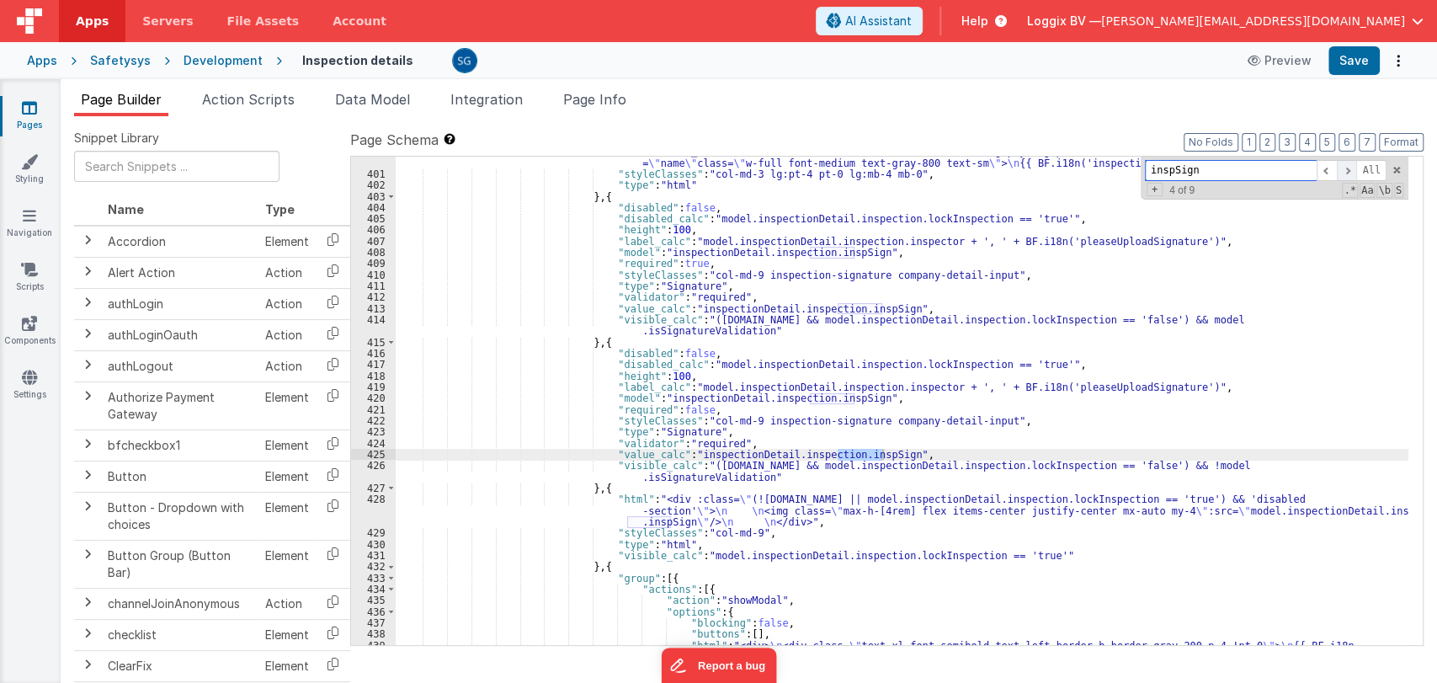
click at [1347, 172] on span at bounding box center [1347, 170] width 20 height 21
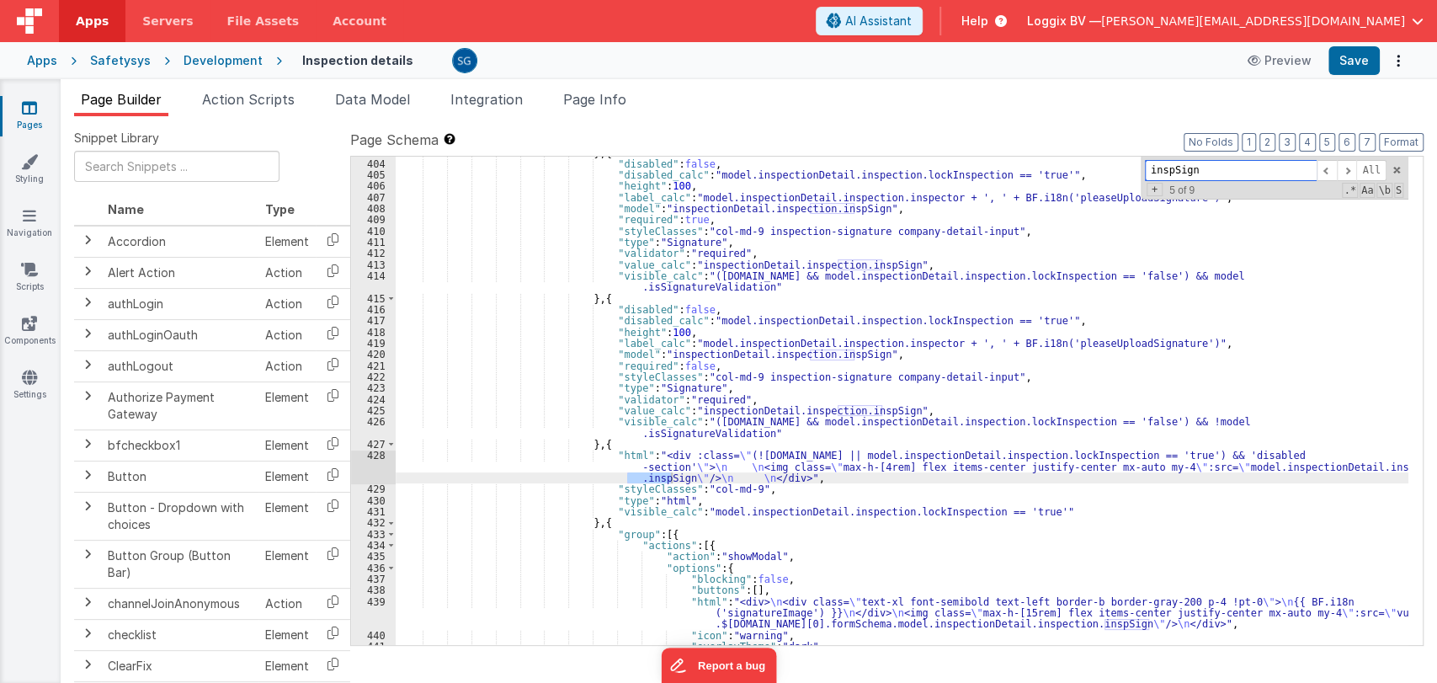
scroll to position [6092, 0]
click at [1347, 178] on span at bounding box center [1347, 170] width 20 height 21
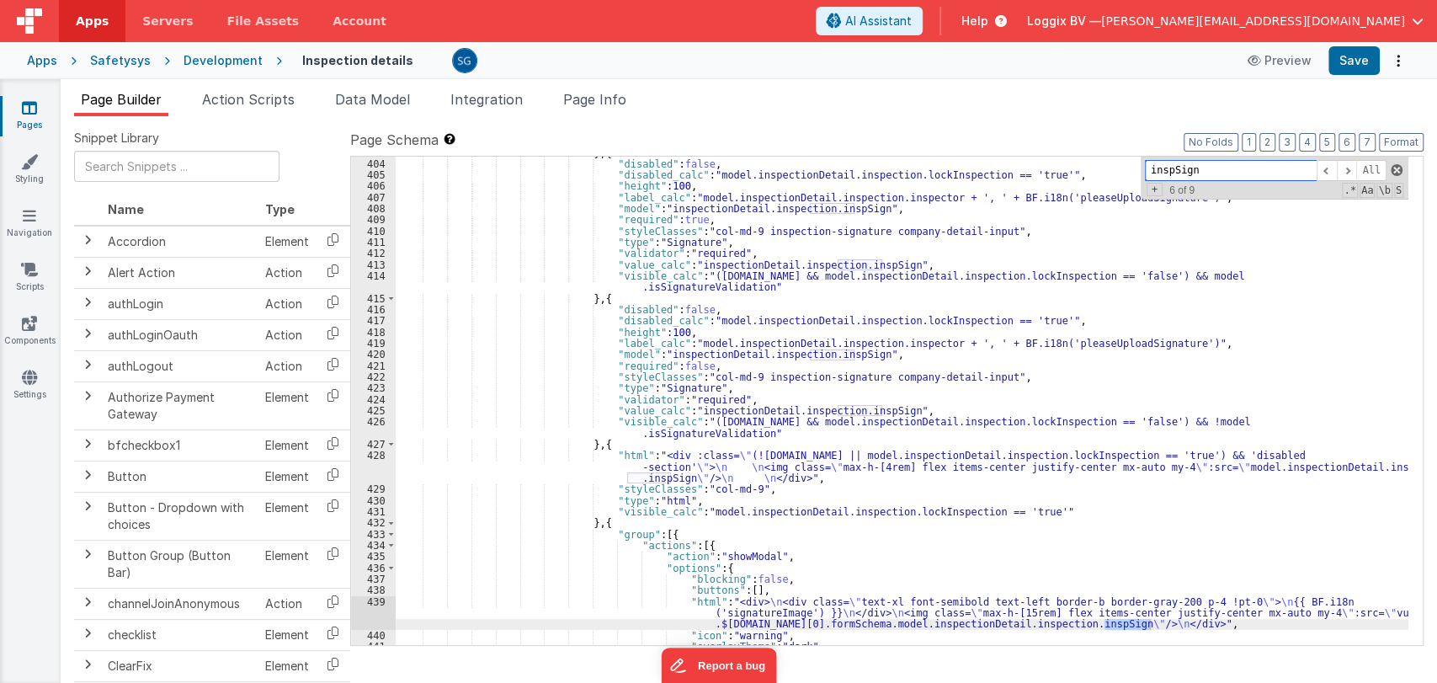
click at [1394, 166] on span at bounding box center [1396, 170] width 12 height 12
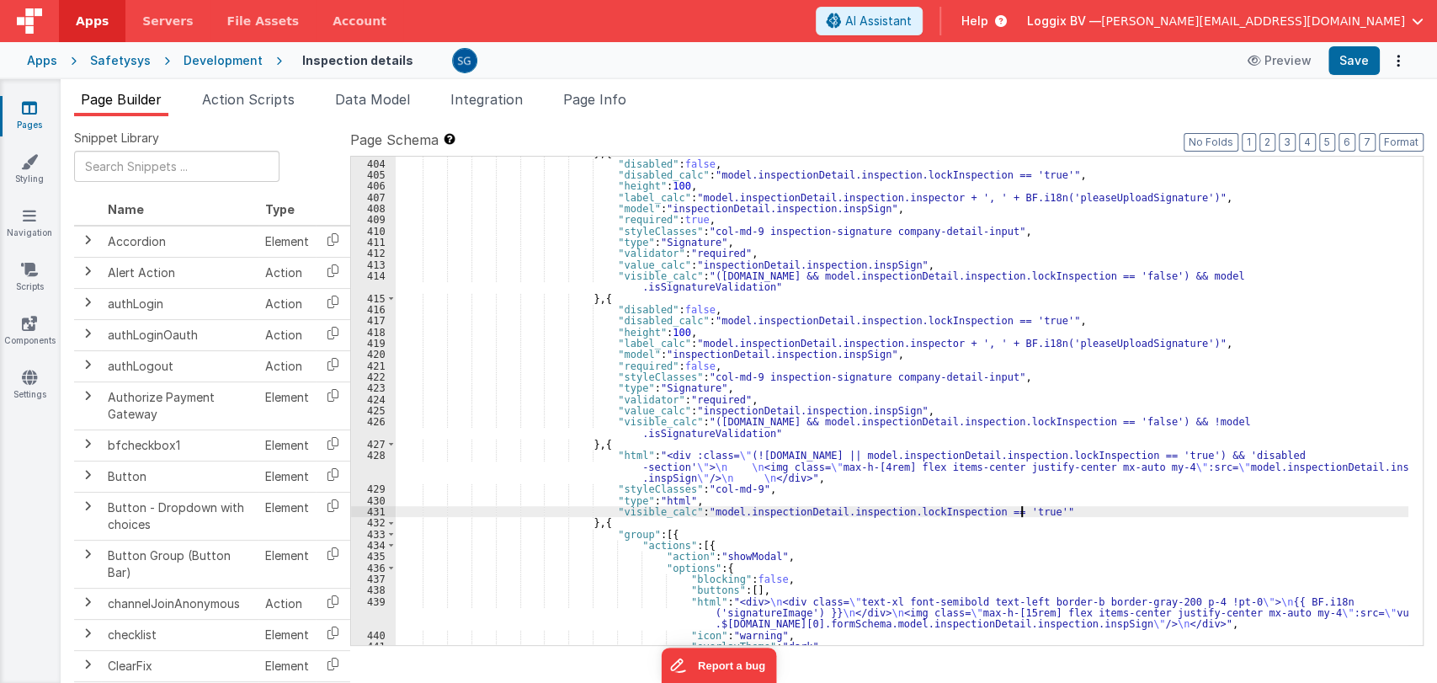
click at [1023, 507] on div "} , { "disabled" : false , "disabled_calc" : "model.inspectionDetail.inspection…" at bounding box center [902, 402] width 1012 height 511
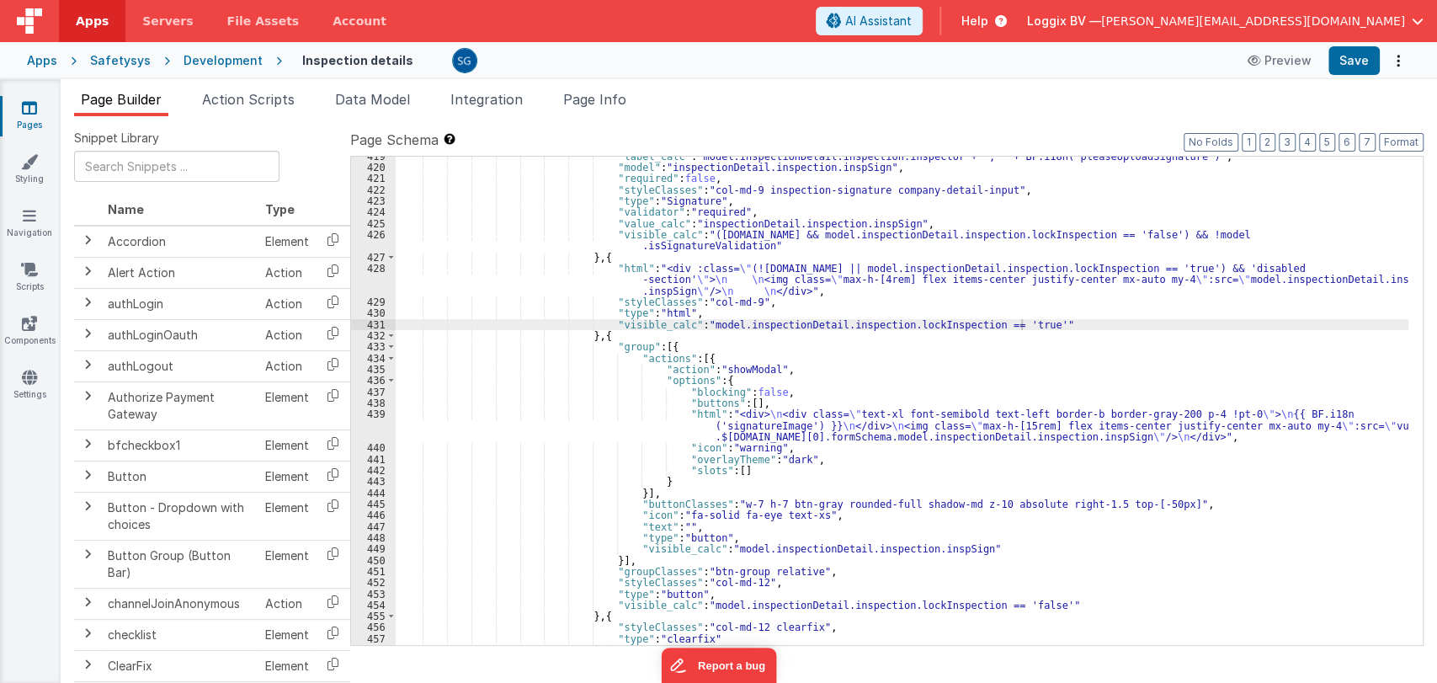
scroll to position [6279, 0]
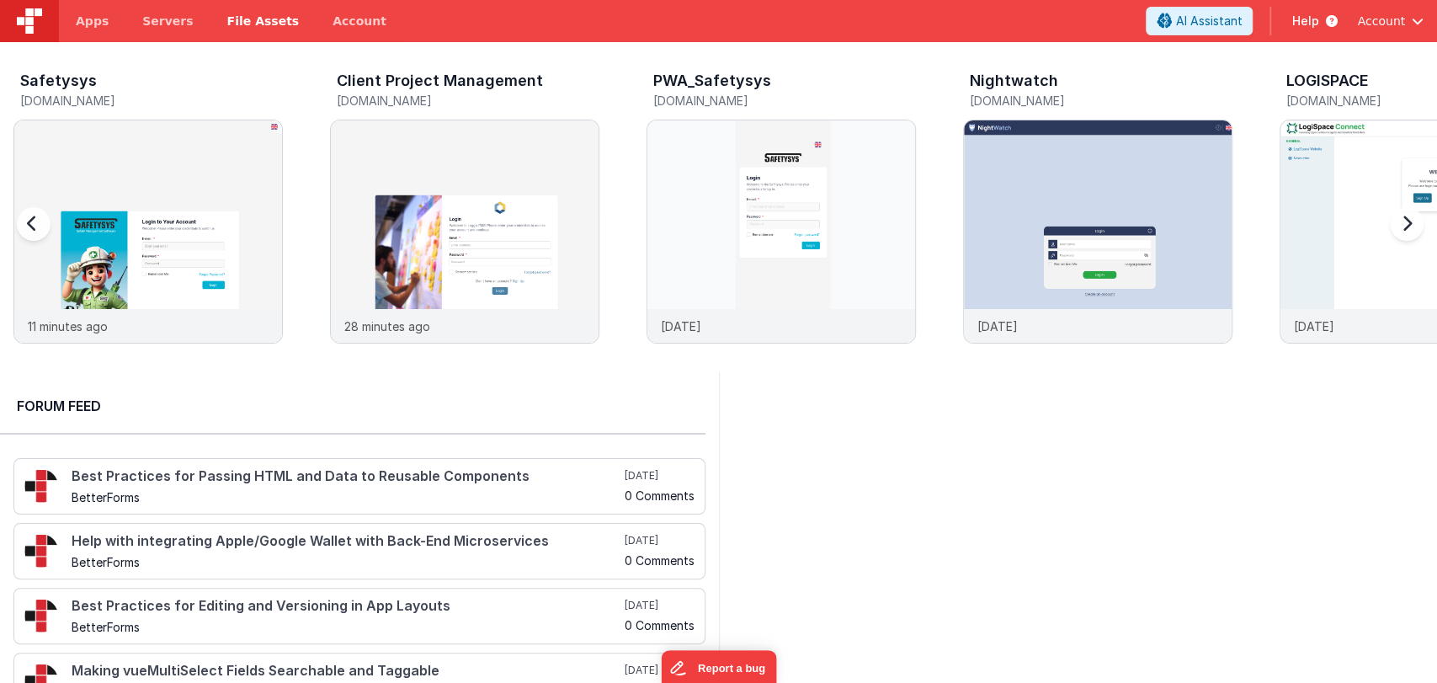
click at [244, 16] on span "File Assets" at bounding box center [263, 21] width 72 height 17
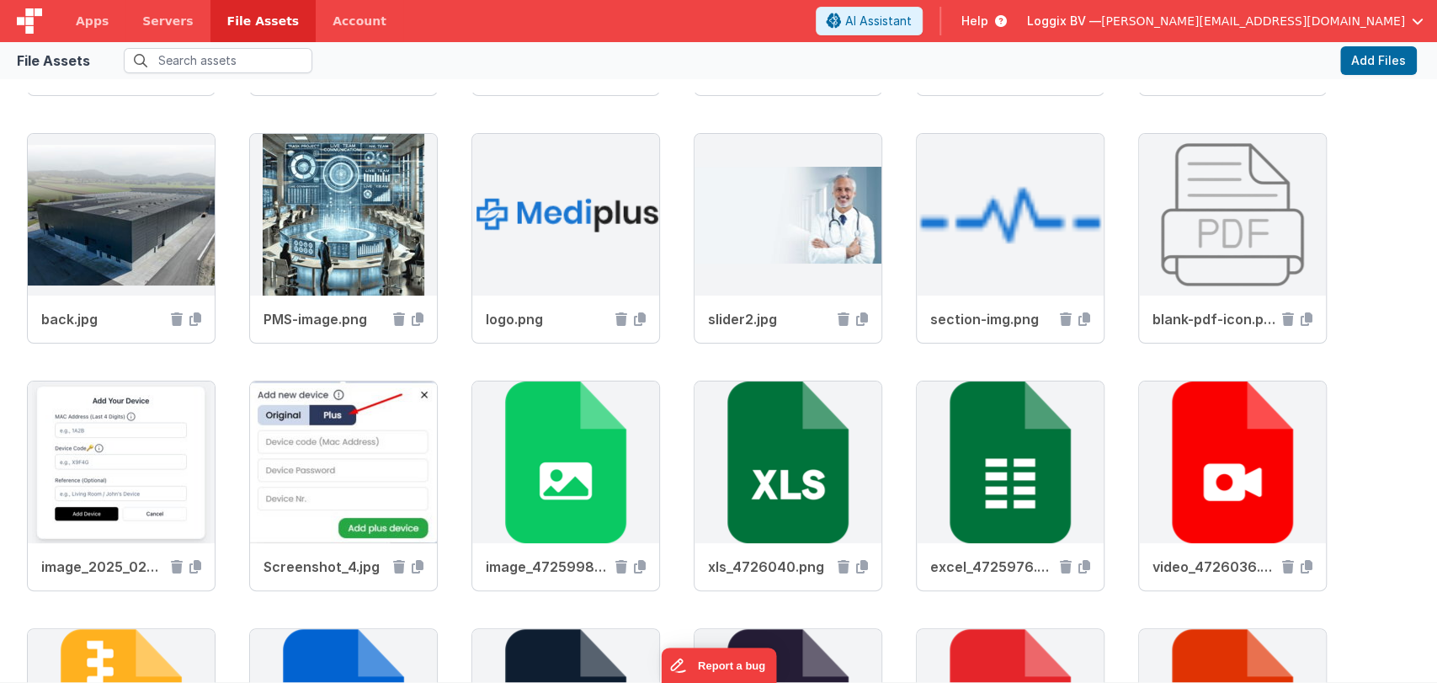
scroll to position [3980, 0]
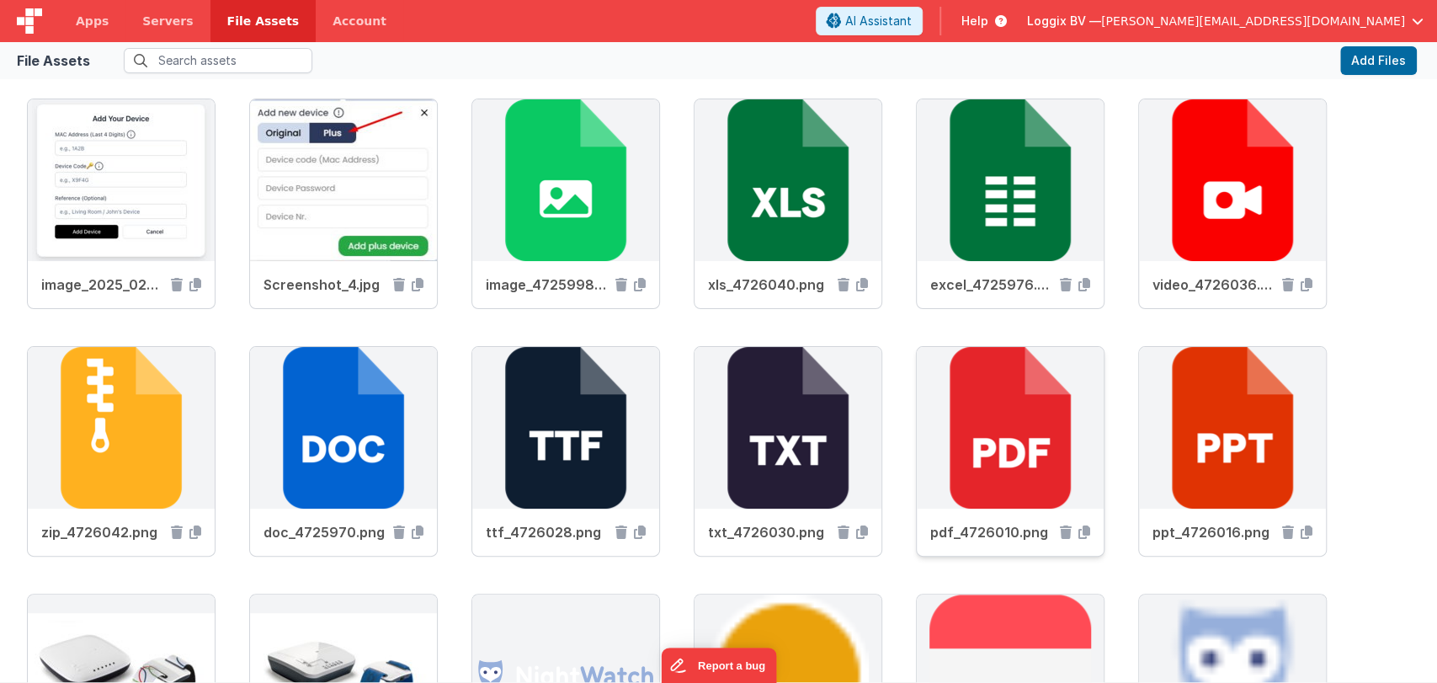
click at [1091, 527] on div "pdf_4726010.png" at bounding box center [1010, 531] width 187 height 47
click at [1083, 527] on icon at bounding box center [1084, 531] width 12 height 13
click at [1084, 525] on icon at bounding box center [1084, 531] width 12 height 13
click at [90, 29] on link "Apps" at bounding box center [92, 21] width 66 height 42
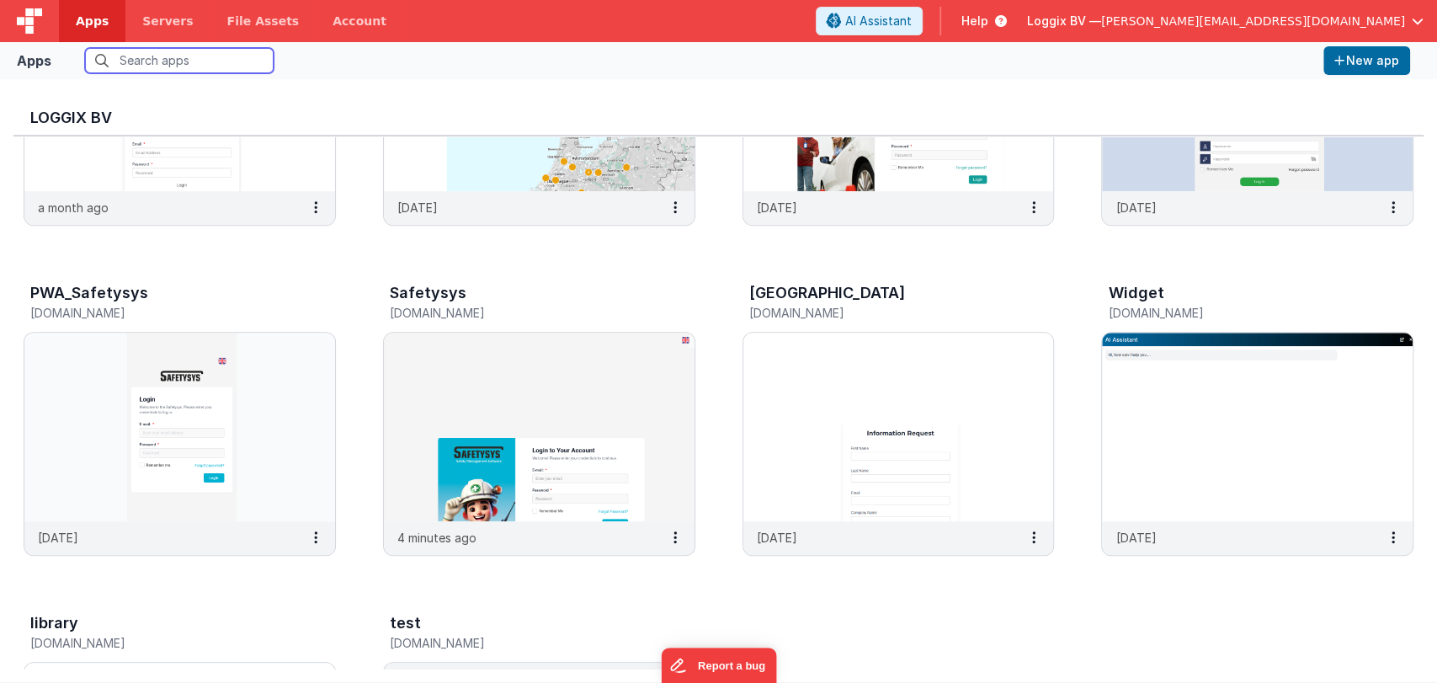
scroll to position [613, 0]
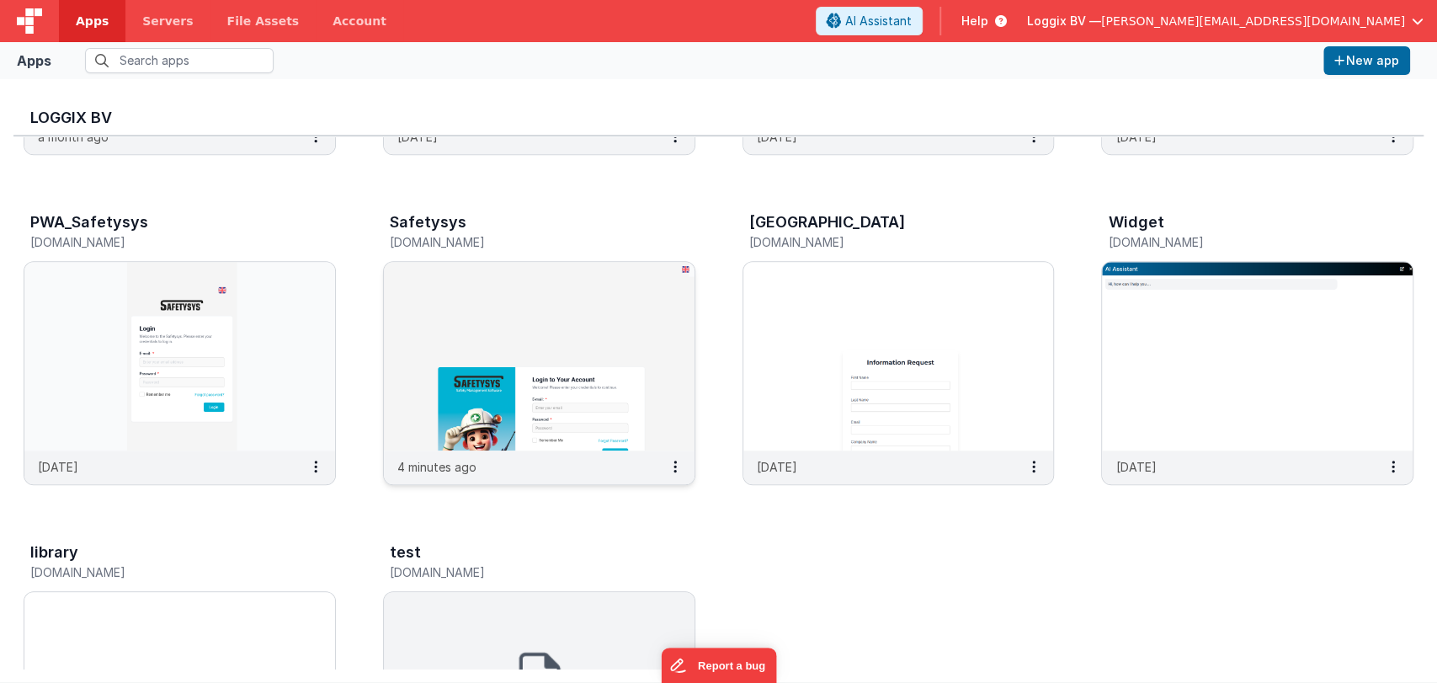
click at [626, 325] on img at bounding box center [539, 356] width 311 height 189
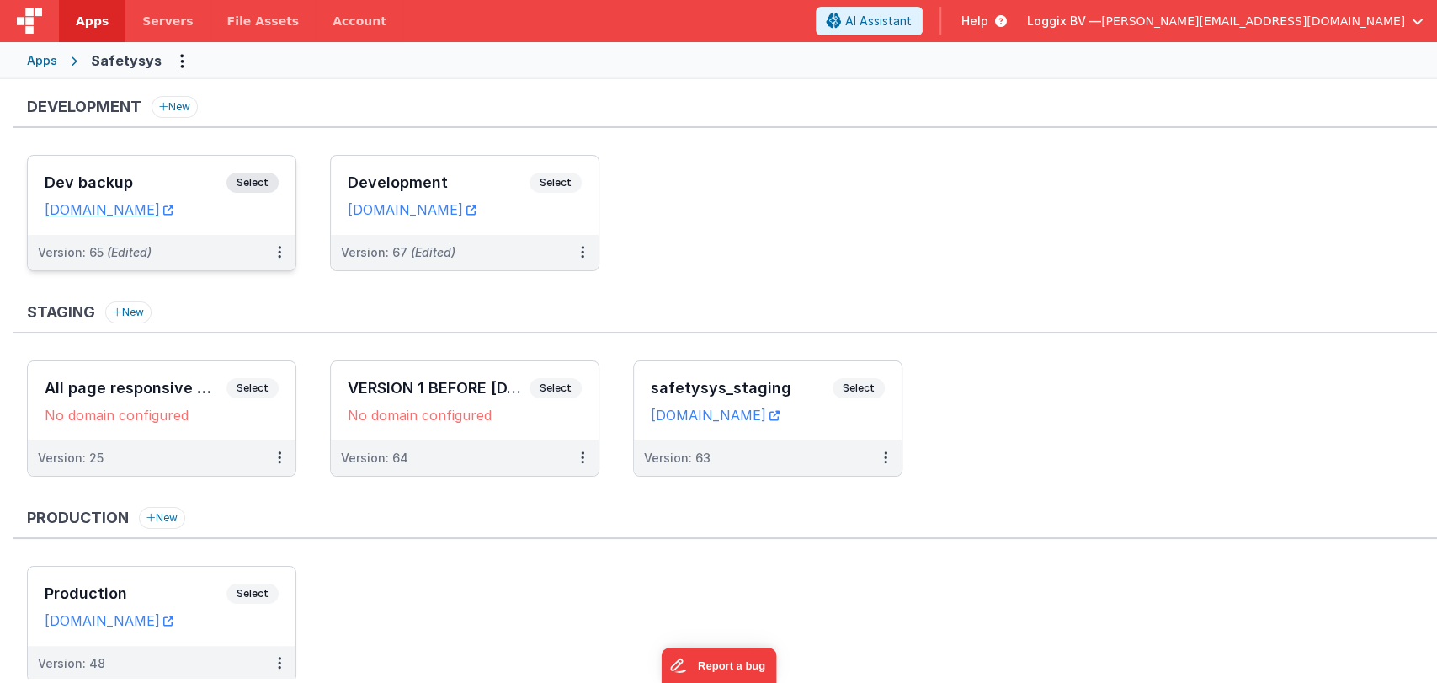
click at [163, 170] on div "Dev backup Select URLs safetysystest.clientportal.cloud" at bounding box center [162, 195] width 268 height 79
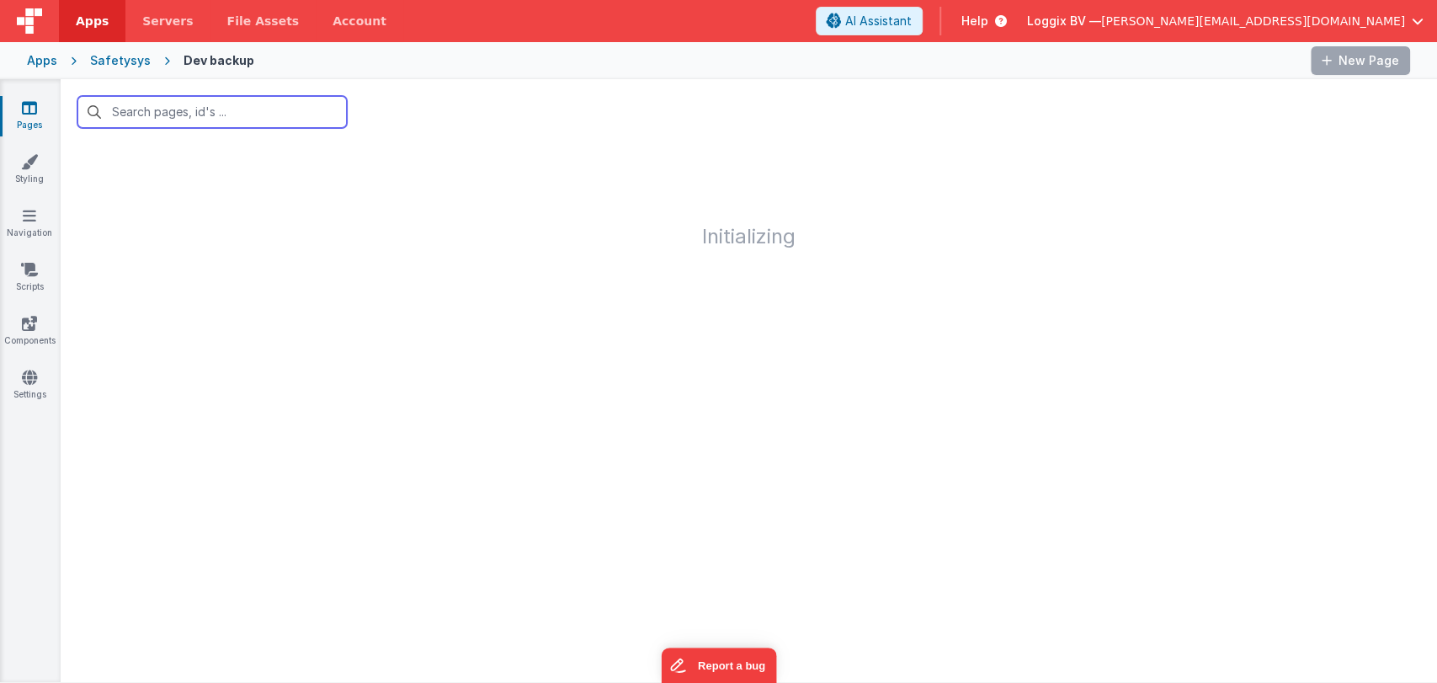
click at [189, 109] on input "text" at bounding box center [211, 112] width 269 height 32
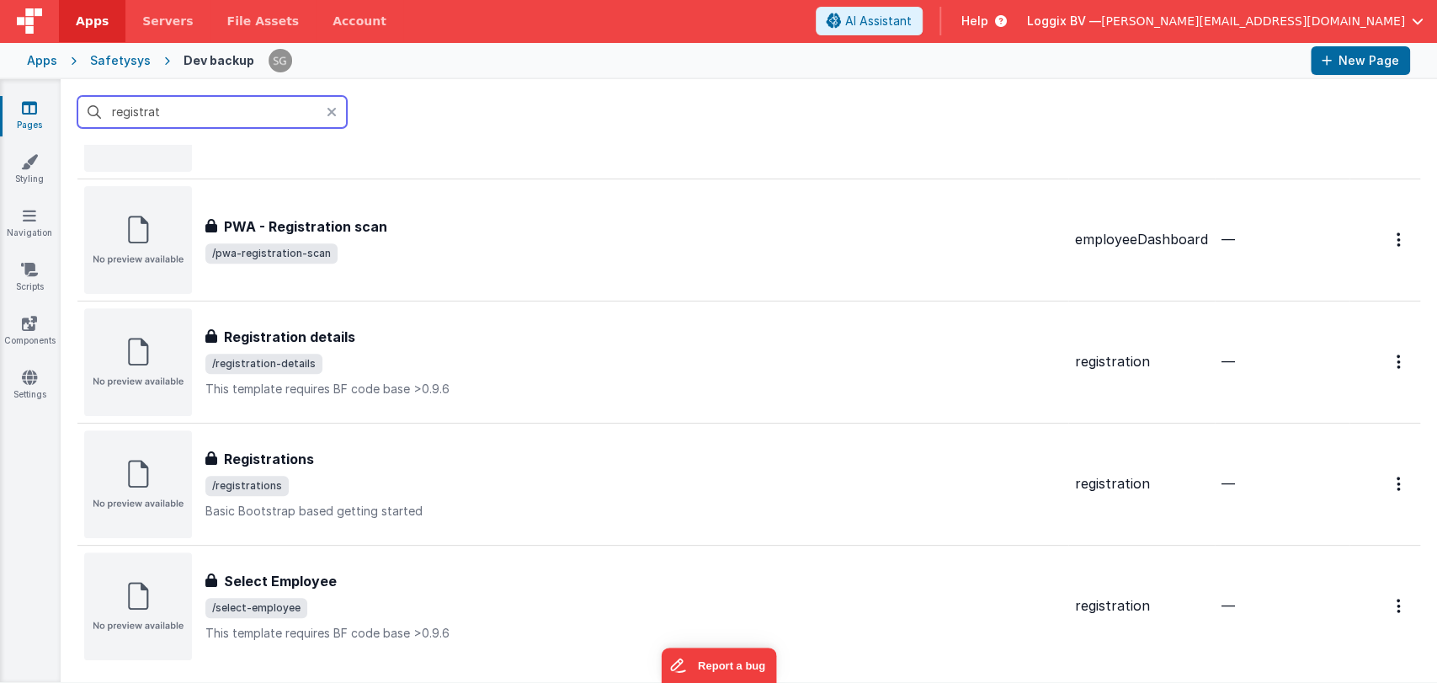
scroll to position [492, 0]
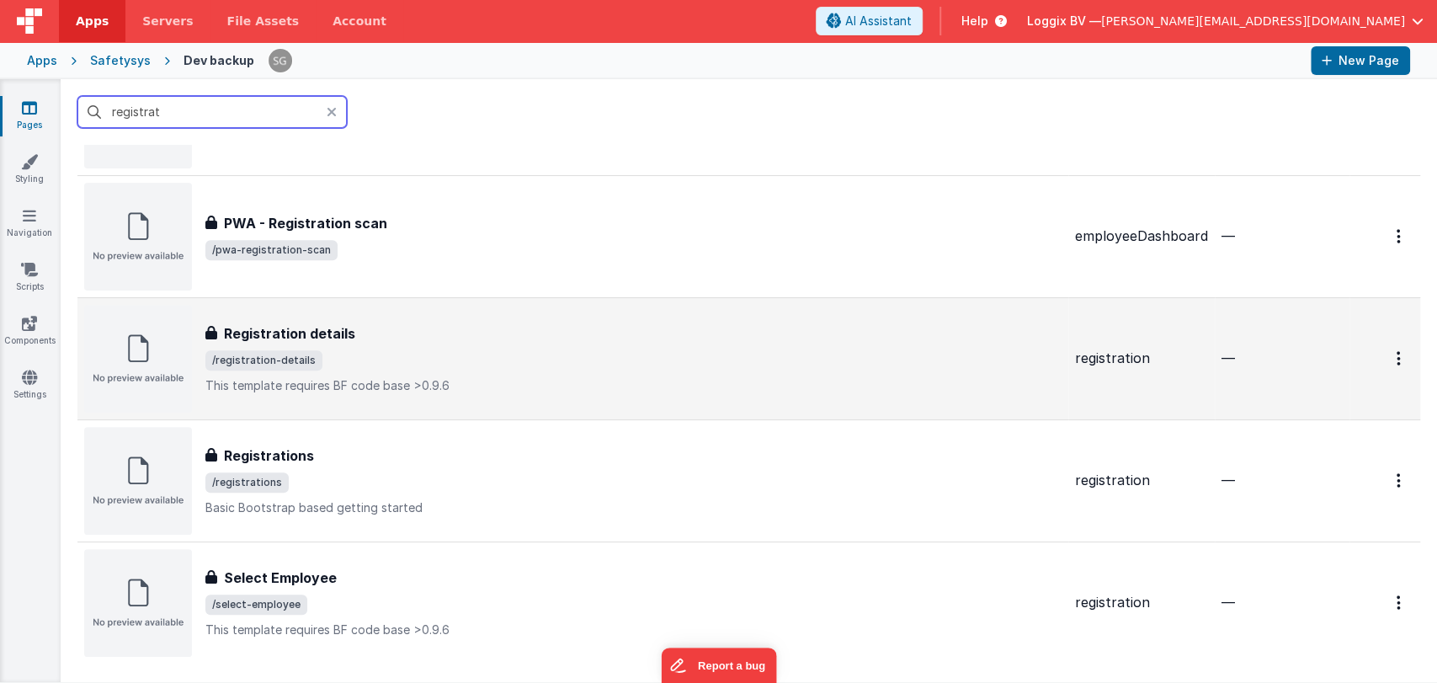
type input "registrat"
click at [415, 343] on div "Registration details Registration details /registration-details This template r…" at bounding box center [633, 358] width 856 height 71
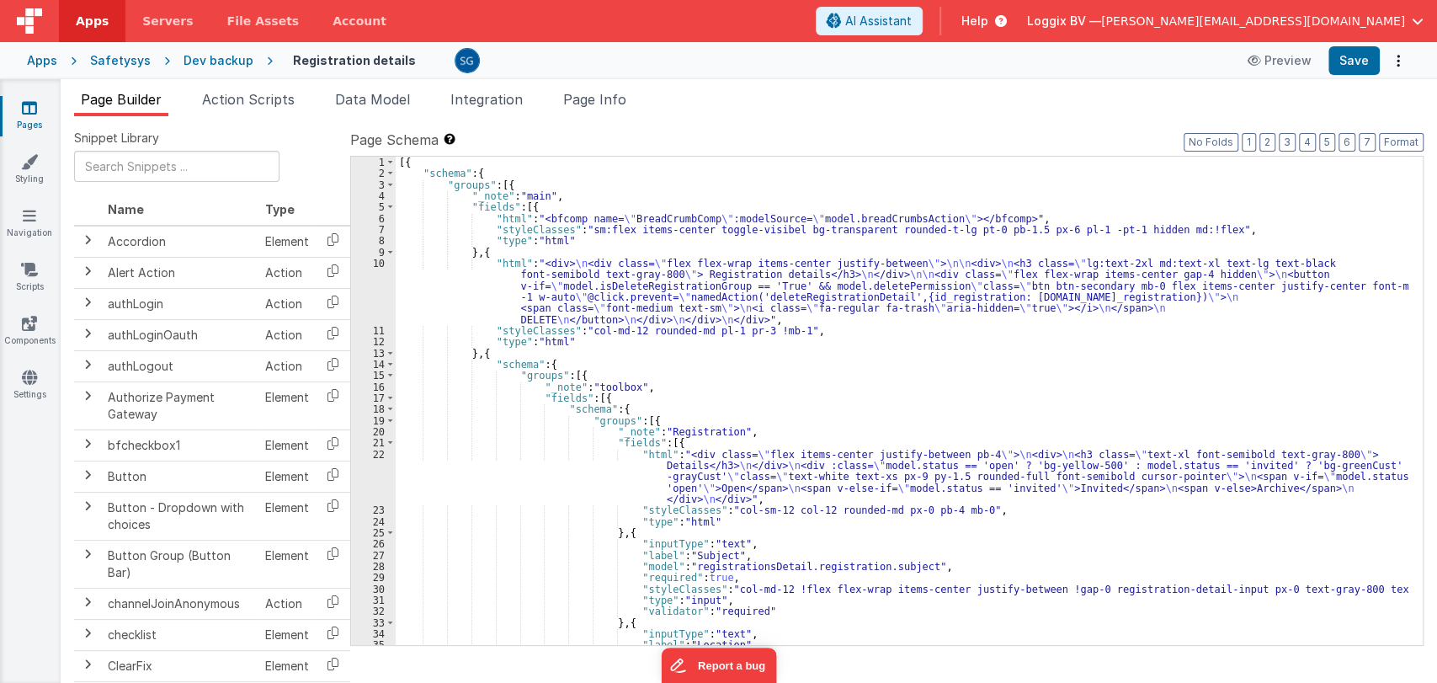
click at [982, 409] on div "[{ "schema" : { "groups" : [{ "_note" : "main" , "fields" : [{ "html" : "<bfcom…" at bounding box center [902, 412] width 1012 height 511
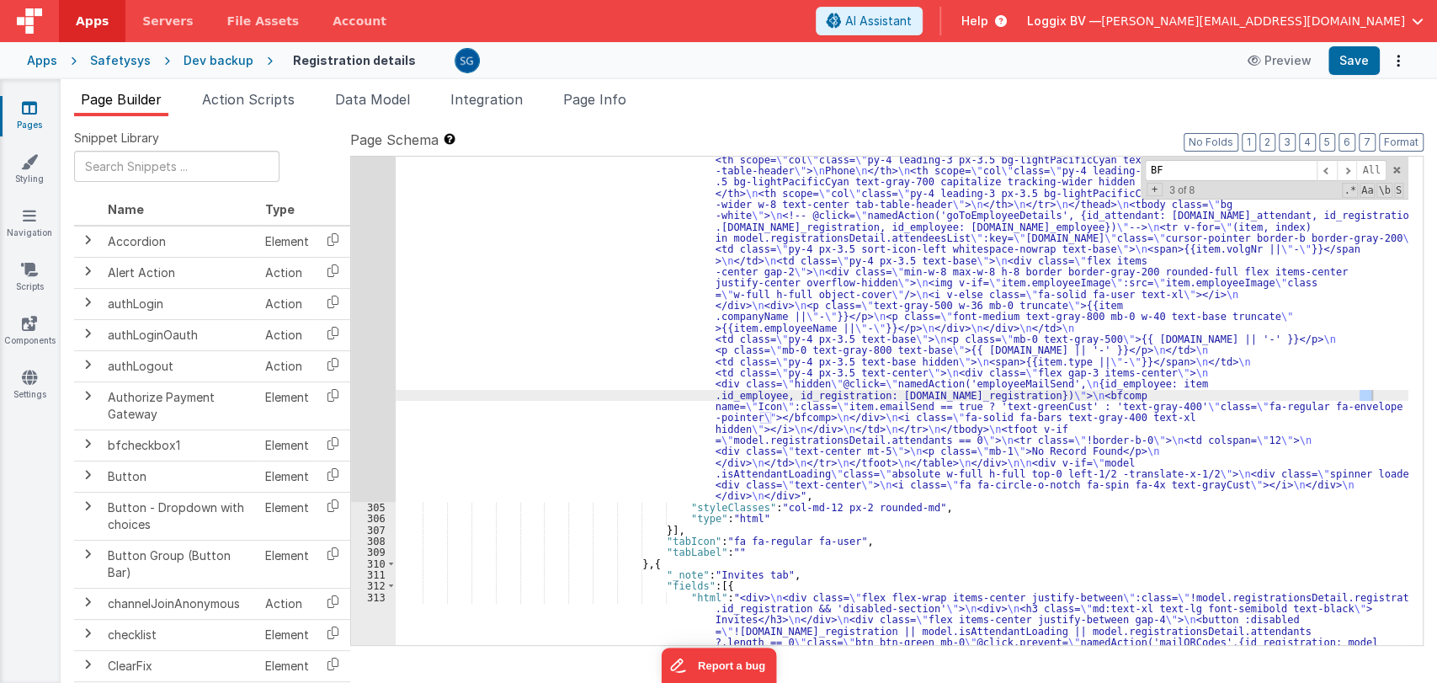
scroll to position [3807, 0]
type input "B"
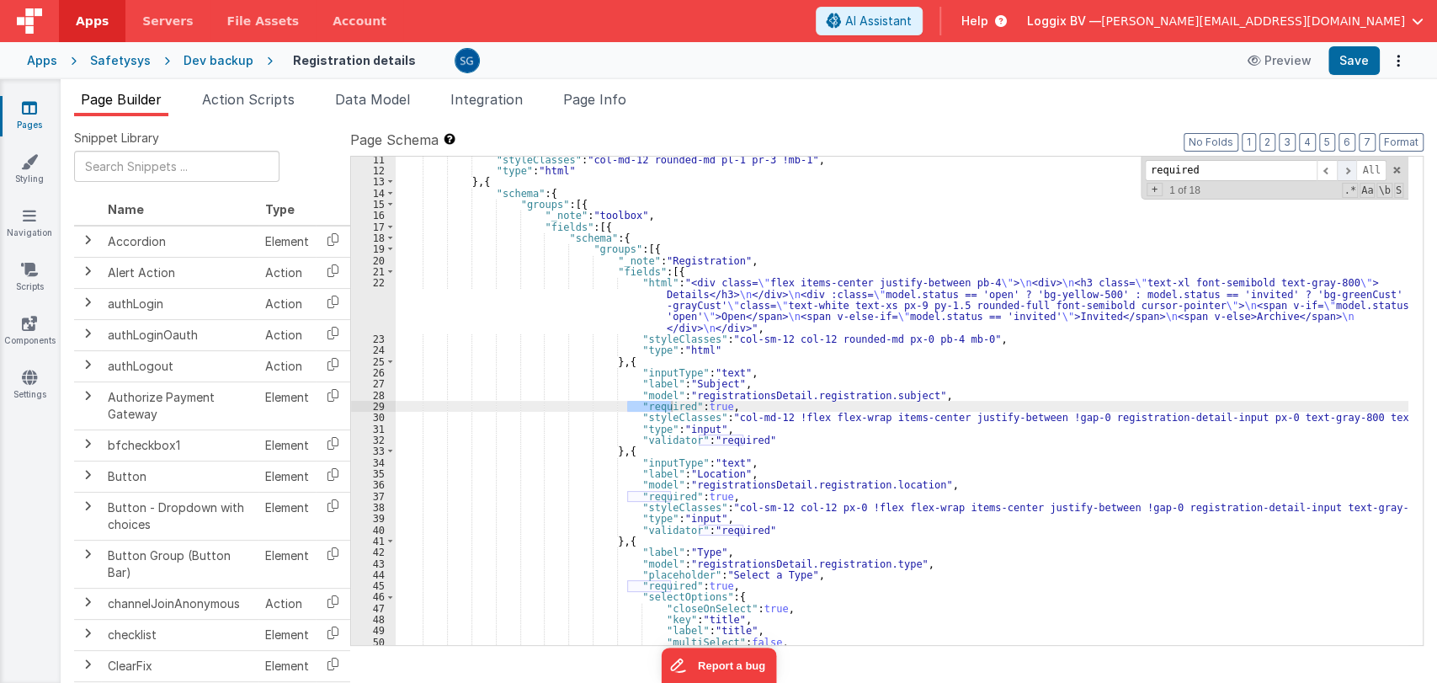
type input "required"
click at [1347, 171] on span at bounding box center [1347, 170] width 20 height 21
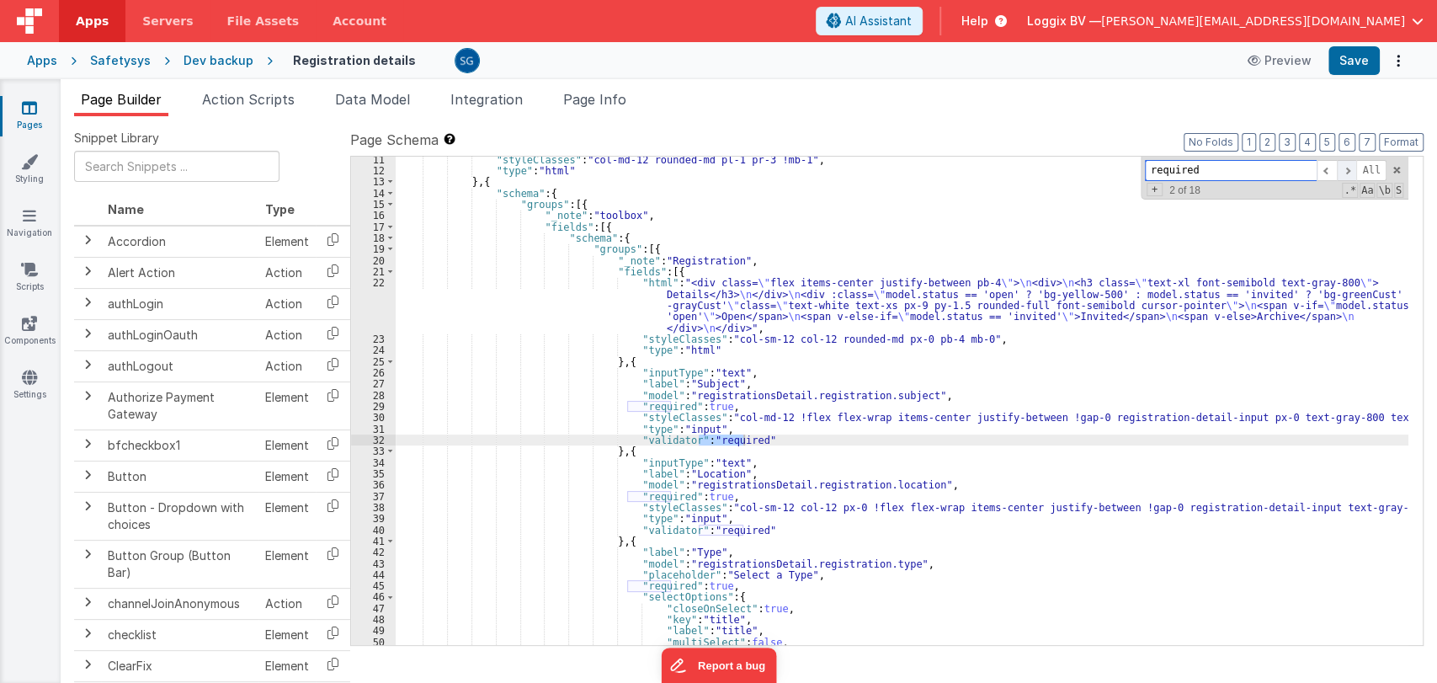
click at [1347, 171] on span at bounding box center [1347, 170] width 20 height 21
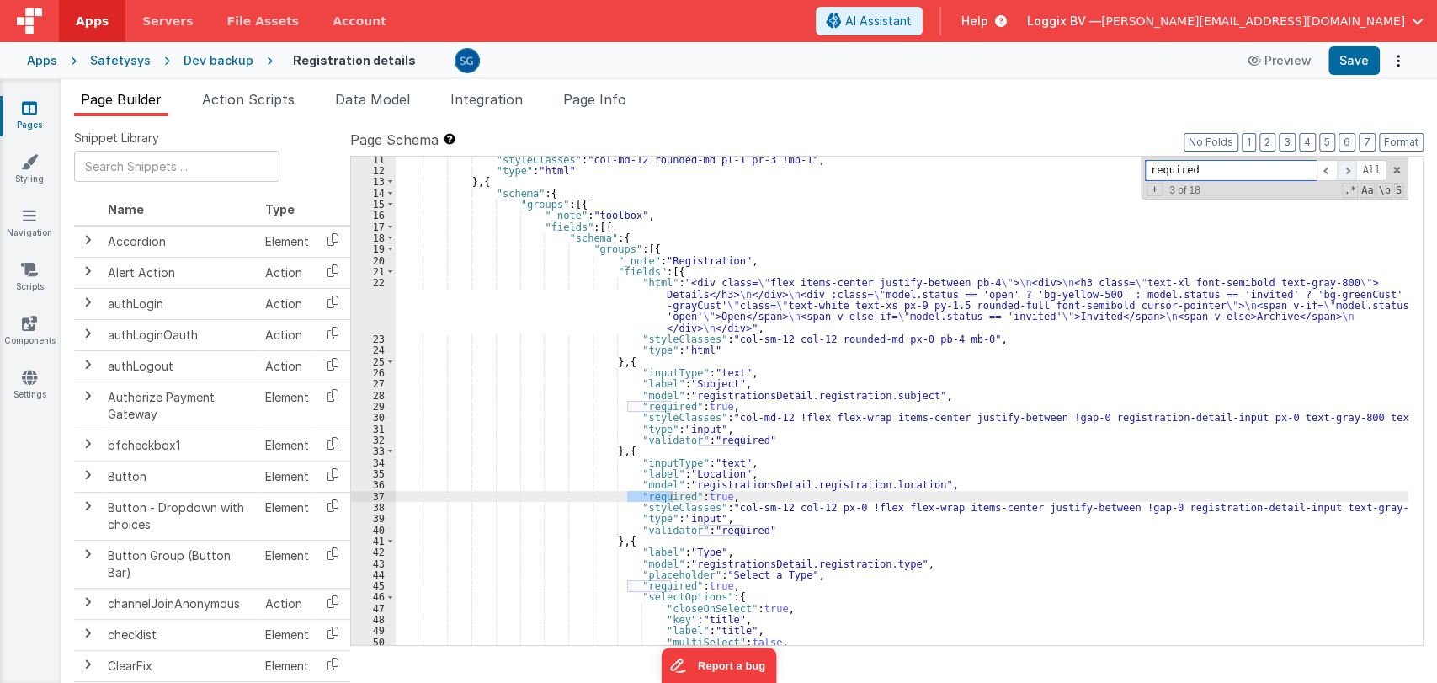
click at [1347, 171] on span at bounding box center [1347, 170] width 20 height 21
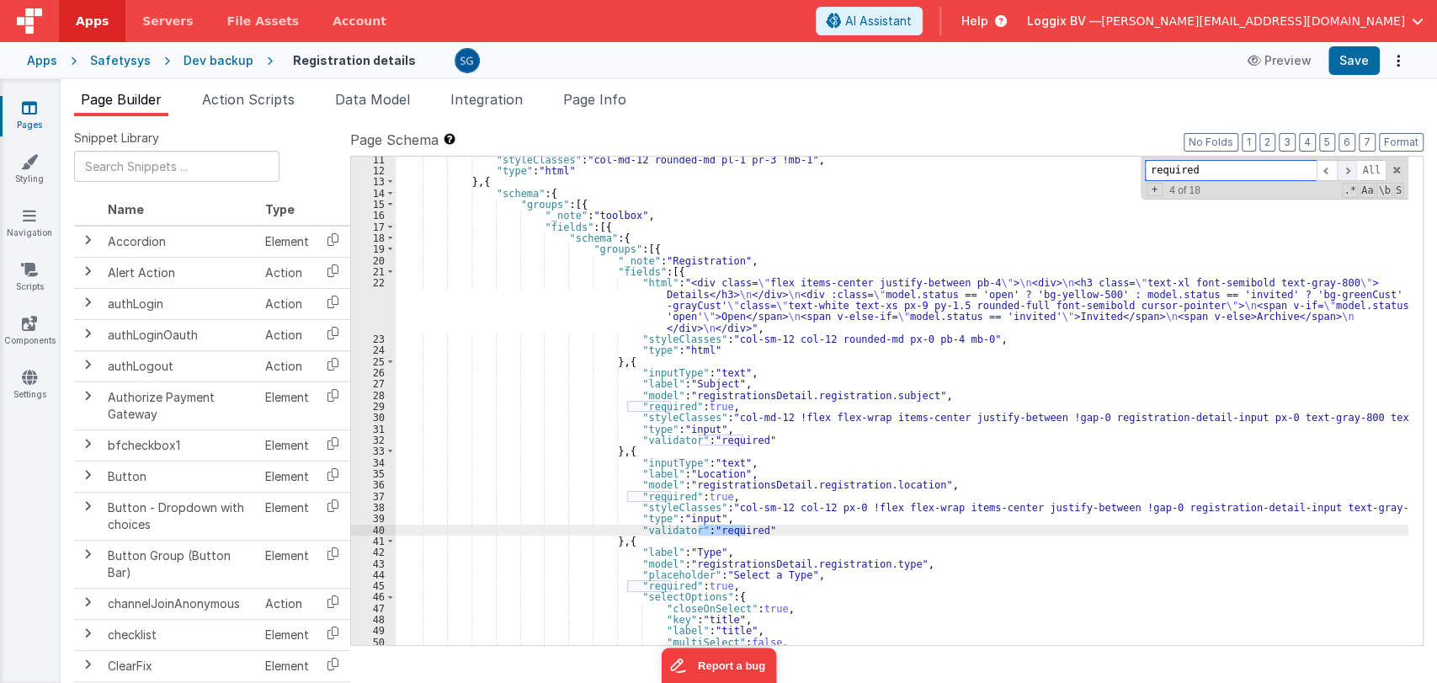
click at [1347, 171] on span at bounding box center [1347, 170] width 20 height 21
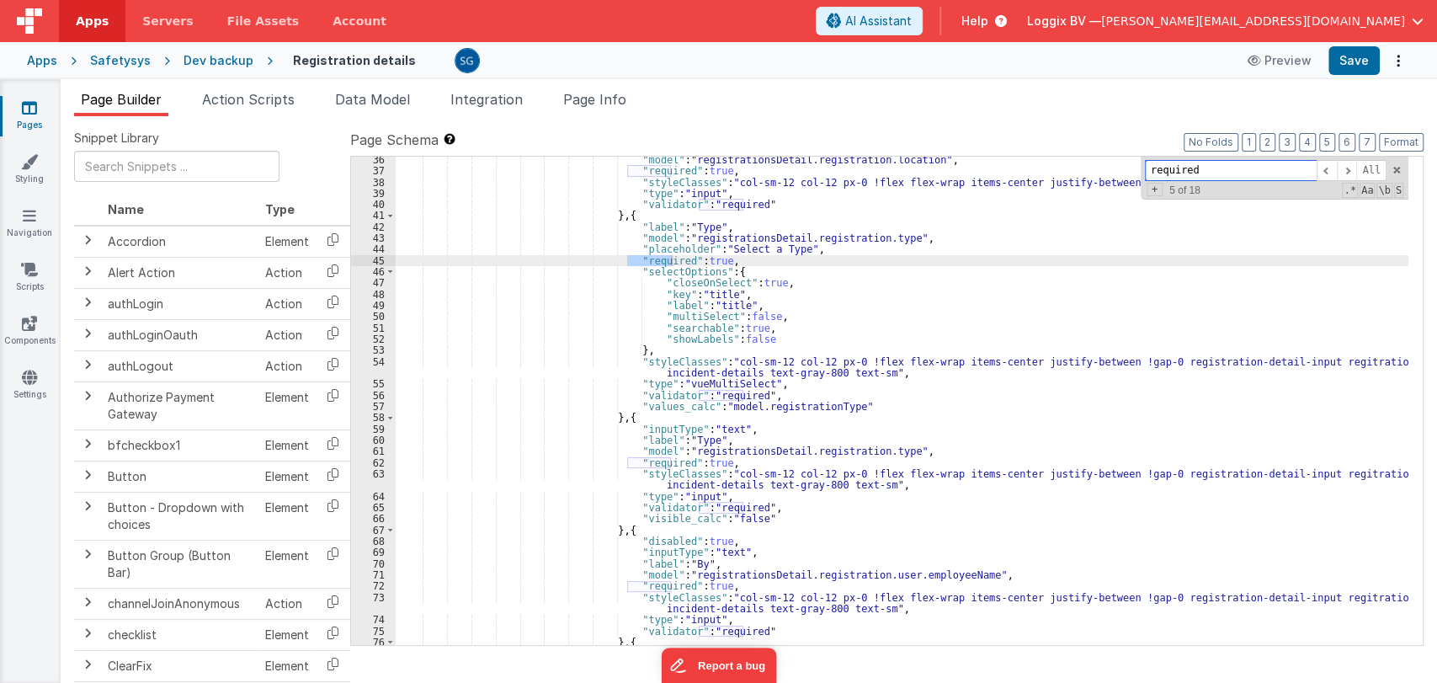
scroll to position [497, 0]
click at [943, 402] on div ""model" : "registrationsDetail.registration.location" , "required" : true , "st…" at bounding box center [902, 409] width 1012 height 511
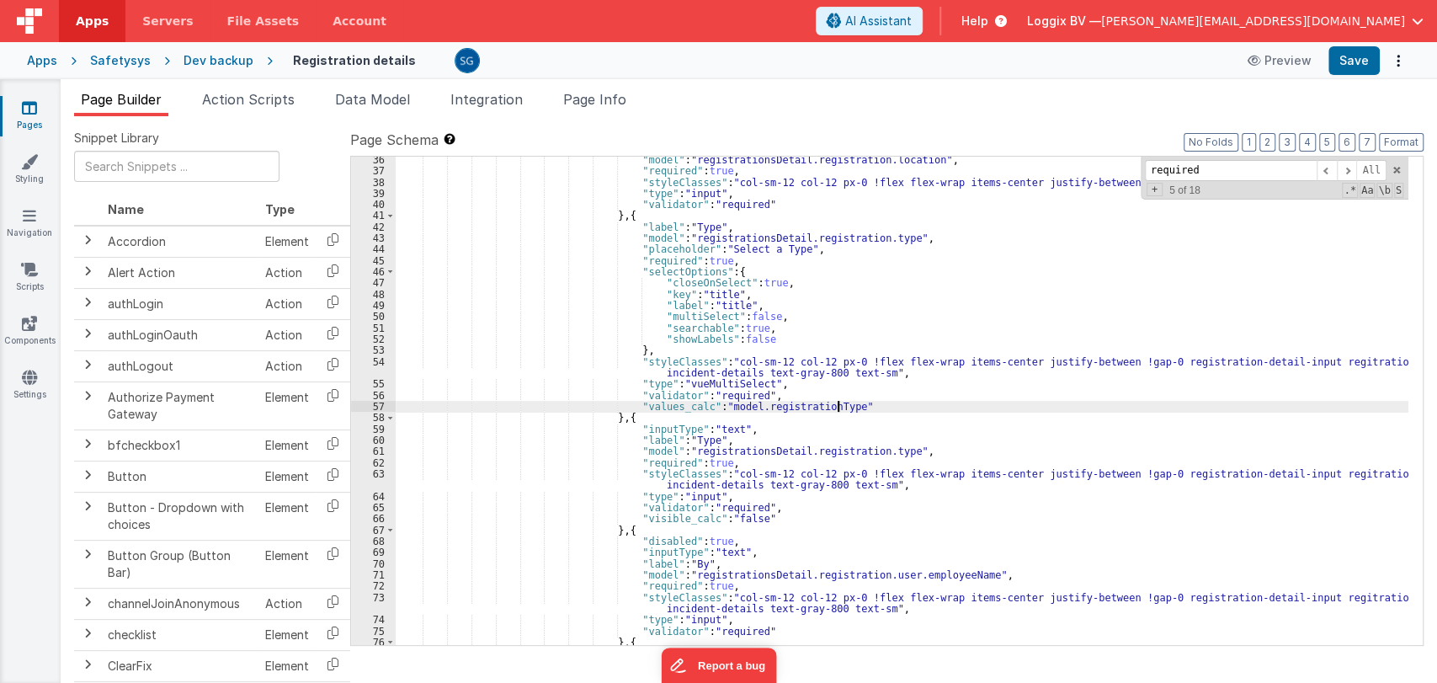
click at [930, 428] on div ""model" : "registrationsDetail.registration.location" , "required" : true , "st…" at bounding box center [902, 409] width 1012 height 511
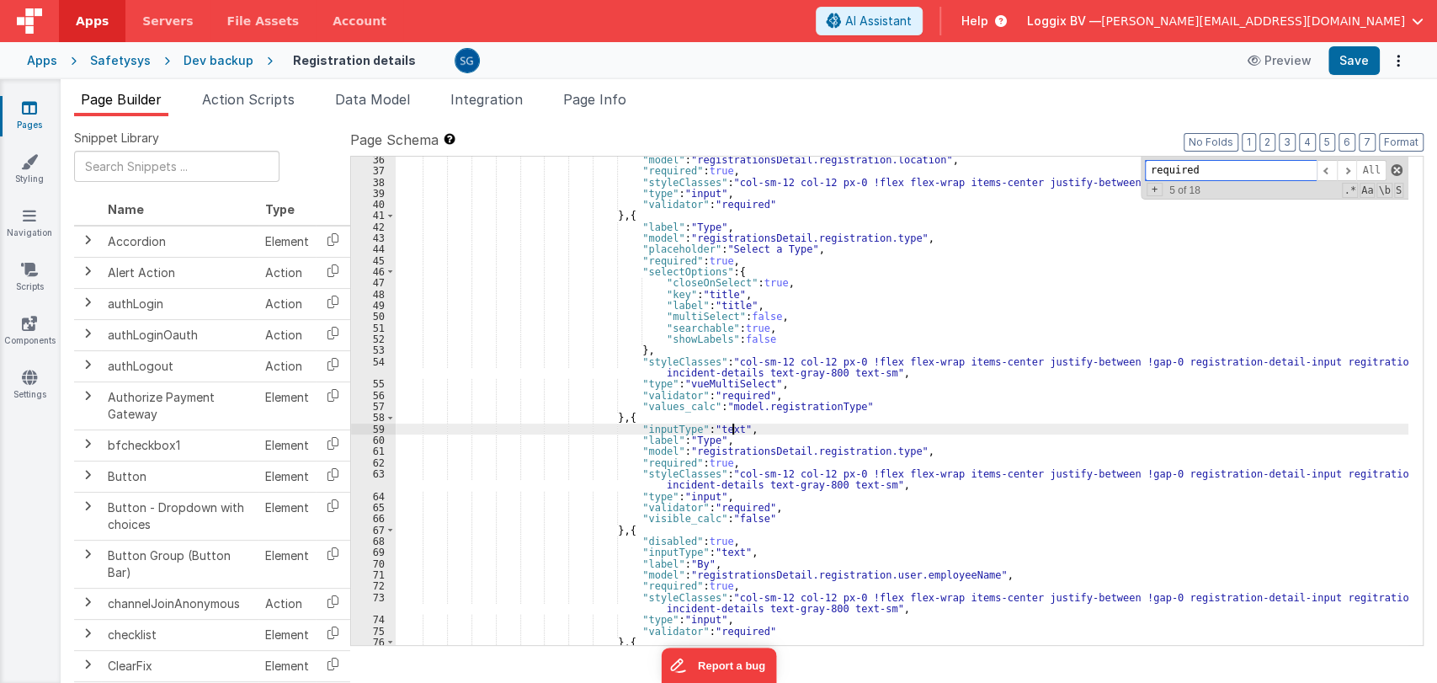
click at [1392, 166] on span at bounding box center [1396, 170] width 12 height 12
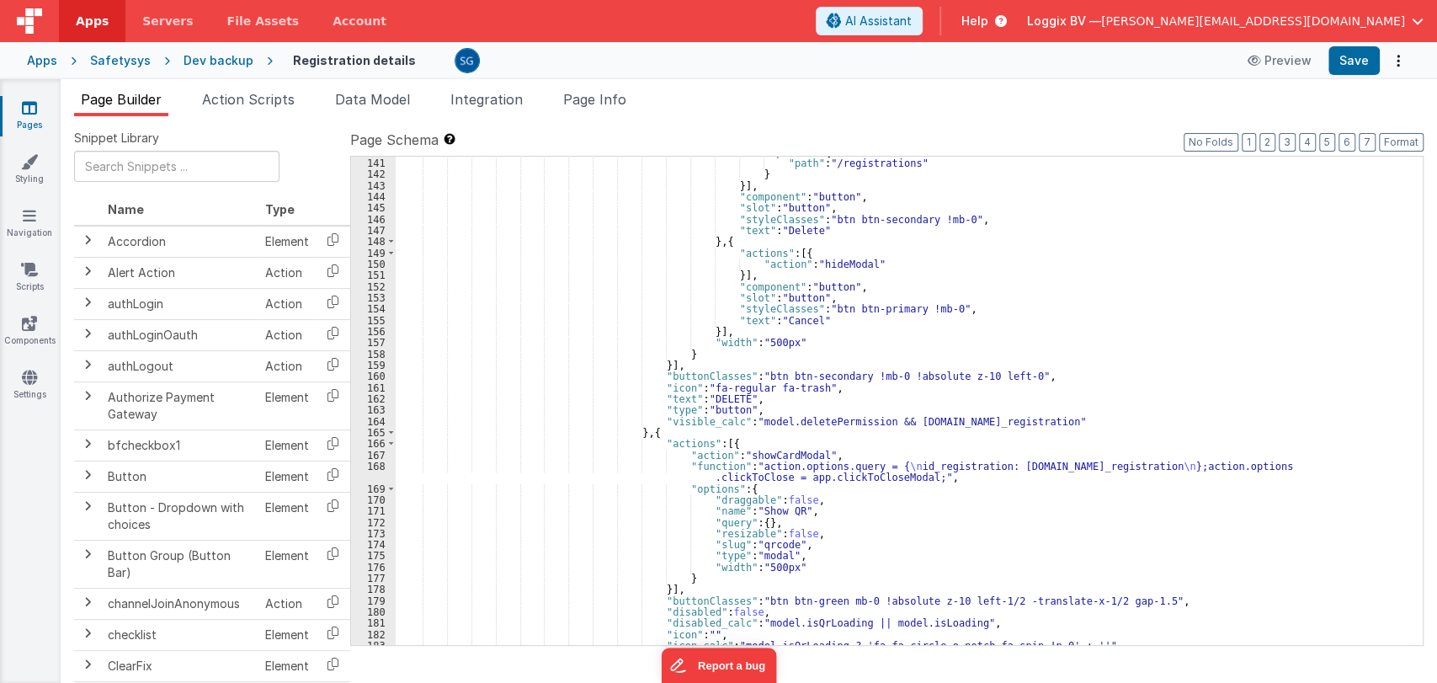
scroll to position [1764, 0]
click at [19, 327] on link "Components" at bounding box center [29, 332] width 61 height 34
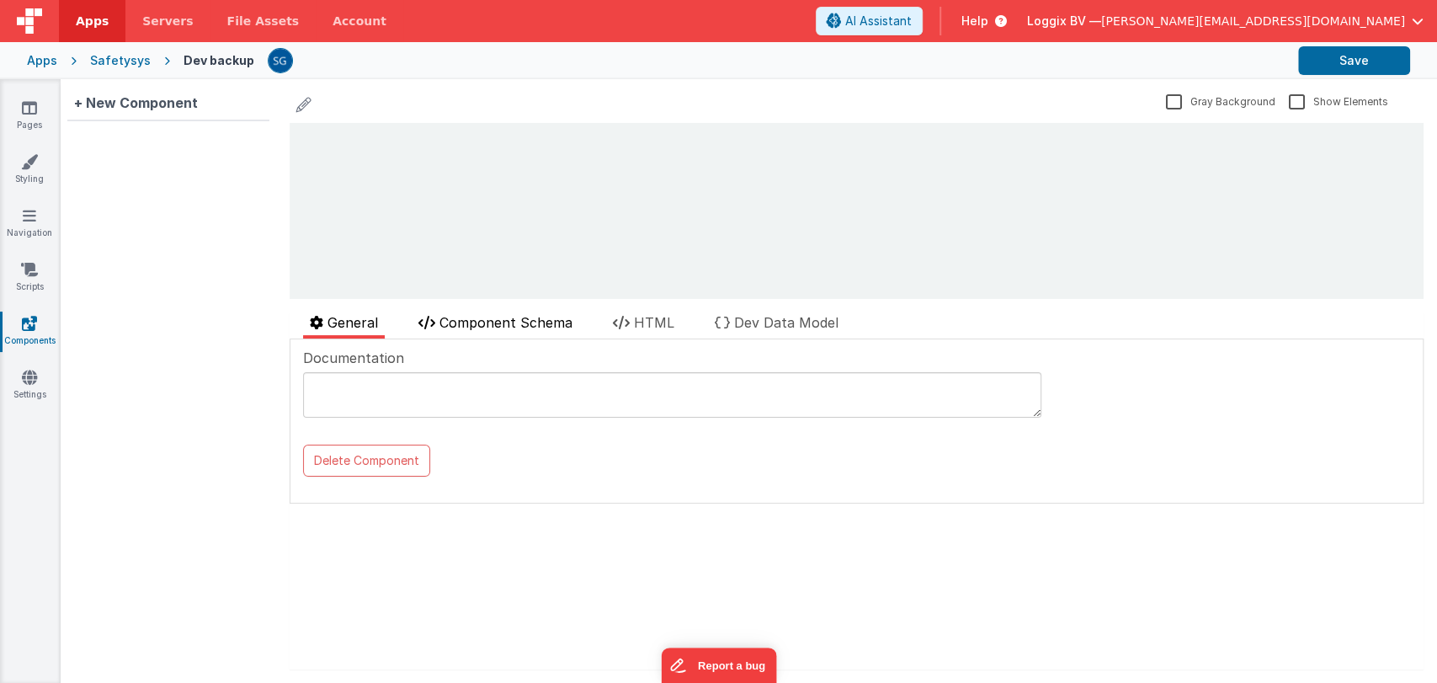
click at [555, 337] on li "Component Schema" at bounding box center [495, 325] width 167 height 26
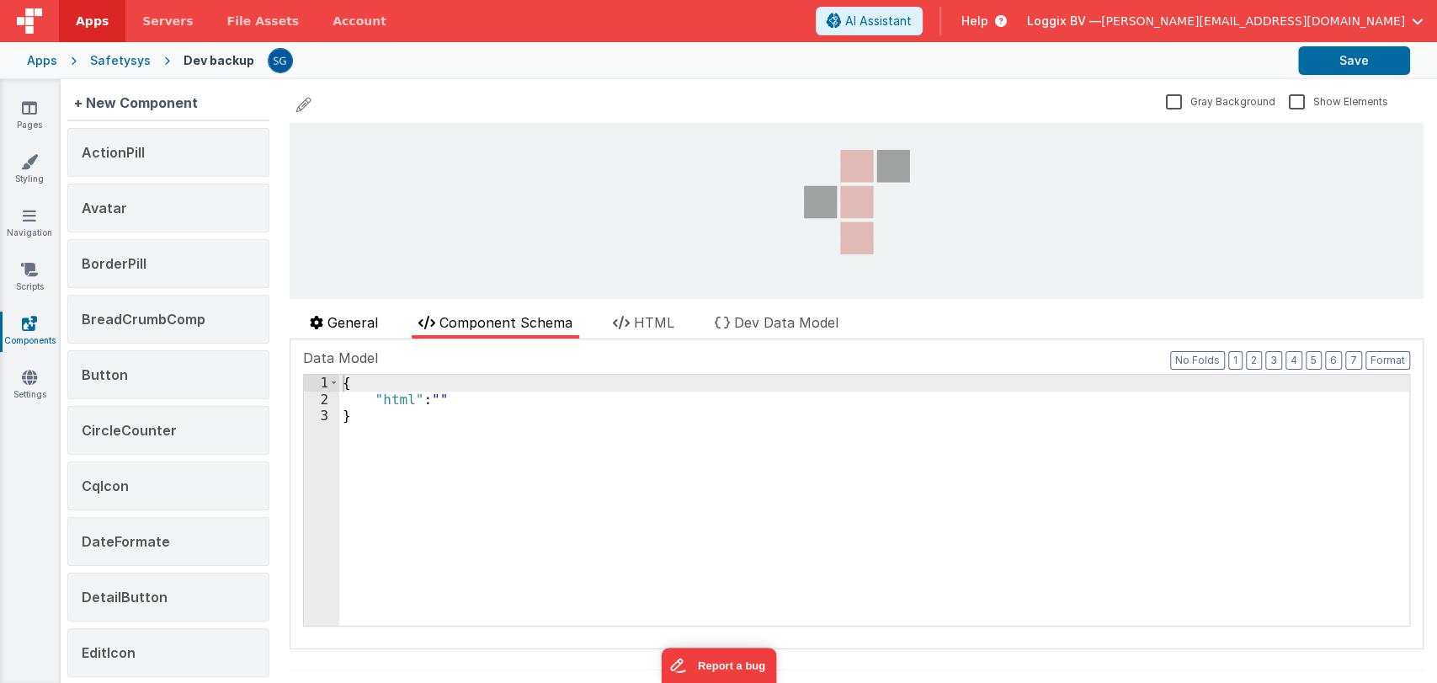
click at [352, 321] on span "General" at bounding box center [352, 322] width 50 height 17
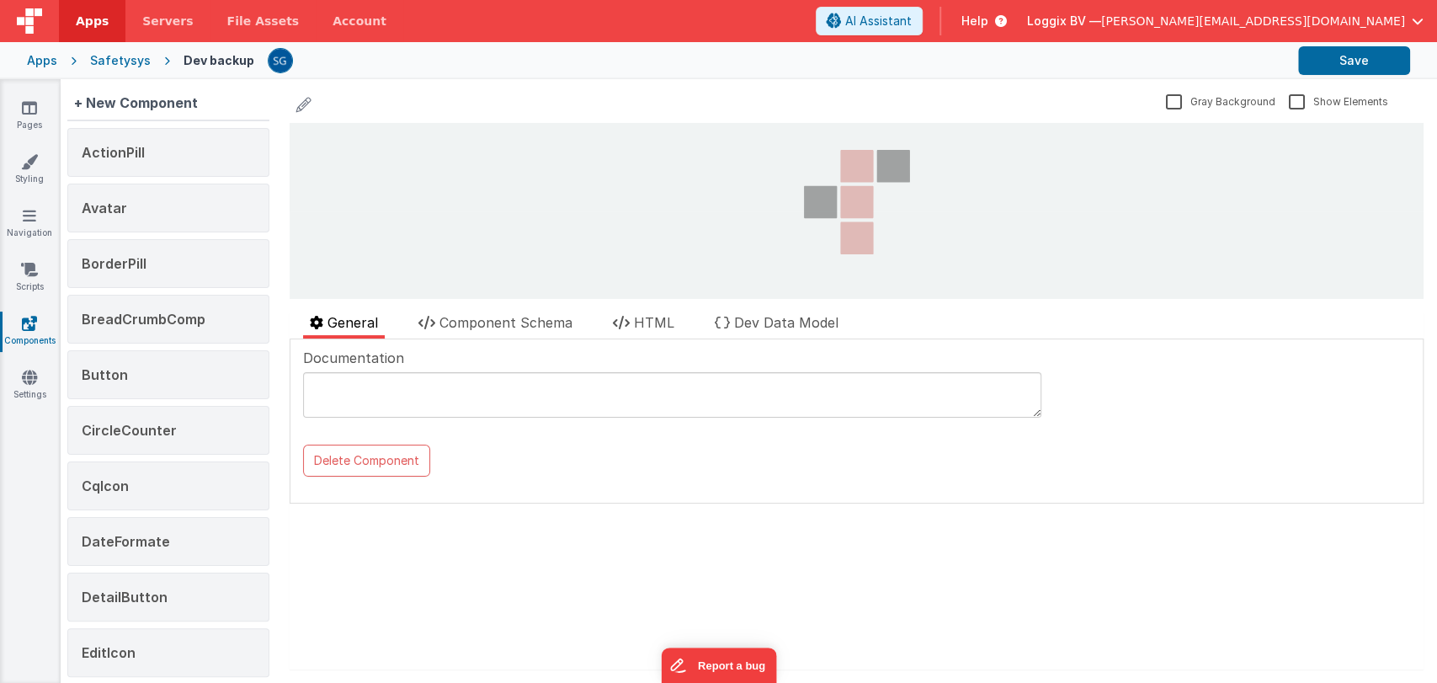
click at [497, 381] on textarea at bounding box center [672, 394] width 738 height 45
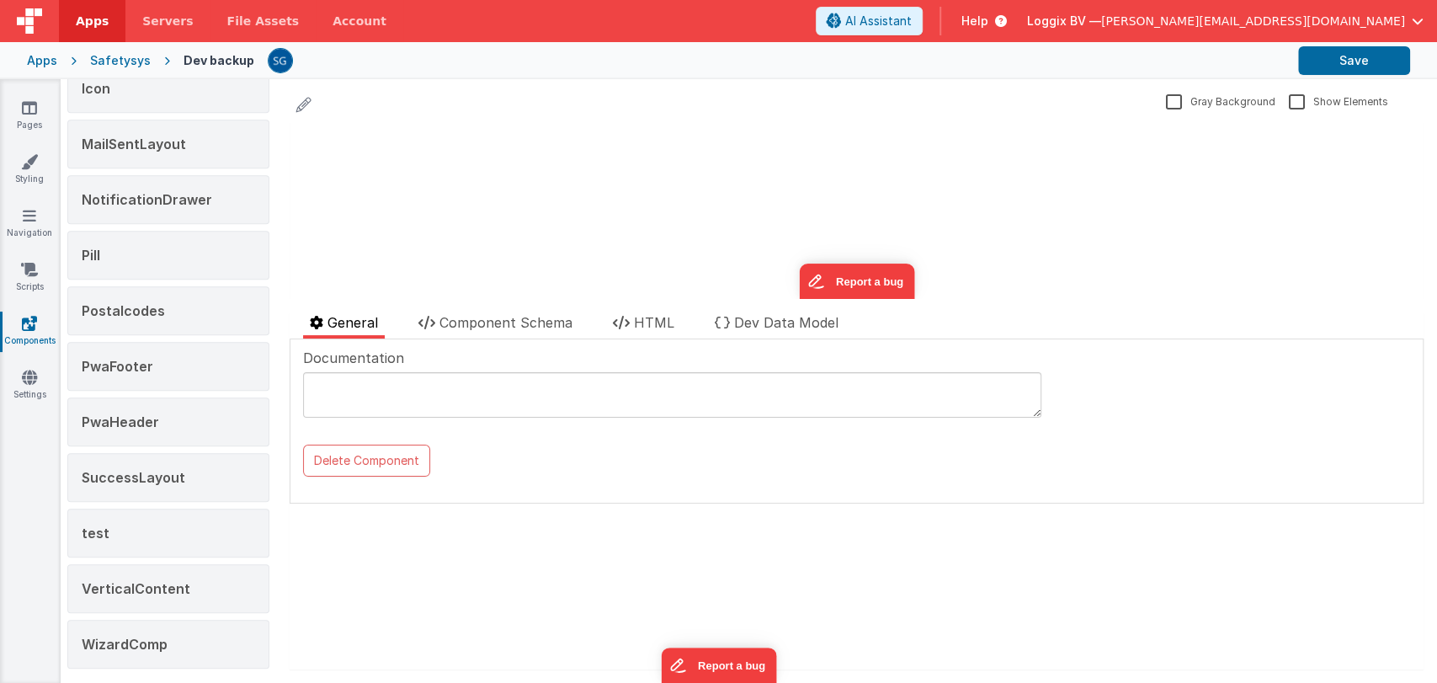
scroll to position [628, 0]
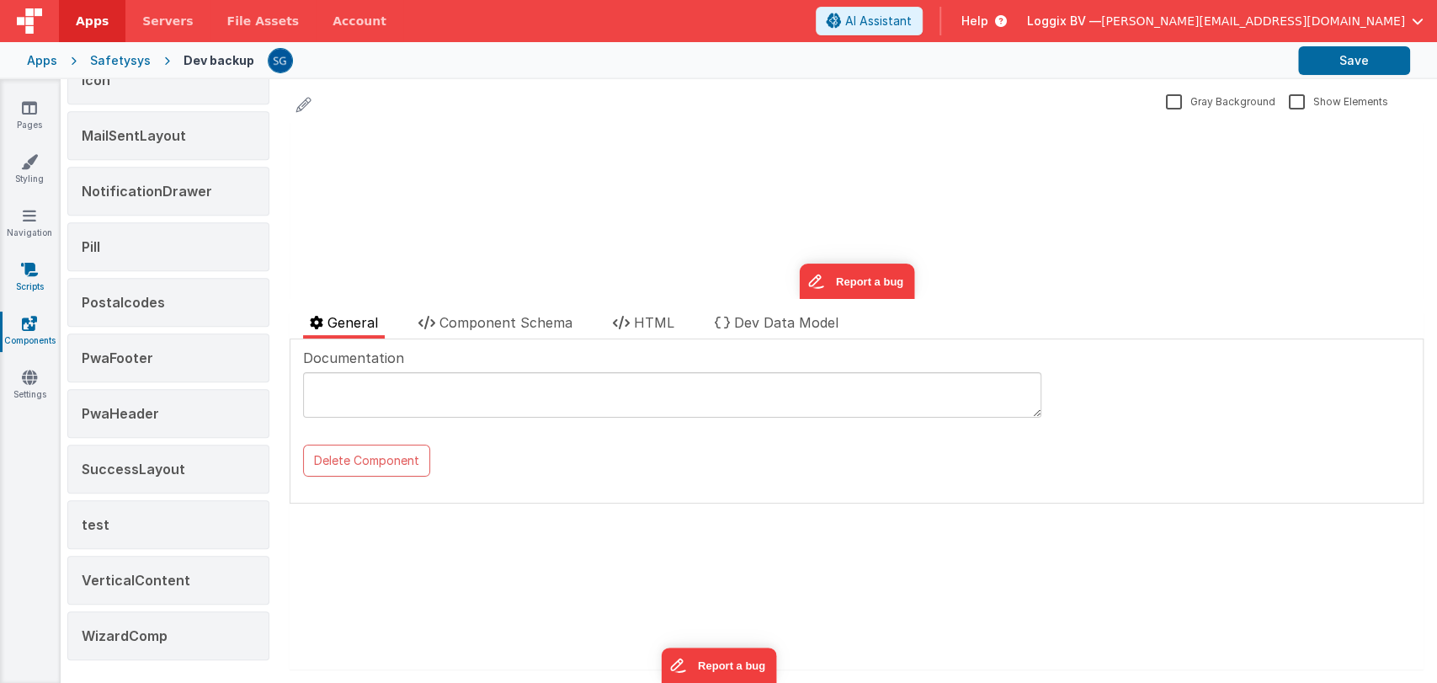
click at [37, 276] on link "Scripts" at bounding box center [29, 278] width 61 height 34
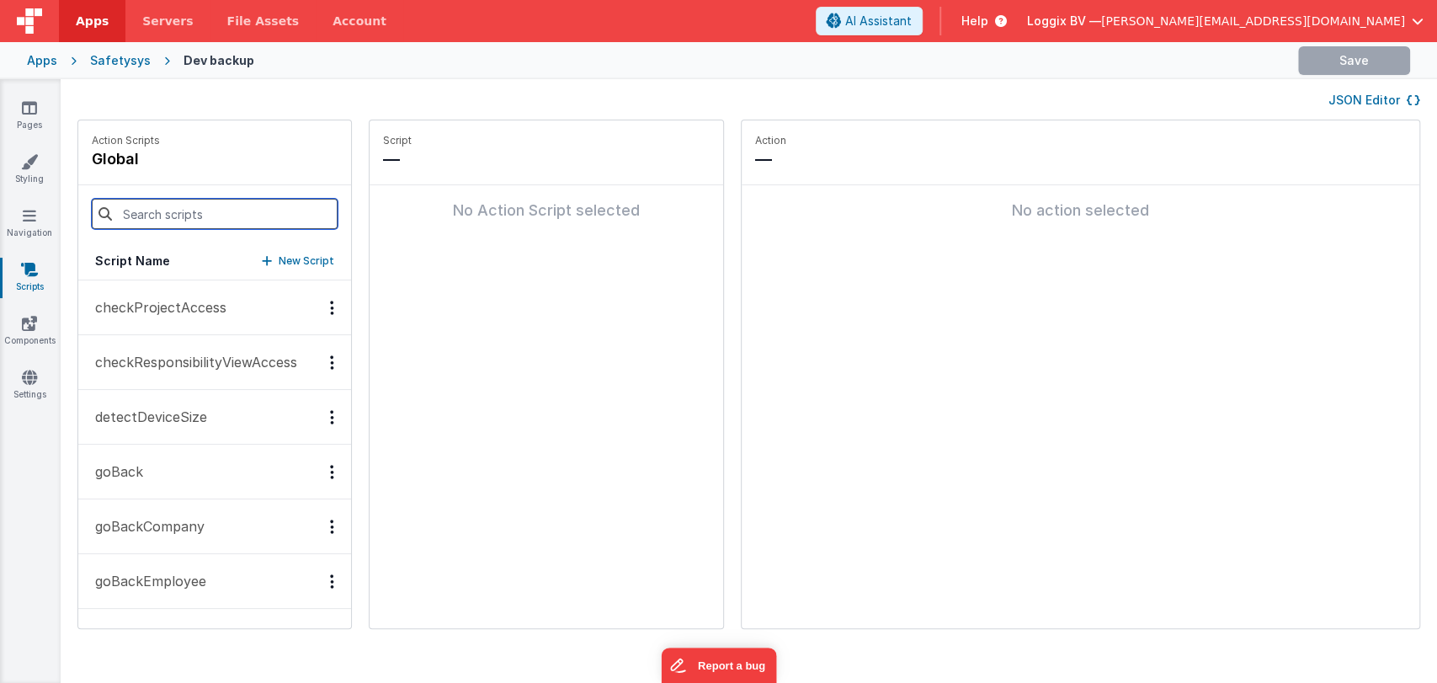
click at [171, 209] on input at bounding box center [215, 214] width 246 height 30
type input "s"
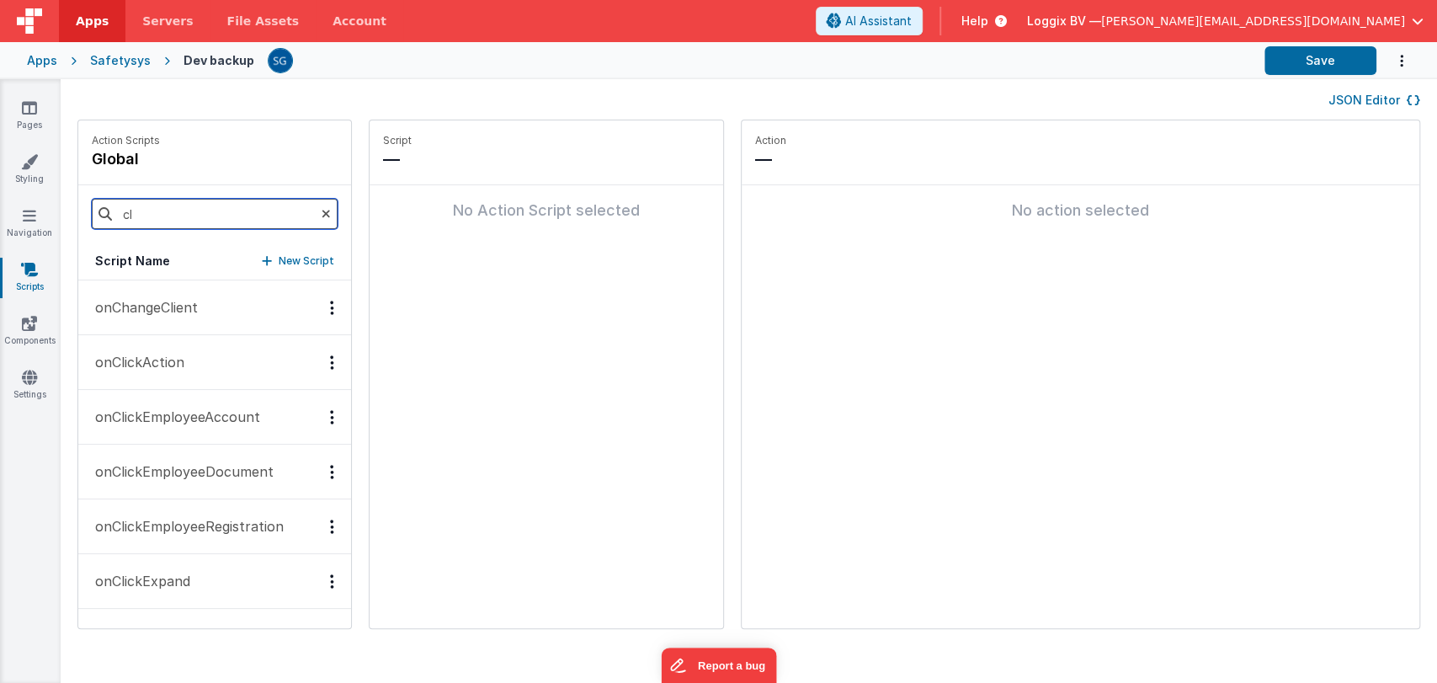
type input "c"
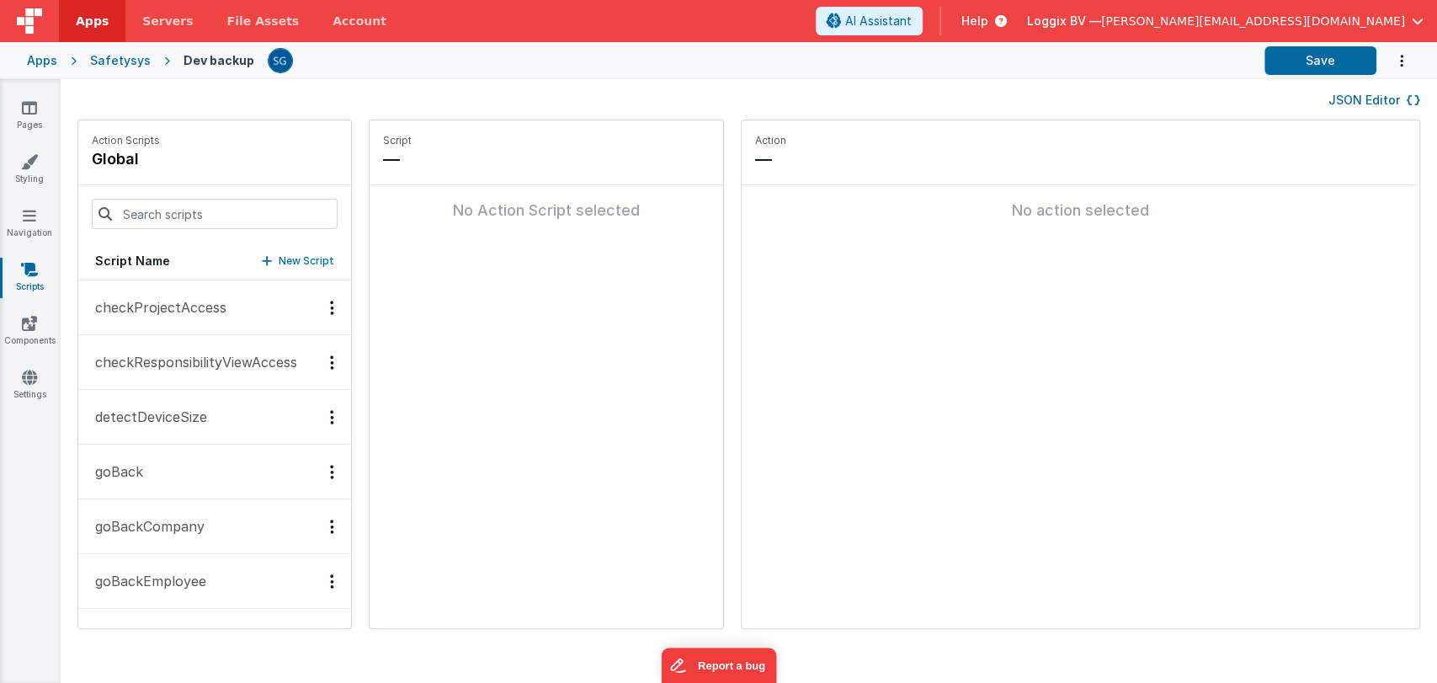
click at [471, 446] on div "Script — No Action Script selected" at bounding box center [545, 374] width 353 height 508
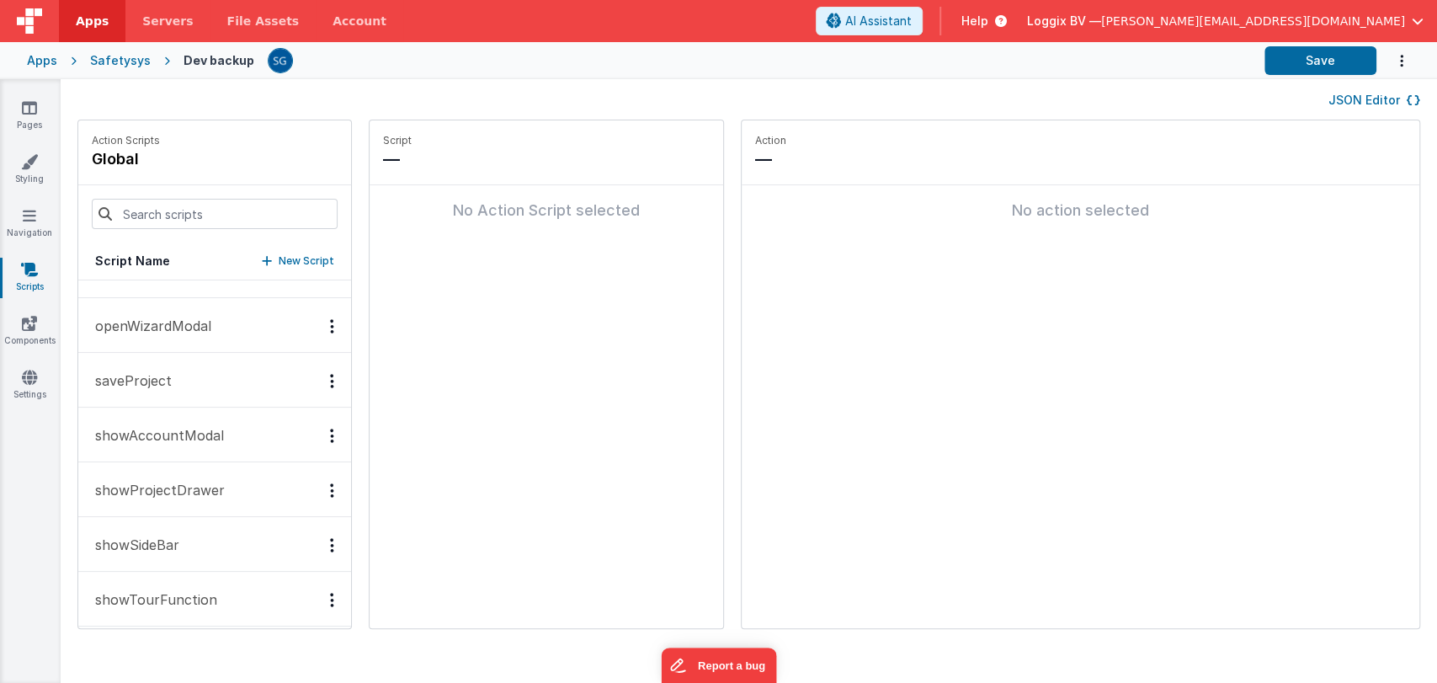
scroll to position [2287, 0]
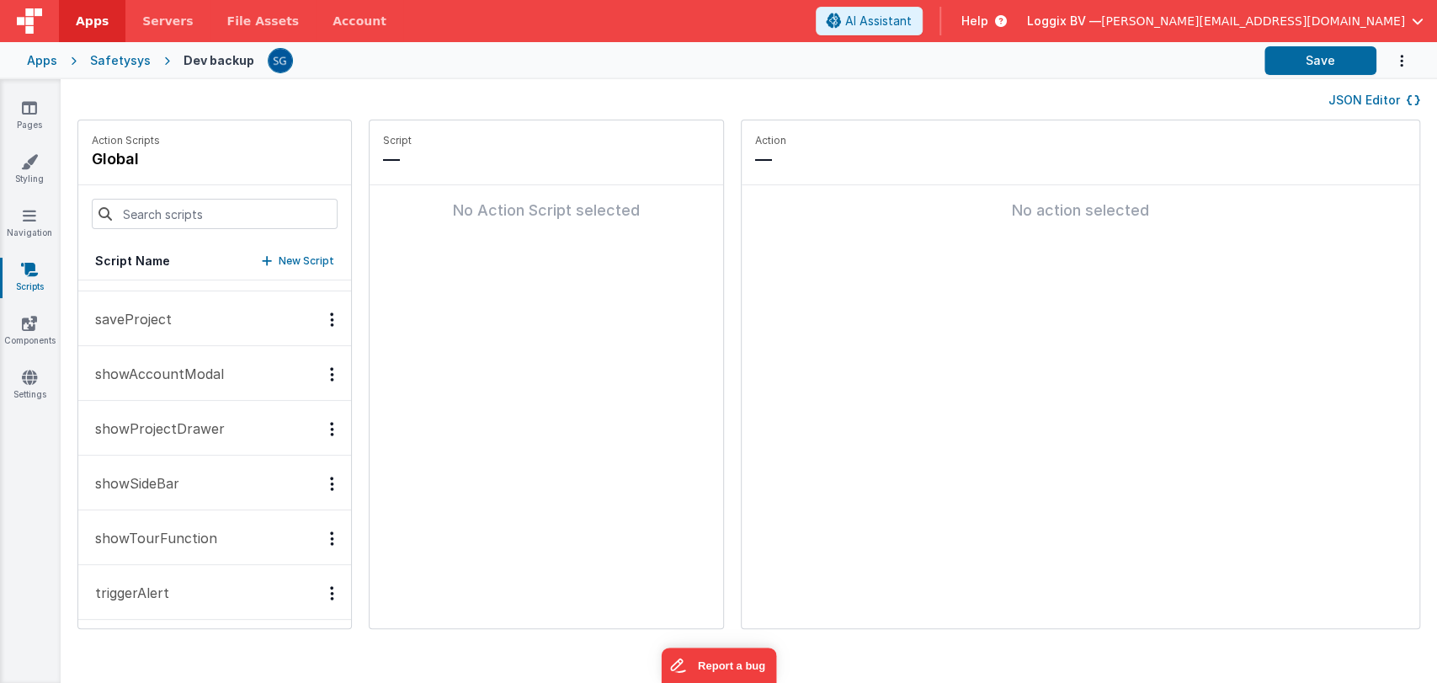
click at [32, 437] on div "Pages Styling Navigation Scripts Components Settings" at bounding box center [30, 380] width 61 height 603
click at [16, 112] on link "Pages" at bounding box center [29, 116] width 61 height 34
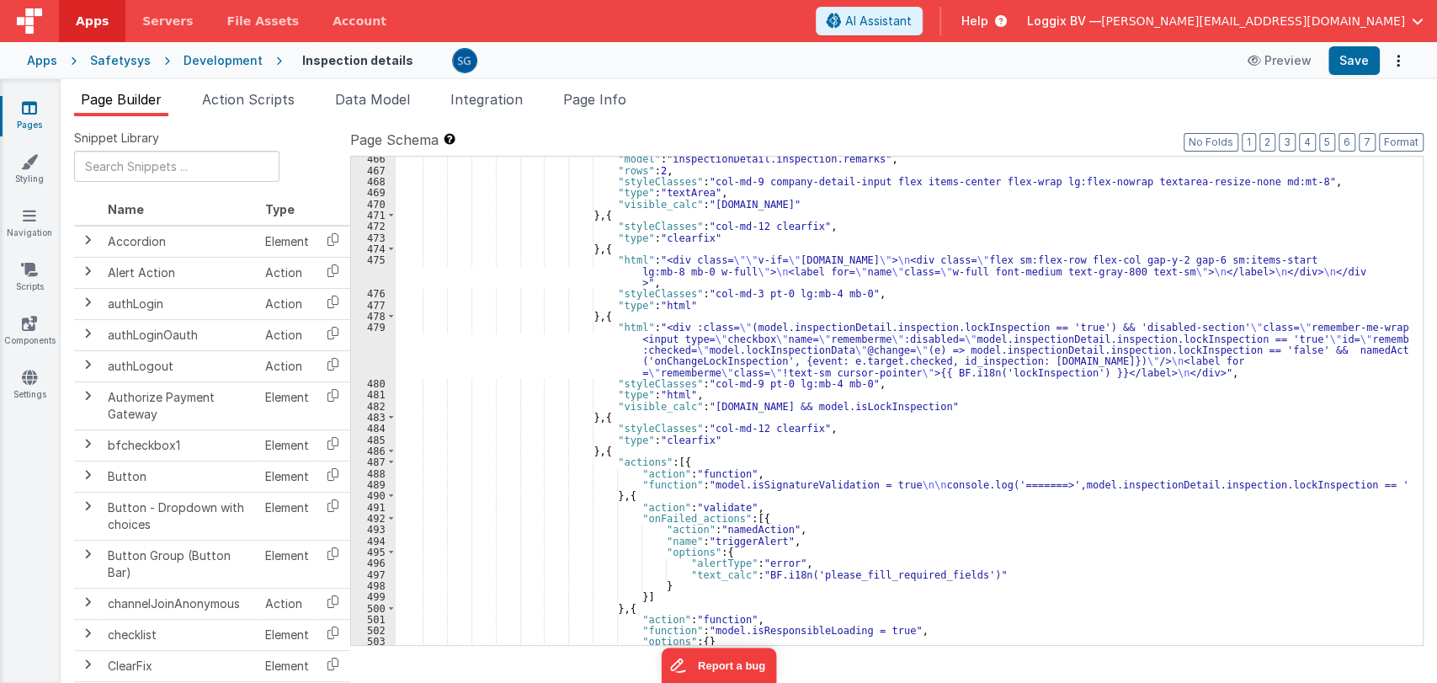
scroll to position [6883, 0]
click at [790, 408] on div ""model" : "inspectionDetail.inspection.remarks" , "rows" : 2 , "styleClasses" :…" at bounding box center [902, 406] width 1012 height 511
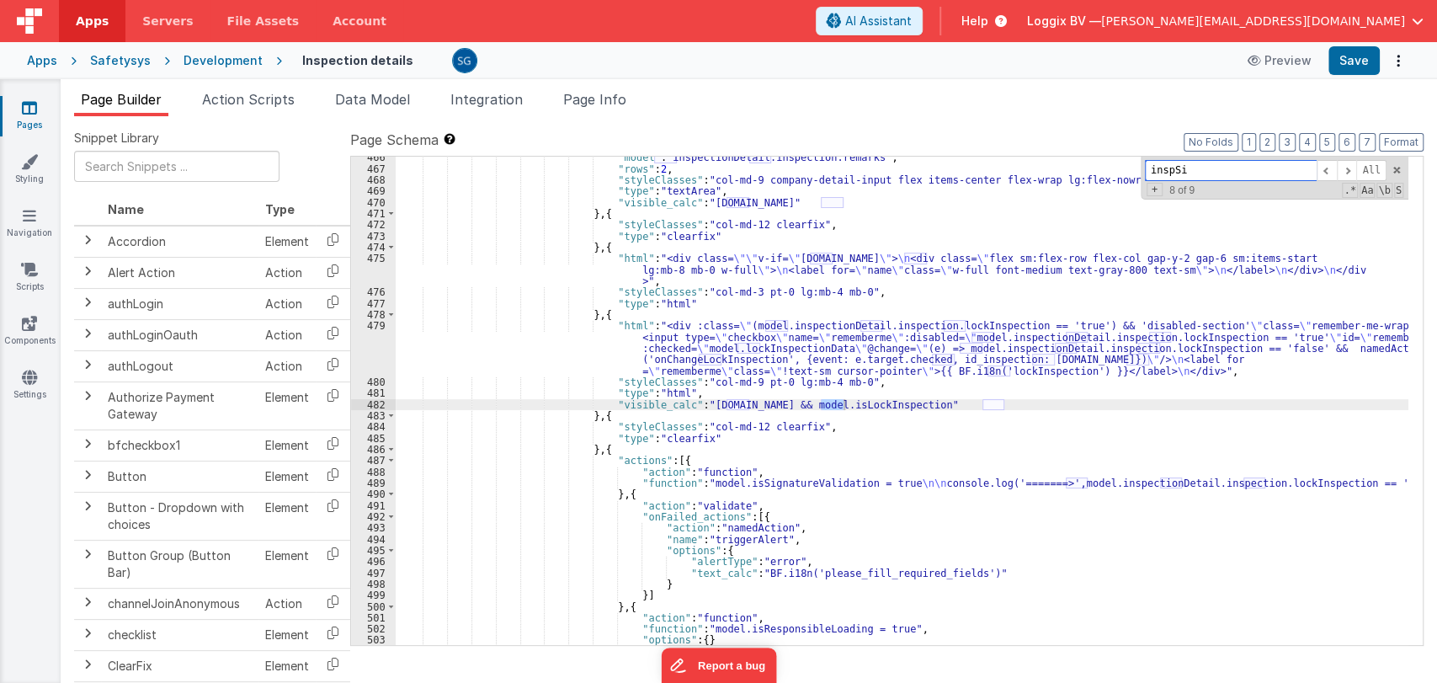
scroll to position [7230, 0]
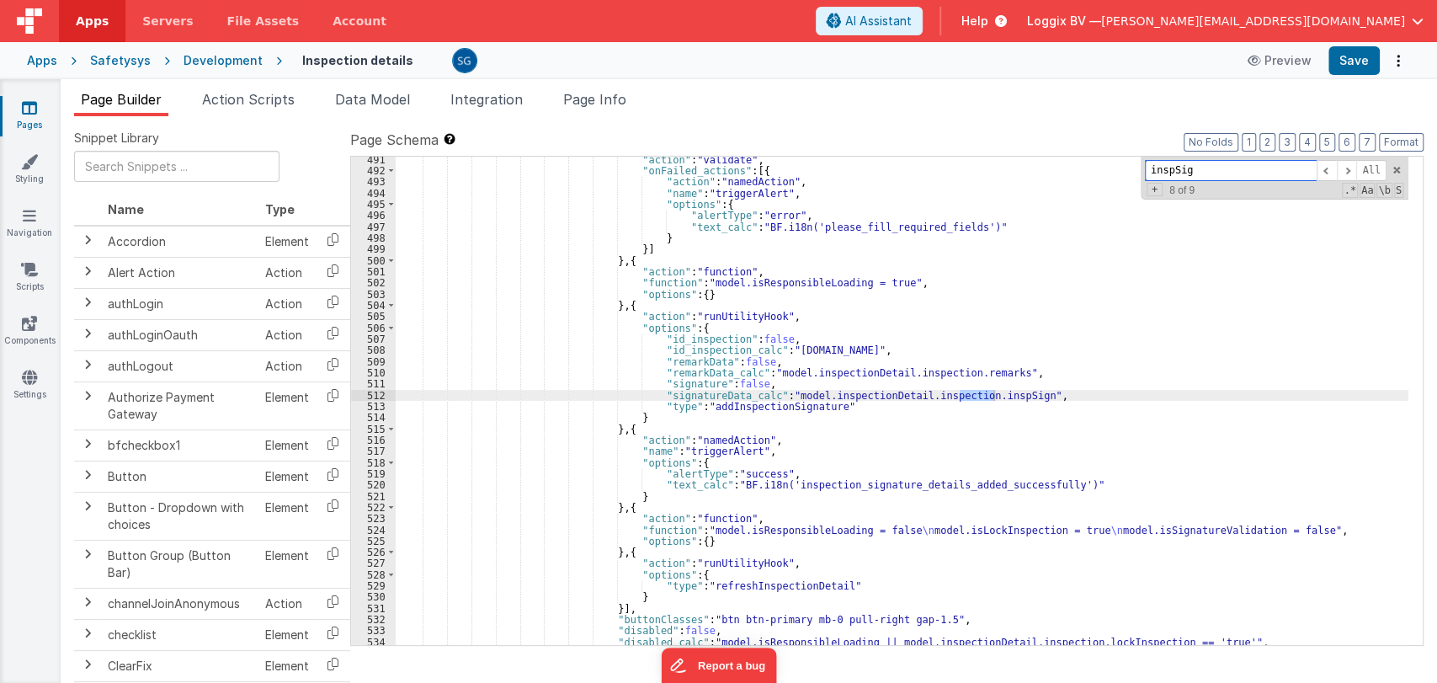
type input "inspSign"
click at [752, 403] on div ""action" : "validate" , "onFailed_actions" : [{ "action" : "namedAction" , "nam…" at bounding box center [902, 409] width 1012 height 511
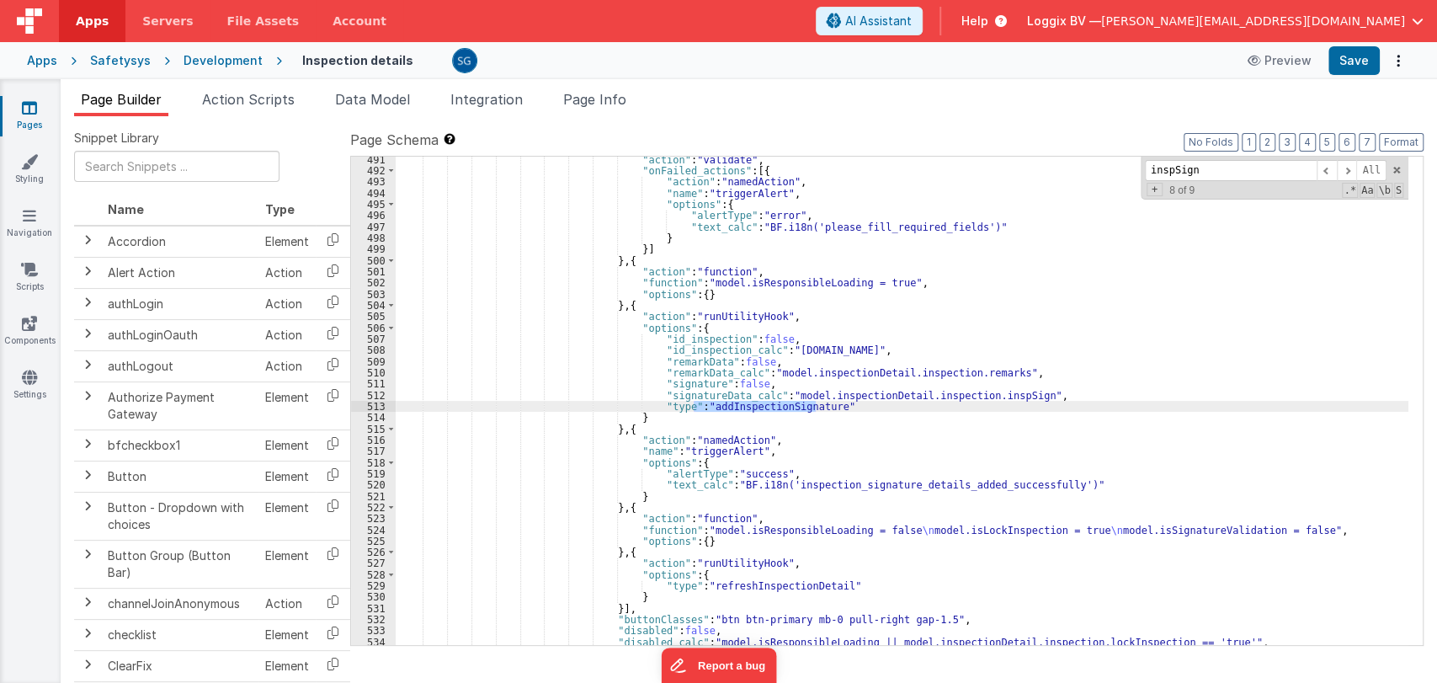
click at [752, 403] on div ""action" : "validate" , "onFailed_actions" : [{ "action" : "namedAction" , "nam…" at bounding box center [902, 401] width 1012 height 488
click at [752, 403] on div ""action" : "validate" , "onFailed_actions" : [{ "action" : "namedAction" , "nam…" at bounding box center [902, 409] width 1012 height 511
click at [824, 409] on div ""action" : "validate" , "onFailed_actions" : [{ "action" : "namedAction" , "nam…" at bounding box center [902, 409] width 1012 height 511
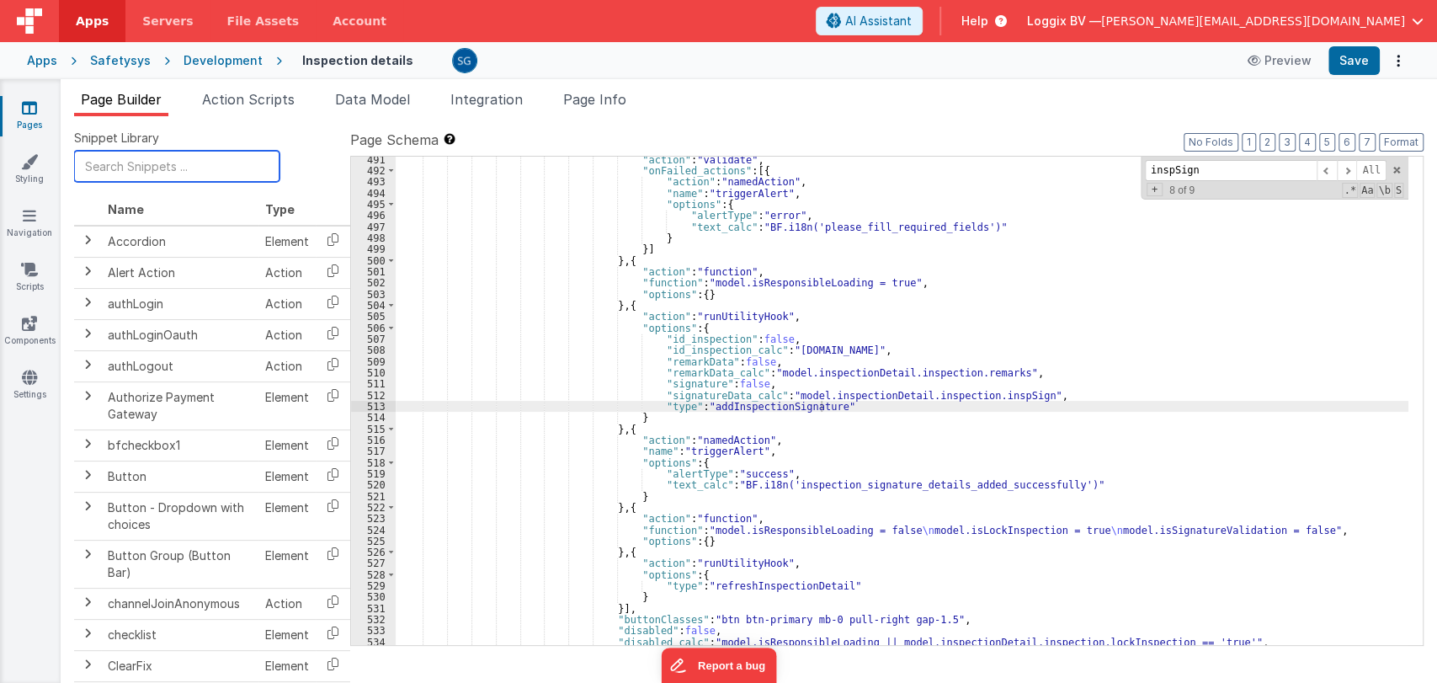
click at [179, 163] on input "text" at bounding box center [176, 166] width 205 height 31
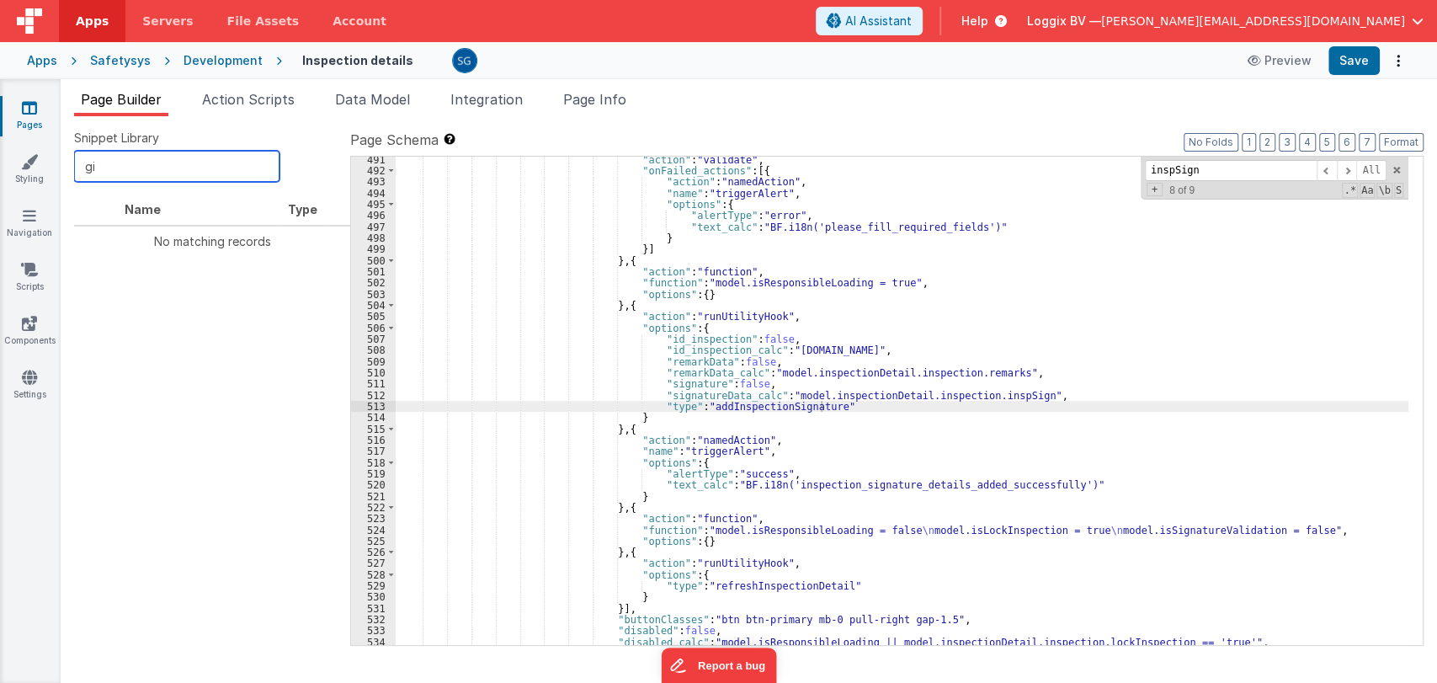
type input "g"
type input "sign"
click at [87, 243] on span at bounding box center [87, 239] width 13 height 13
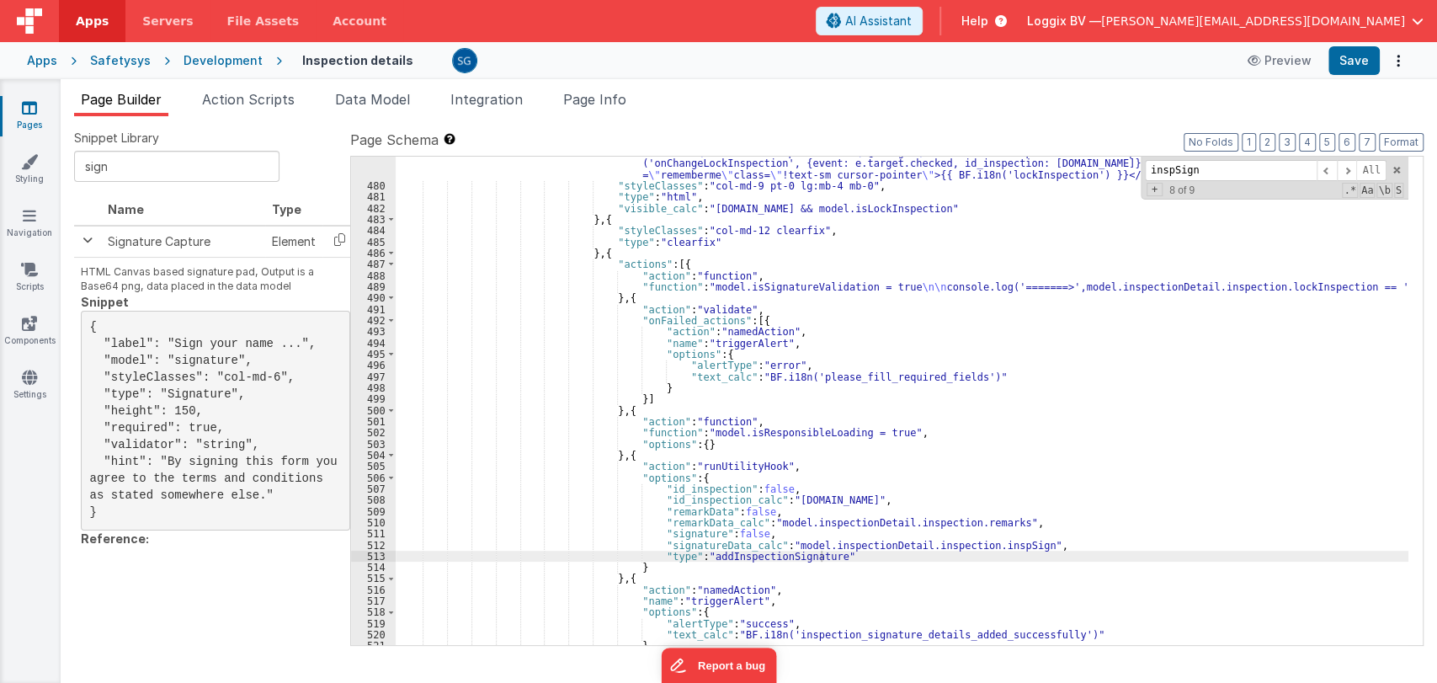
scroll to position [7079, 0]
click at [1326, 167] on span at bounding box center [1326, 170] width 20 height 21
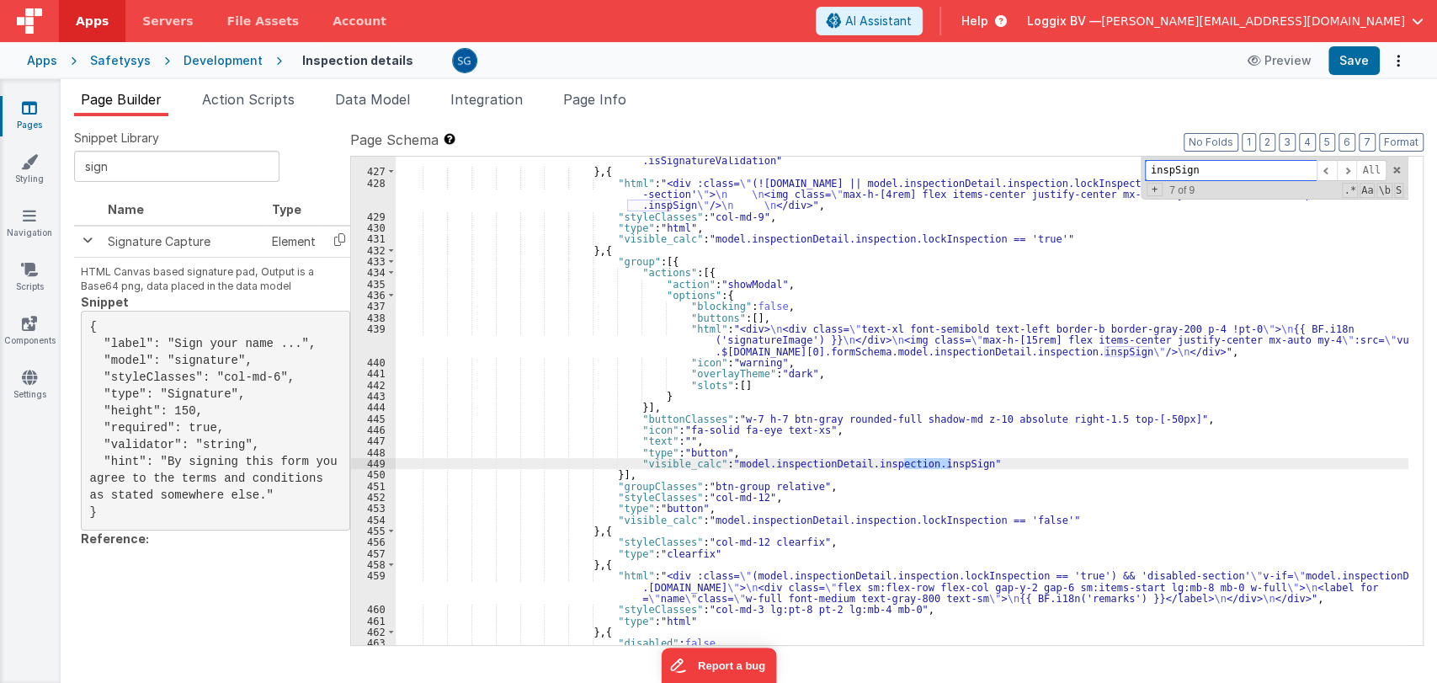
scroll to position [6363, 0]
click at [1326, 170] on span at bounding box center [1326, 170] width 20 height 21
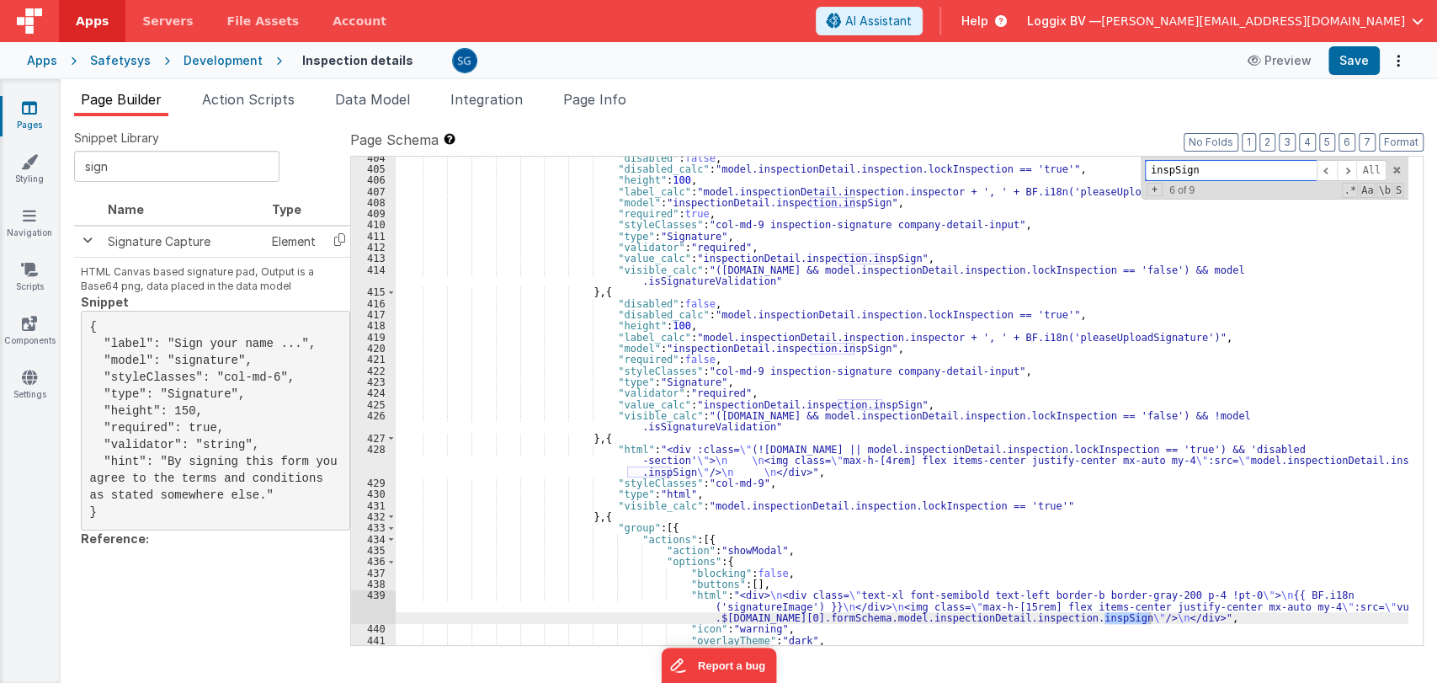
scroll to position [6098, 0]
click at [1392, 171] on span at bounding box center [1396, 170] width 12 height 12
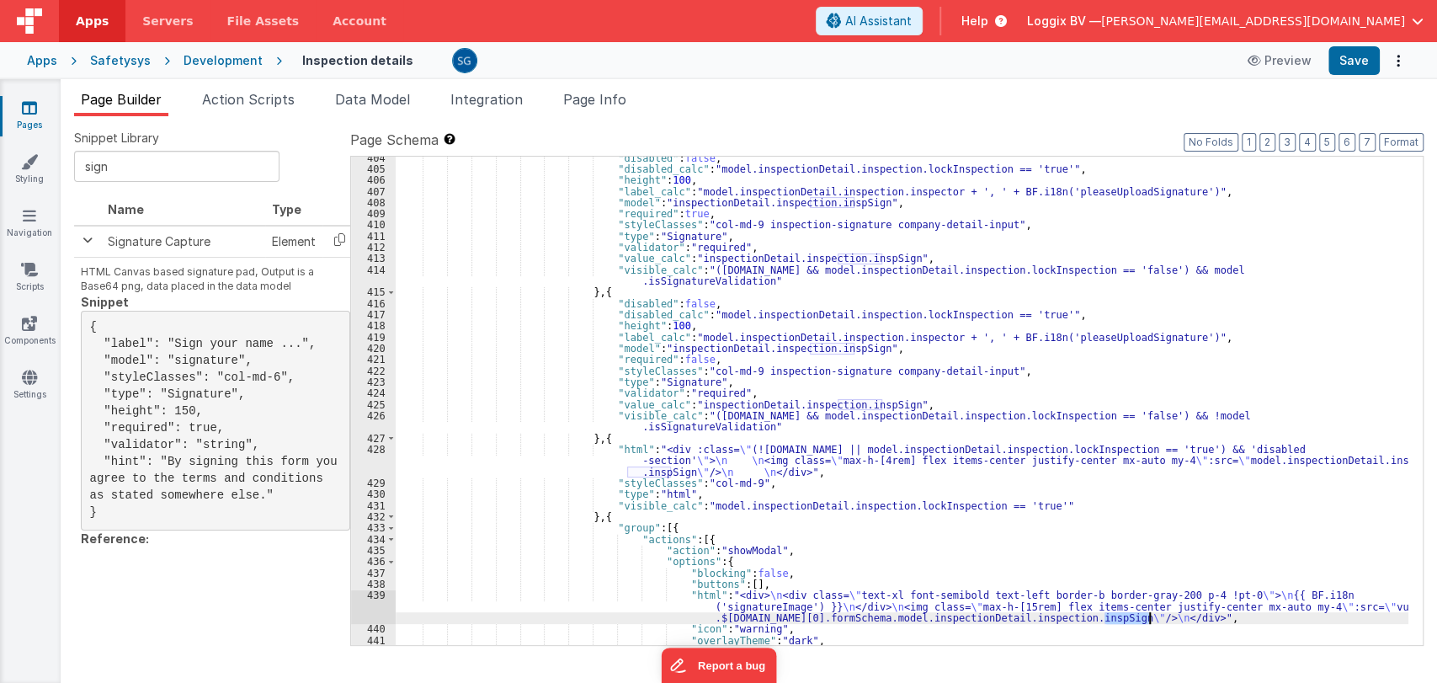
click at [666, 281] on div ""disabled" : false , "disabled_calc" : "model.inspectionDetail.inspection.lockI…" at bounding box center [902, 407] width 1012 height 511
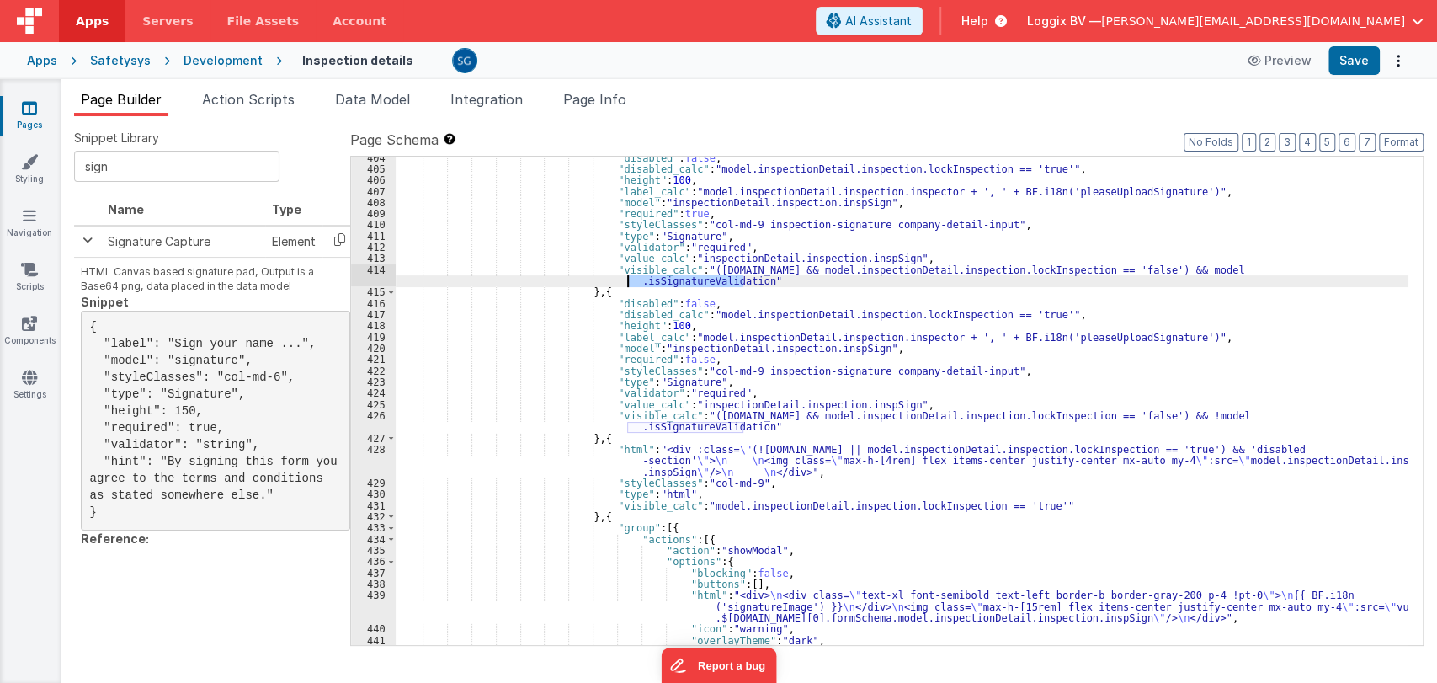
click at [666, 281] on div ""disabled" : false , "disabled_calc" : "model.inspectionDetail.inspection.lockI…" at bounding box center [902, 407] width 1012 height 511
click at [1202, 337] on div ""disabled" : false , "disabled_calc" : "model.inspectionDetail.inspection.lockI…" at bounding box center [902, 407] width 1012 height 511
click at [1280, 411] on div ""disabled" : false , "disabled_calc" : "model.inspectionDetail.inspection.lockI…" at bounding box center [902, 407] width 1012 height 511
click at [1273, 267] on div ""disabled" : false , "disabled_calc" : "model.inspectionDetail.inspection.lockI…" at bounding box center [902, 407] width 1012 height 511
click at [1361, 63] on button "Save" at bounding box center [1353, 60] width 51 height 29
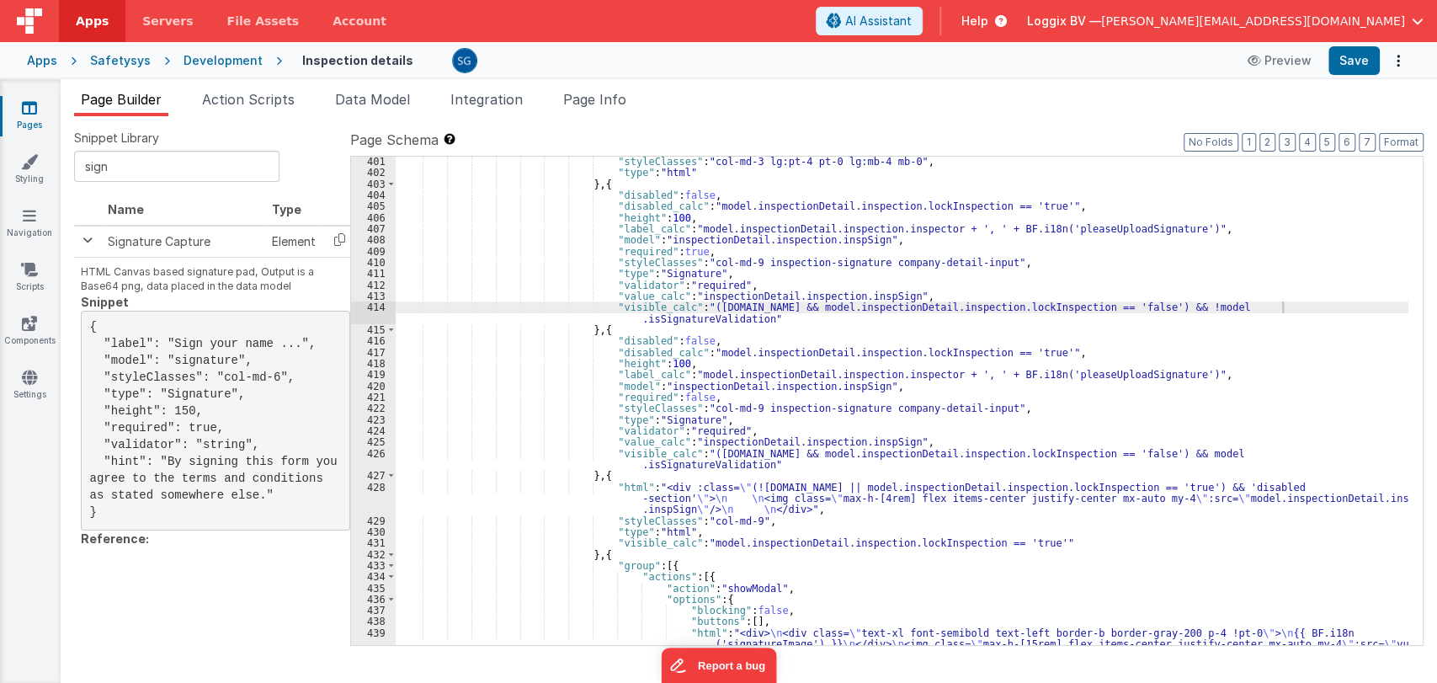
scroll to position [6059, 0]
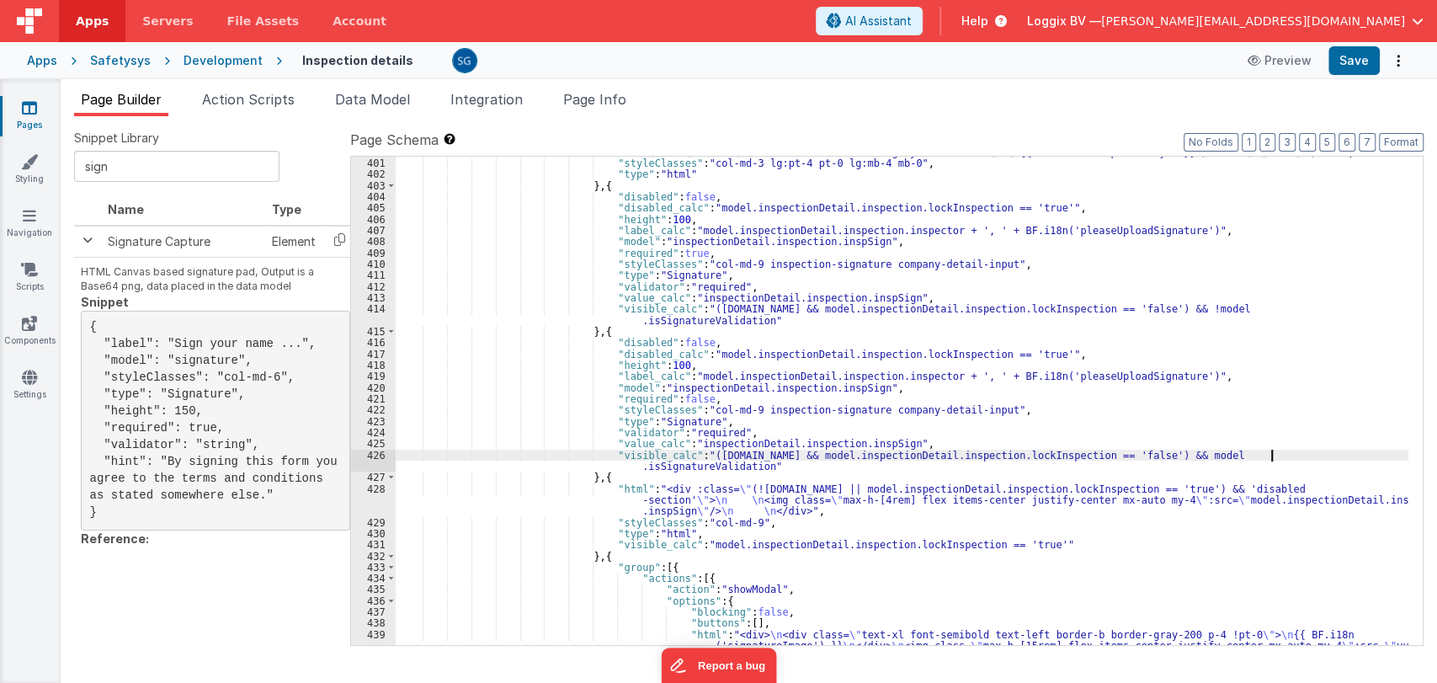
click at [1272, 452] on div ""html" : "<div :class= \" (model.inspectionDetail.inspection.lockInspection == …" at bounding box center [902, 401] width 1012 height 555
click at [1282, 307] on div ""html" : "<div :class= \" (model.inspectionDetail.inspection.lockInspection == …" at bounding box center [902, 401] width 1012 height 555
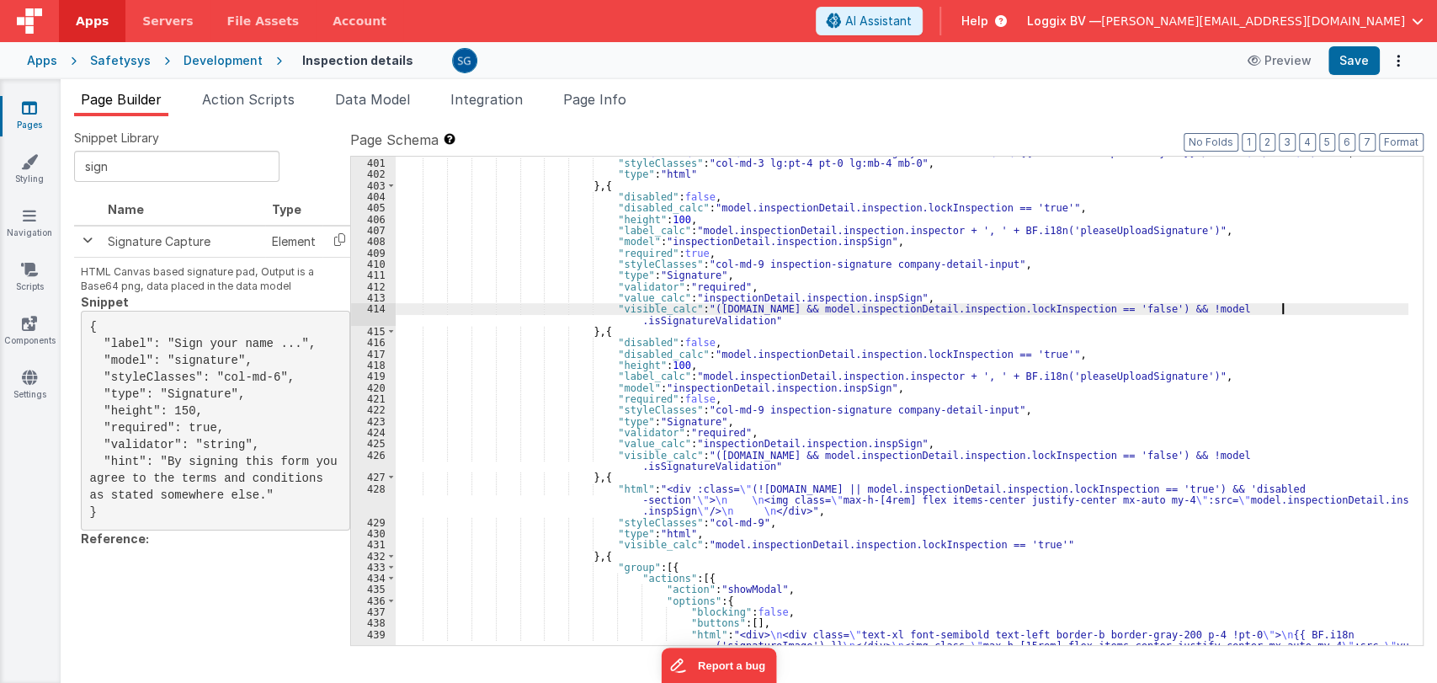
click at [1282, 307] on div ""html" : "<div :class= \" (model.inspectionDetail.inspection.lockInspection == …" at bounding box center [902, 401] width 1012 height 555
click at [1358, 61] on button "Save" at bounding box center [1353, 60] width 51 height 29
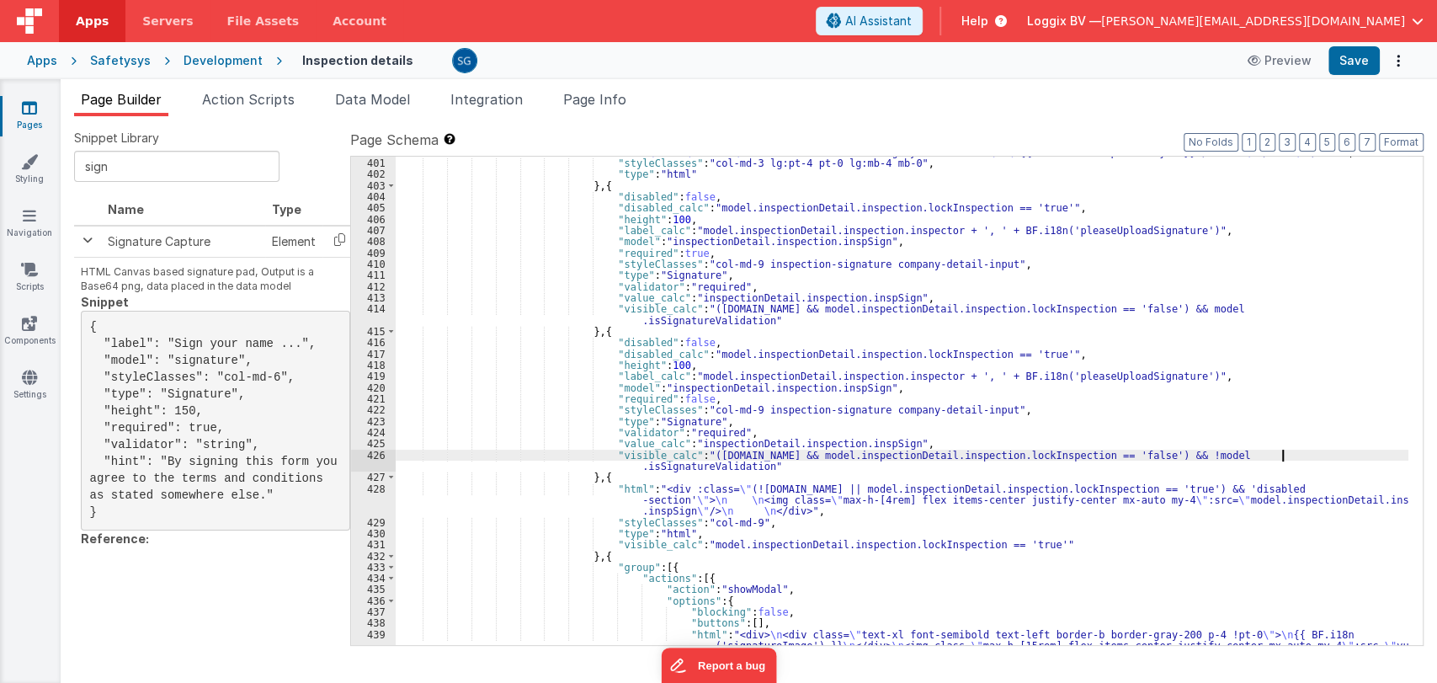
click at [1284, 454] on div ""html" : "<div :class= \" (model.inspectionDetail.inspection.lockInspection == …" at bounding box center [902, 401] width 1012 height 555
click at [1274, 311] on div ""html" : "<div :class= \" (model.inspectionDetail.inspection.lockInspection == …" at bounding box center [902, 401] width 1012 height 555
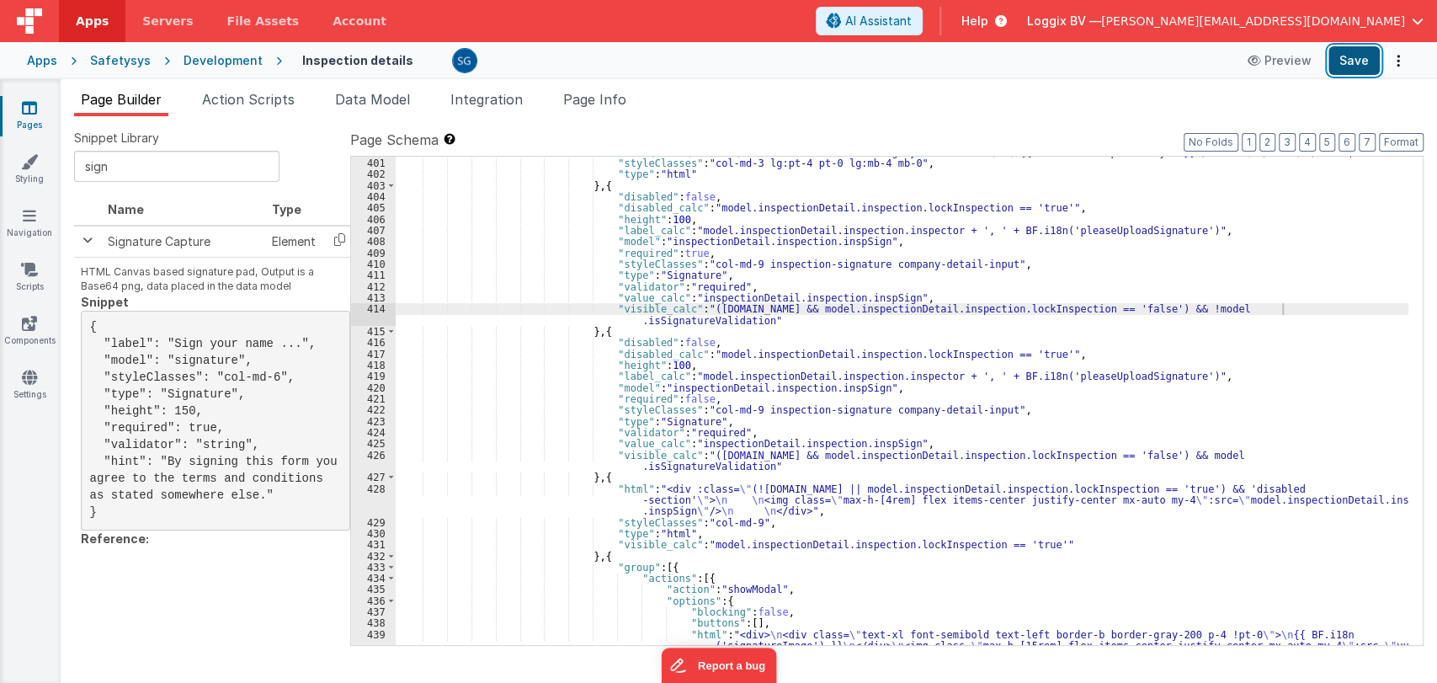
click at [1360, 64] on button "Save" at bounding box center [1353, 60] width 51 height 29
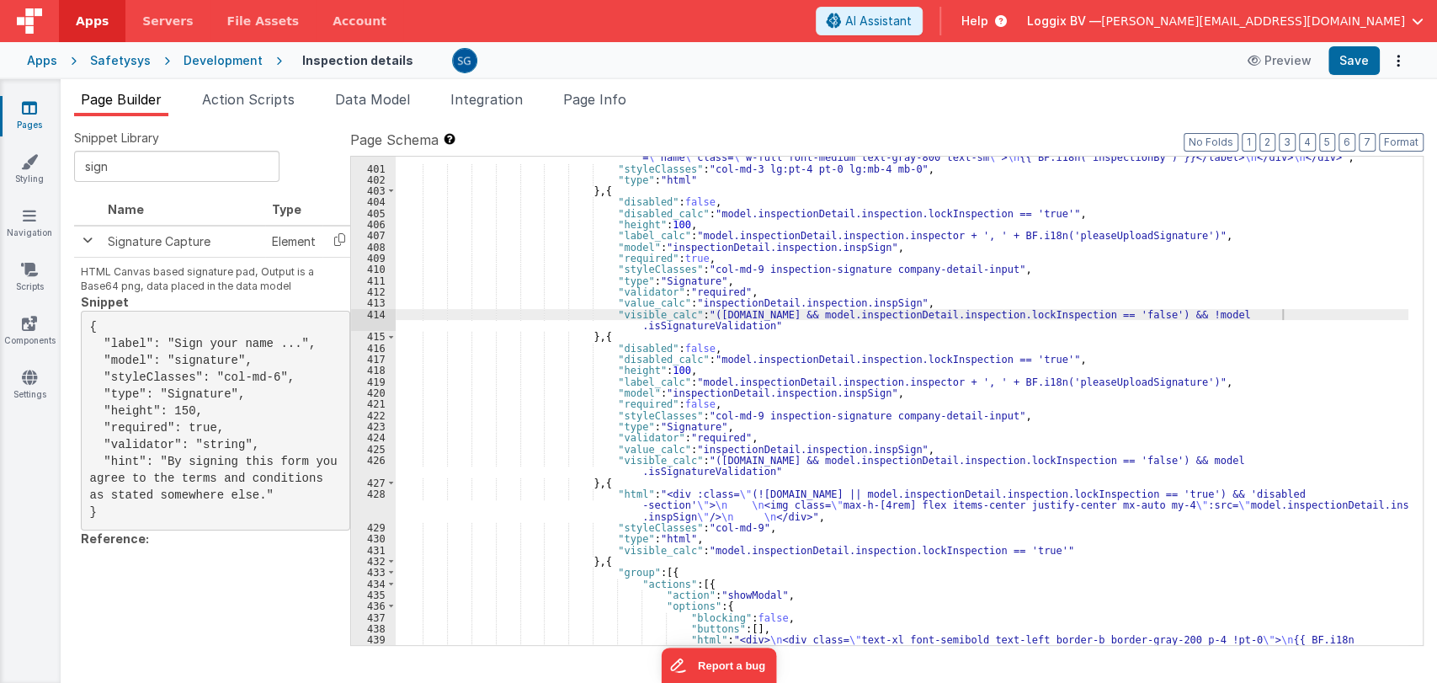
scroll to position [6032, 0]
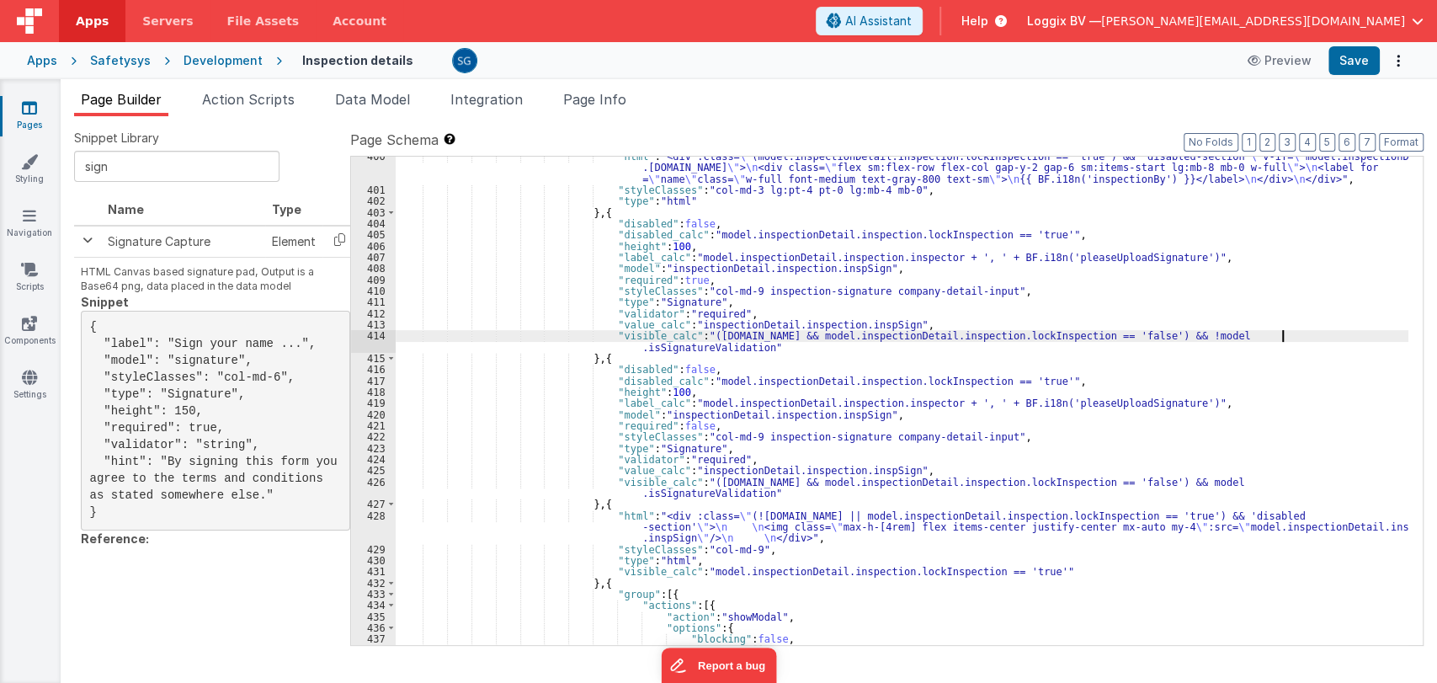
click at [1284, 334] on div ""html" : "<div :class= \" (model.inspectionDetail.inspection.lockInspection == …" at bounding box center [902, 417] width 1012 height 533
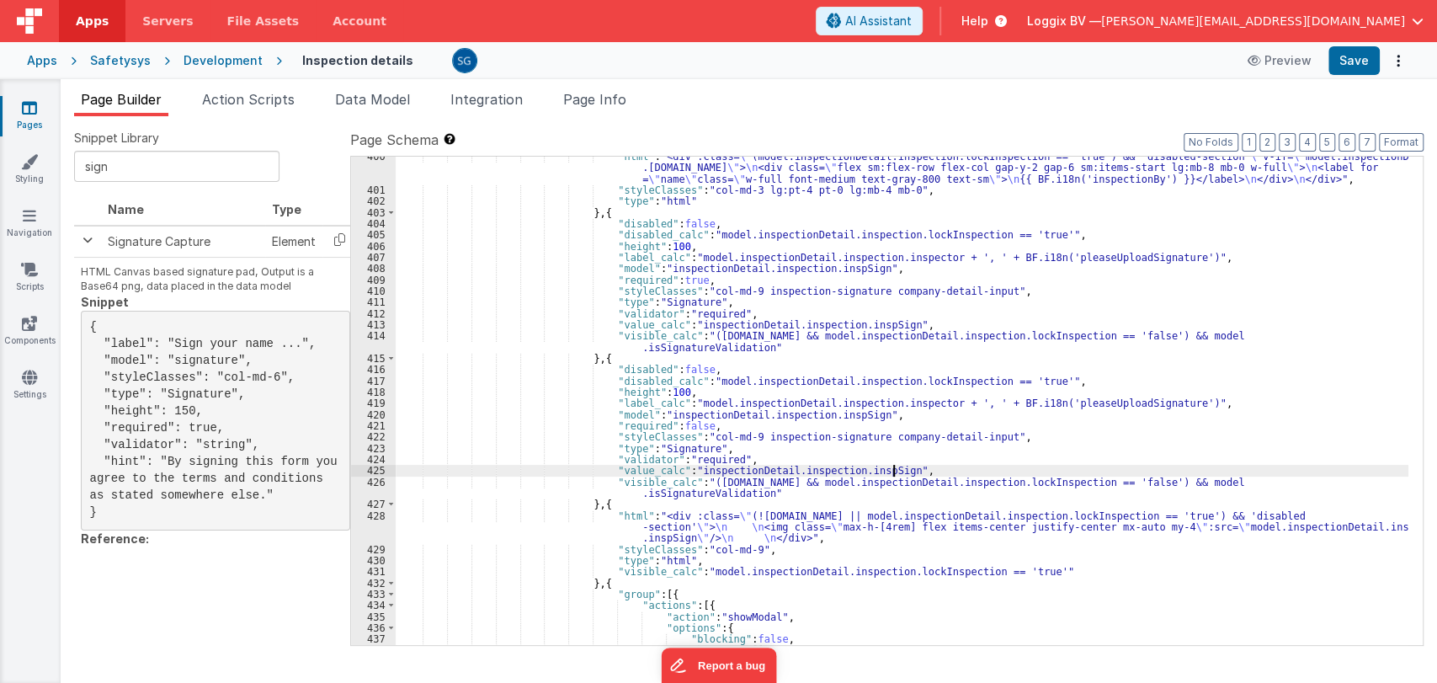
click at [1275, 475] on div ""html" : "<div :class= \" (model.inspectionDetail.inspection.lockInspection == …" at bounding box center [902, 417] width 1012 height 533
click at [1275, 483] on div ""html" : "<div :class= \" (model.inspectionDetail.inspection.lockInspection == …" at bounding box center [902, 417] width 1012 height 533
click at [1338, 479] on div ""html" : "<div :class= \" (model.inspectionDetail.inspection.lockInspection == …" at bounding box center [902, 417] width 1012 height 533
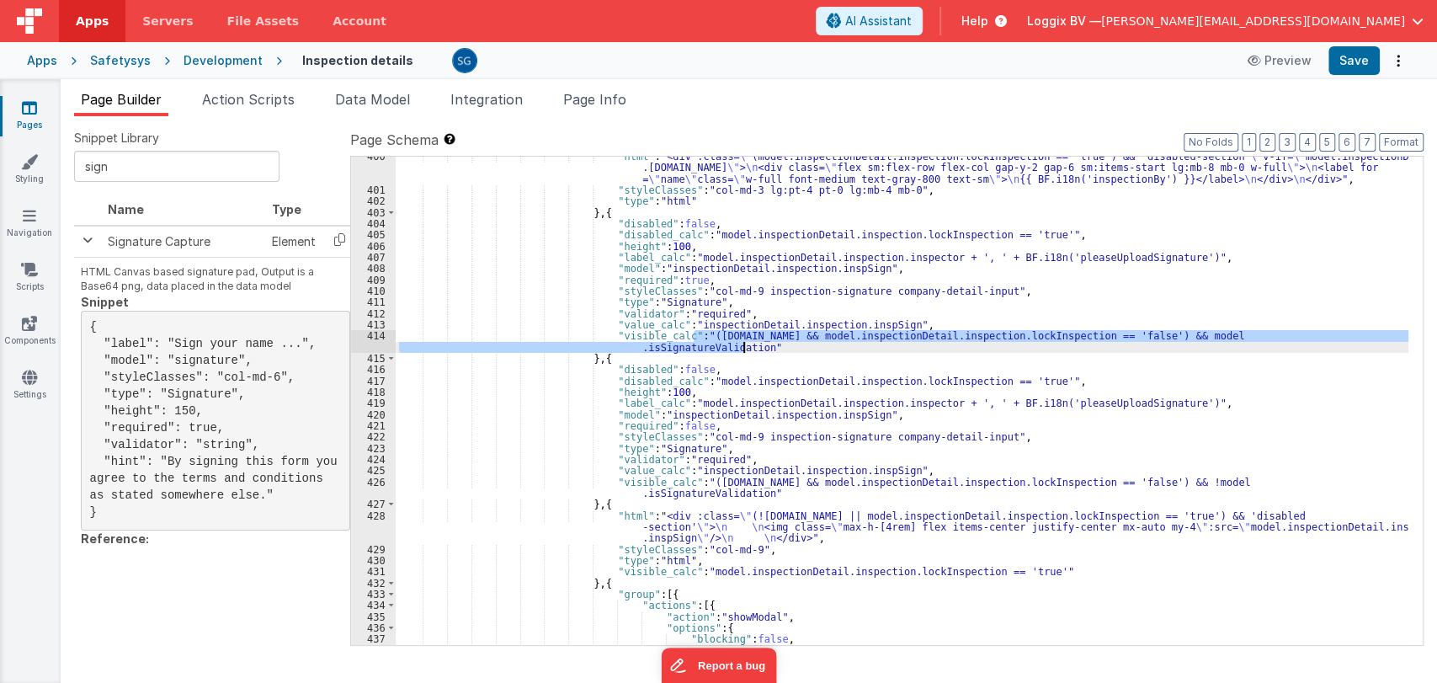
drag, startPoint x: 693, startPoint y: 332, endPoint x: 744, endPoint y: 348, distance: 53.5
click at [744, 348] on div ""html" : "<div :class= \" (model.inspectionDetail.inspection.lockInspection == …" at bounding box center [902, 417] width 1012 height 533
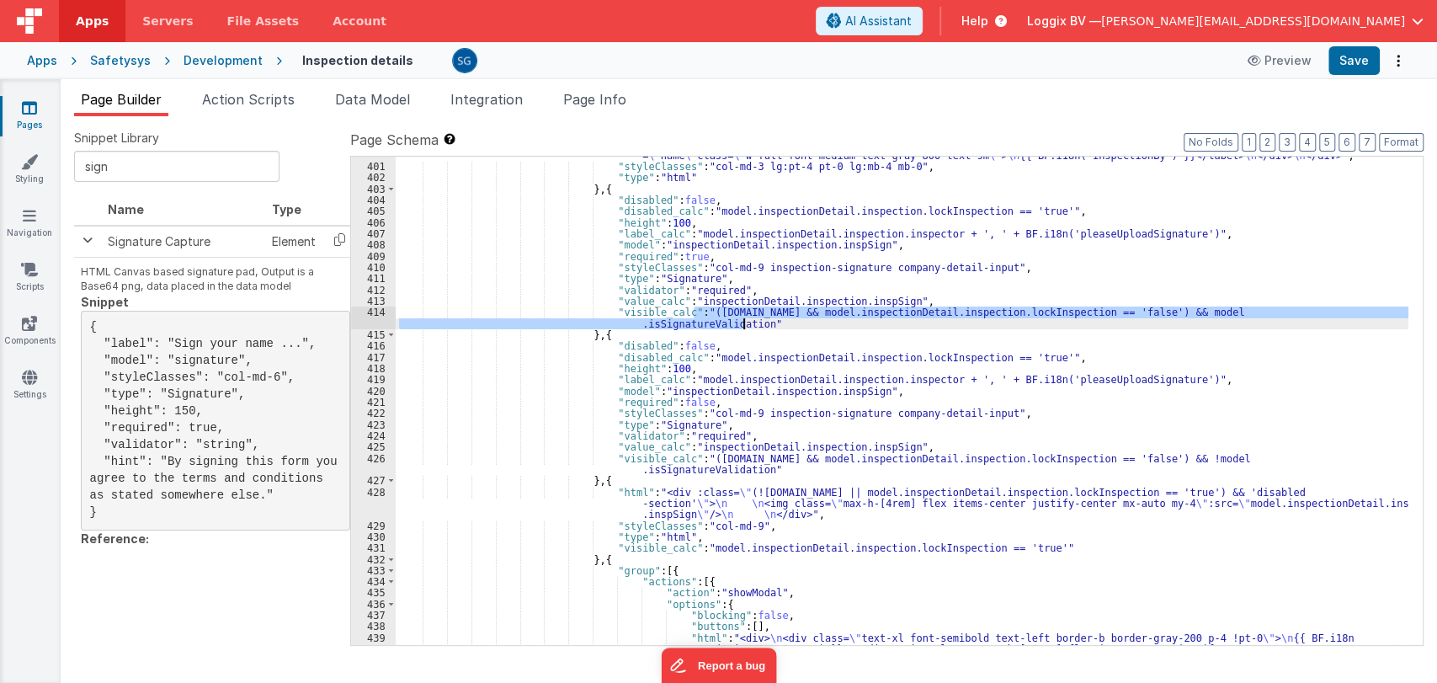
scroll to position [6056, 0]
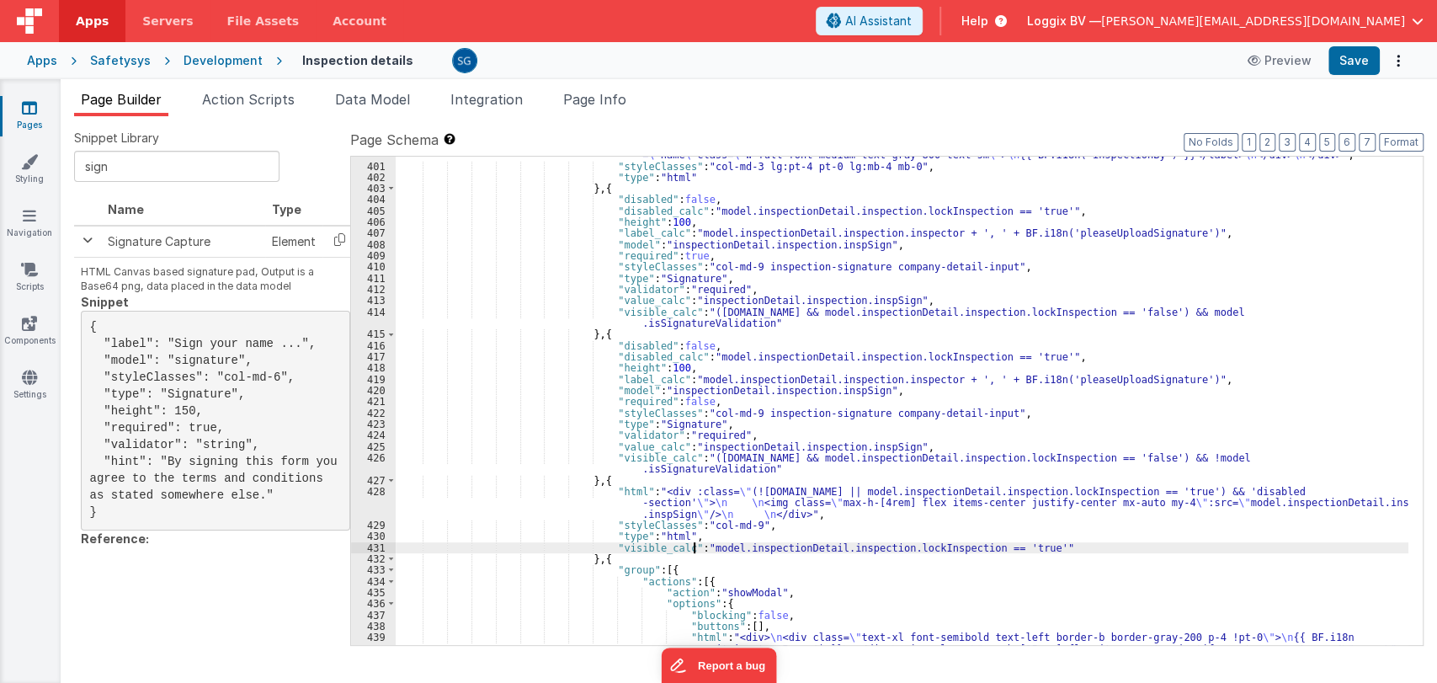
click at [694, 545] on div ""html" : "<div :class= \" (model.inspectionDetail.inspection.lockInspection == …" at bounding box center [902, 404] width 1012 height 555
click at [848, 534] on div ""html" : "<div :class= \" (model.inspectionDetail.inspection.lockInspection == …" at bounding box center [902, 404] width 1012 height 555
click at [1071, 550] on div ""html" : "<div :class= \" (model.inspectionDetail.inspection.lockInspection == …" at bounding box center [902, 404] width 1012 height 555
drag, startPoint x: 1035, startPoint y: 539, endPoint x: 815, endPoint y: 536, distance: 220.5
click at [815, 536] on div ""html" : "<div :class= \" (model.inspectionDetail.inspection.lockInspection == …" at bounding box center [902, 404] width 1012 height 555
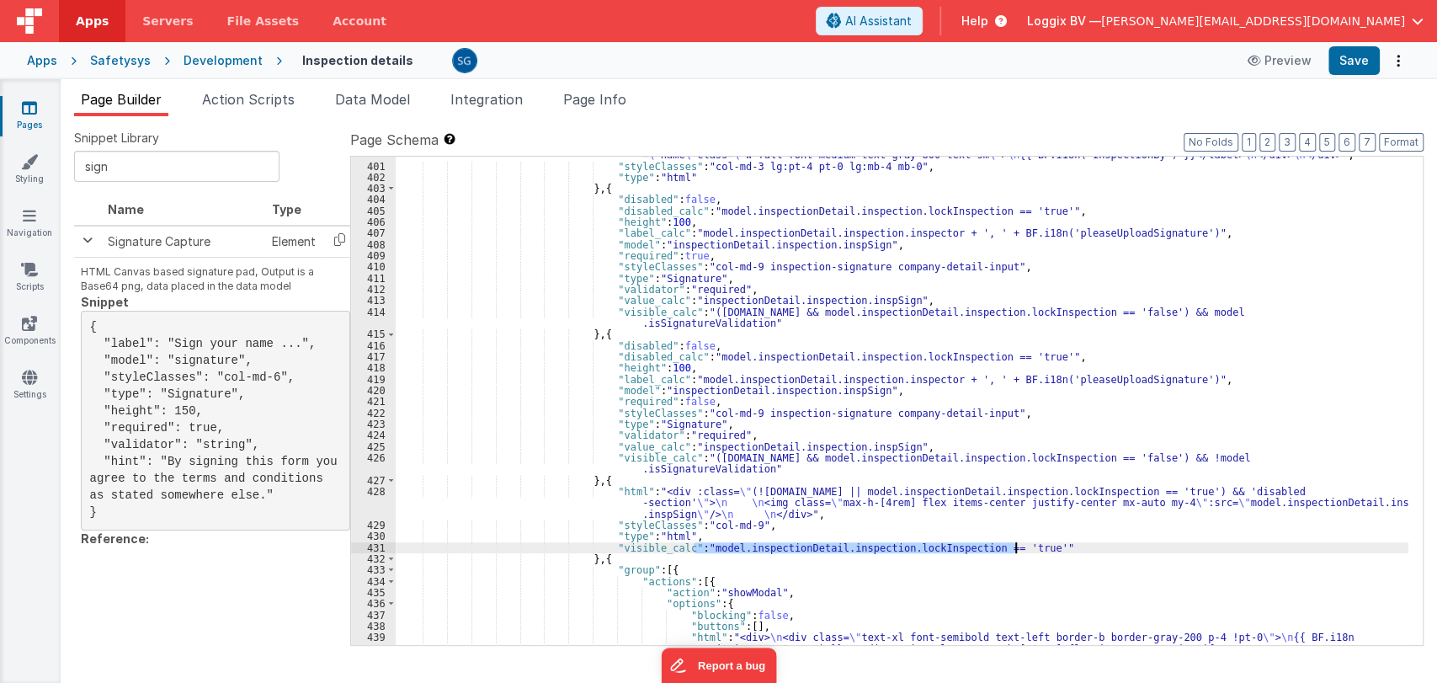
drag, startPoint x: 692, startPoint y: 544, endPoint x: 1016, endPoint y: 545, distance: 324.0
click at [1016, 545] on div ""html" : "<div :class= \" (model.inspectionDetail.inspection.lockInspection == …" at bounding box center [902, 404] width 1012 height 555
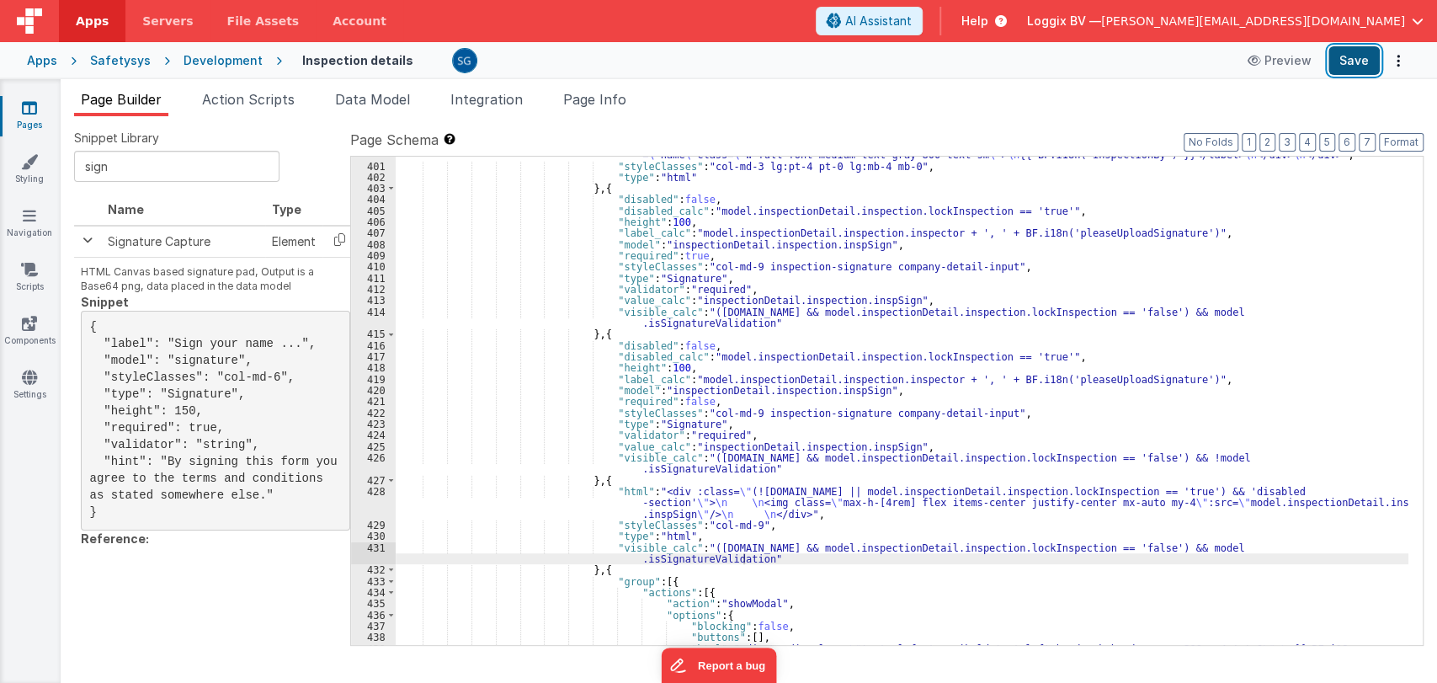
click at [1337, 62] on button "Save" at bounding box center [1353, 60] width 51 height 29
click at [1276, 314] on div ""html" : "<div :class= \" (model.inspectionDetail.inspection.lockInspection == …" at bounding box center [902, 404] width 1012 height 555
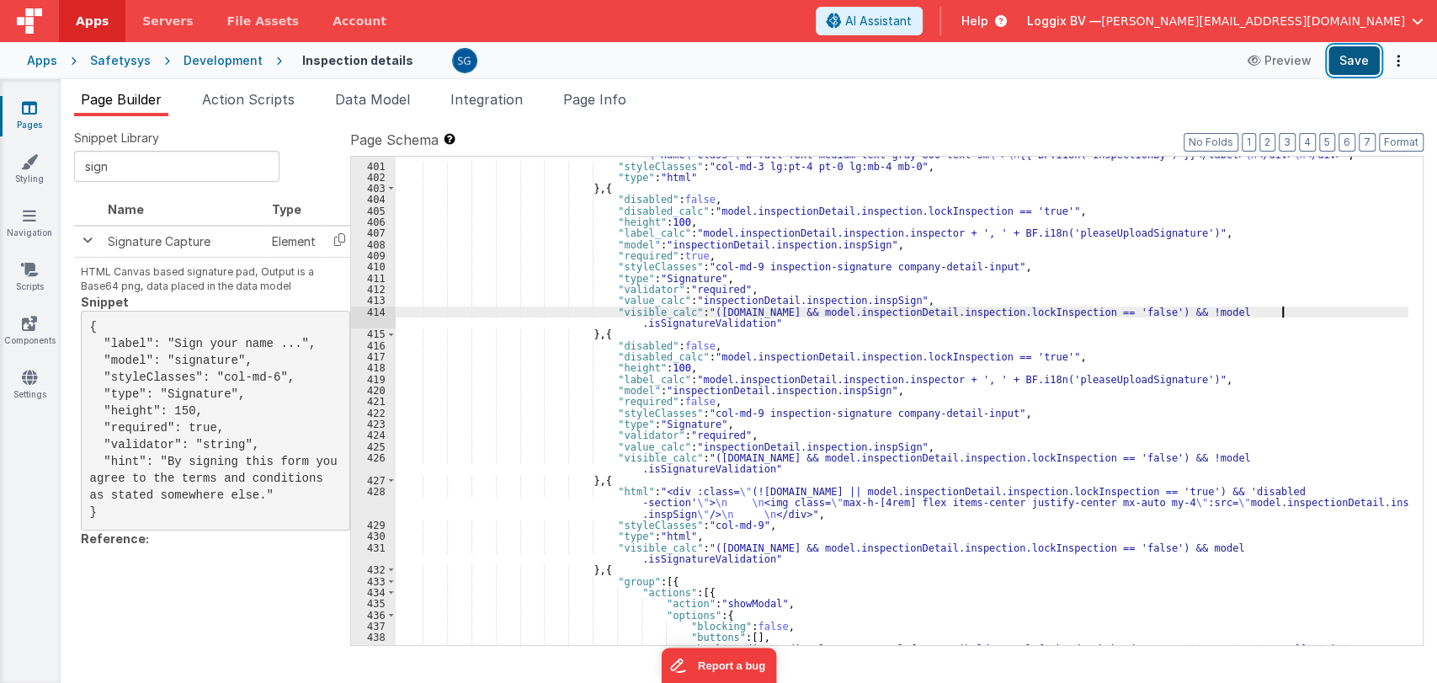
click at [1370, 50] on button "Save" at bounding box center [1353, 60] width 51 height 29
click at [1028, 413] on div ""html" : "<div :class= \" (model.inspectionDetail.inspection.lockInspection == …" at bounding box center [902, 406] width 1012 height 555
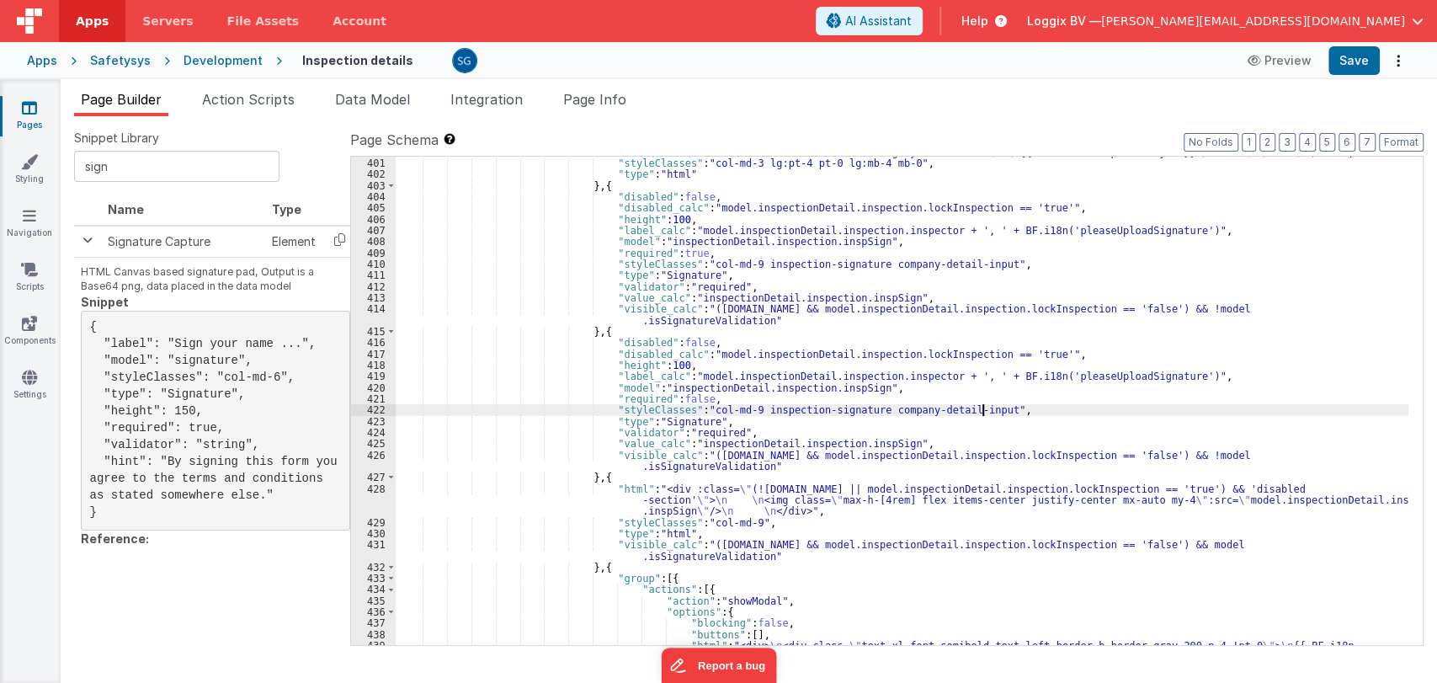
scroll to position [6067, 0]
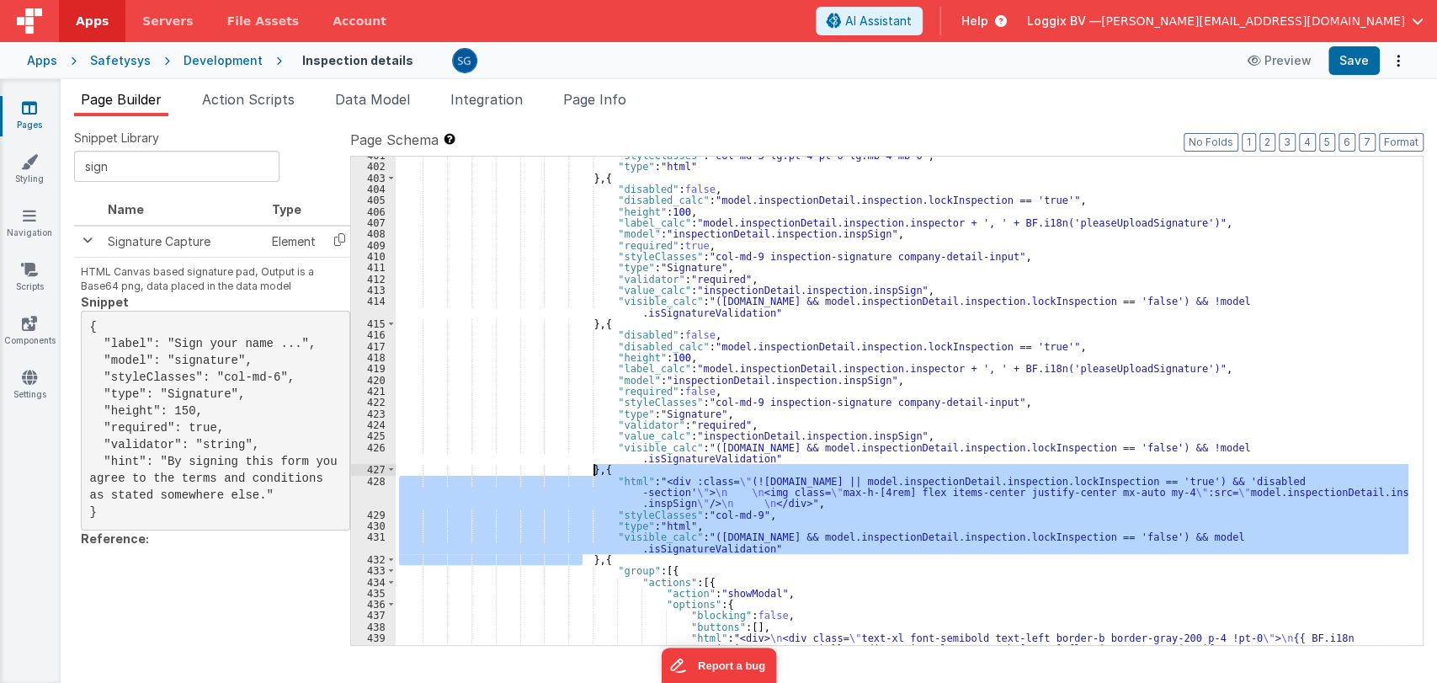
drag, startPoint x: 580, startPoint y: 557, endPoint x: 595, endPoint y: 472, distance: 86.3
click at [595, 472] on div ""styleClasses" : "col-md-3 lg:pt-4 pt-0 lg:mb-4 mb-0" , "type" : "html" } , { "…" at bounding box center [902, 416] width 1012 height 533
click at [764, 540] on div ""styleClasses" : "col-md-3 lg:pt-4 pt-0 lg:mb-4 mb-0" , "type" : "html" } , { "…" at bounding box center [902, 401] width 1012 height 488
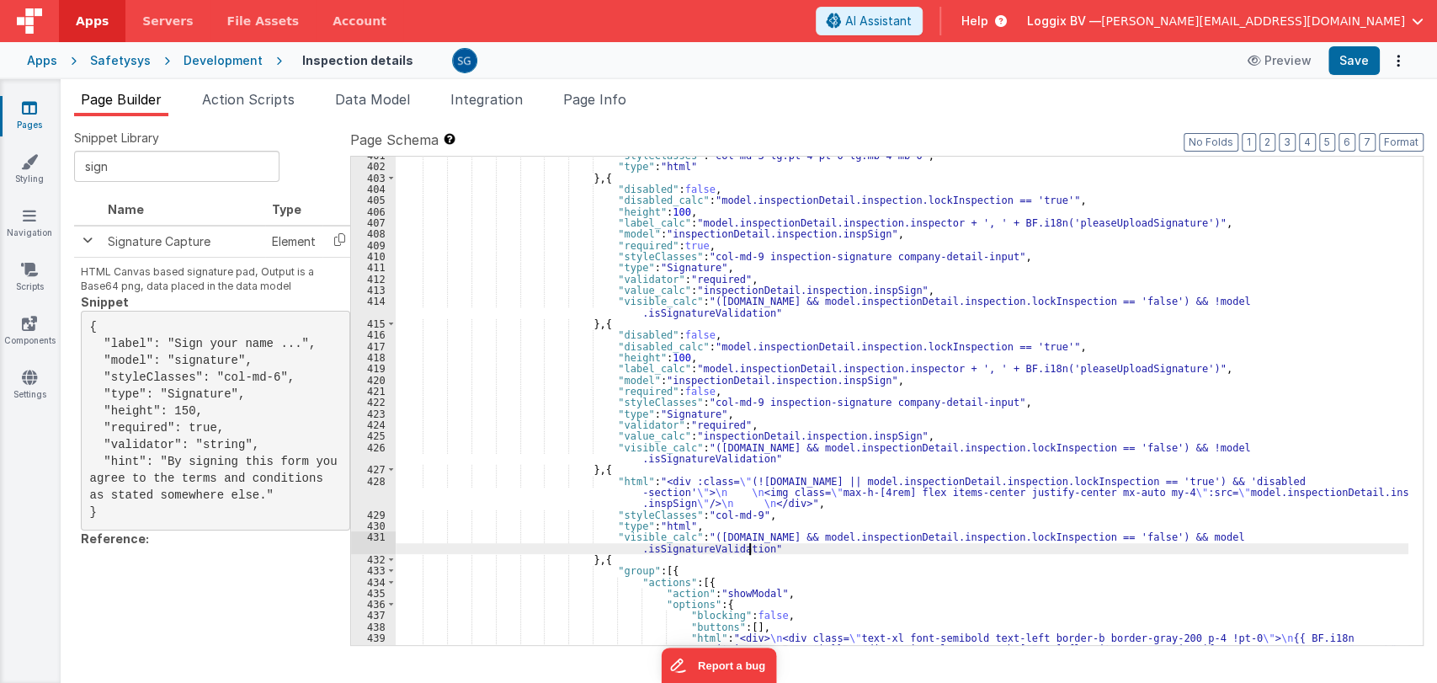
click at [760, 548] on div ""styleClasses" : "col-md-3 lg:pt-4 pt-0 lg:mb-4 mb-0" , "type" : "html" } , { "…" at bounding box center [902, 416] width 1012 height 533
click at [254, 88] on div "Page Builder Action Scripts Data Model Integration Page Info Snippet Library si…" at bounding box center [749, 380] width 1376 height 603
click at [256, 93] on span "Action Scripts" at bounding box center [248, 99] width 93 height 17
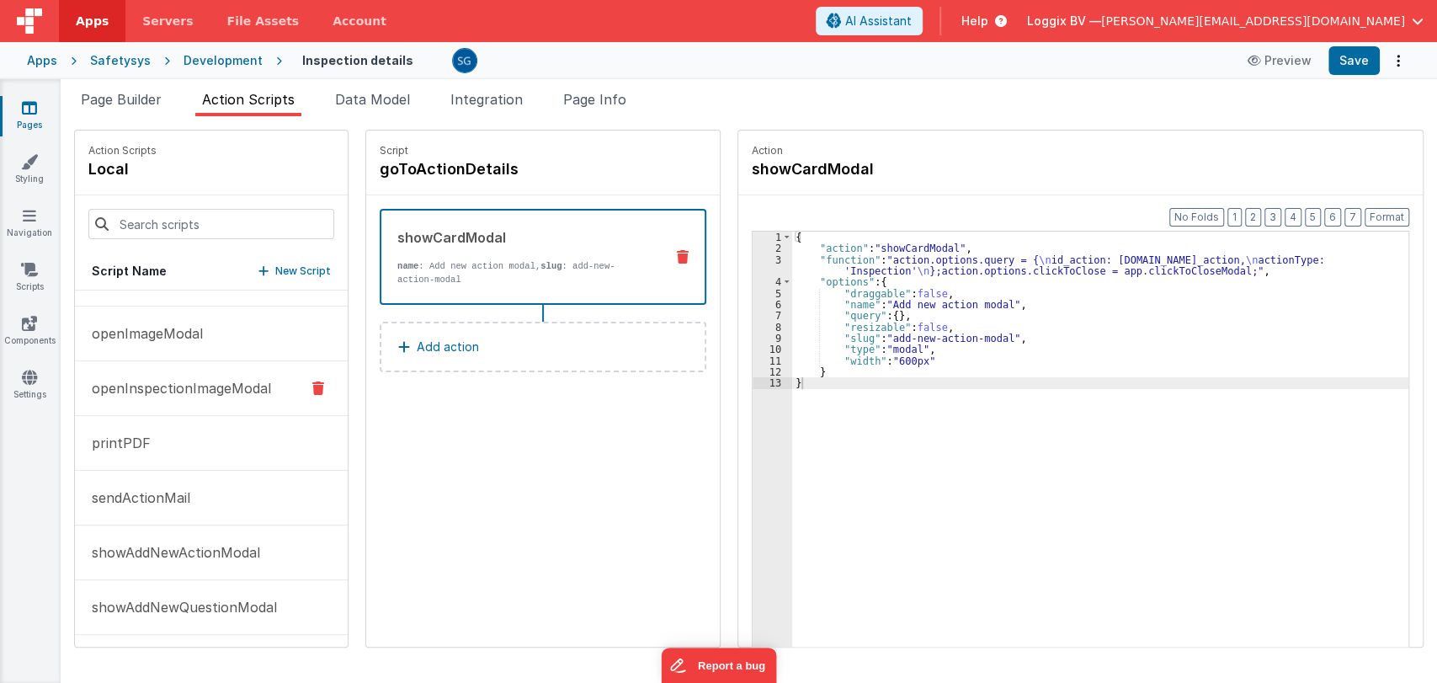
scroll to position [0, 0]
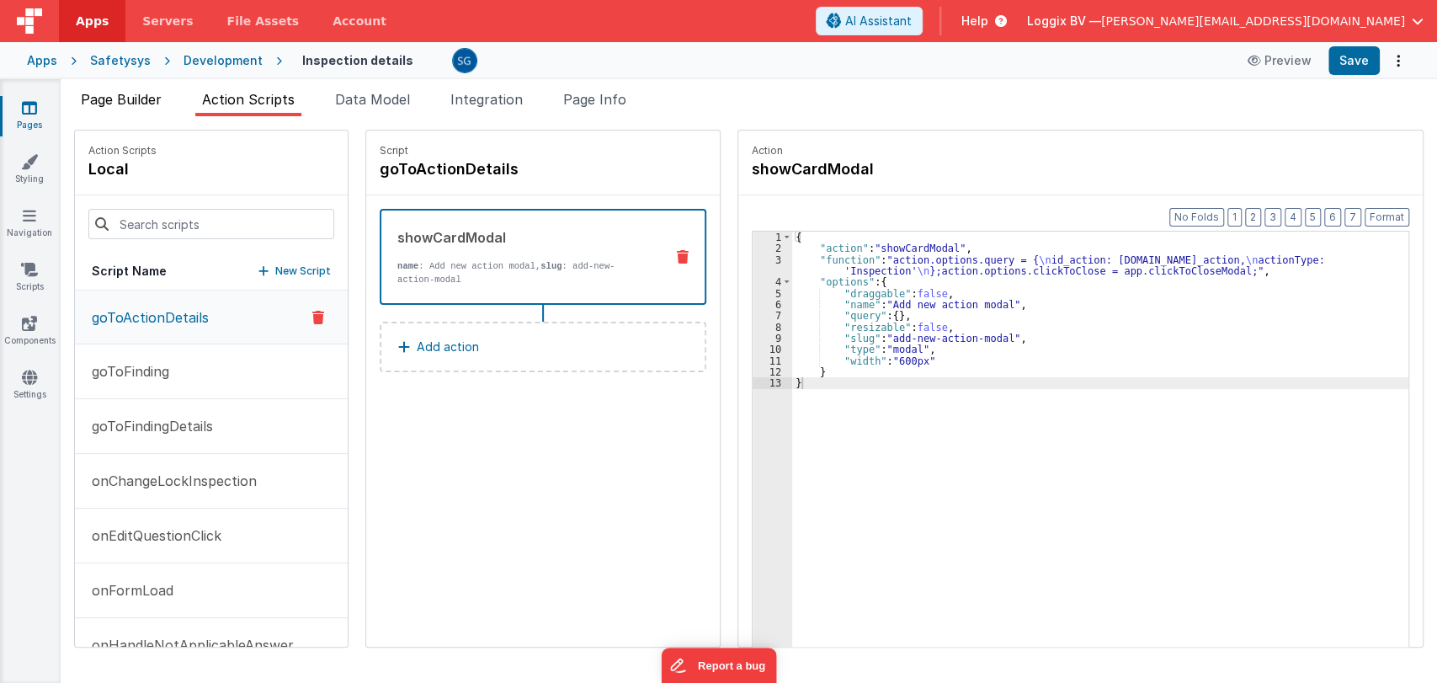
click at [141, 93] on span "Page Builder" at bounding box center [121, 99] width 81 height 17
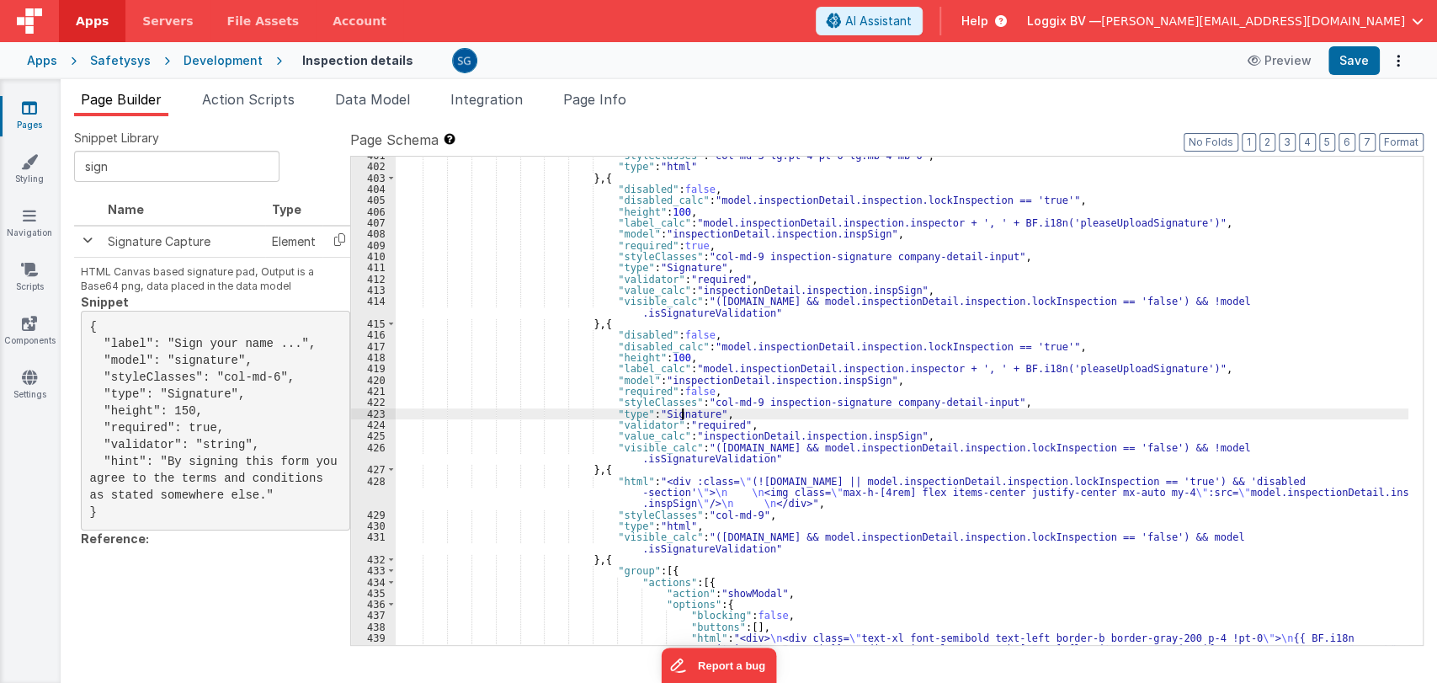
click at [680, 410] on div ""styleClasses" : "col-md-3 lg:pt-4 pt-0 lg:mb-4 mb-0" , "type" : "html" } , { "…" at bounding box center [902, 416] width 1012 height 533
click at [658, 521] on div ""styleClasses" : "col-md-3 lg:pt-4 pt-0 lg:mb-4 mb-0" , "type" : "html" } , { "…" at bounding box center [902, 416] width 1012 height 533
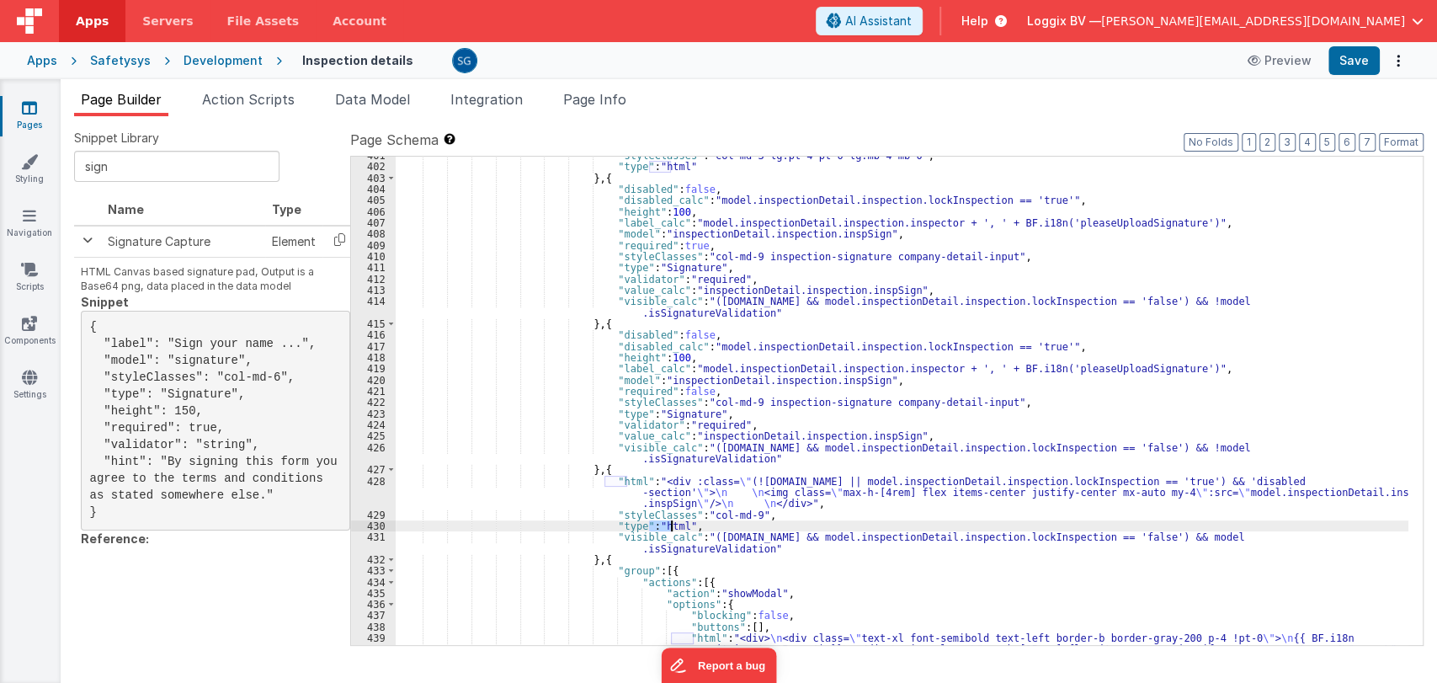
click at [658, 521] on div ""styleClasses" : "col-md-3 lg:pt-4 pt-0 lg:mb-4 mb-0" , "type" : "html" } , { "…" at bounding box center [902, 416] width 1012 height 533
click at [1370, 62] on button "Save" at bounding box center [1353, 60] width 51 height 29
click at [675, 520] on div ""styleClasses" : "col-md-3 lg:pt-4 pt-0 lg:mb-4 mb-0" , "type" : "html" } , { "…" at bounding box center [902, 416] width 1012 height 533
click at [683, 520] on div ""styleClasses" : "col-md-3 lg:pt-4 pt-0 lg:mb-4 mb-0" , "type" : "html" } , { "…" at bounding box center [902, 416] width 1012 height 533
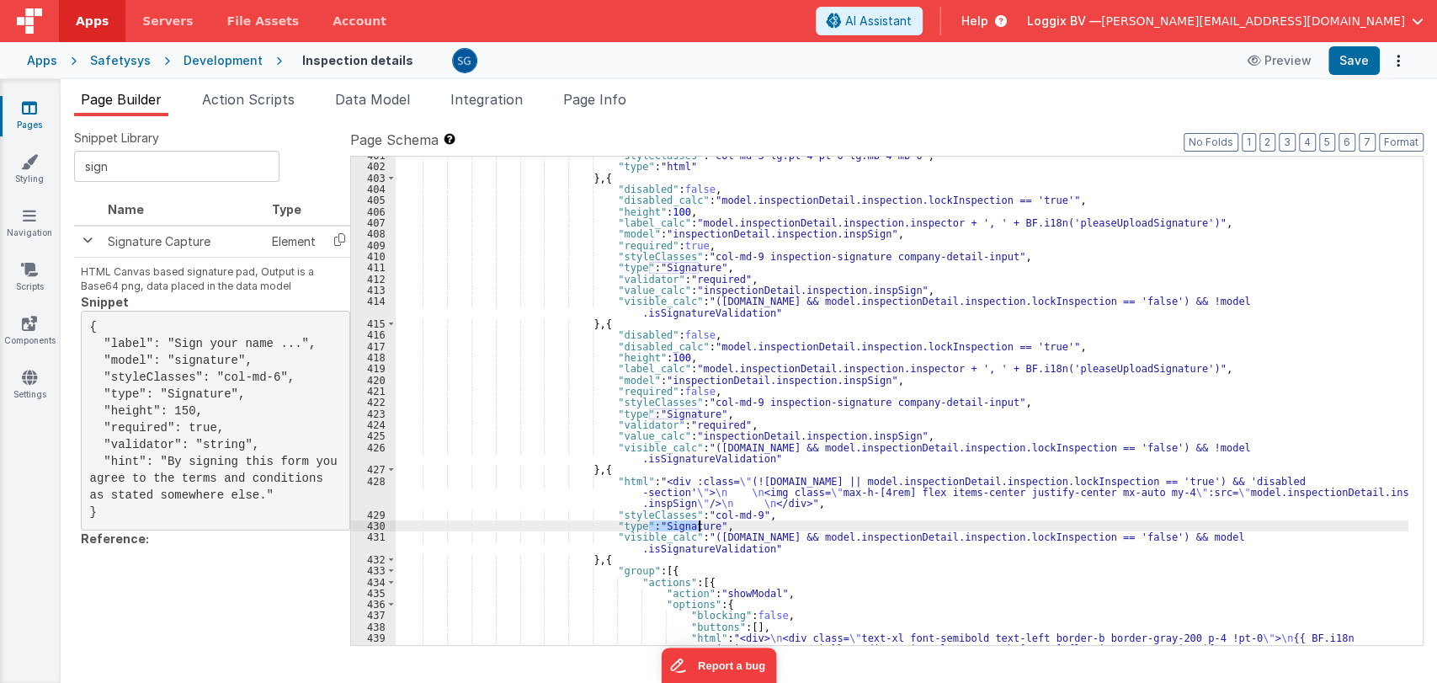
click at [683, 520] on div ""styleClasses" : "col-md-3 lg:pt-4 pt-0 lg:mb-4 mb-0" , "type" : "html" } , { "…" at bounding box center [902, 416] width 1012 height 533
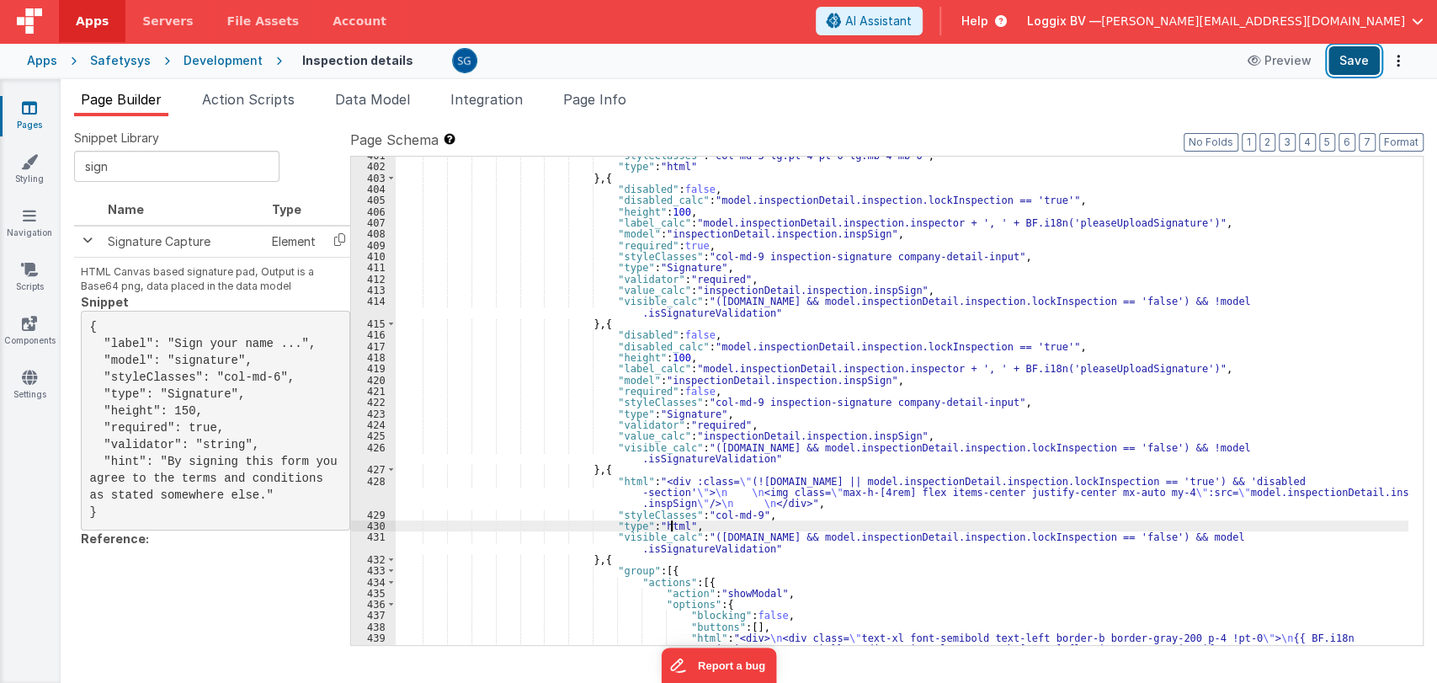
click at [1347, 64] on button "Save" at bounding box center [1353, 60] width 51 height 29
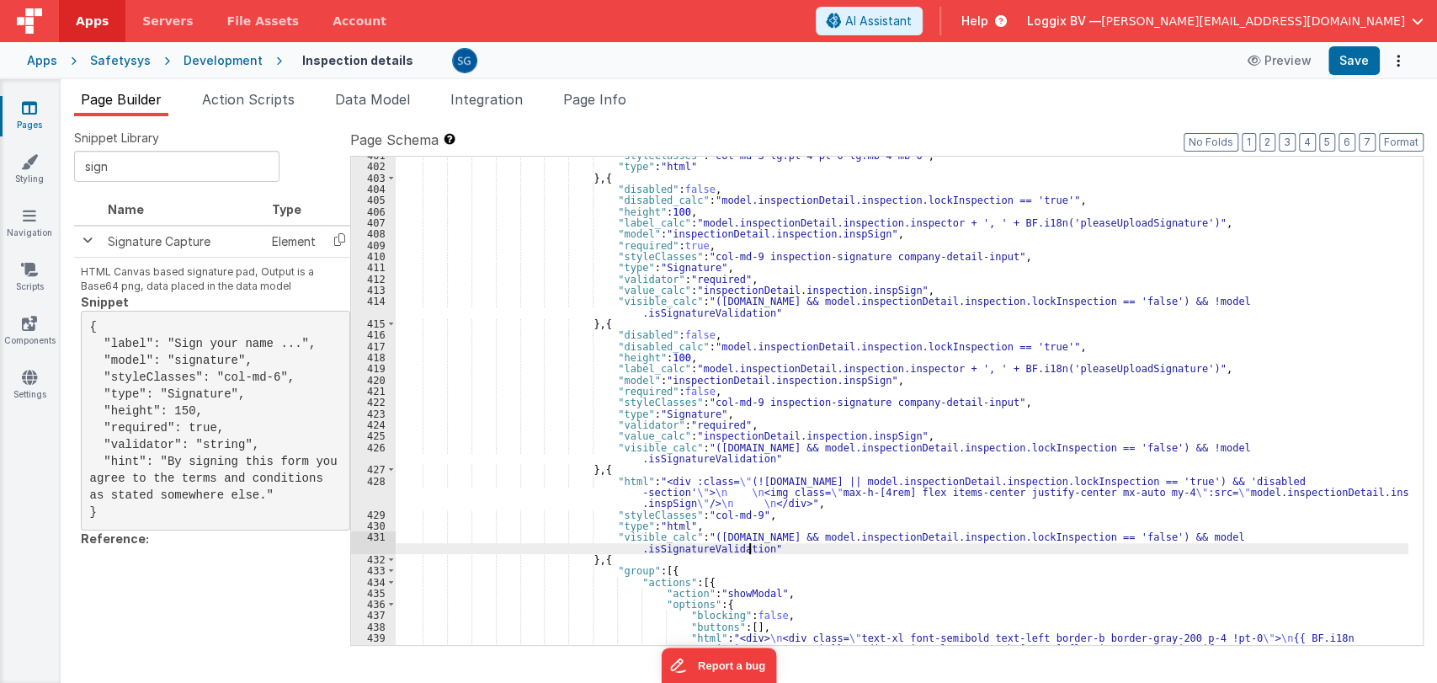
click at [776, 546] on div ""styleClasses" : "col-md-3 lg:pt-4 pt-0 lg:mb-4 mb-0" , "type" : "html" } , { "…" at bounding box center [902, 416] width 1012 height 533
click at [801, 507] on div ""styleClasses" : "col-md-3 lg:pt-4 pt-0 lg:mb-4 mb-0" , "type" : "html" } , { "…" at bounding box center [902, 416] width 1012 height 533
click at [587, 484] on div ""styleClasses" : "col-md-3 lg:pt-4 pt-0 lg:mb-4 mb-0" , "type" : "html" } , { "…" at bounding box center [902, 416] width 1012 height 533
click at [373, 483] on div "428" at bounding box center [373, 493] width 45 height 34
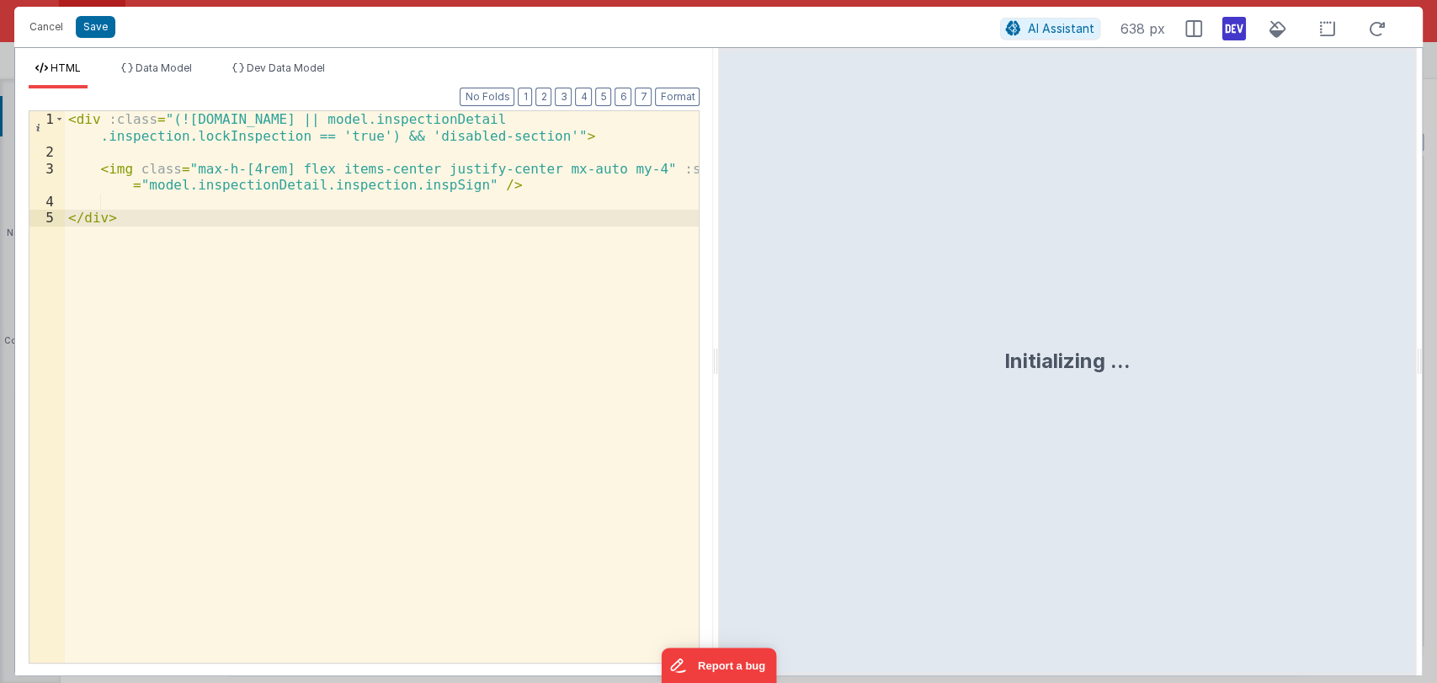
click at [502, 186] on div "< div :class = "(!model.inspectionDetail.inspection.id || model.inspectionDetai…" at bounding box center [382, 411] width 635 height 601
click at [241, 208] on div "< div :class = "(!model.inspectionDetail.inspection.id || model.inspectionDetai…" at bounding box center [382, 411] width 635 height 601
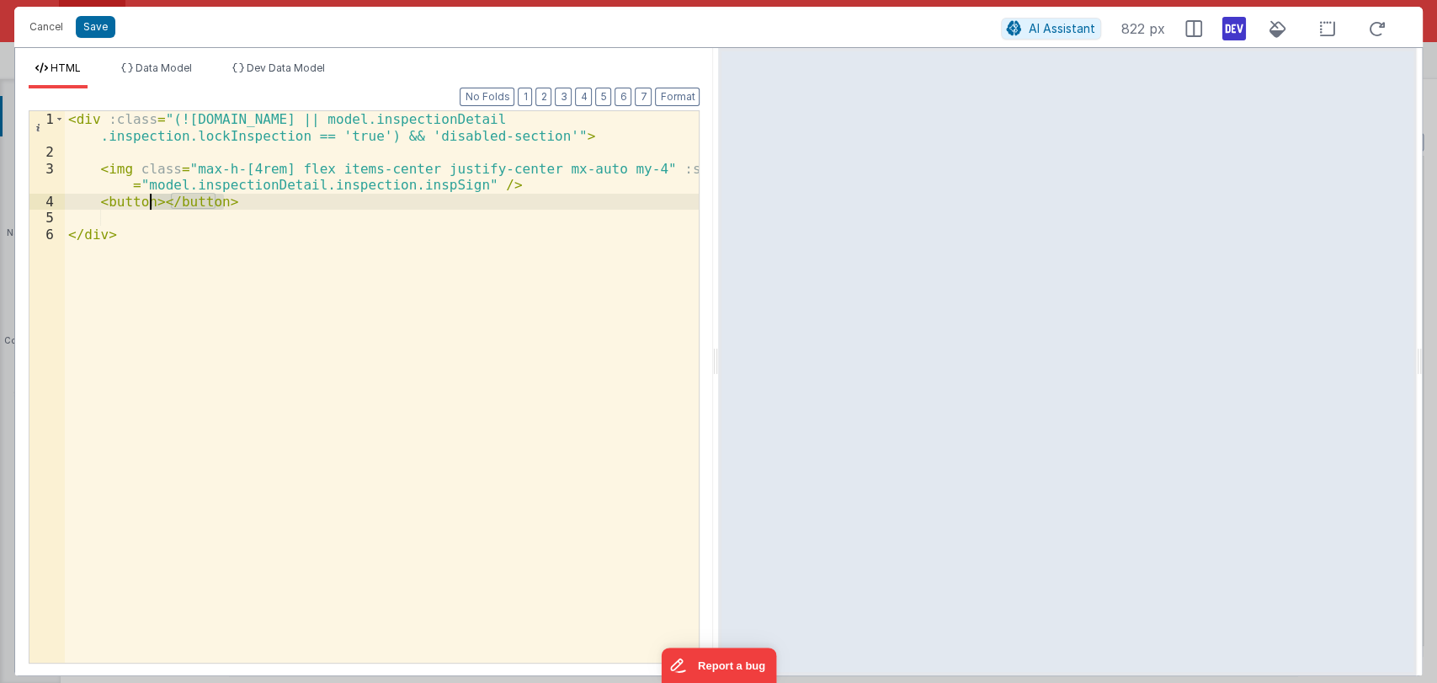
drag, startPoint x: 233, startPoint y: 205, endPoint x: 150, endPoint y: 207, distance: 83.3
click at [150, 207] on div "< div :class = "(!model.inspectionDetail.inspection.id || model.inspectionDetai…" at bounding box center [382, 411] width 635 height 601
click at [161, 206] on div "< div :class = "(!model.inspectionDetail.inspection.id || model.inspectionDetai…" at bounding box center [382, 386] width 634 height 551
click at [156, 205] on div "< div :class = "(!model.inspectionDetail.inspection.id || model.inspectionDetai…" at bounding box center [382, 411] width 635 height 601
click at [144, 204] on div "< div :class = "(!model.inspectionDetail.inspection.id || model.inspectionDetai…" at bounding box center [382, 411] width 635 height 601
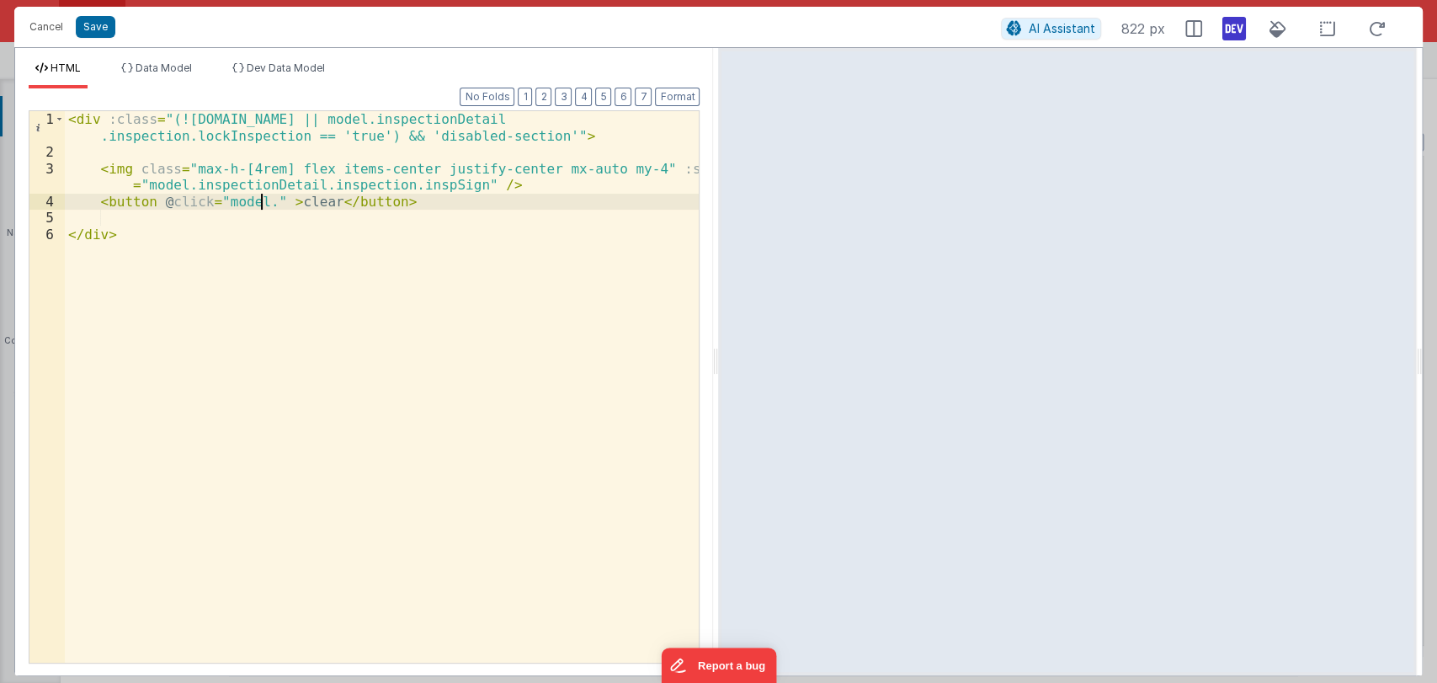
paste textarea
click at [439, 205] on div "< div :class = "(!model.inspectionDetail.inspection.id || model.inspectionDetai…" at bounding box center [382, 411] width 635 height 601
click at [200, 216] on div "< div :class = "(!model.inspectionDetail.inspection.id || model.inspectionDetai…" at bounding box center [382, 411] width 635 height 601
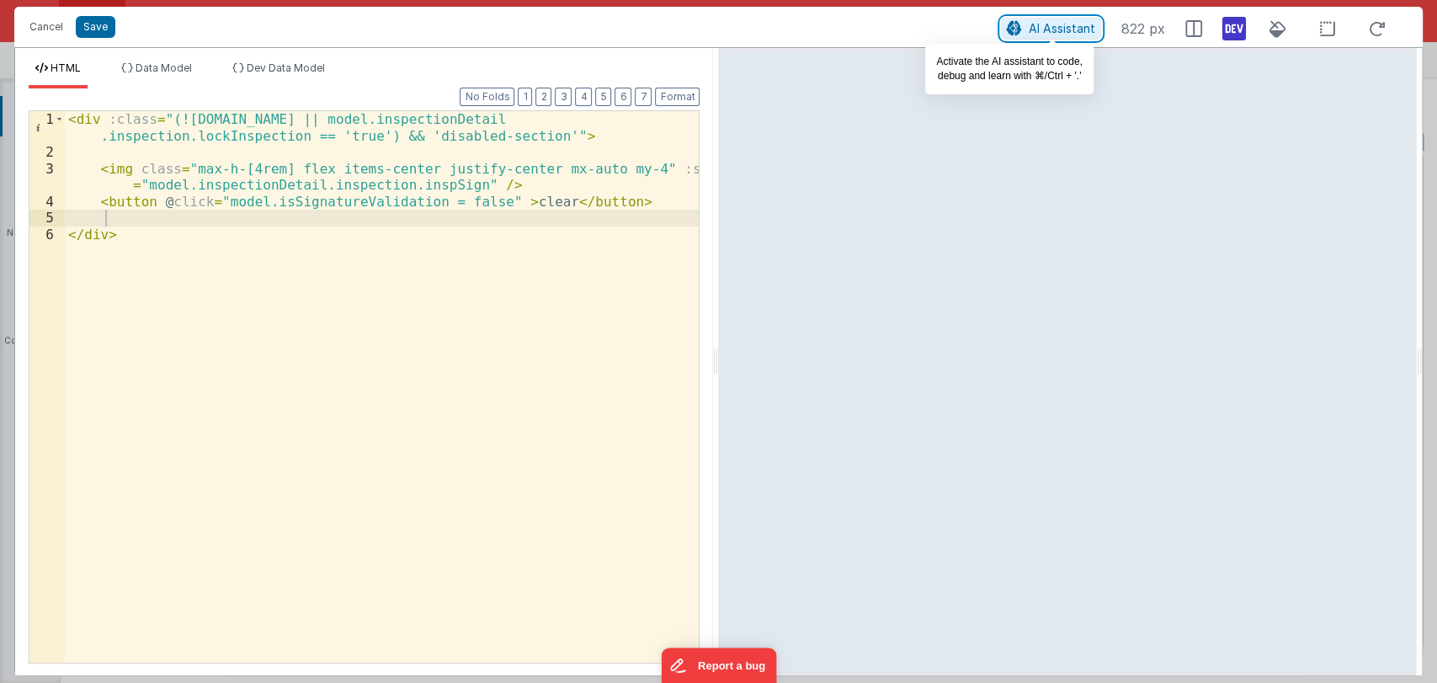
click at [1034, 23] on span "AI Assistant" at bounding box center [1061, 28] width 66 height 14
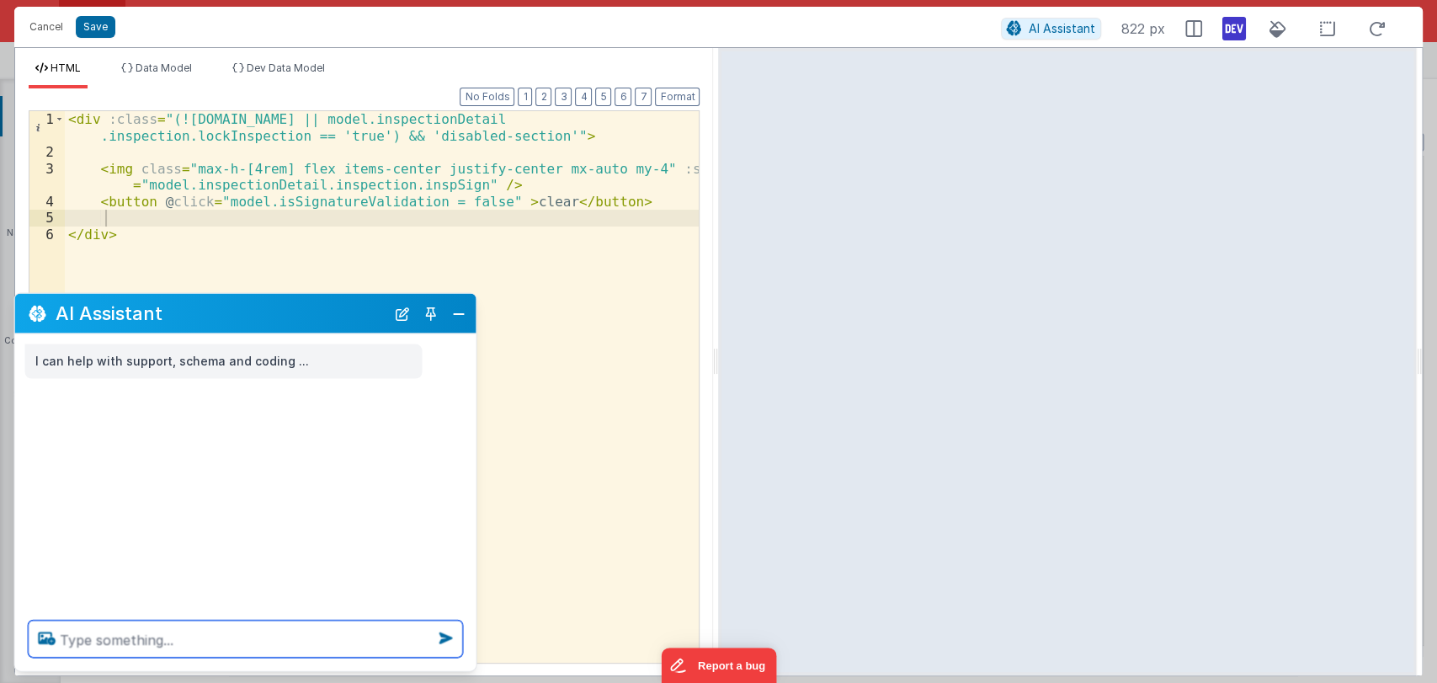
click at [155, 632] on textarea at bounding box center [246, 638] width 434 height 37
type textarea "fix the clear button"
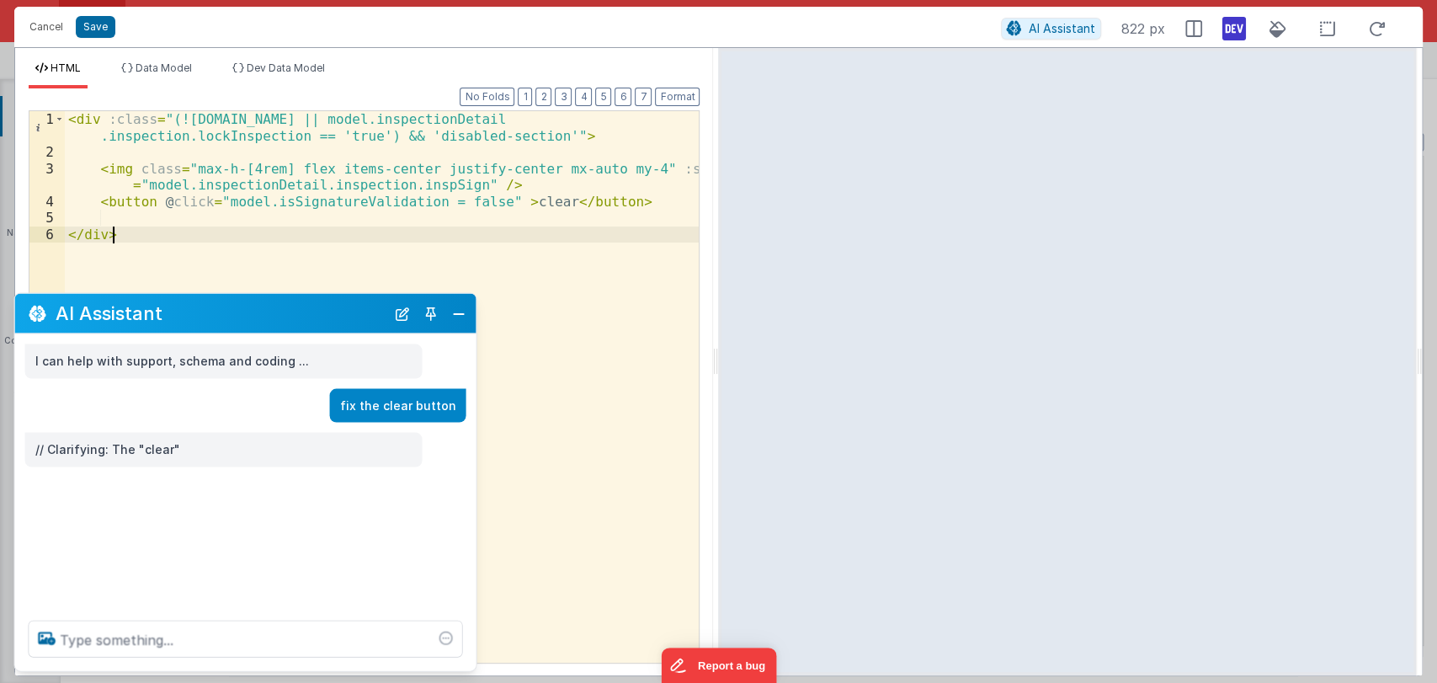
click at [178, 246] on div "< div :class = "(!model.inspectionDetail.inspection.id || model.inspectionDetai…" at bounding box center [382, 411] width 635 height 601
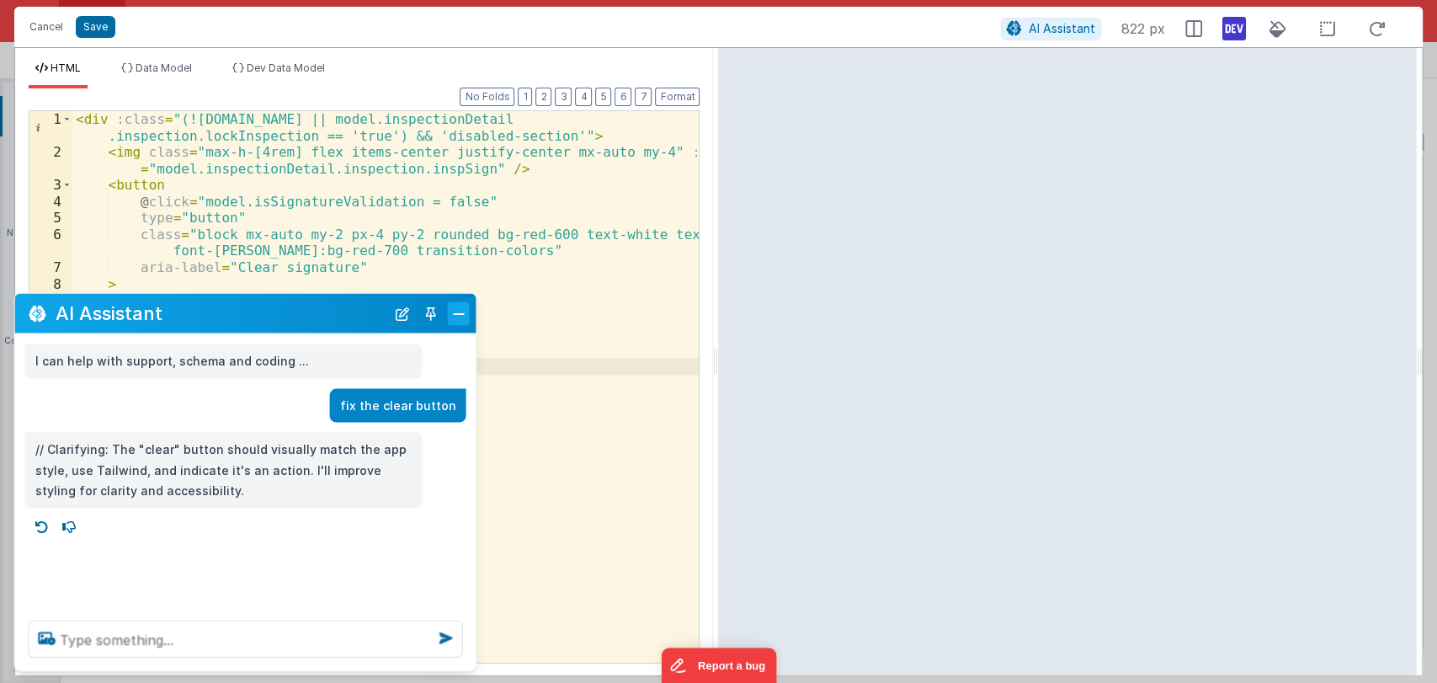
click at [465, 304] on button "Close" at bounding box center [459, 313] width 22 height 24
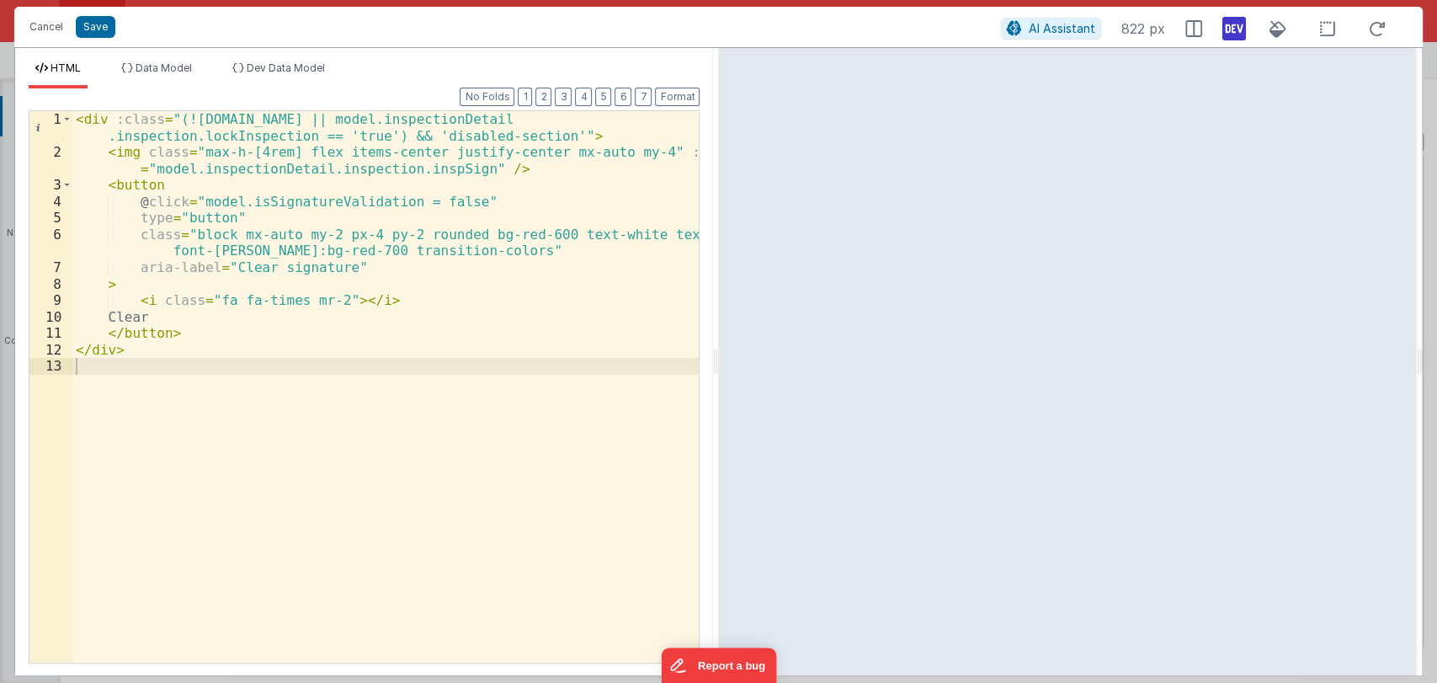
click at [174, 351] on div "< div :class = "(!model.inspectionDetail.inspection.id || model.inspectionDetai…" at bounding box center [385, 411] width 627 height 601
click at [190, 353] on div "< div :class = "(!model.inspectionDetail.inspection.id || model.inspectionDetai…" at bounding box center [385, 411] width 627 height 601
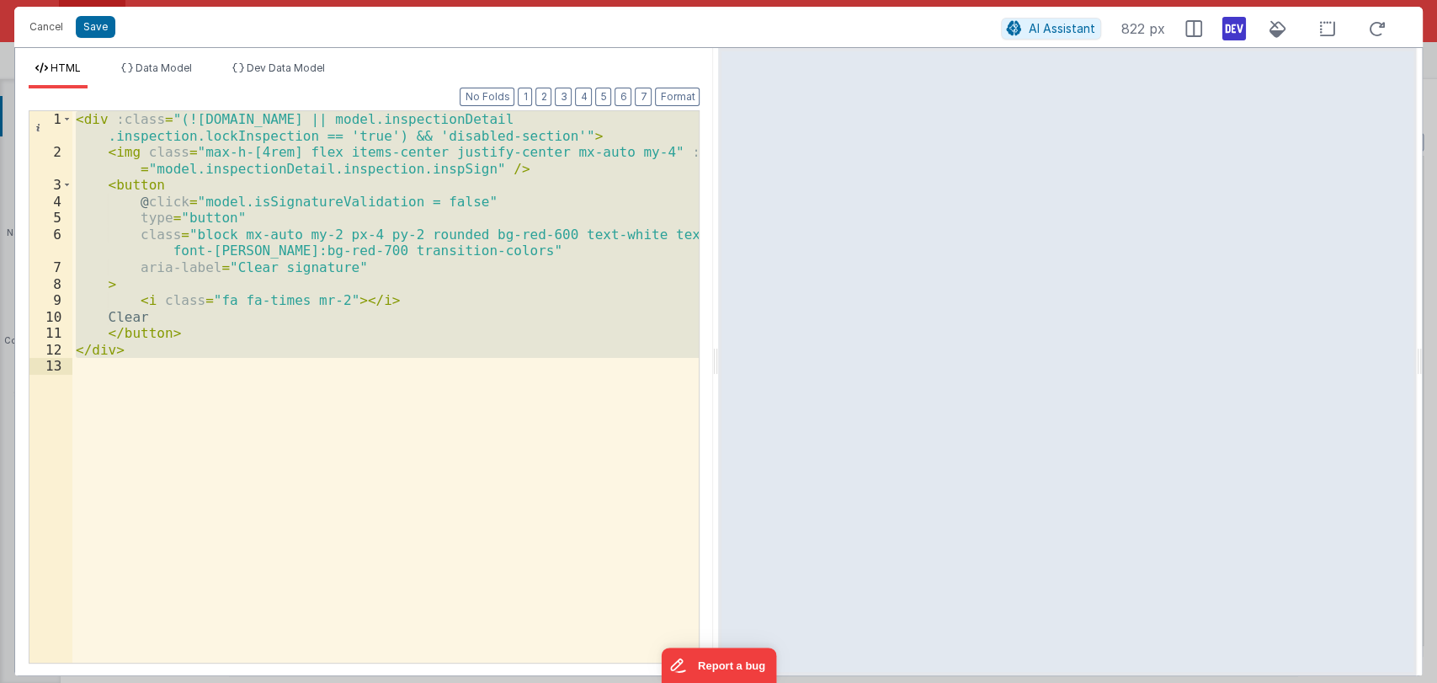
click at [190, 353] on div "< div :class = "(!model.inspectionDetail.inspection.id || model.inspectionDetai…" at bounding box center [385, 386] width 626 height 551
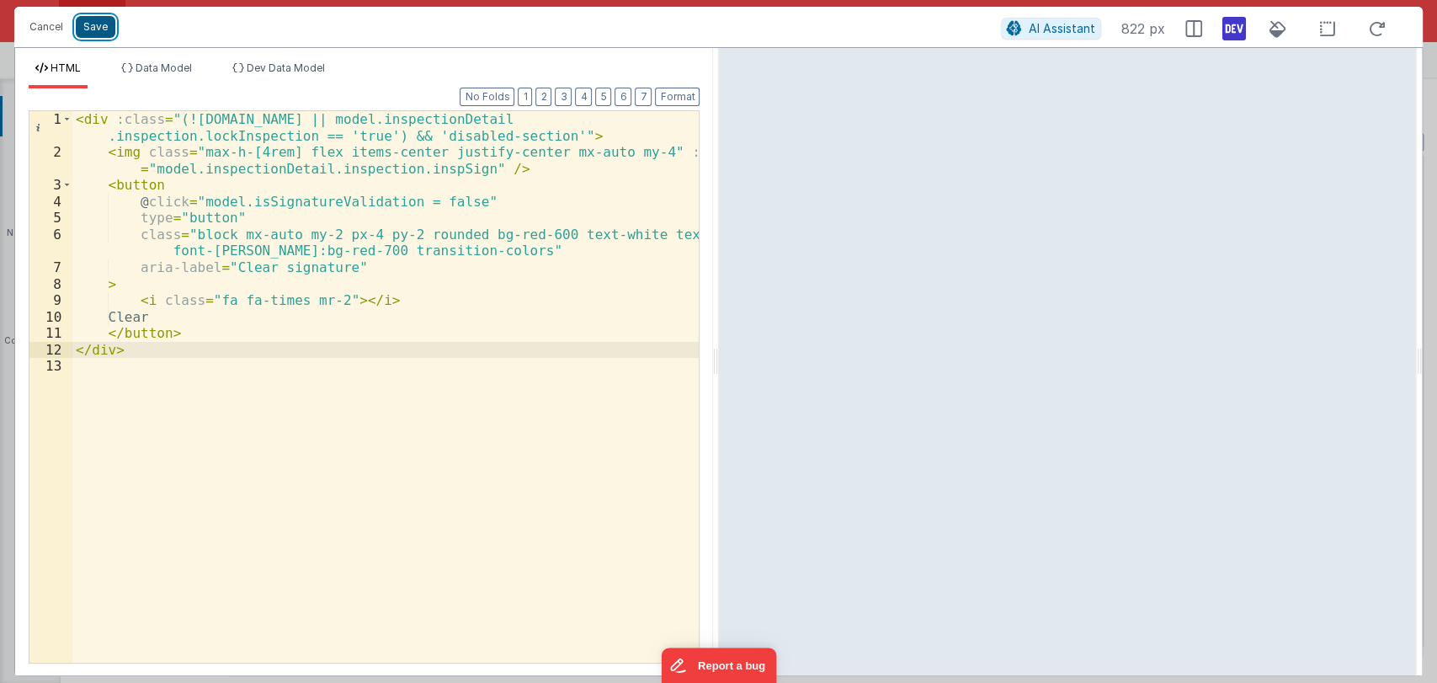
click at [95, 28] on button "Save" at bounding box center [96, 27] width 40 height 22
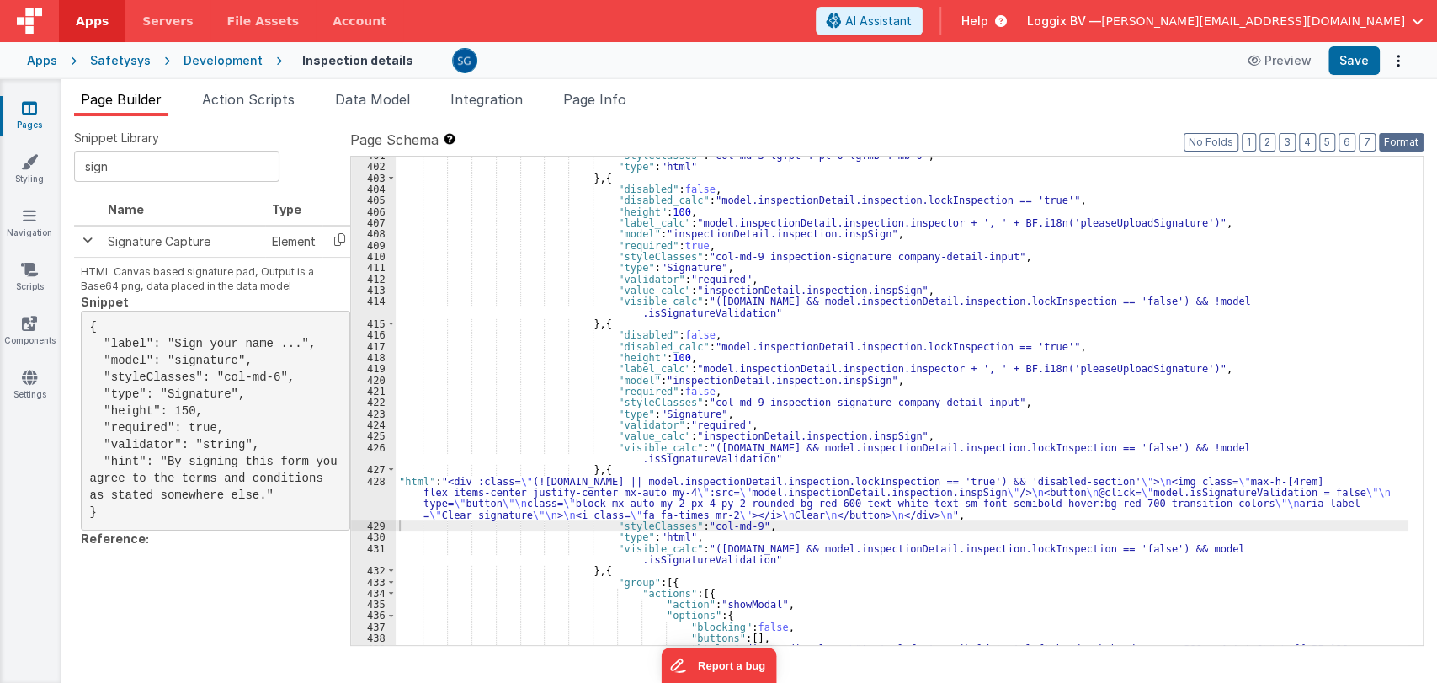
click at [1400, 145] on button "Format" at bounding box center [1401, 142] width 45 height 19
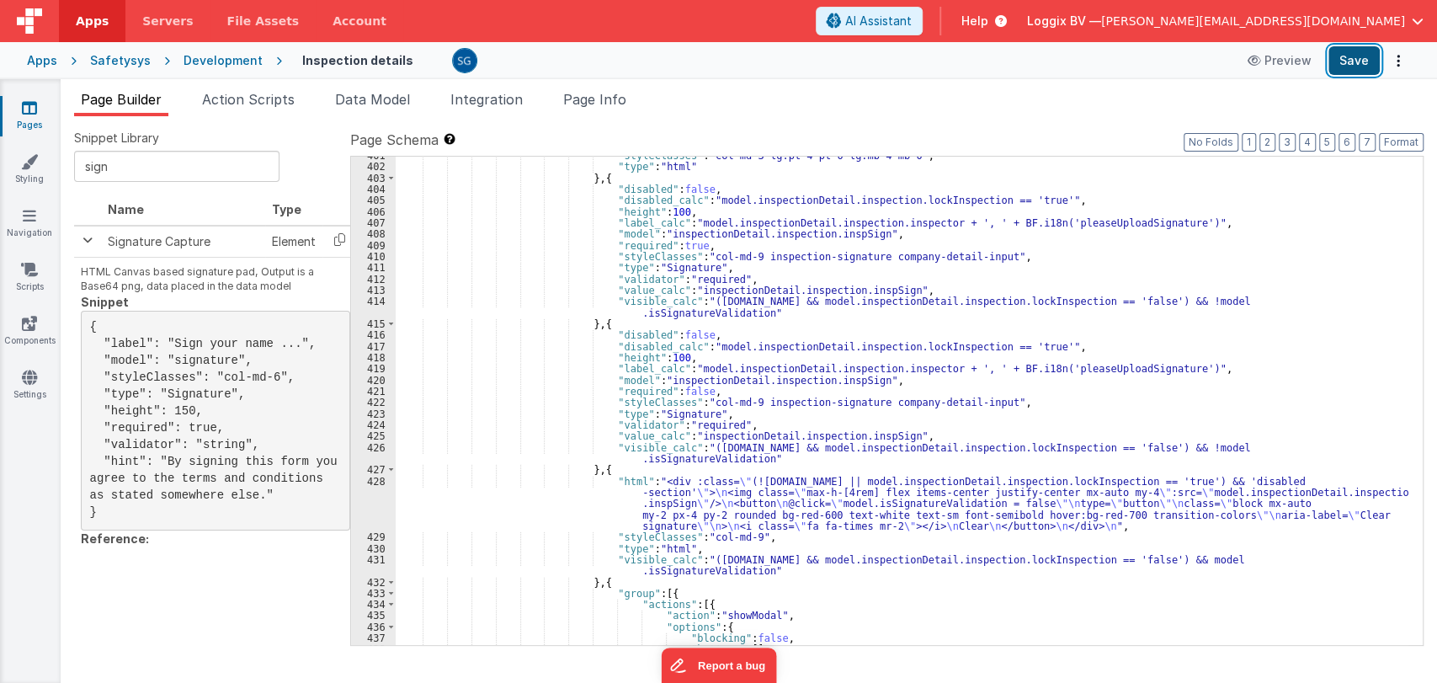
click at [1355, 62] on button "Save" at bounding box center [1353, 60] width 51 height 29
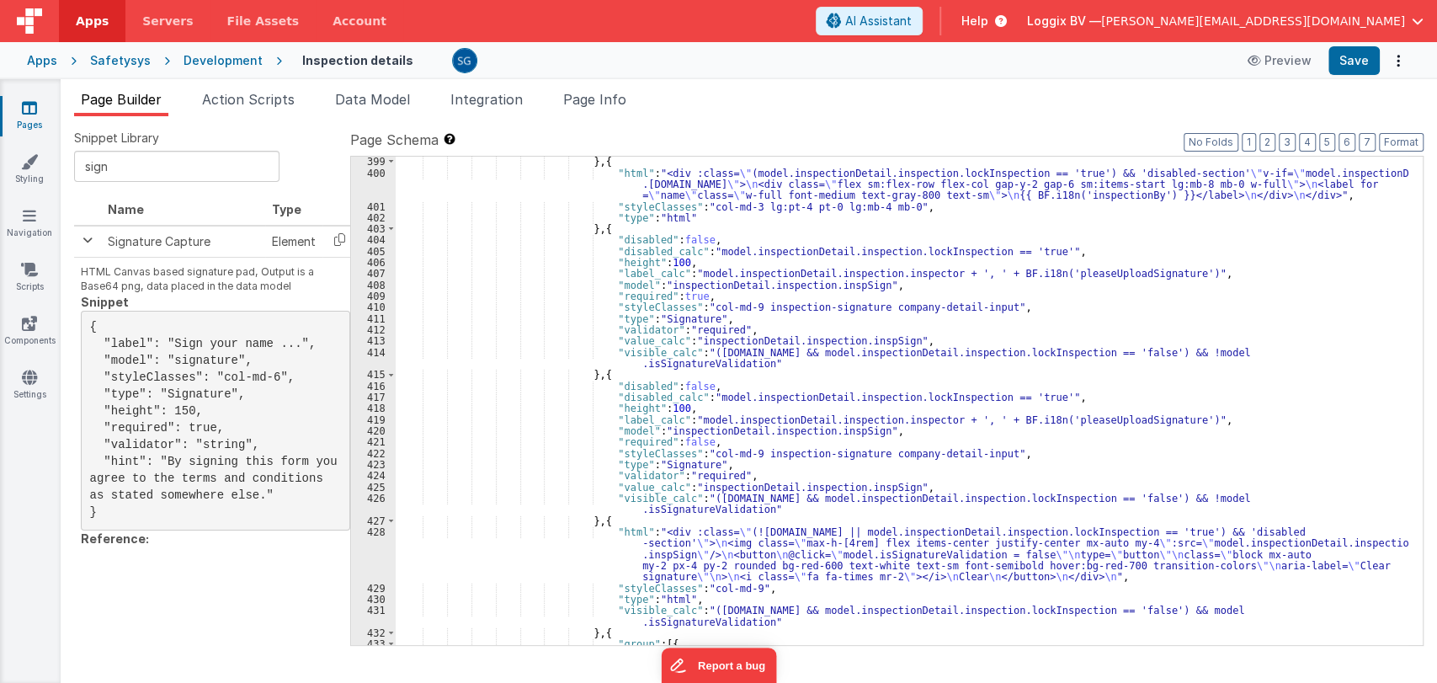
scroll to position [6013, 0]
click at [1280, 350] on div ""type" : "html" } , { "html" : "<div :class= \" (model.inspectionDetail.inspect…" at bounding box center [902, 402] width 1012 height 511
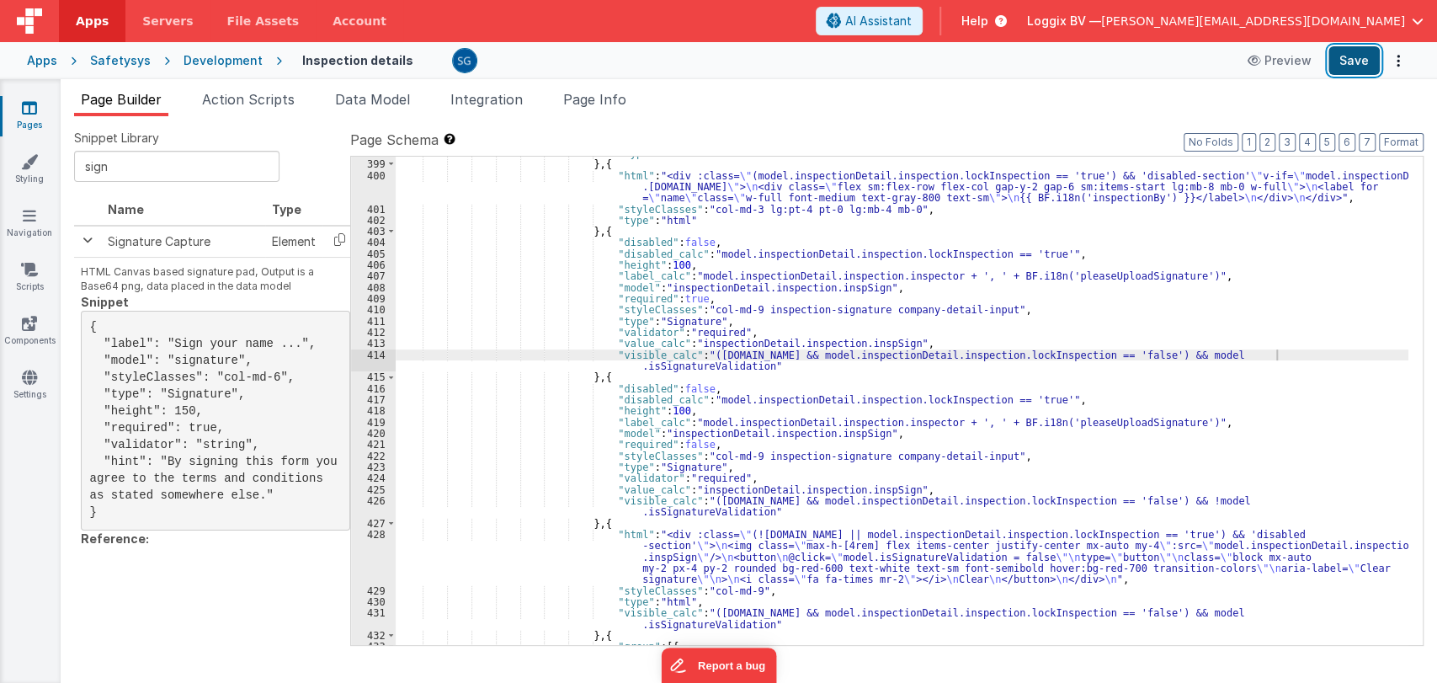
click at [1349, 69] on button "Save" at bounding box center [1353, 60] width 51 height 29
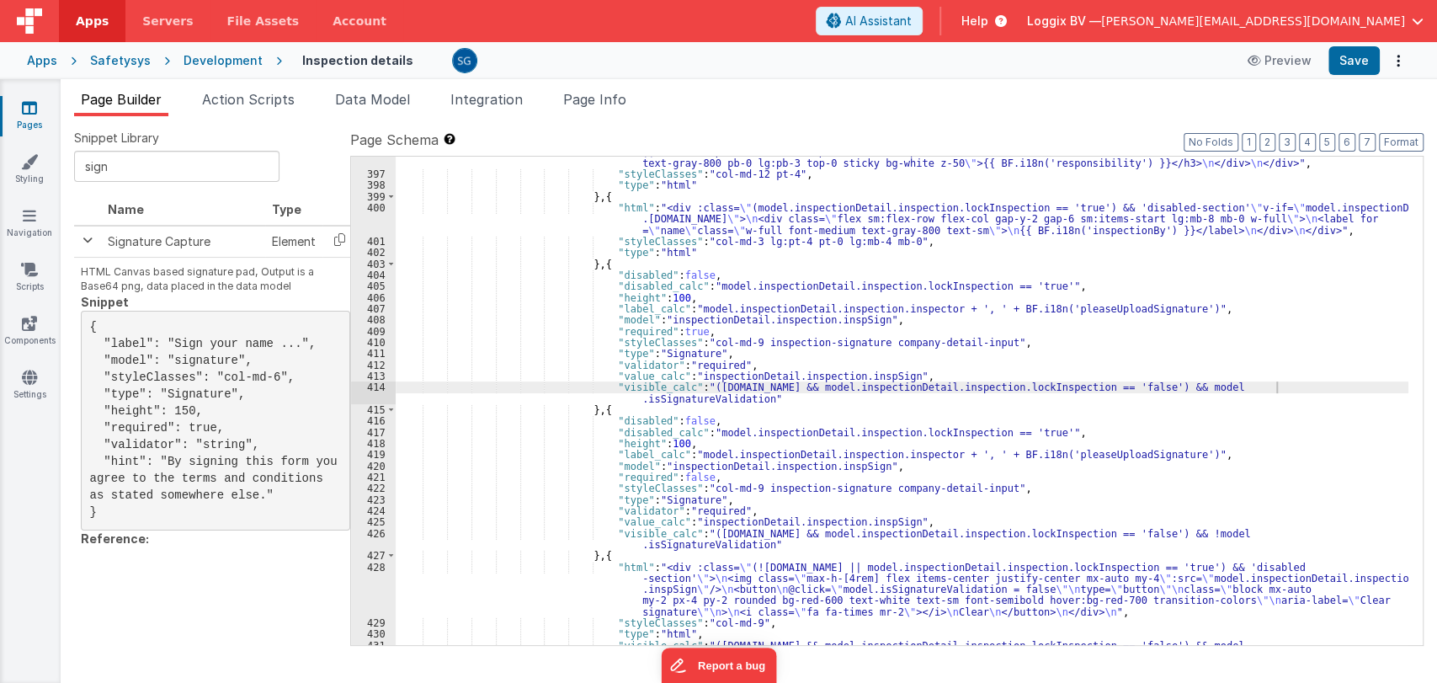
scroll to position [5980, 0]
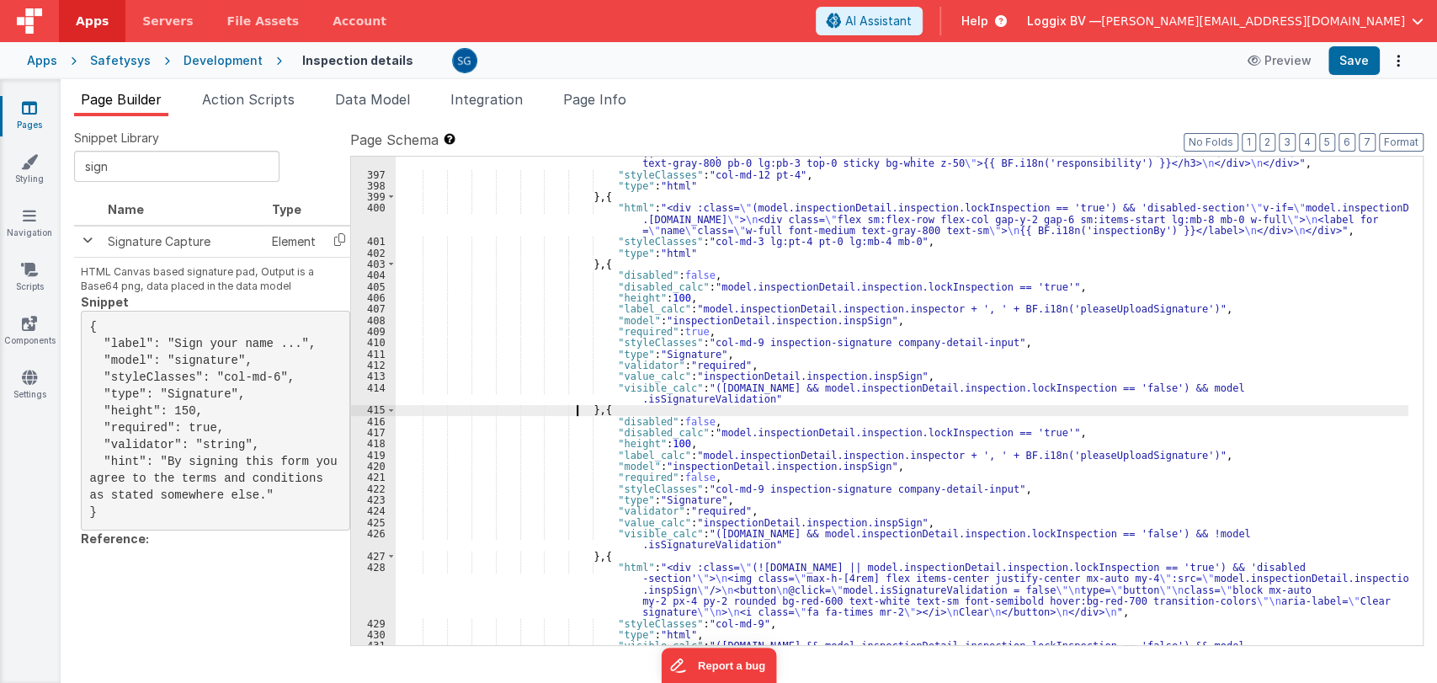
click at [579, 411] on div ""html" : "<div class= \" bg-white overflow-x-auto col-md-12 custom-scroll scrol…" at bounding box center [902, 408] width 1012 height 545
click at [583, 408] on div ""html" : "<div class= \" bg-white overflow-x-auto col-md-12 custom-scroll scrol…" at bounding box center [902, 408] width 1012 height 545
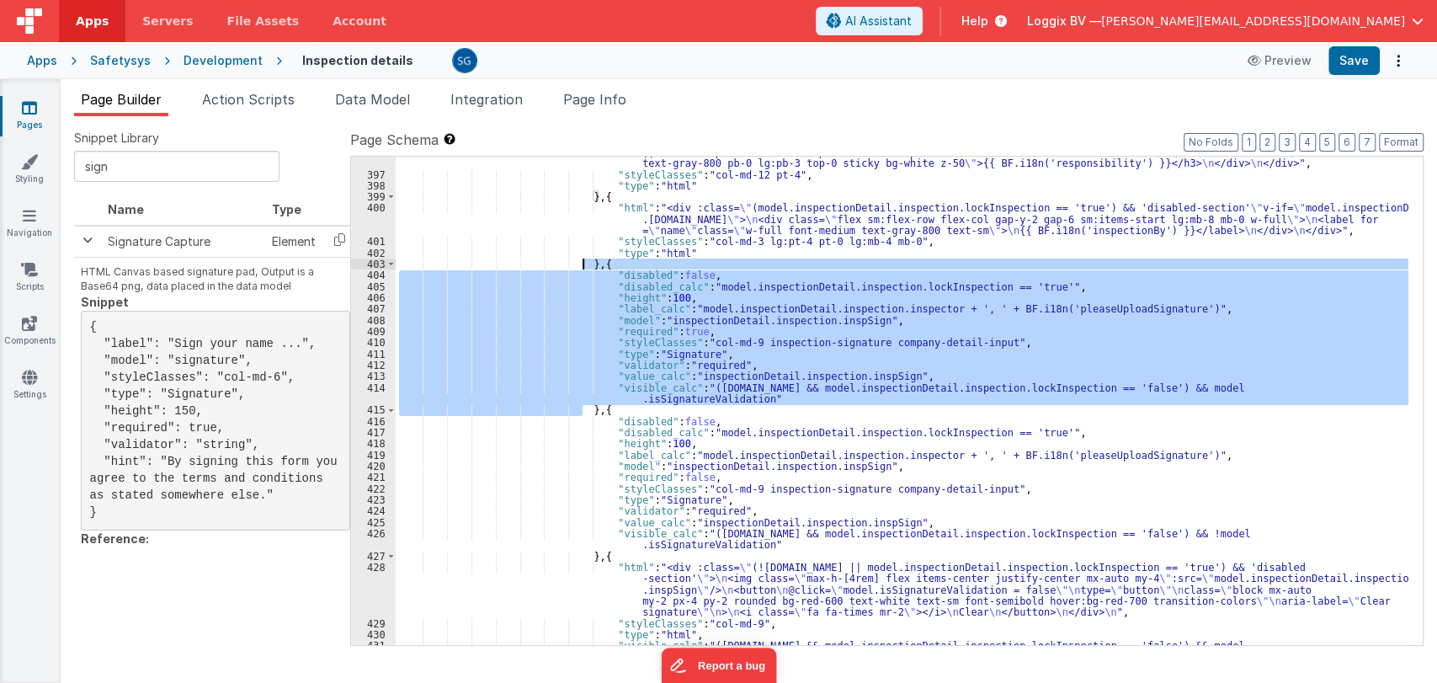
drag, startPoint x: 583, startPoint y: 408, endPoint x: 582, endPoint y: 267, distance: 141.4
click at [582, 267] on div ""html" : "<div class= \" bg-white overflow-x-auto col-md-12 custom-scroll scrol…" at bounding box center [902, 408] width 1012 height 545
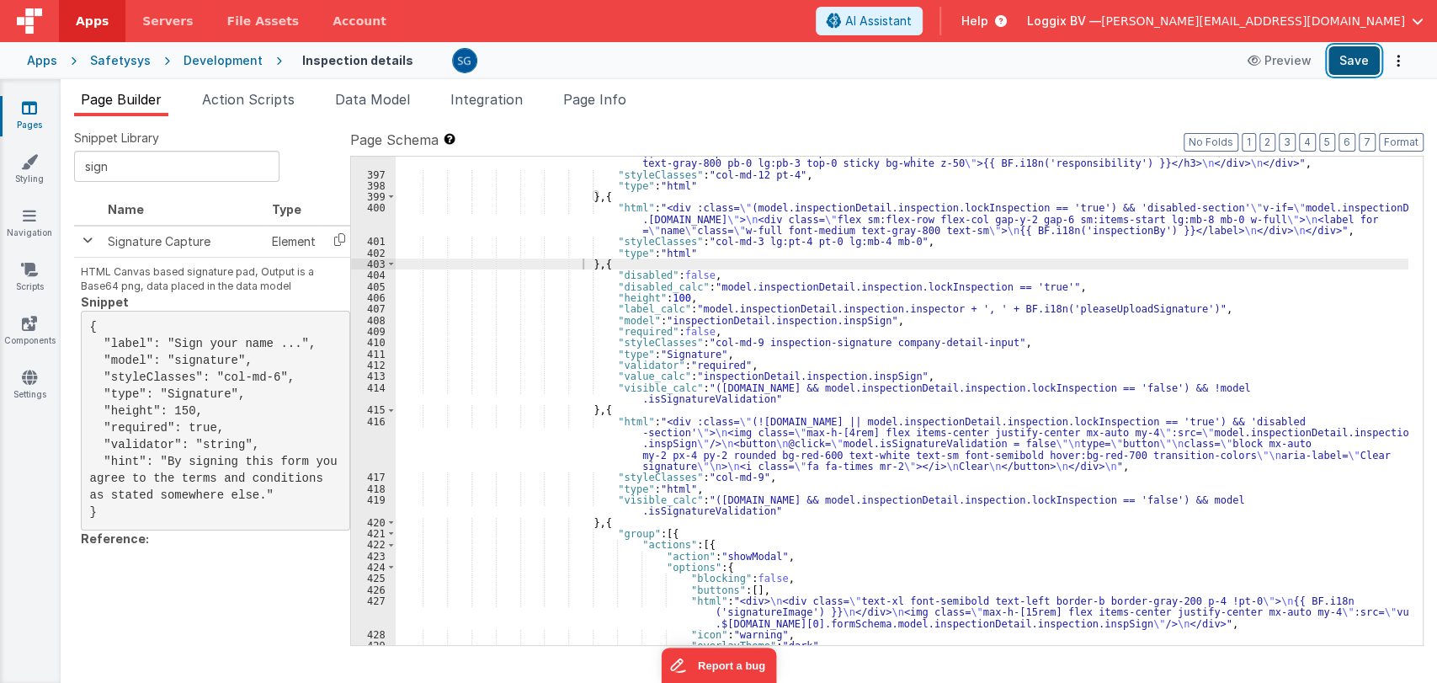
click at [1345, 57] on button "Save" at bounding box center [1353, 60] width 51 height 29
click at [582, 263] on div ""html" : "<div class= \" bg-white overflow-x-auto col-md-12 custom-scroll scrol…" at bounding box center [902, 402] width 1012 height 533
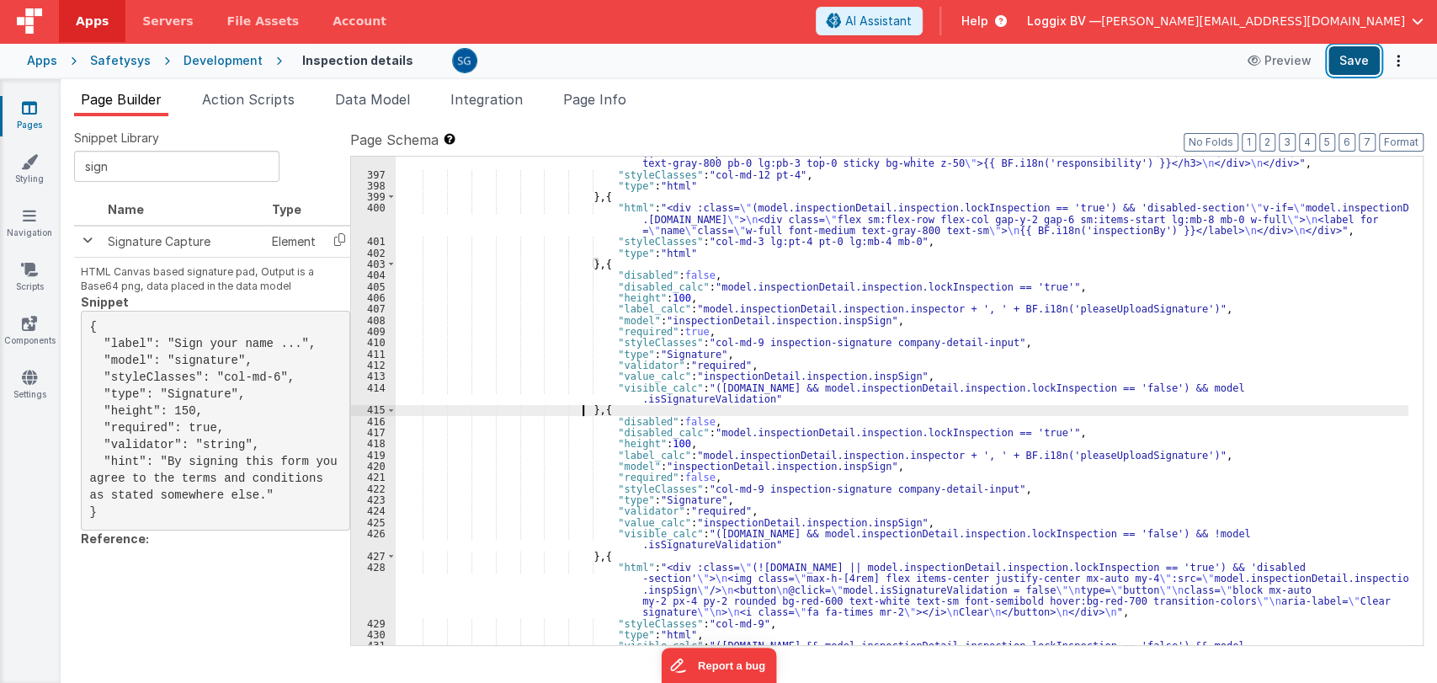
click at [1356, 59] on button "Save" at bounding box center [1353, 60] width 51 height 29
